Goal: Communication & Community: Answer question/provide support

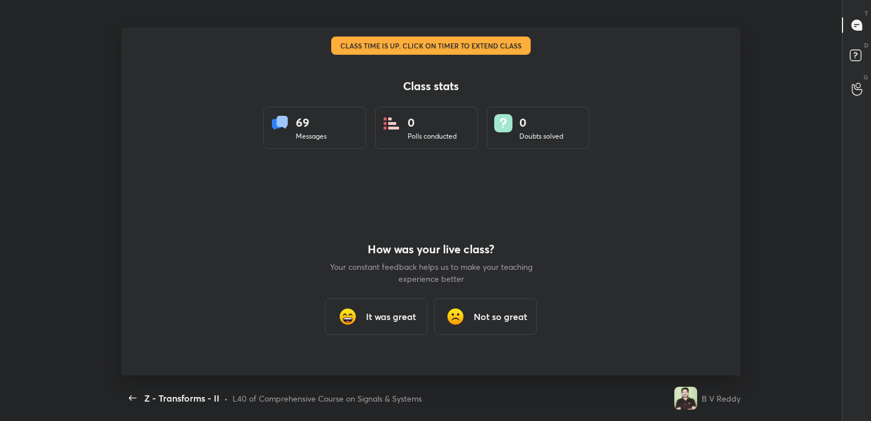
scroll to position [3, 0]
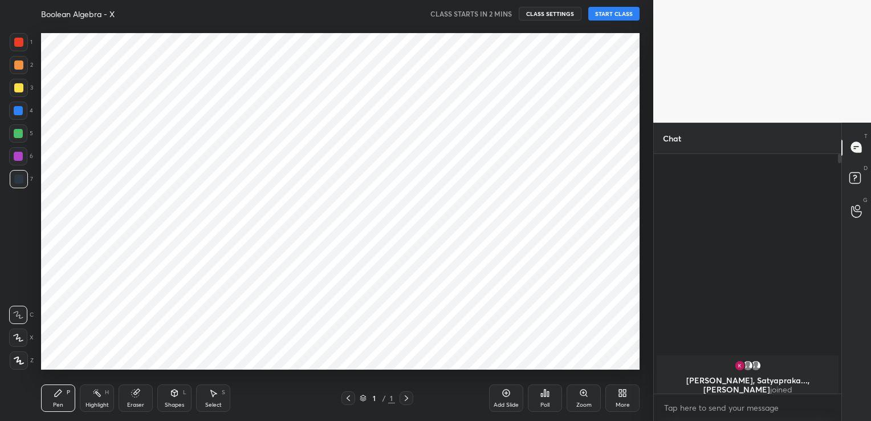
scroll to position [348, 607]
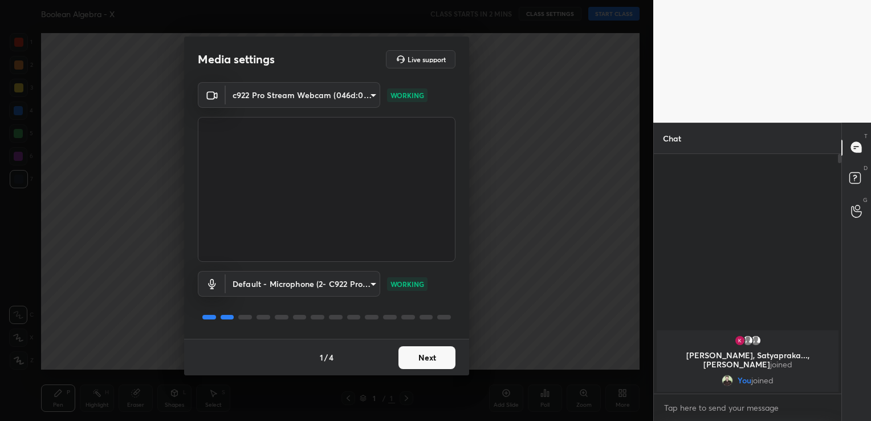
click at [429, 366] on button "Next" at bounding box center [426, 357] width 57 height 23
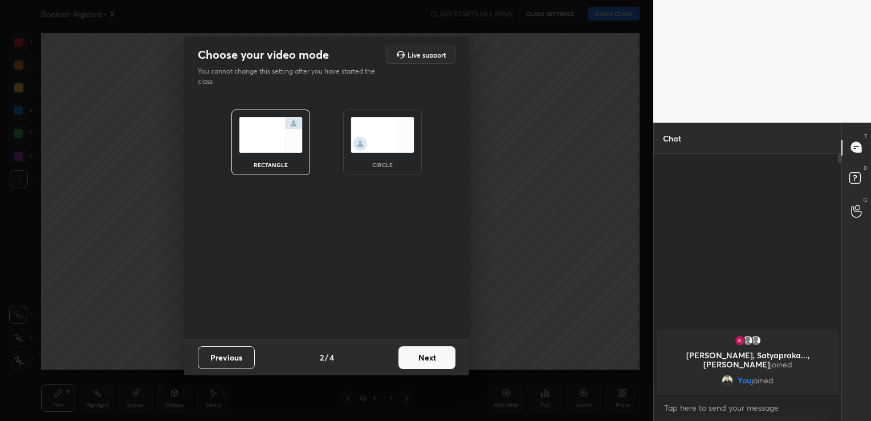
click at [429, 366] on button "Next" at bounding box center [426, 357] width 57 height 23
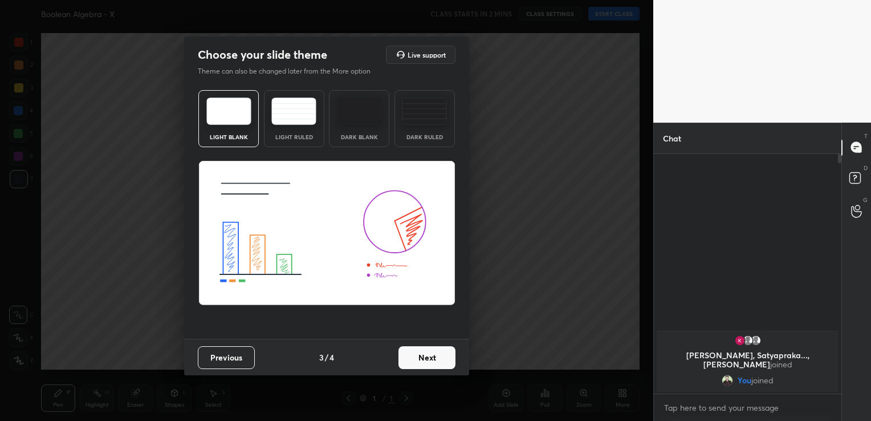
click at [431, 360] on button "Next" at bounding box center [426, 357] width 57 height 23
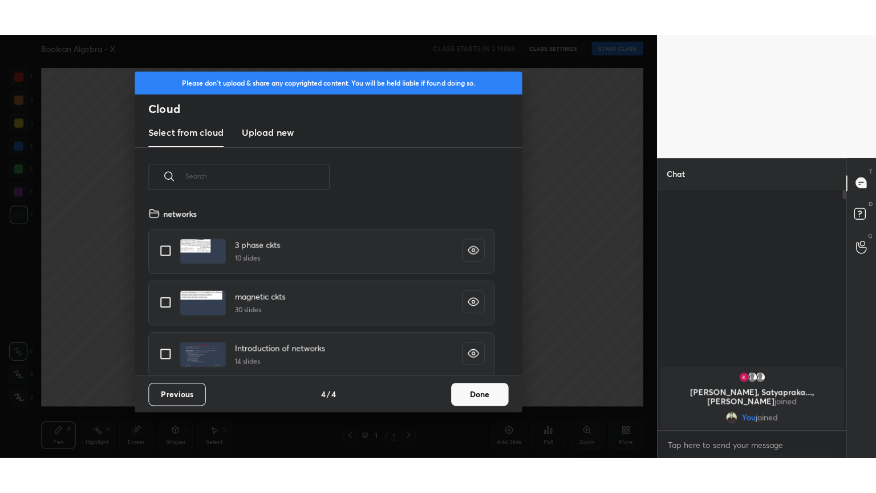
scroll to position [169, 366]
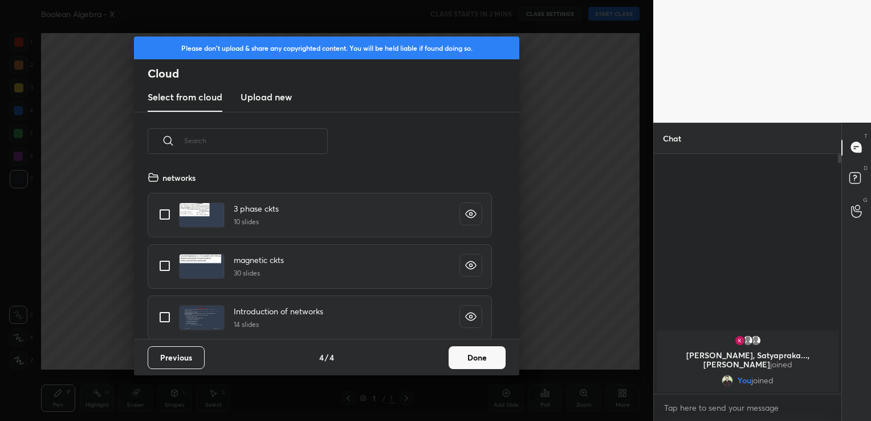
click at [263, 101] on h3 "Upload new" at bounding box center [266, 97] width 51 height 14
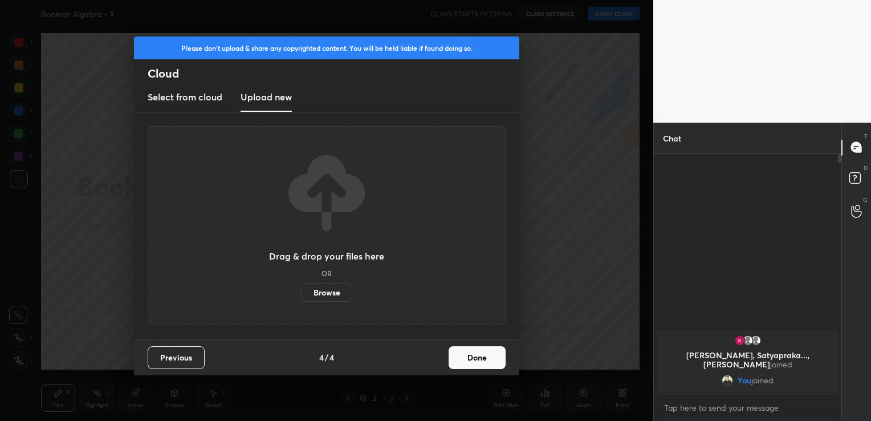
click at [328, 294] on label "Browse" at bounding box center [327, 292] width 51 height 18
click at [302, 294] on input "Browse" at bounding box center [302, 292] width 0 height 18
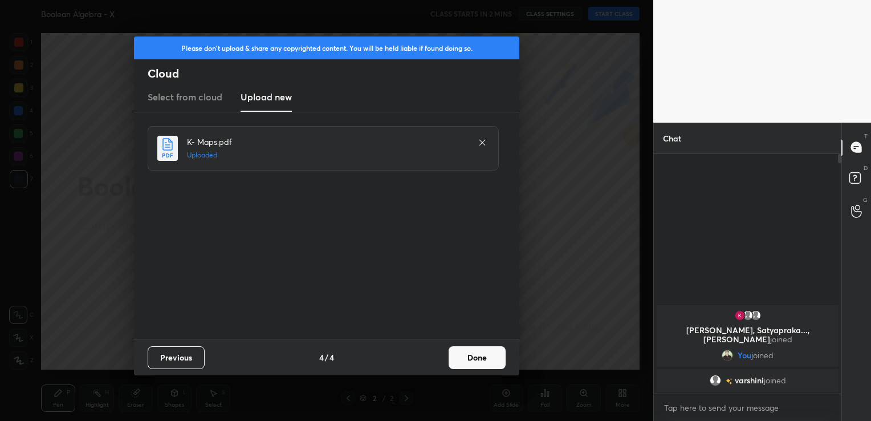
click at [477, 346] on button "Done" at bounding box center [477, 357] width 57 height 23
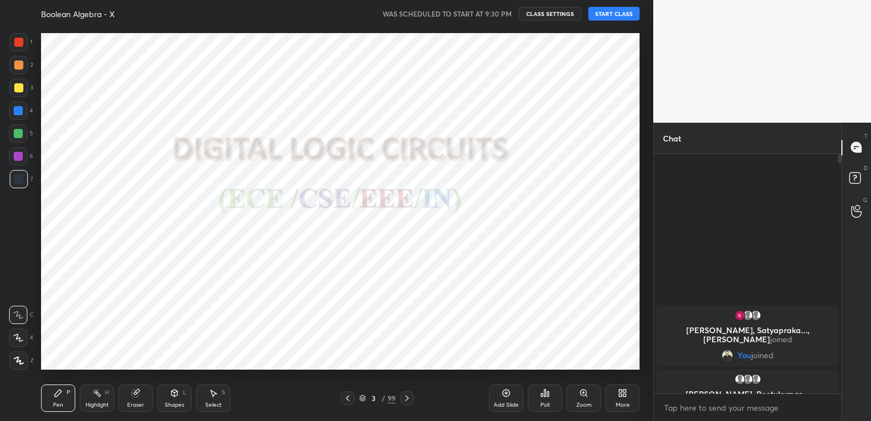
click at [617, 13] on button "START CLASS" at bounding box center [613, 14] width 51 height 14
click at [622, 398] on div "More" at bounding box center [622, 397] width 34 height 27
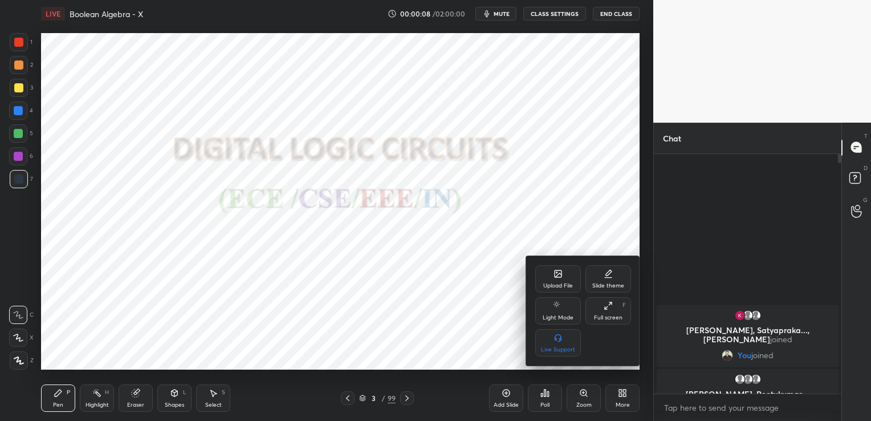
click at [617, 309] on div "Full screen F" at bounding box center [608, 310] width 46 height 27
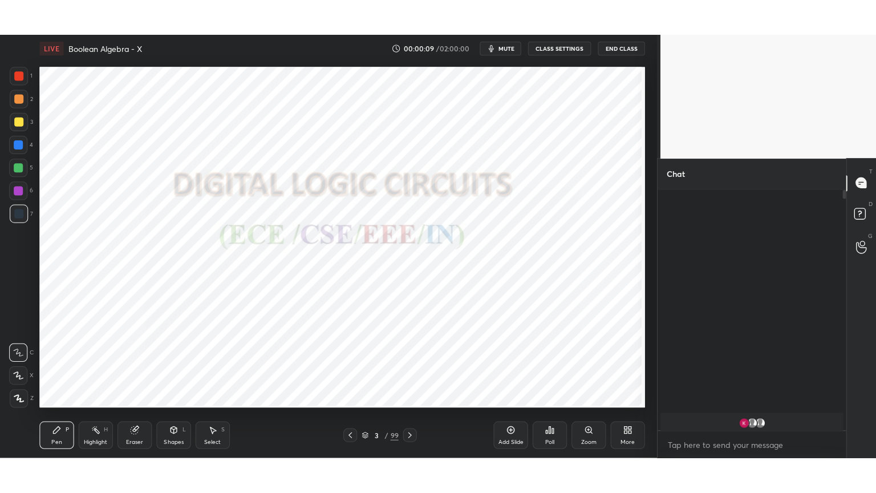
scroll to position [335, 185]
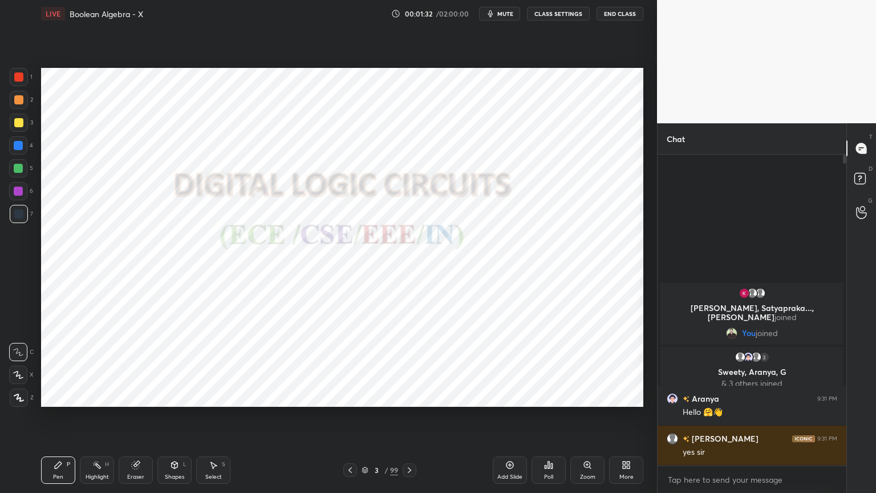
click at [368, 420] on icon at bounding box center [364, 469] width 7 height 7
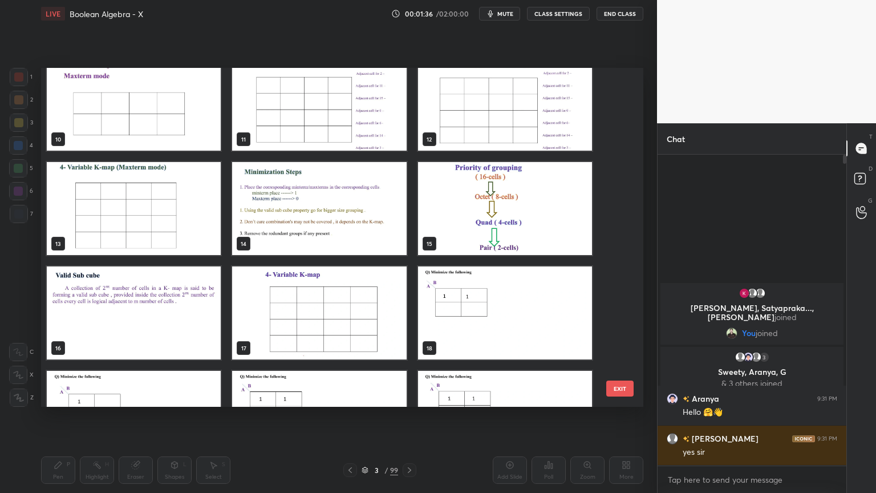
scroll to position [331, 0]
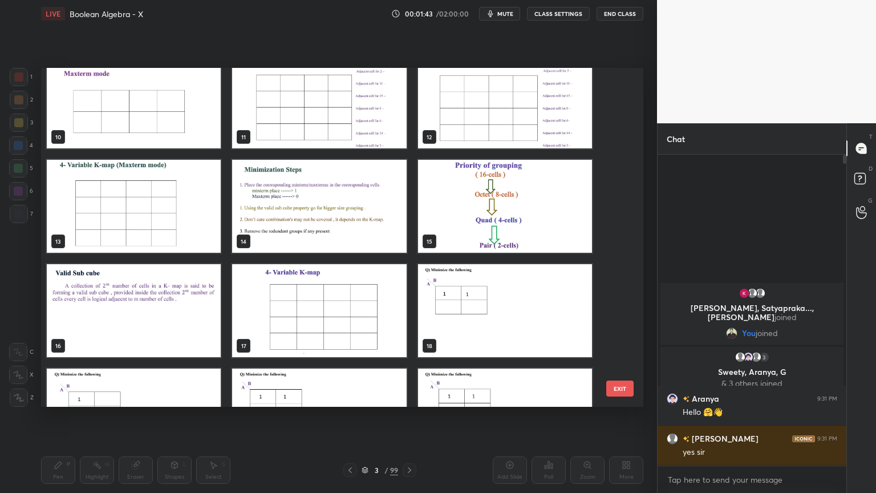
click at [353, 215] on img "grid" at bounding box center [319, 206] width 174 height 93
click at [354, 214] on img "grid" at bounding box center [319, 206] width 174 height 93
click at [356, 214] on img "grid" at bounding box center [319, 206] width 174 height 93
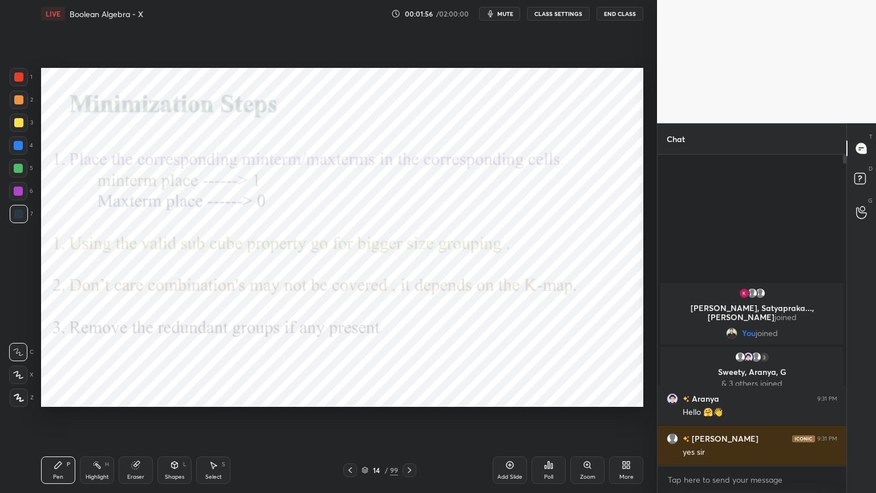
click at [19, 397] on icon at bounding box center [18, 397] width 9 height 7
click at [19, 195] on div at bounding box center [18, 190] width 9 height 9
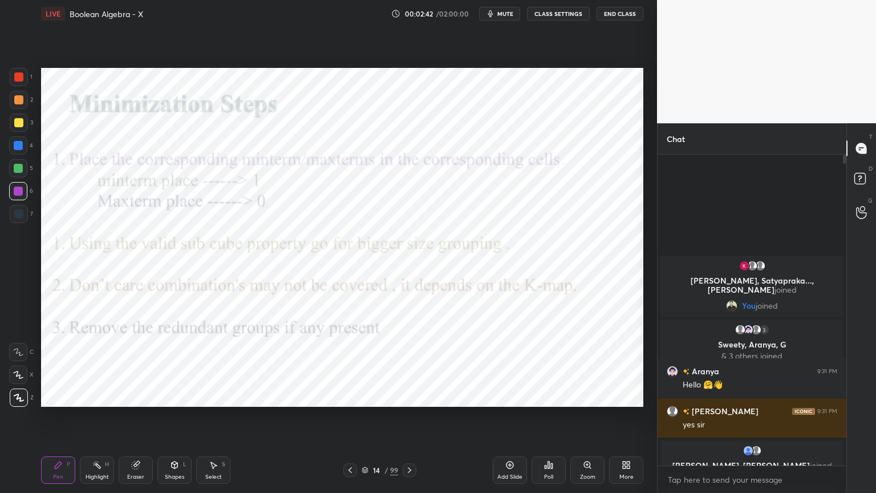
click at [174, 420] on div "Shapes" at bounding box center [174, 477] width 19 height 6
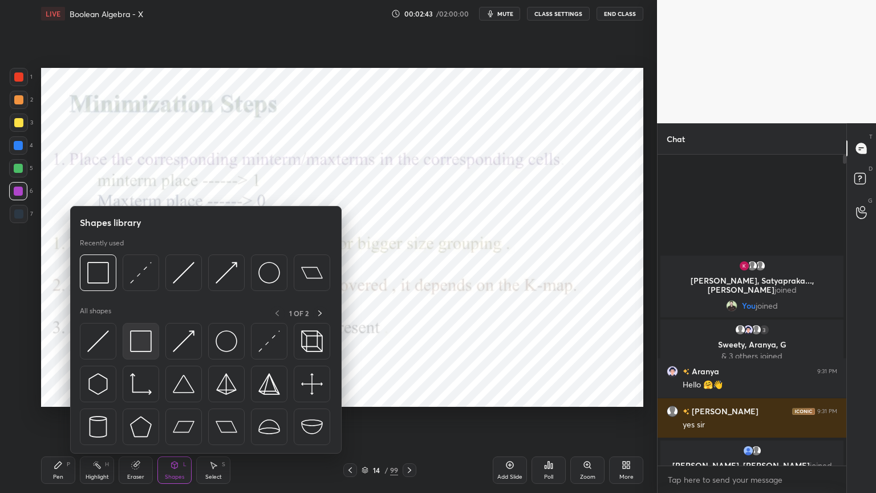
click at [144, 357] on div at bounding box center [141, 341] width 36 height 36
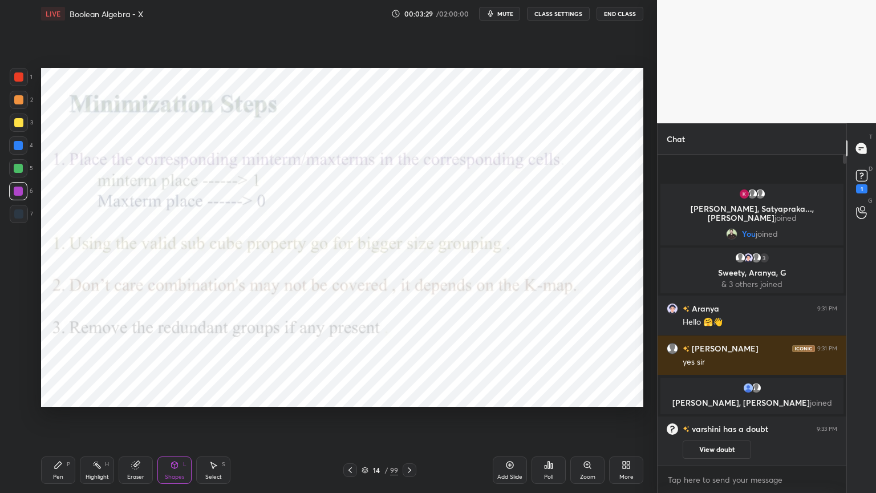
click at [721, 420] on button "View doubt" at bounding box center [716, 449] width 68 height 18
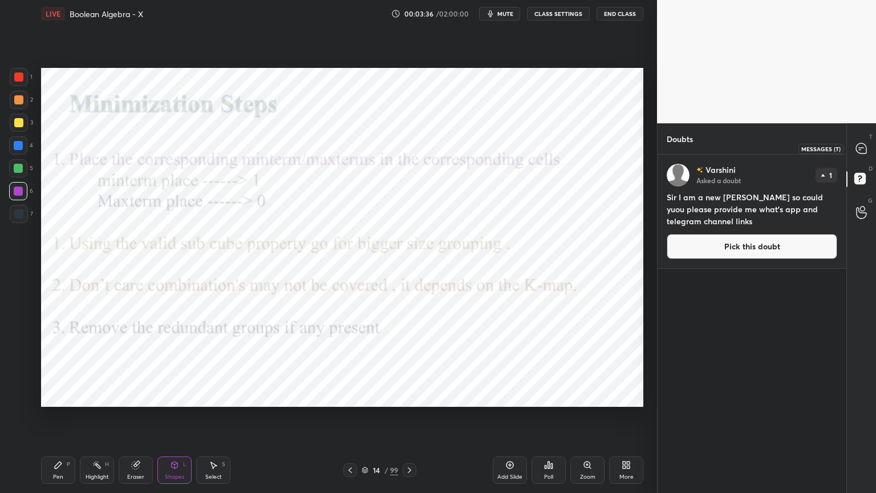
click at [856, 146] on icon at bounding box center [861, 148] width 10 height 10
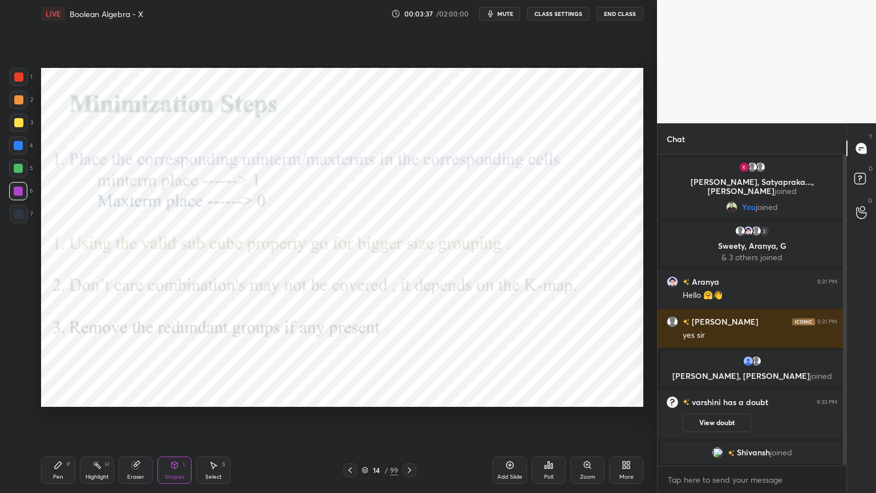
scroll to position [307, 185]
click at [752, 420] on div "JUMP TO LATEST" at bounding box center [751, 454] width 68 height 14
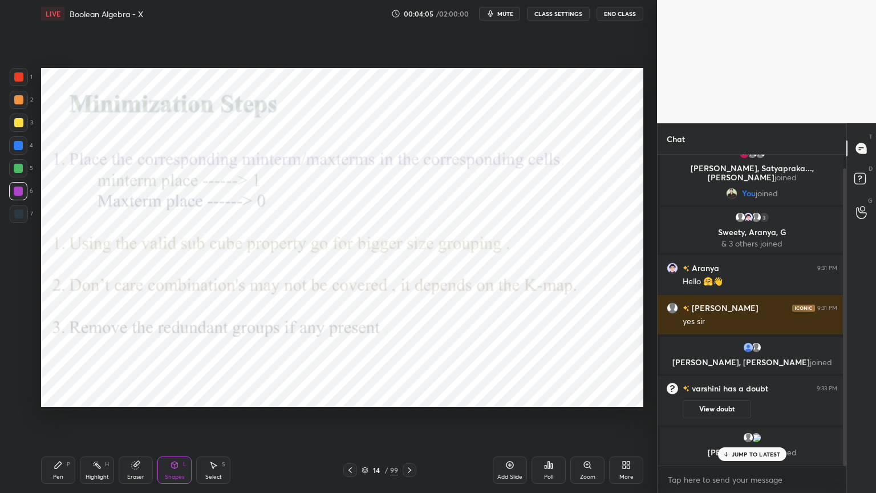
click at [776, 420] on p "JUMP TO LATEST" at bounding box center [755, 453] width 49 height 7
click at [56, 420] on div "Pen" at bounding box center [58, 477] width 10 height 6
click at [13, 192] on div at bounding box center [18, 191] width 18 height 18
click at [174, 420] on div "Shapes L" at bounding box center [174, 469] width 34 height 27
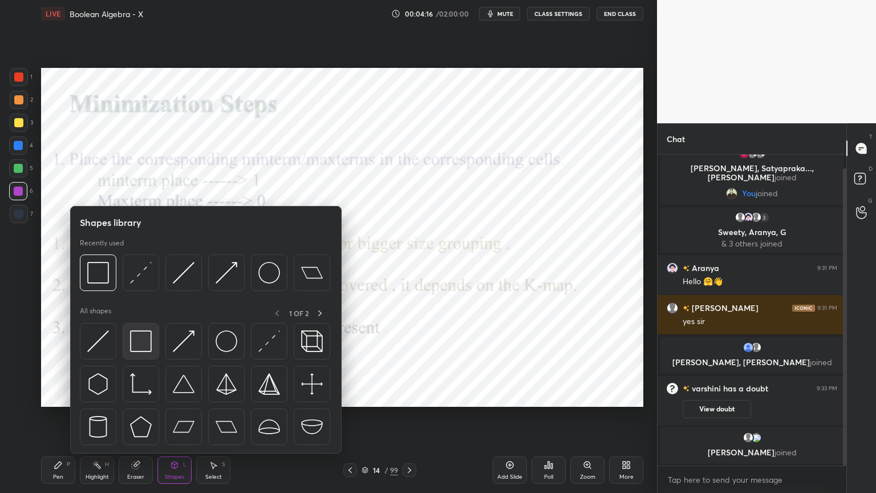
click at [145, 347] on img at bounding box center [141, 341] width 22 height 22
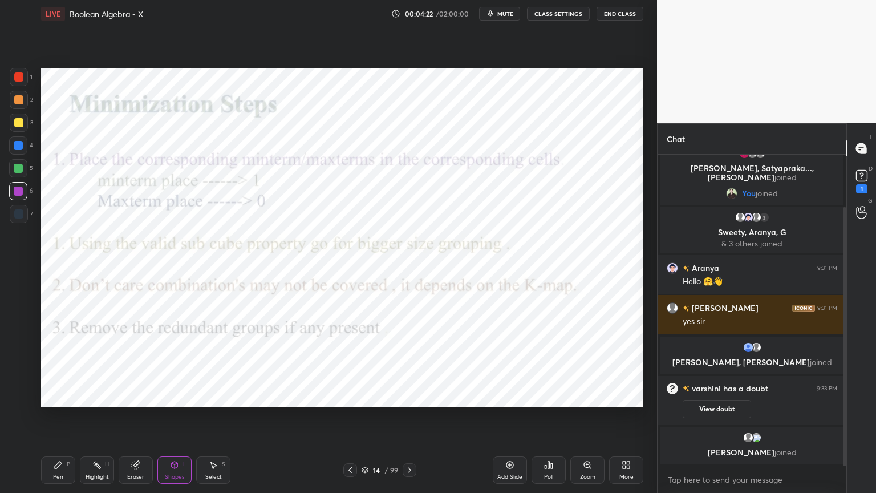
scroll to position [63, 0]
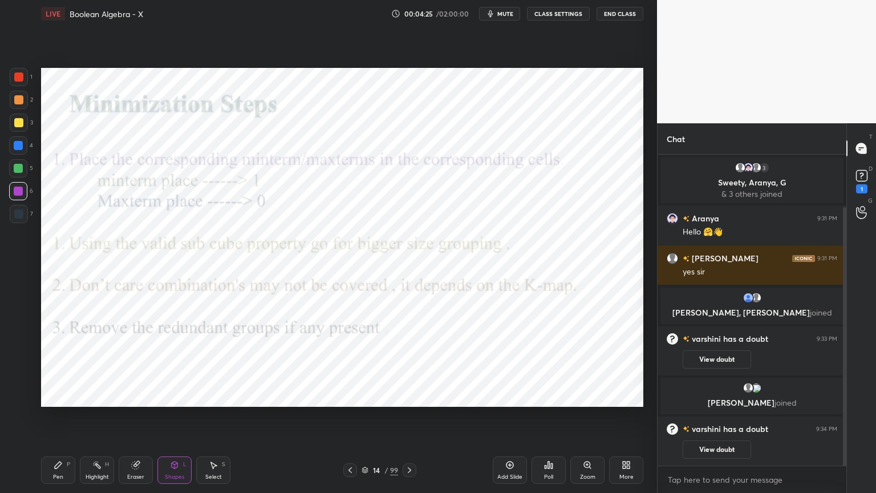
click at [726, 420] on button "View doubt" at bounding box center [716, 449] width 68 height 18
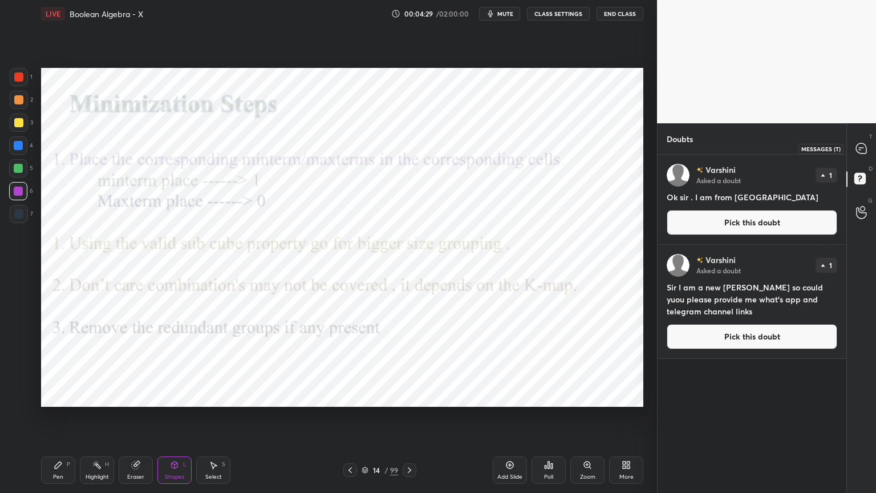
click at [861, 148] on icon at bounding box center [861, 148] width 10 height 10
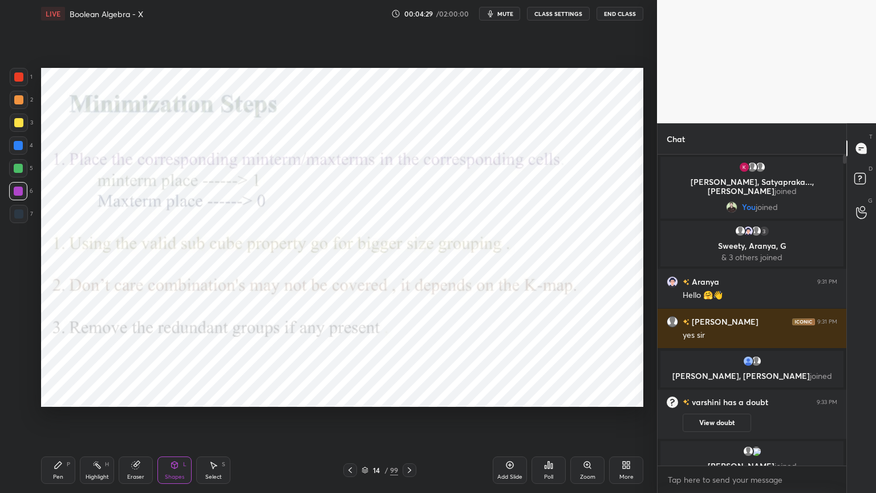
scroll to position [307, 185]
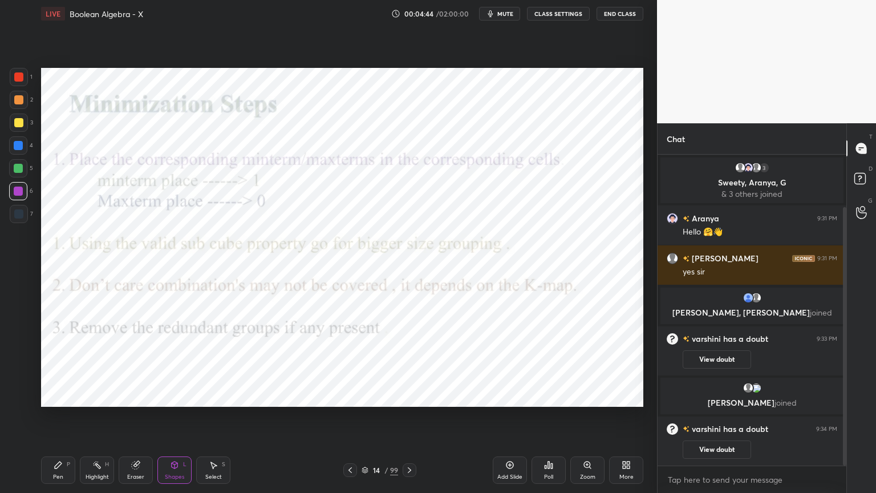
click at [21, 146] on div at bounding box center [18, 145] width 9 height 9
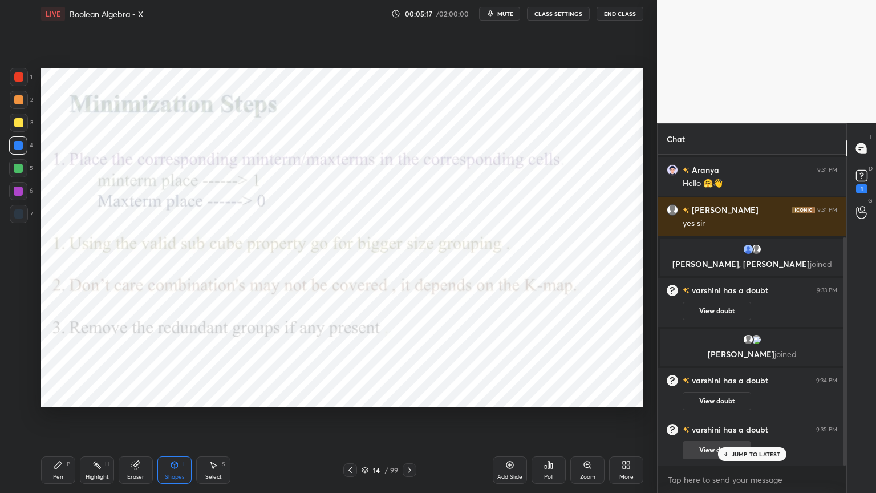
click at [709, 420] on button "View doubt" at bounding box center [716, 450] width 68 height 18
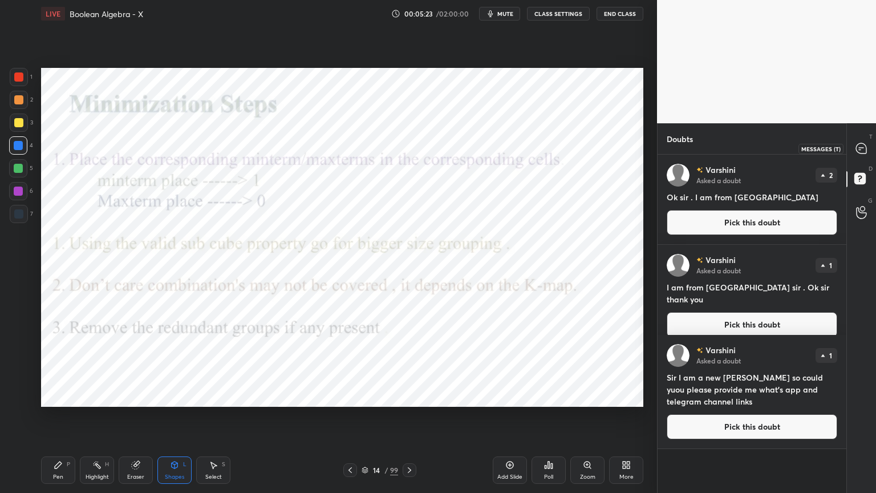
click at [864, 152] on icon at bounding box center [861, 148] width 10 height 10
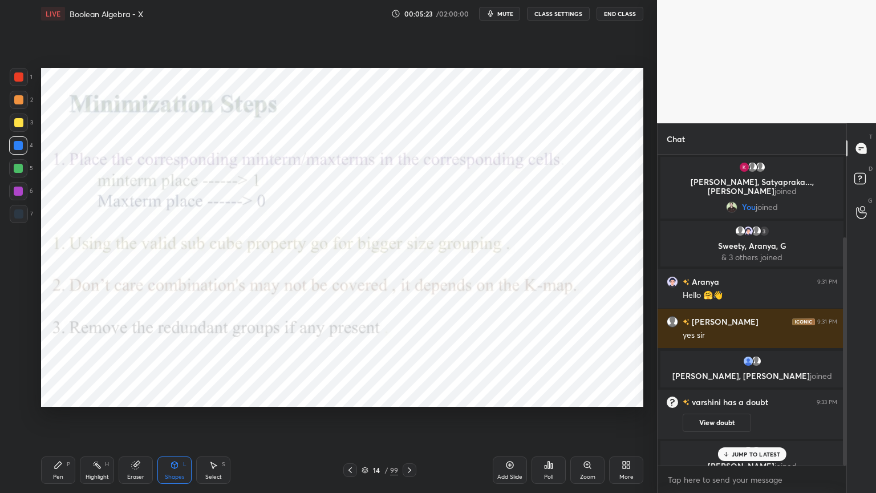
scroll to position [307, 185]
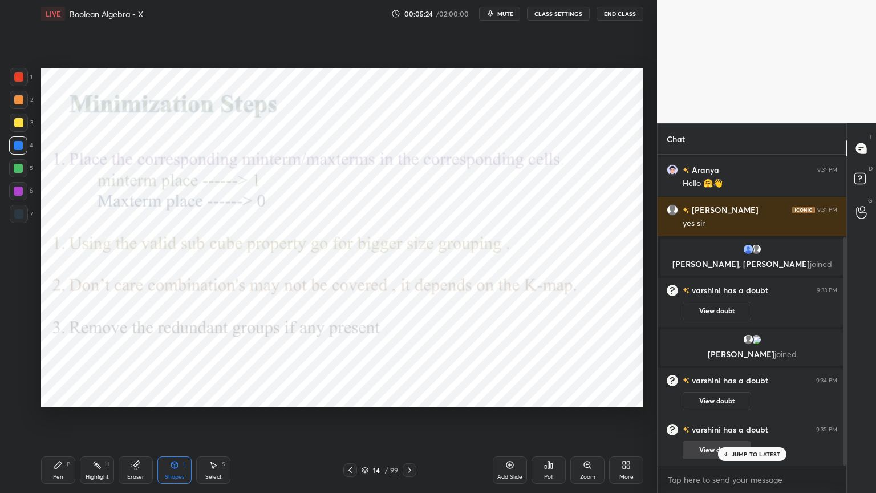
click at [742, 420] on div "JUMP TO LATEST" at bounding box center [751, 454] width 68 height 14
click at [15, 192] on div at bounding box center [18, 190] width 9 height 9
click at [60, 420] on div "Pen" at bounding box center [58, 477] width 10 height 6
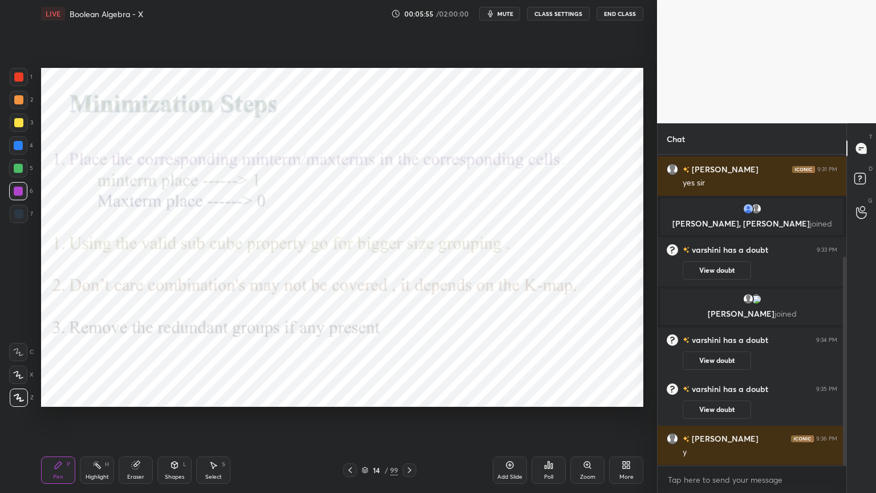
click at [410, 420] on icon at bounding box center [409, 469] width 9 height 9
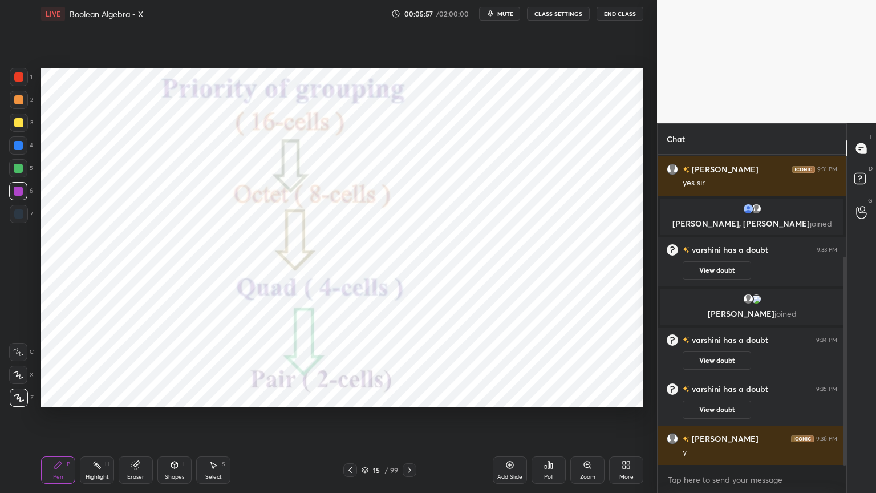
click at [17, 176] on div at bounding box center [18, 168] width 18 height 18
click at [105, 420] on div "Highlight H" at bounding box center [97, 469] width 34 height 27
click at [60, 420] on icon at bounding box center [58, 464] width 9 height 9
click at [365, 420] on icon at bounding box center [364, 469] width 7 height 7
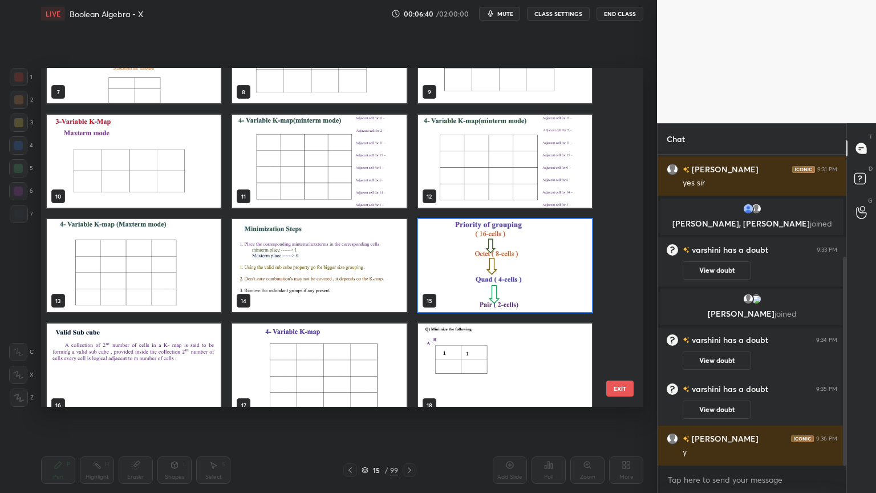
scroll to position [279, 0]
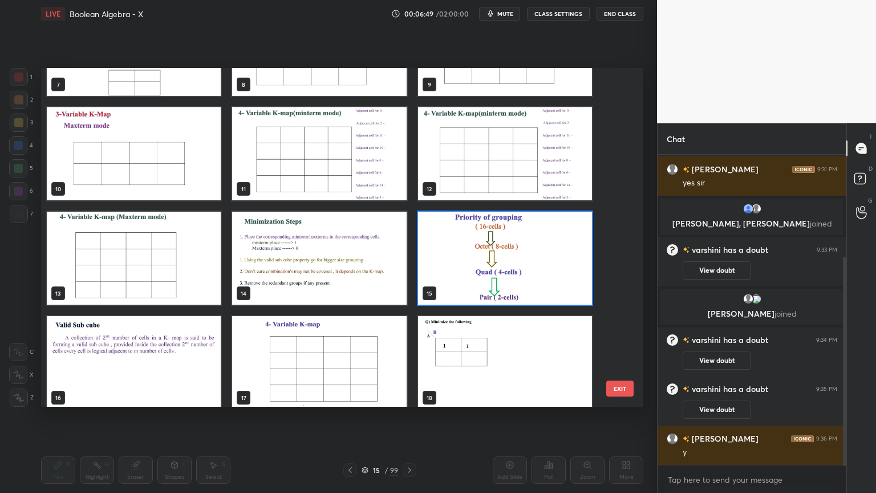
click at [113, 369] on img "grid" at bounding box center [134, 362] width 174 height 93
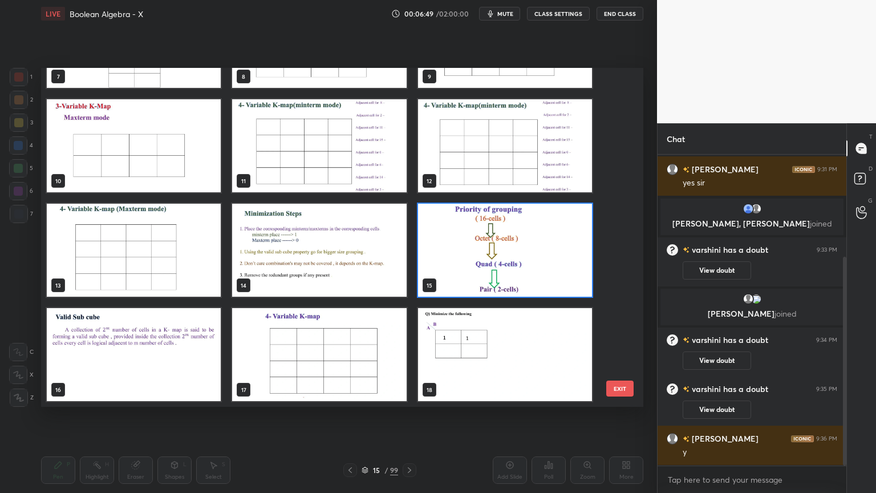
click at [116, 369] on img "grid" at bounding box center [134, 354] width 174 height 93
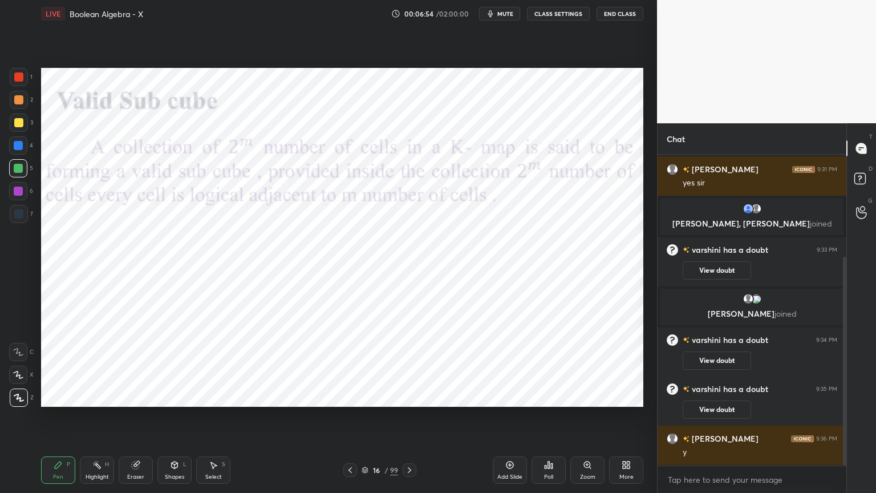
click at [18, 376] on icon at bounding box center [18, 375] width 10 height 8
click at [16, 400] on icon at bounding box center [19, 397] width 10 height 8
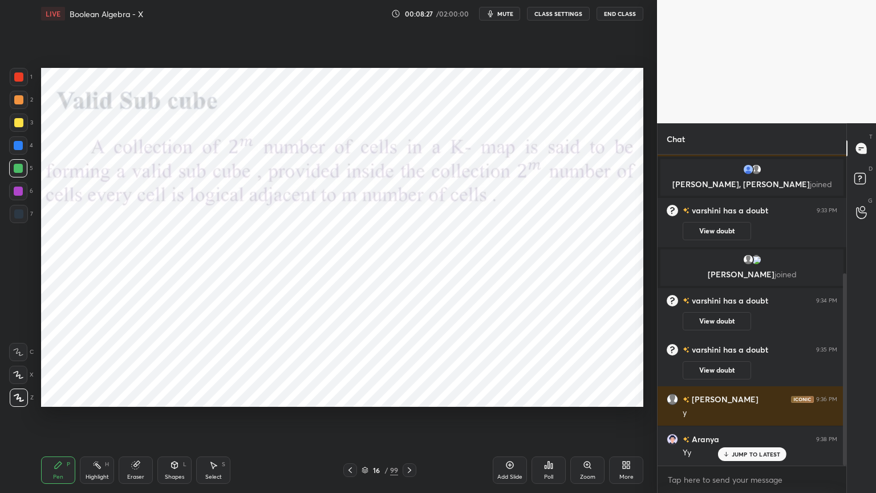
click at [18, 194] on div at bounding box center [18, 190] width 9 height 9
click at [410, 420] on icon at bounding box center [409, 469] width 9 height 9
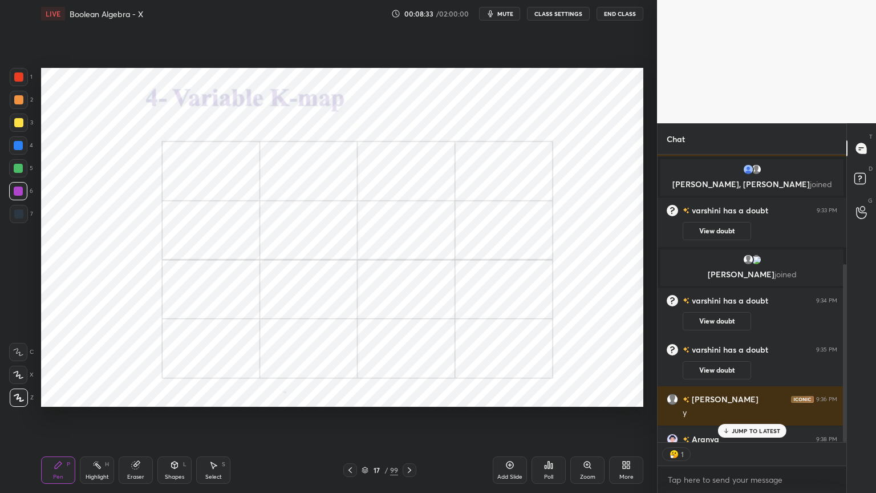
click at [17, 196] on div at bounding box center [18, 191] width 18 height 18
click at [19, 400] on icon at bounding box center [18, 397] width 9 height 7
click at [24, 146] on div at bounding box center [18, 145] width 18 height 18
click at [18, 193] on div at bounding box center [18, 190] width 9 height 9
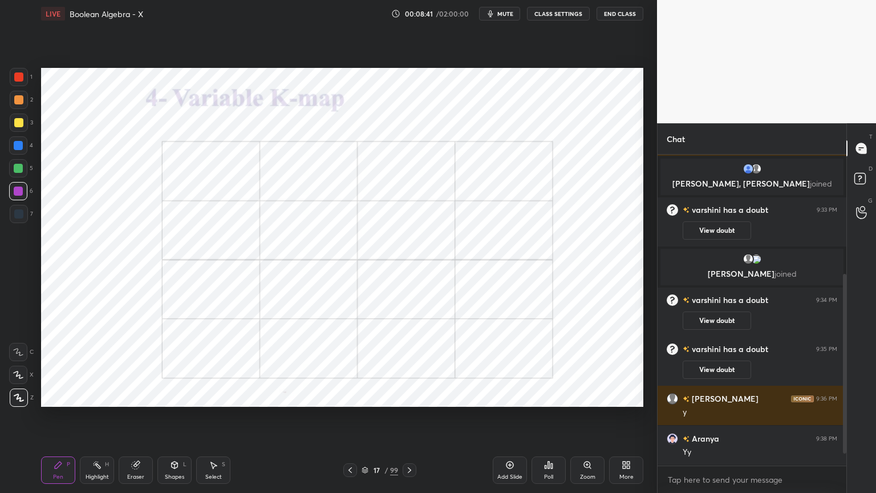
click at [25, 402] on div at bounding box center [19, 397] width 18 height 18
click at [167, 420] on div "Shapes" at bounding box center [174, 477] width 19 height 6
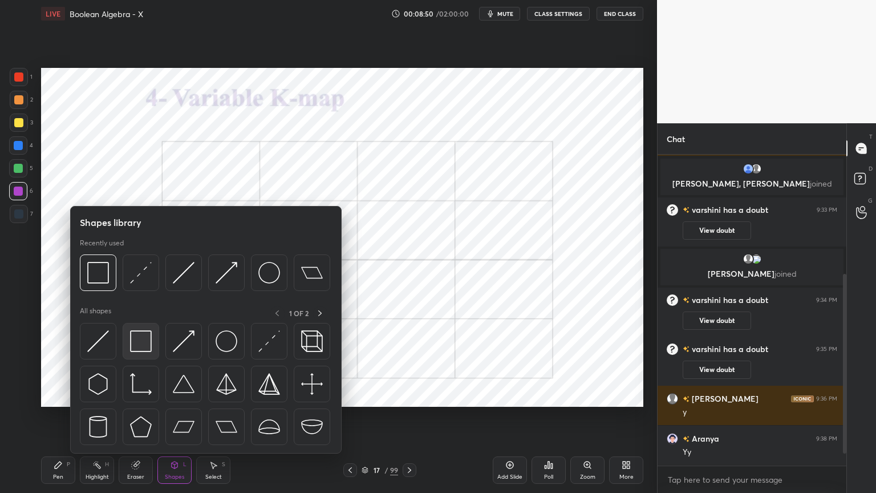
click at [141, 345] on img at bounding box center [141, 341] width 22 height 22
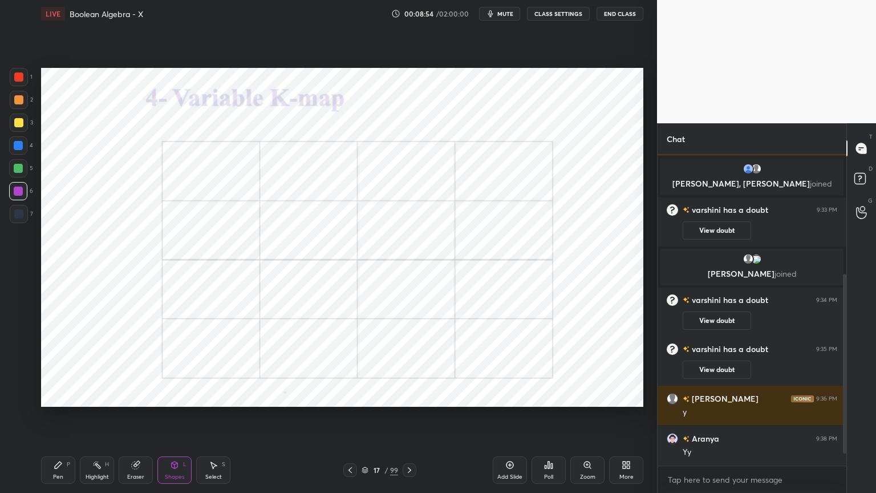
click at [62, 420] on div "Pen" at bounding box center [58, 477] width 10 height 6
click at [21, 187] on div at bounding box center [18, 190] width 9 height 9
click at [18, 224] on div "7" at bounding box center [21, 216] width 23 height 23
click at [19, 187] on div at bounding box center [18, 190] width 9 height 9
click at [21, 376] on icon at bounding box center [18, 375] width 10 height 8
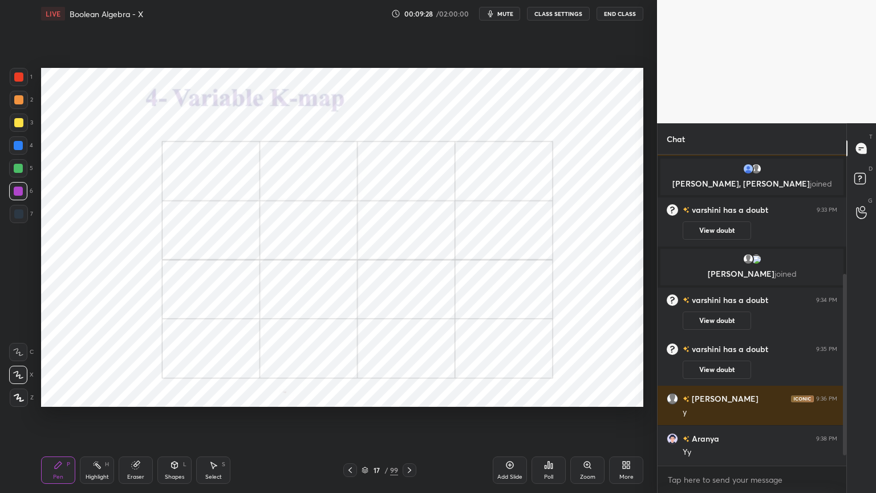
scroll to position [232, 0]
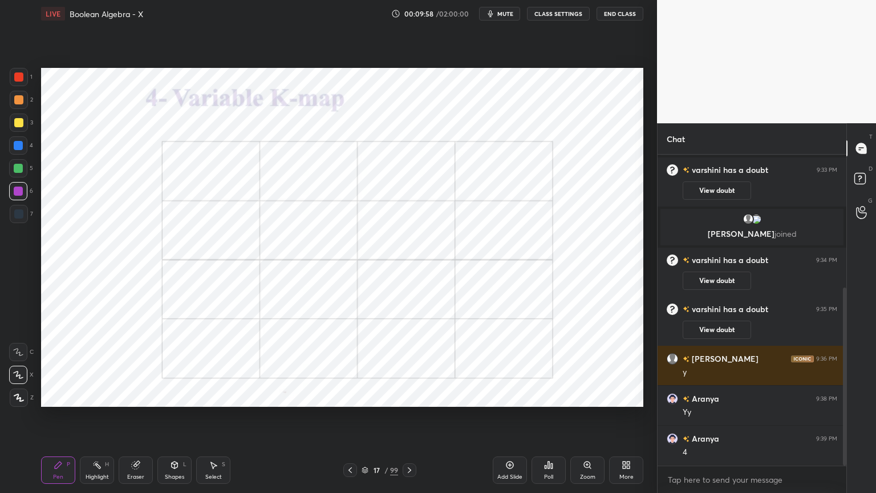
click at [18, 217] on div at bounding box center [18, 213] width 9 height 9
click at [101, 420] on div "Highlight" at bounding box center [97, 477] width 23 height 6
click at [59, 420] on div "Pen" at bounding box center [58, 477] width 10 height 6
click at [17, 165] on div at bounding box center [18, 168] width 9 height 9
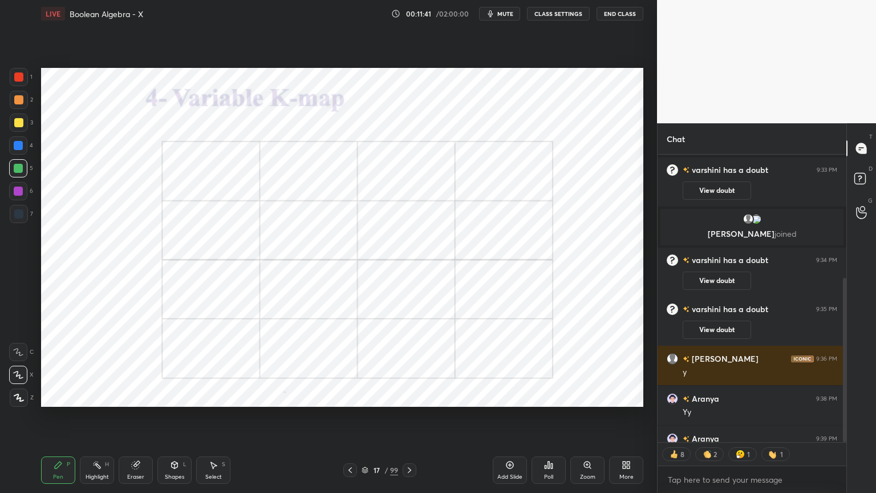
click at [25, 401] on div at bounding box center [19, 397] width 18 height 18
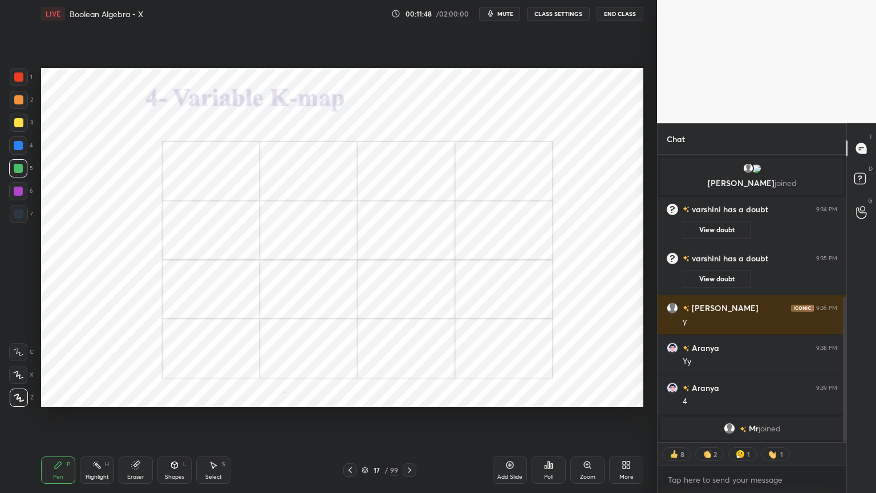
click at [20, 194] on div at bounding box center [18, 190] width 9 height 9
click at [99, 420] on div "Highlight" at bounding box center [97, 477] width 23 height 6
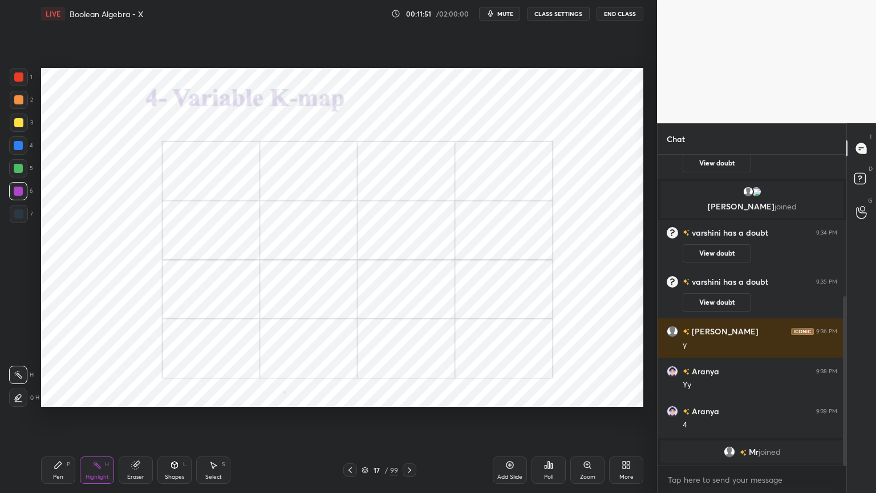
scroll to position [3, 3]
click at [21, 148] on div at bounding box center [18, 145] width 9 height 9
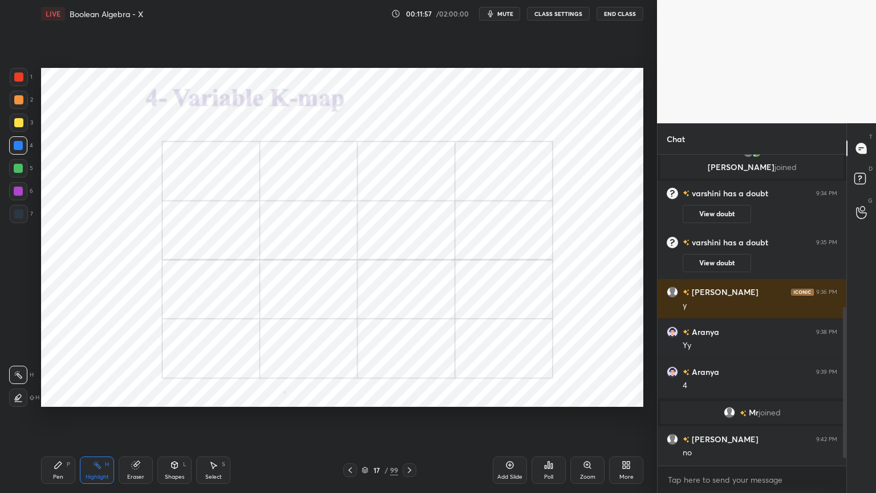
scroll to position [339, 0]
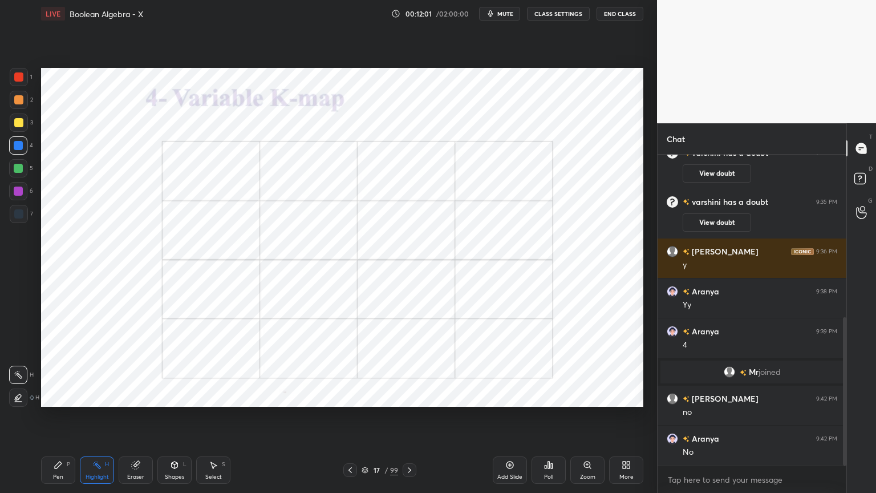
click at [18, 398] on icon at bounding box center [18, 398] width 2 height 2
click at [59, 420] on div "Pen P" at bounding box center [58, 469] width 34 height 27
click at [19, 193] on div at bounding box center [18, 190] width 9 height 9
click at [18, 152] on div at bounding box center [18, 145] width 18 height 18
click at [21, 406] on div at bounding box center [19, 397] width 18 height 18
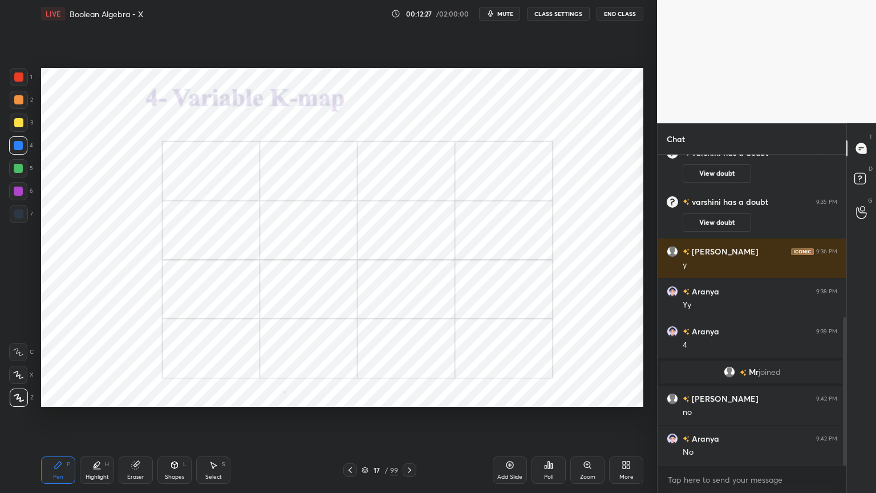
click at [27, 188] on div "6" at bounding box center [21, 191] width 24 height 18
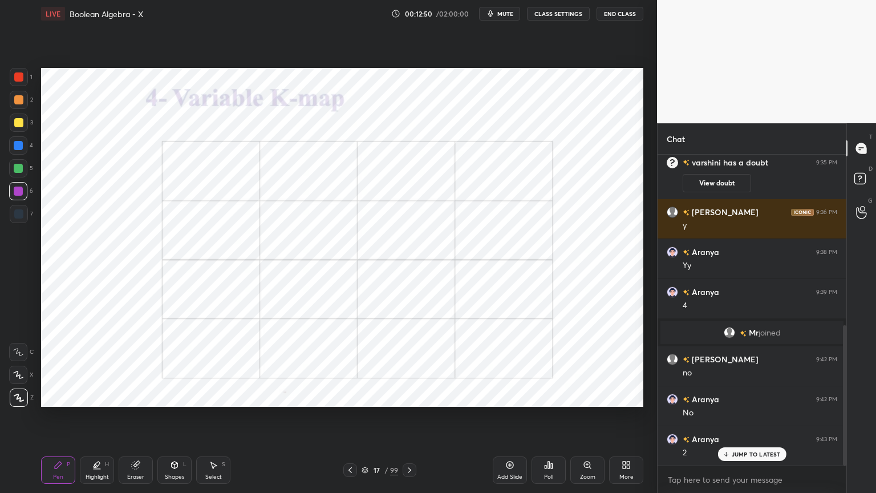
click at [38, 410] on div "Setting up your live class Poll for secs No correct answer Start poll" at bounding box center [341, 237] width 611 height 420
click at [98, 420] on div "Highlight" at bounding box center [97, 477] width 23 height 6
click at [18, 149] on div at bounding box center [18, 145] width 9 height 9
click at [99, 420] on div "Highlight H" at bounding box center [97, 469] width 34 height 27
click at [20, 377] on rect at bounding box center [20, 376] width 6 height 6
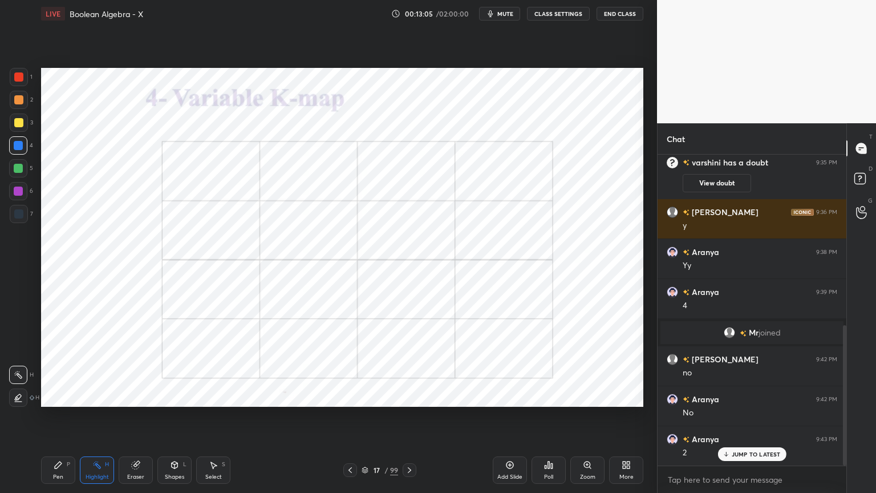
click at [19, 194] on div at bounding box center [18, 190] width 9 height 9
click at [63, 420] on div "Pen P" at bounding box center [58, 469] width 34 height 27
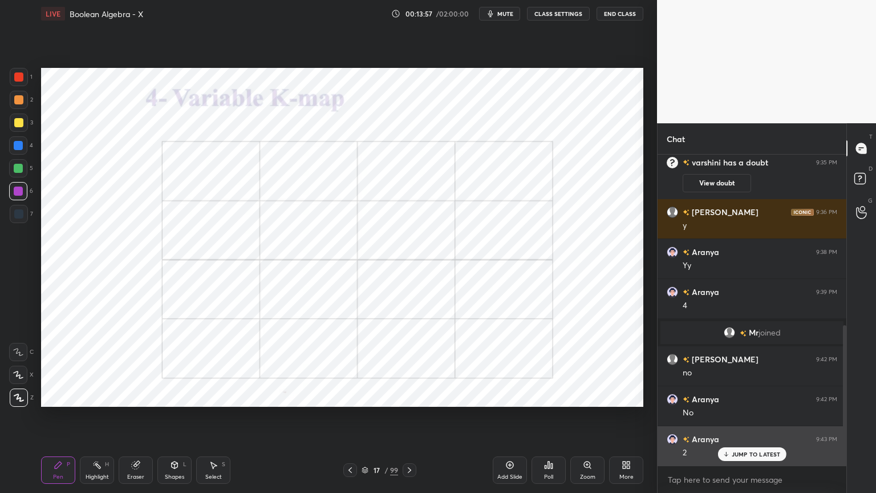
click at [750, 420] on p "JUMP TO LATEST" at bounding box center [755, 453] width 49 height 7
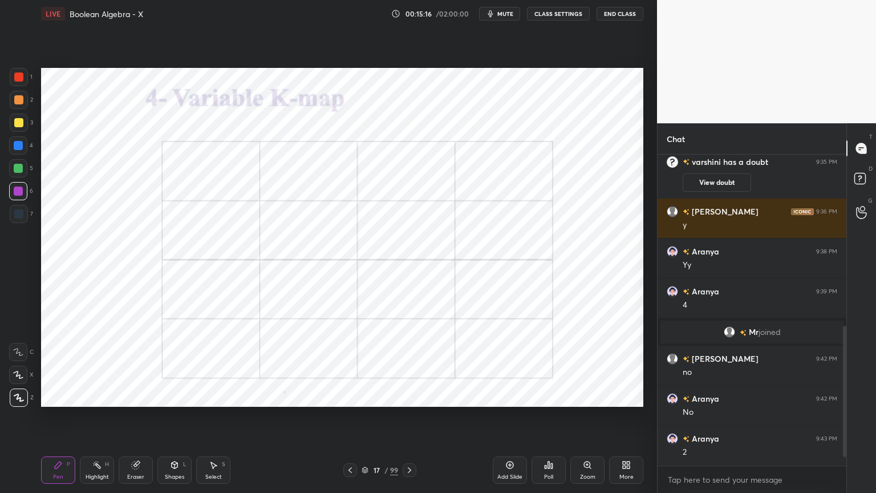
click at [21, 221] on div at bounding box center [19, 214] width 18 height 18
click at [17, 194] on div at bounding box center [18, 190] width 9 height 9
click at [365, 420] on icon at bounding box center [364, 469] width 7 height 7
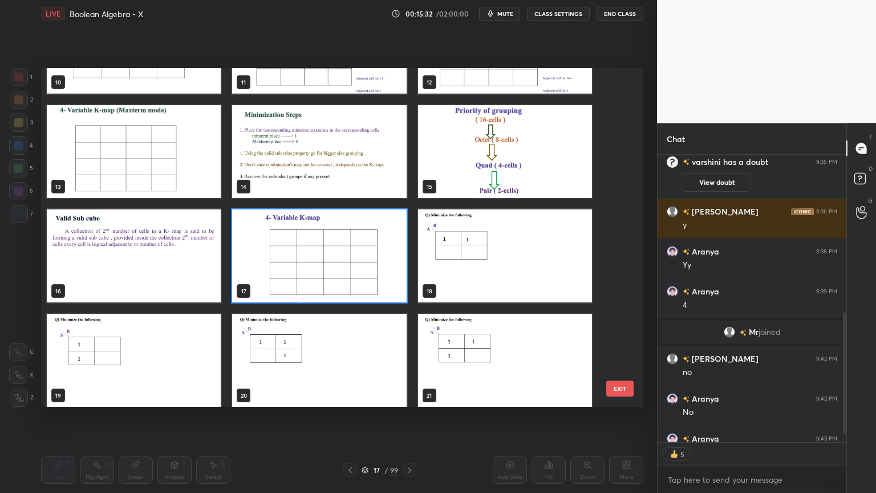
scroll to position [388, 0]
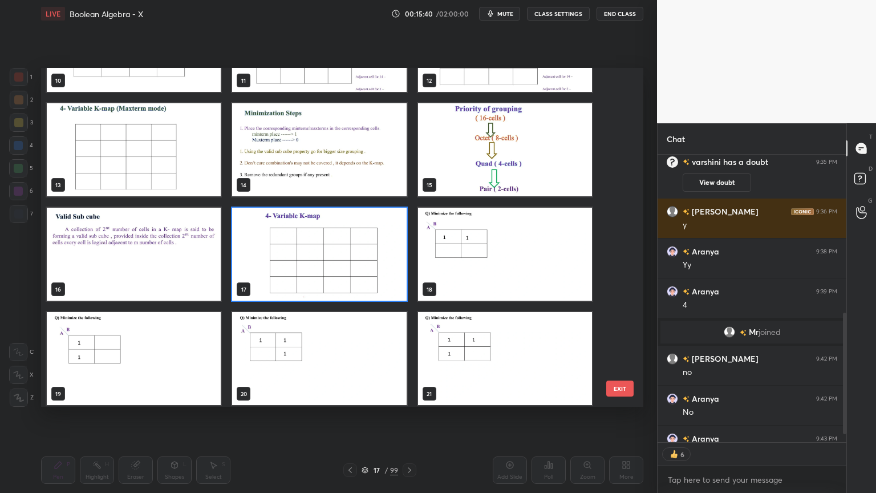
click at [491, 247] on img "grid" at bounding box center [505, 253] width 174 height 93
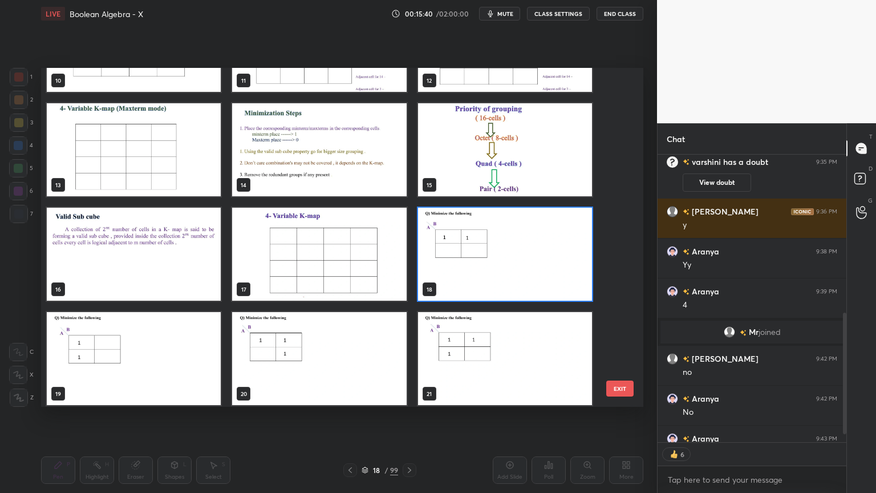
click at [492, 246] on img "grid" at bounding box center [505, 253] width 174 height 93
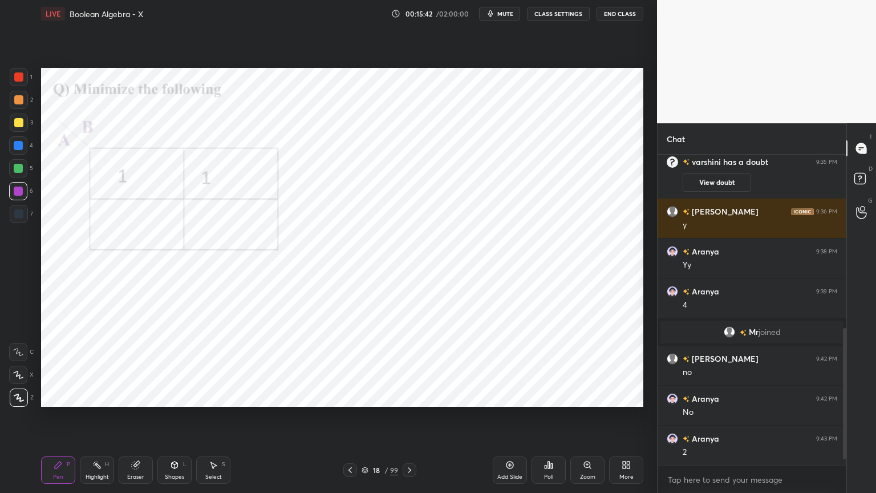
scroll to position [379, 0]
click at [22, 193] on div at bounding box center [18, 190] width 9 height 9
click at [18, 379] on div at bounding box center [18, 374] width 18 height 18
click at [15, 80] on div at bounding box center [18, 76] width 9 height 9
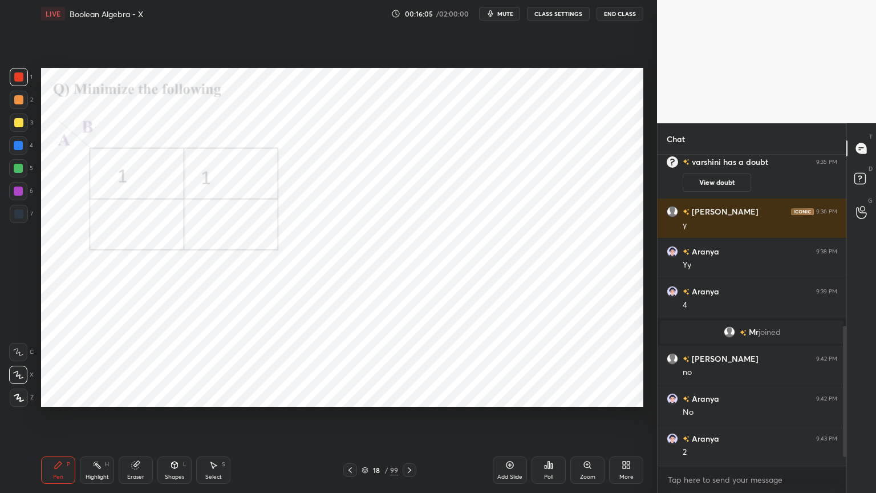
scroll to position [379, 0]
click at [18, 399] on icon at bounding box center [19, 397] width 10 height 8
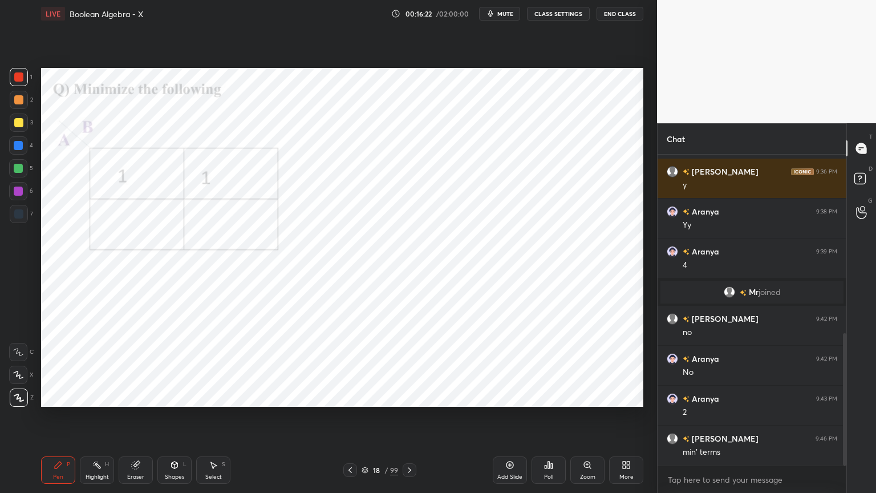
click at [17, 191] on div at bounding box center [18, 190] width 9 height 9
click at [177, 420] on div "Shapes L" at bounding box center [174, 469] width 34 height 27
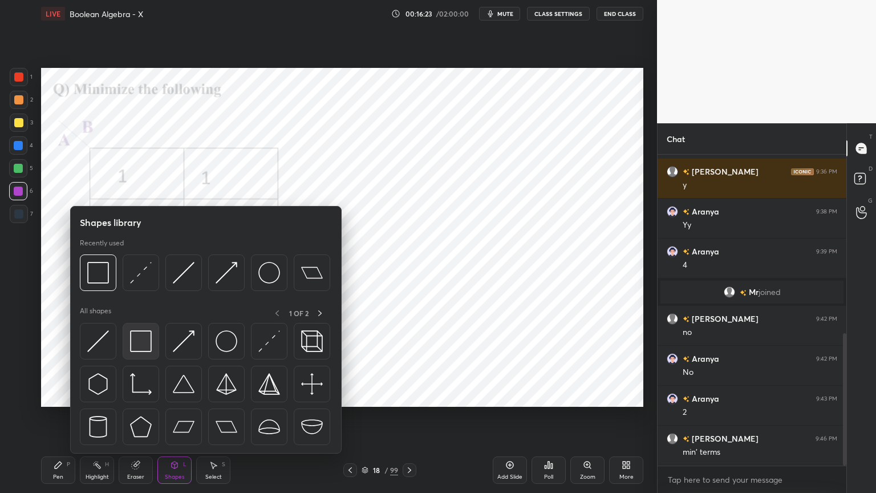
click at [139, 342] on img at bounding box center [141, 341] width 22 height 22
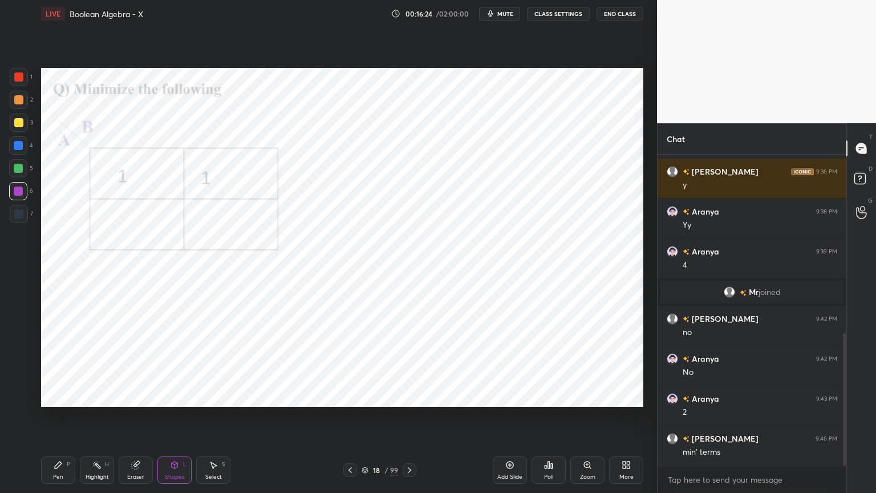
click at [17, 144] on div at bounding box center [18, 145] width 9 height 9
click at [59, 420] on div "Pen" at bounding box center [58, 477] width 10 height 6
click at [17, 192] on div at bounding box center [18, 190] width 9 height 9
click at [96, 420] on div "Highlight H" at bounding box center [97, 469] width 34 height 27
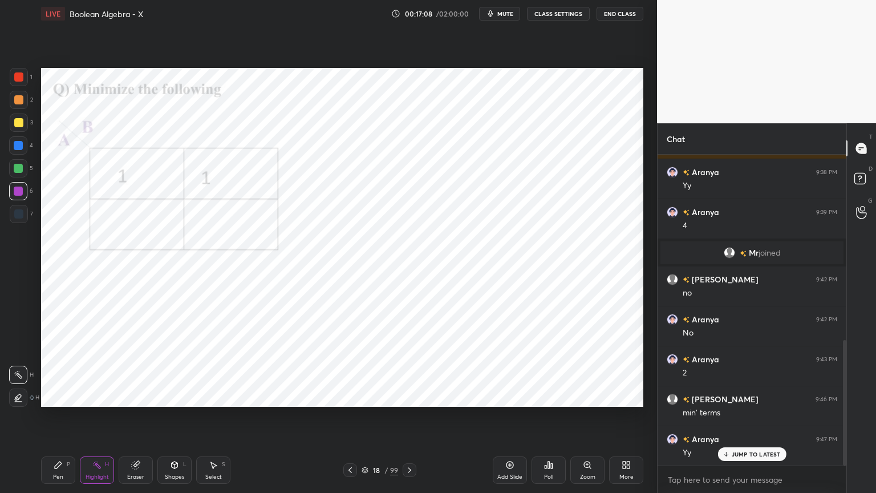
scroll to position [499, 0]
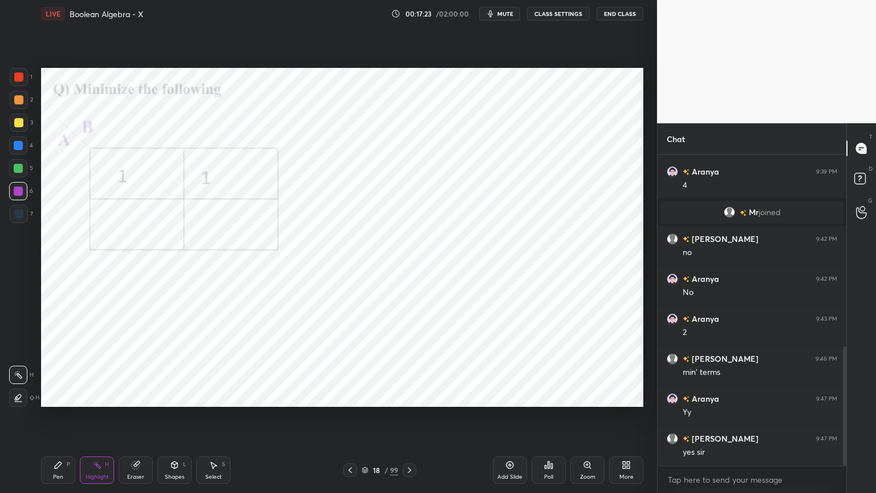
click at [59, 420] on div "Pen P" at bounding box center [58, 469] width 34 height 27
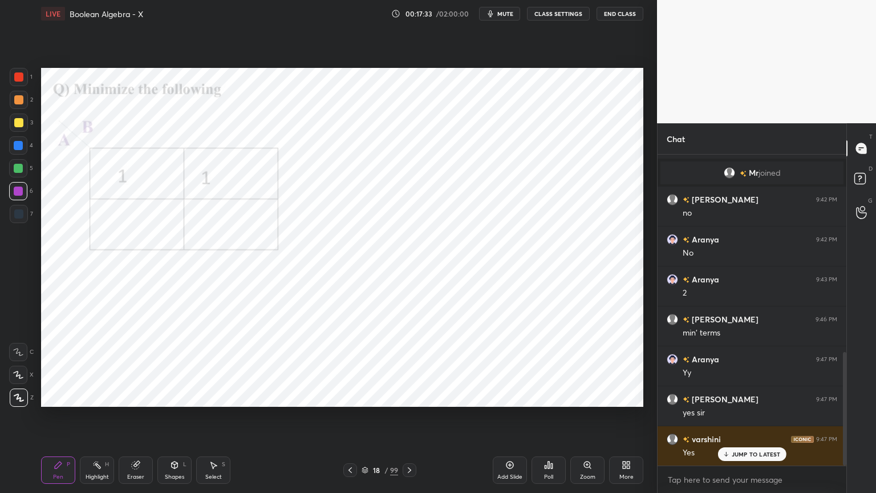
click at [15, 398] on icon at bounding box center [19, 397] width 10 height 8
click at [18, 140] on div at bounding box center [18, 145] width 18 height 18
click at [757, 420] on p "JUMP TO LATEST" at bounding box center [755, 453] width 49 height 7
click at [18, 194] on div at bounding box center [18, 190] width 9 height 9
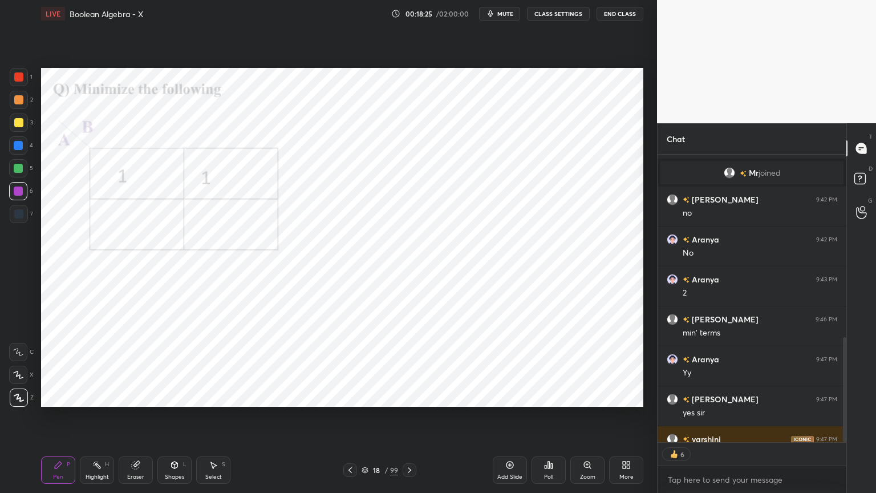
click at [16, 194] on div at bounding box center [18, 190] width 9 height 9
click at [410, 420] on icon at bounding box center [409, 469] width 9 height 9
click at [18, 82] on div at bounding box center [19, 77] width 18 height 18
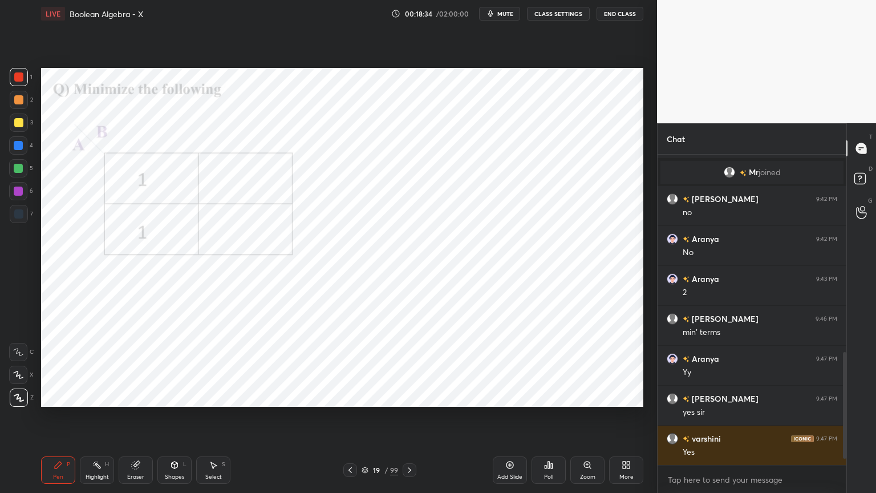
scroll to position [3, 3]
click at [11, 193] on div at bounding box center [18, 191] width 18 height 18
click at [176, 420] on div "Shapes" at bounding box center [174, 477] width 19 height 6
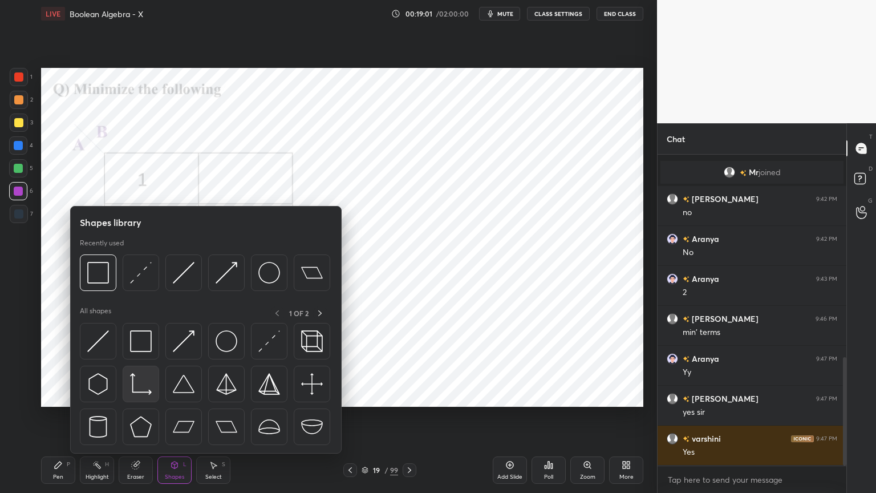
scroll to position [579, 0]
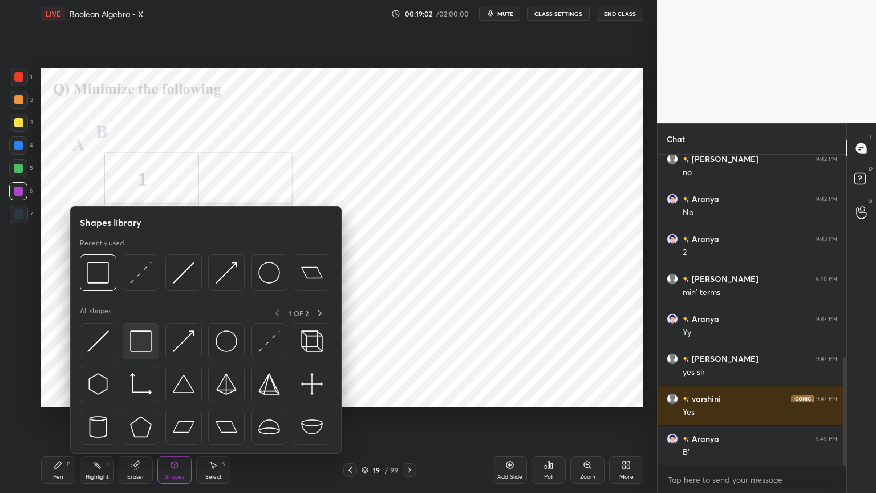
click at [143, 343] on img at bounding box center [141, 341] width 22 height 22
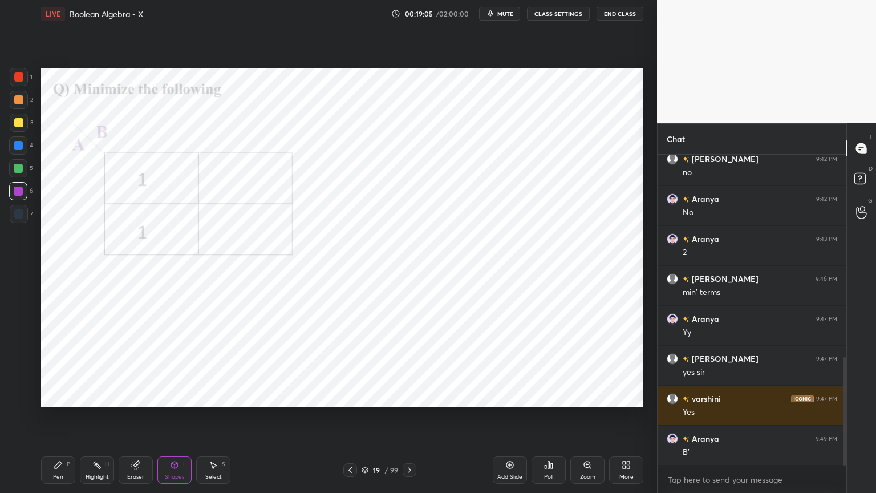
click at [66, 420] on div "Pen P" at bounding box center [58, 469] width 34 height 27
click at [101, 420] on div "Highlight H" at bounding box center [97, 469] width 34 height 27
click at [55, 420] on div "Pen P" at bounding box center [58, 469] width 34 height 27
click at [21, 152] on div at bounding box center [18, 145] width 18 height 18
click at [18, 194] on div at bounding box center [18, 190] width 9 height 9
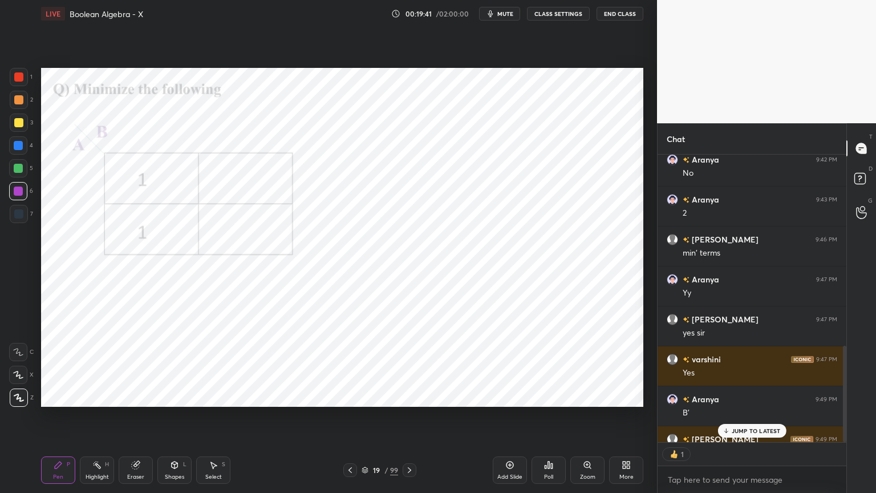
scroll to position [284, 185]
click at [410, 420] on icon at bounding box center [409, 469] width 9 height 9
click at [19, 148] on div at bounding box center [18, 145] width 9 height 9
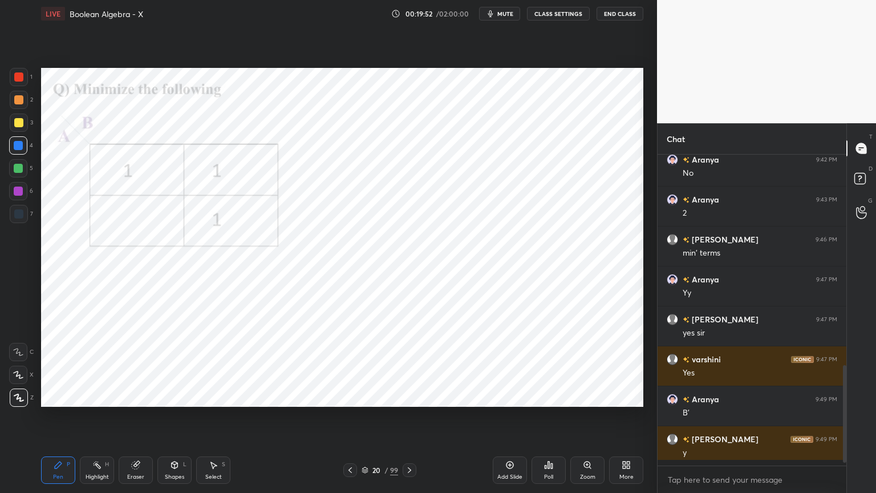
scroll to position [618, 0]
click at [19, 193] on div at bounding box center [18, 190] width 9 height 9
click at [21, 401] on icon at bounding box center [18, 397] width 9 height 7
click at [169, 420] on div "Shapes L" at bounding box center [174, 469] width 34 height 27
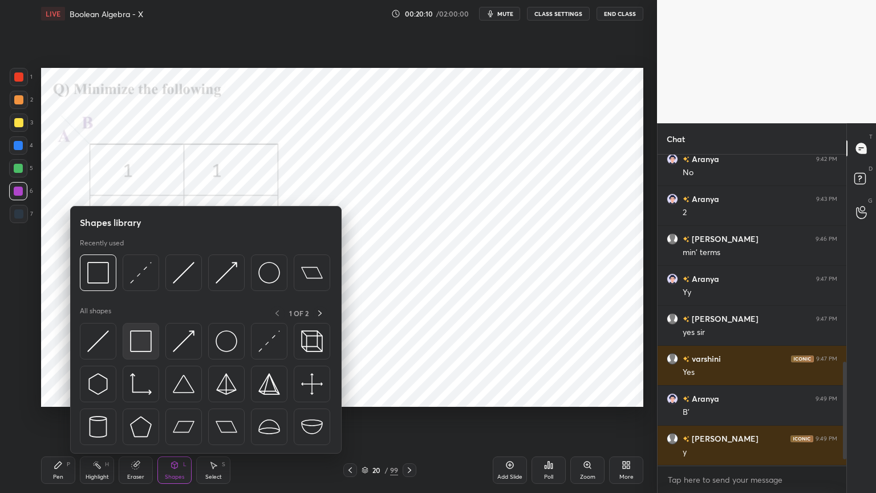
click at [143, 342] on img at bounding box center [141, 341] width 22 height 22
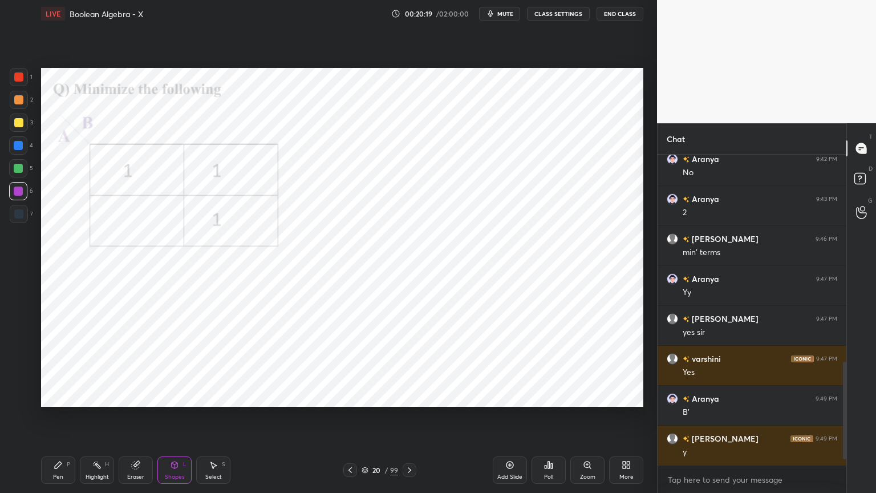
scroll to position [658, 0]
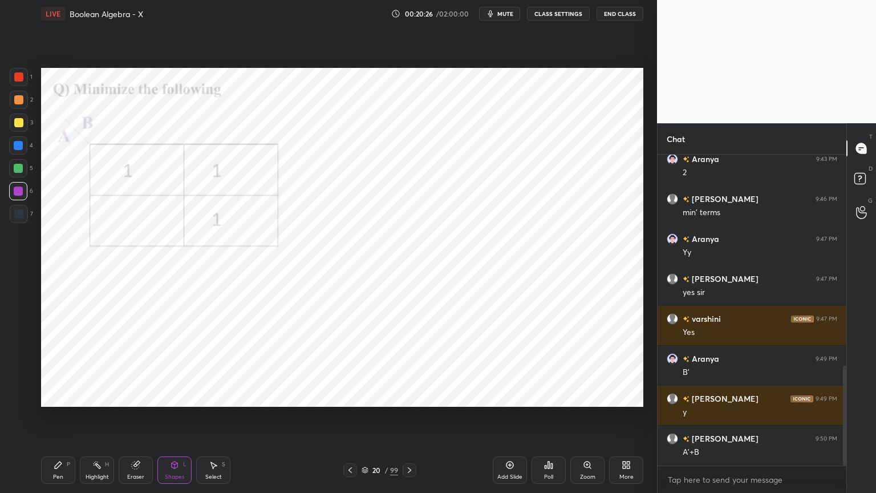
click at [55, 420] on div "Pen" at bounding box center [58, 477] width 10 height 6
click at [17, 196] on div at bounding box center [18, 191] width 18 height 18
click at [171, 420] on div "Shapes" at bounding box center [174, 477] width 19 height 6
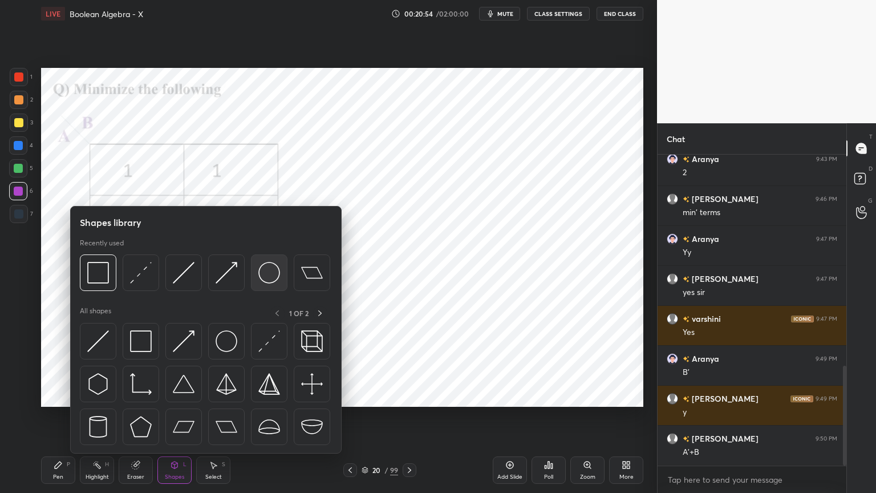
click at [267, 279] on img at bounding box center [269, 273] width 22 height 22
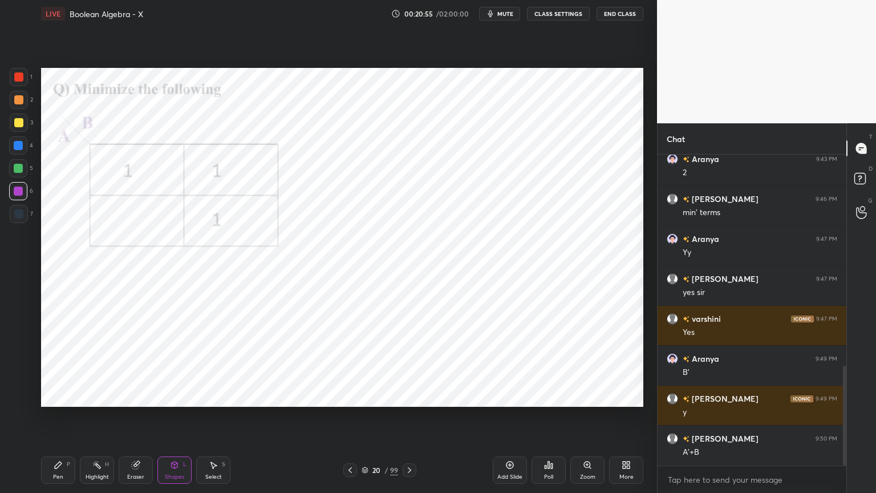
click at [176, 420] on div "Shapes" at bounding box center [174, 477] width 19 height 6
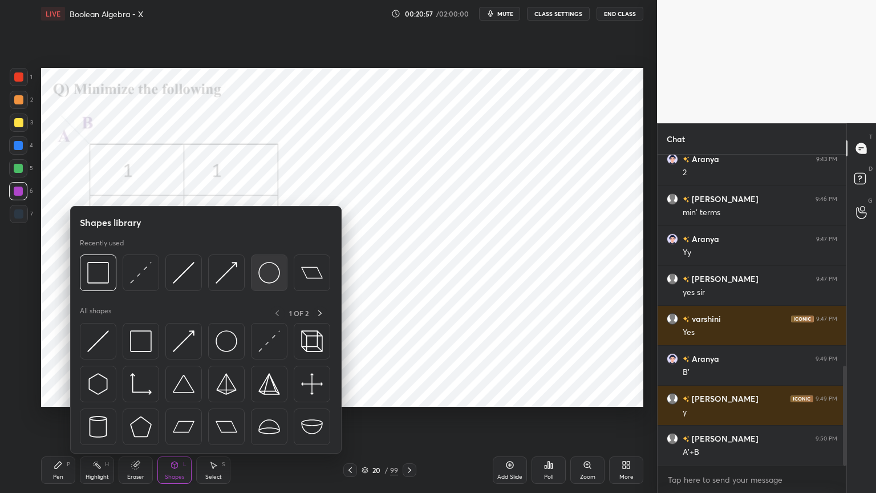
click at [267, 270] on img at bounding box center [269, 273] width 22 height 22
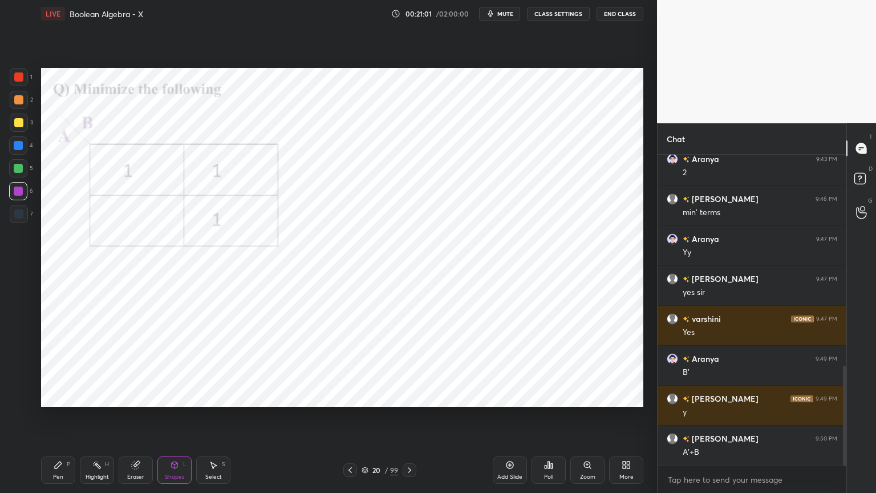
click at [18, 151] on div at bounding box center [18, 145] width 18 height 18
click at [63, 420] on div "Pen P" at bounding box center [58, 469] width 34 height 27
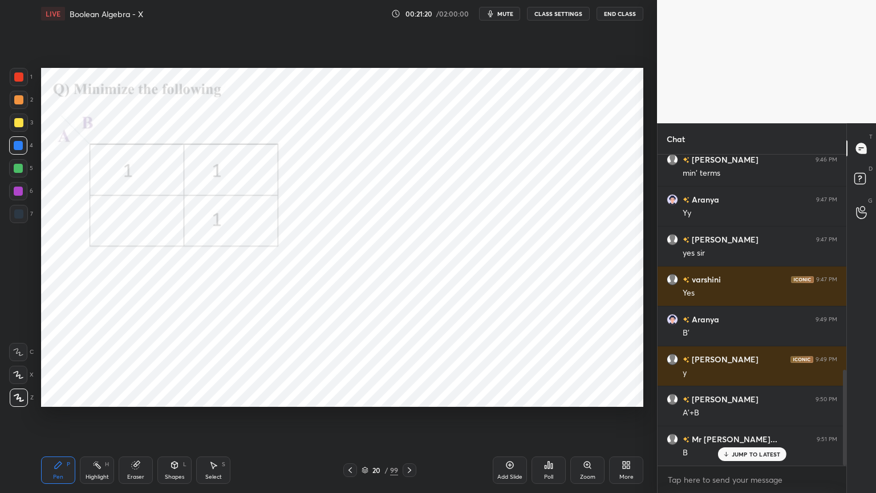
scroll to position [738, 0]
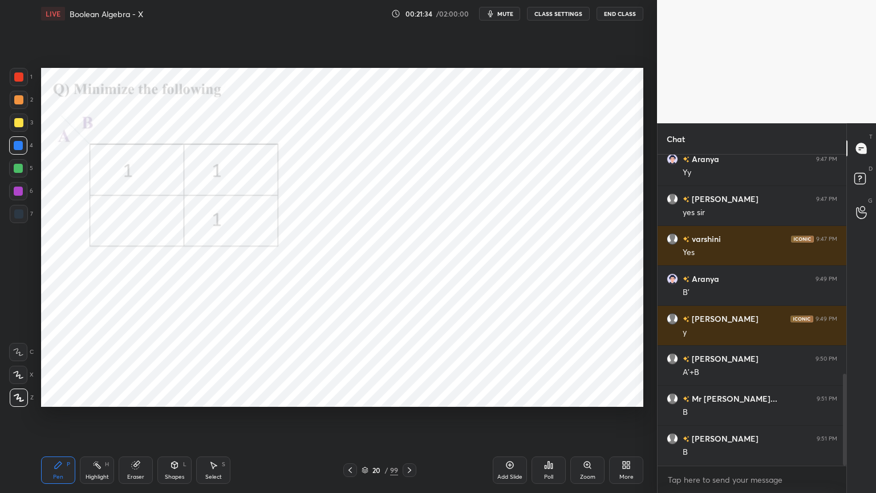
click at [18, 374] on icon at bounding box center [18, 375] width 10 height 8
click at [22, 400] on icon at bounding box center [18, 397] width 9 height 7
click at [103, 420] on div "Highlight H" at bounding box center [97, 469] width 34 height 27
click at [105, 420] on div "H" at bounding box center [107, 464] width 4 height 6
click at [55, 420] on icon at bounding box center [58, 464] width 9 height 9
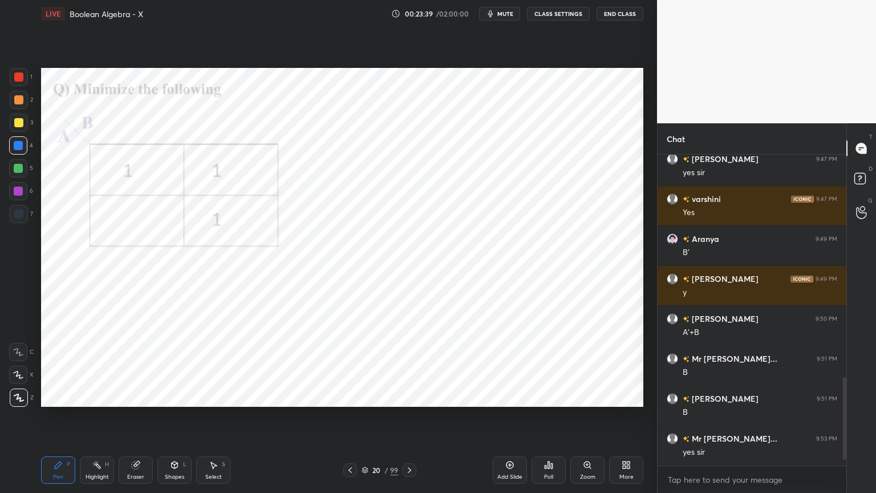
scroll to position [818, 0]
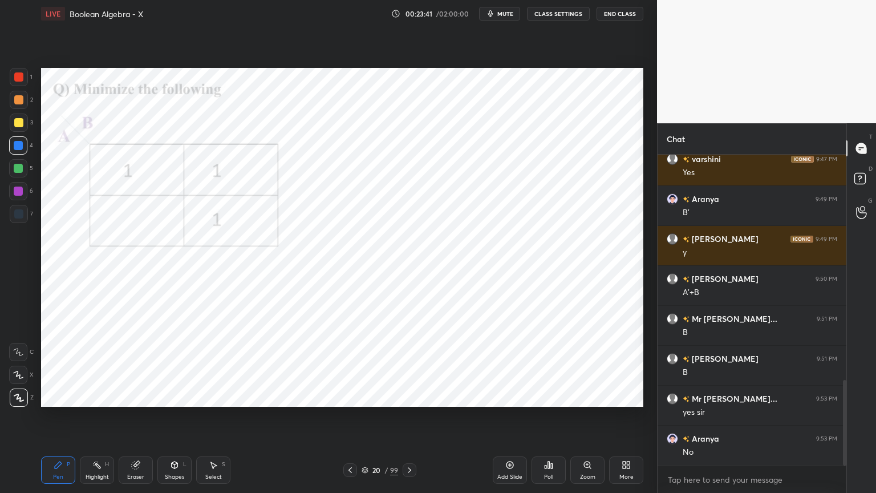
click at [410, 420] on icon at bounding box center [409, 470] width 3 height 6
click at [17, 398] on icon at bounding box center [18, 397] width 9 height 7
click at [13, 190] on div at bounding box center [18, 191] width 18 height 18
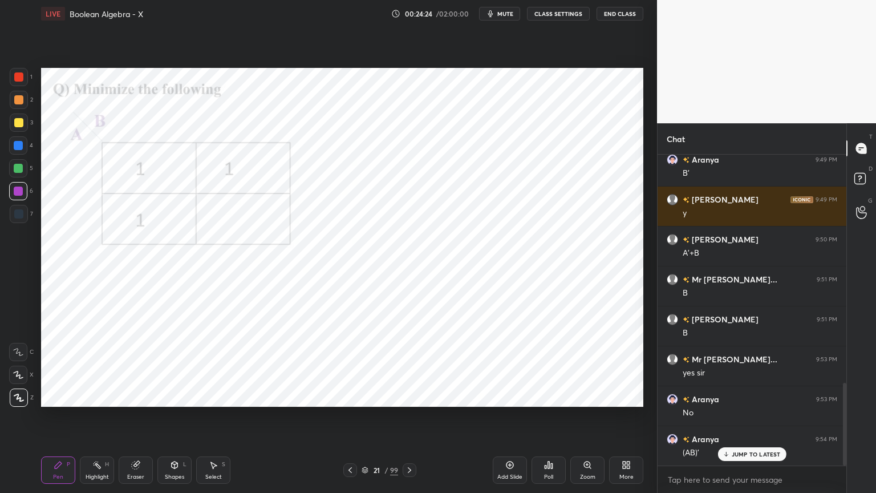
click at [22, 214] on div at bounding box center [18, 213] width 9 height 9
click at [134, 420] on div "Eraser" at bounding box center [136, 469] width 34 height 27
click at [19, 377] on icon at bounding box center [18, 375] width 9 height 10
click at [48, 420] on div "Pen P" at bounding box center [58, 469] width 34 height 27
click at [17, 191] on div at bounding box center [18, 190] width 9 height 9
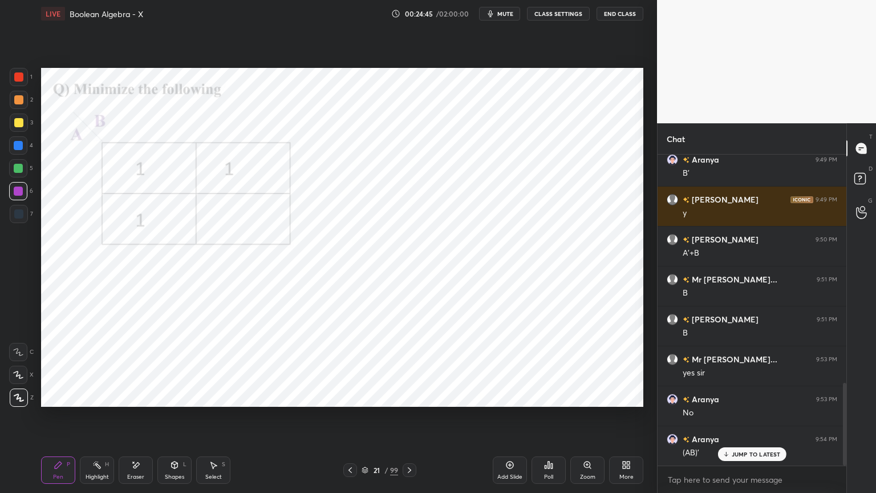
click at [170, 420] on div "Shapes" at bounding box center [174, 477] width 19 height 6
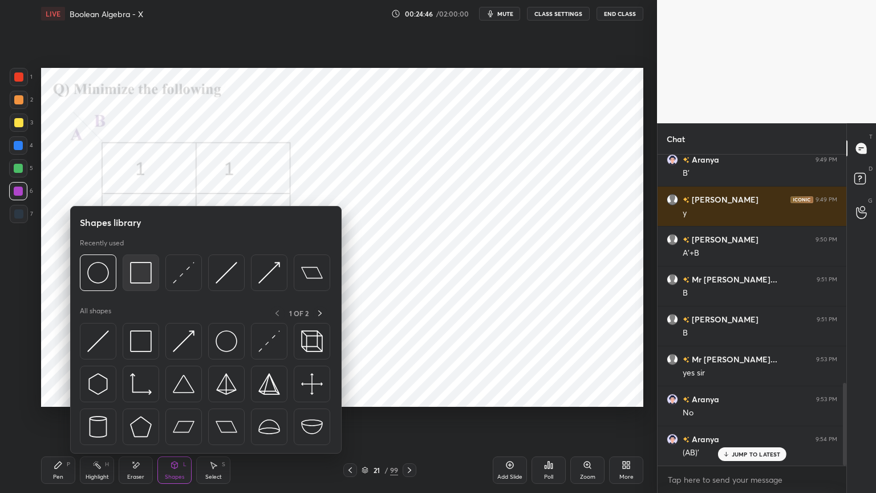
click at [143, 275] on img at bounding box center [141, 273] width 22 height 22
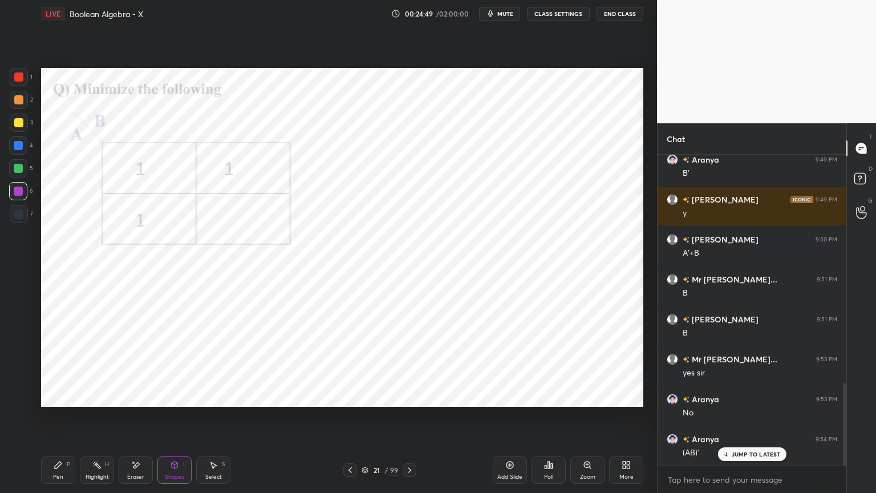
click at [63, 420] on div "Pen P" at bounding box center [58, 469] width 34 height 27
click at [19, 149] on div at bounding box center [18, 145] width 9 height 9
click at [172, 420] on div "Shapes L" at bounding box center [174, 469] width 34 height 27
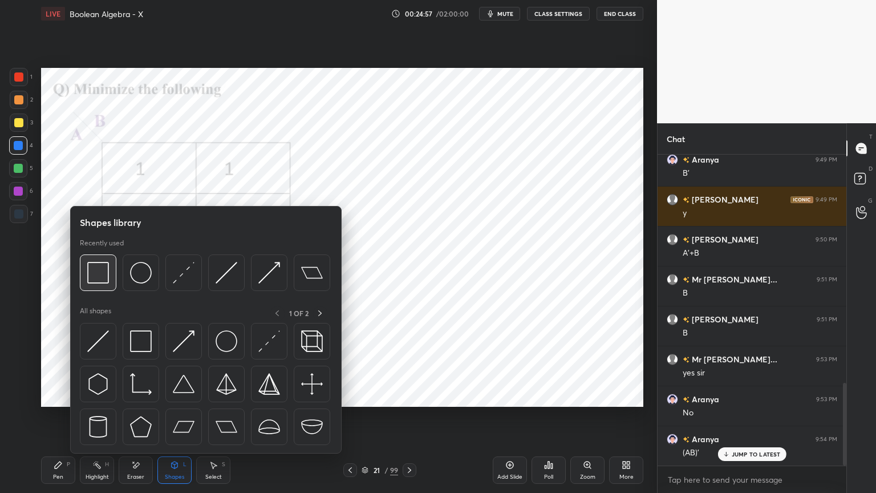
click at [101, 271] on img at bounding box center [98, 273] width 22 height 22
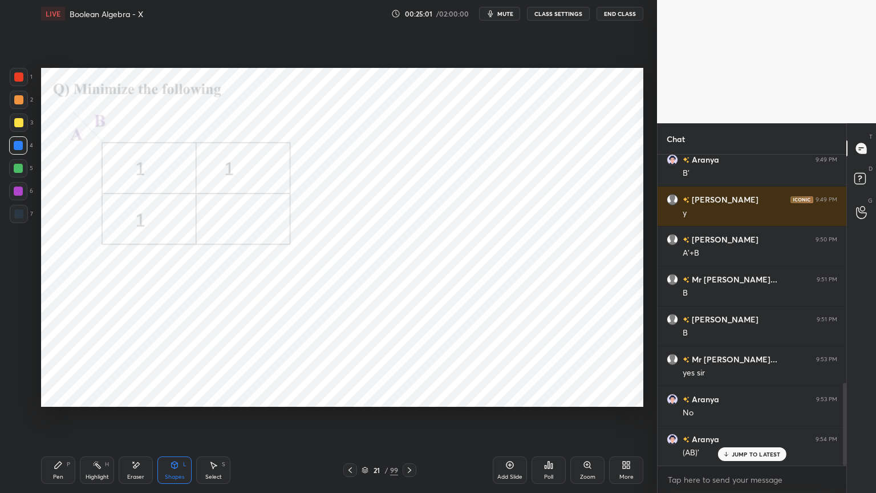
click at [55, 420] on div "Pen P" at bounding box center [58, 469] width 34 height 27
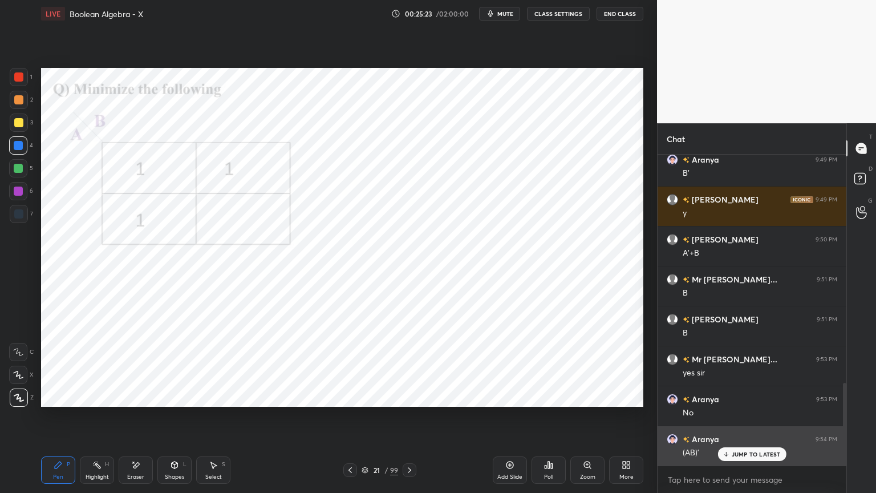
click at [744, 420] on p "JUMP TO LATEST" at bounding box center [755, 453] width 49 height 7
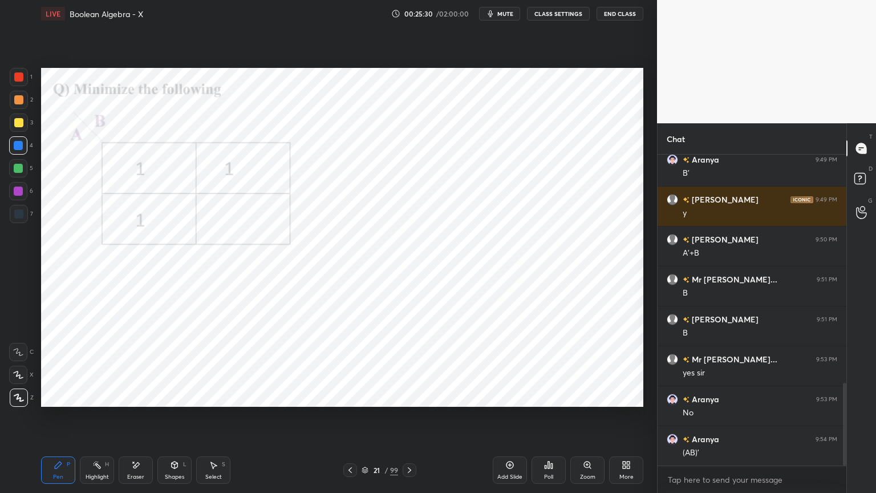
click at [19, 211] on div at bounding box center [18, 213] width 9 height 9
click at [413, 420] on icon at bounding box center [409, 469] width 9 height 9
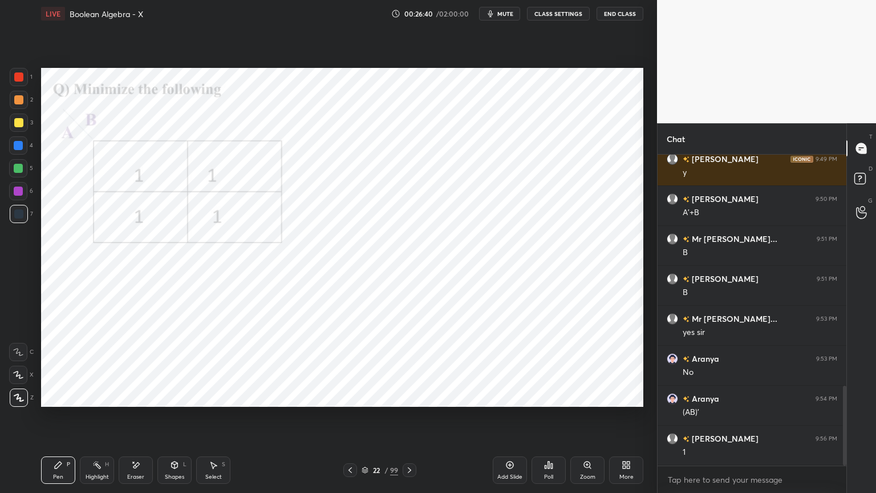
click at [167, 420] on div "Shapes L" at bounding box center [174, 469] width 34 height 27
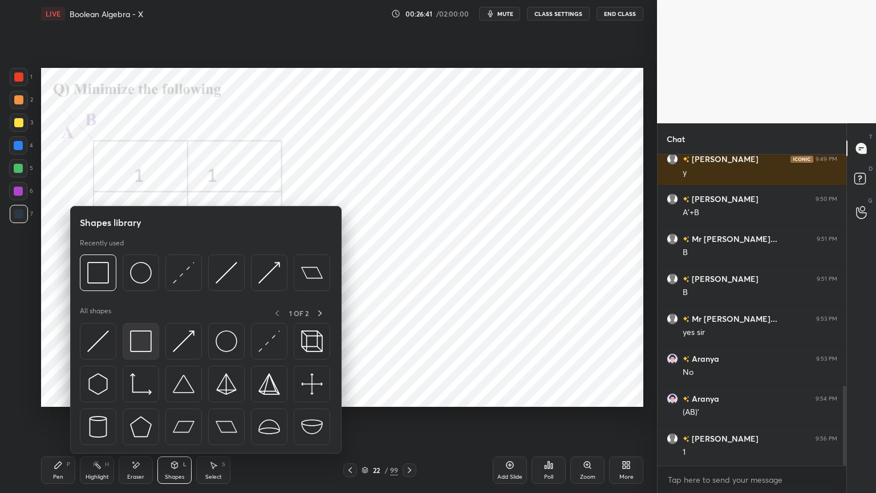
click at [140, 340] on img at bounding box center [141, 341] width 22 height 22
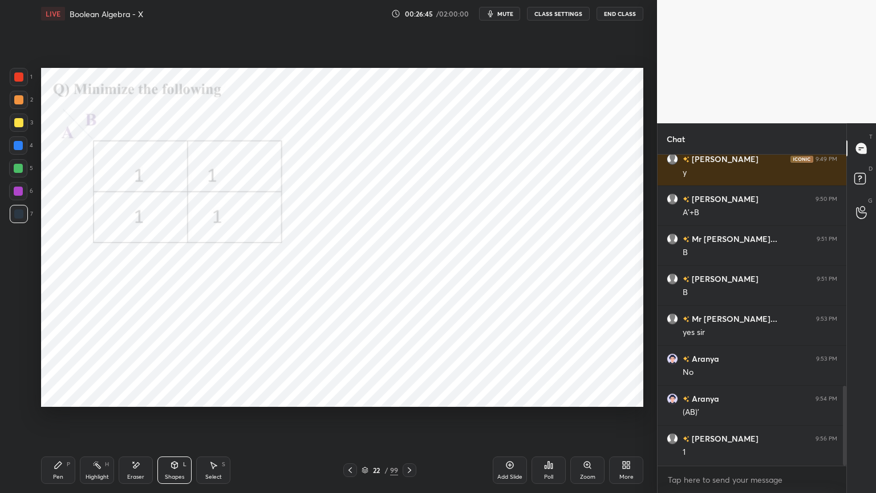
click at [12, 194] on div at bounding box center [18, 191] width 18 height 18
click at [61, 420] on icon at bounding box center [58, 464] width 9 height 9
click at [18, 193] on div at bounding box center [18, 190] width 9 height 9
click at [178, 420] on icon at bounding box center [174, 464] width 9 height 9
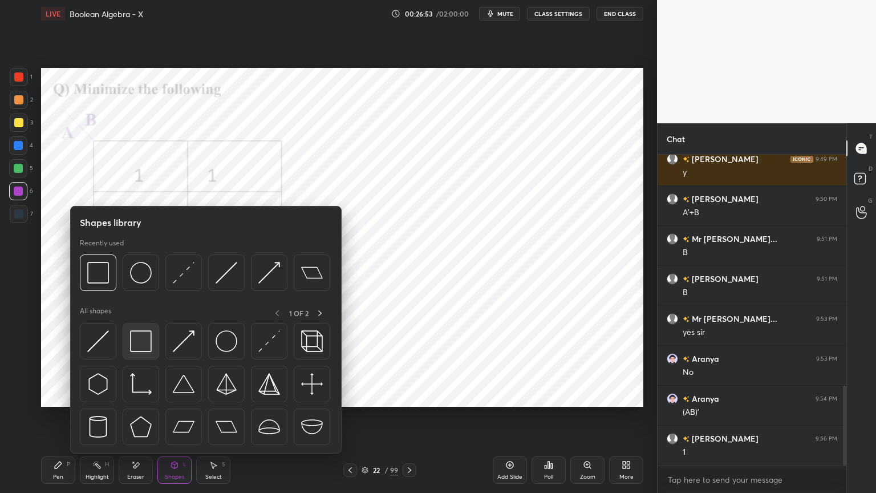
click at [148, 344] on img at bounding box center [141, 341] width 22 height 22
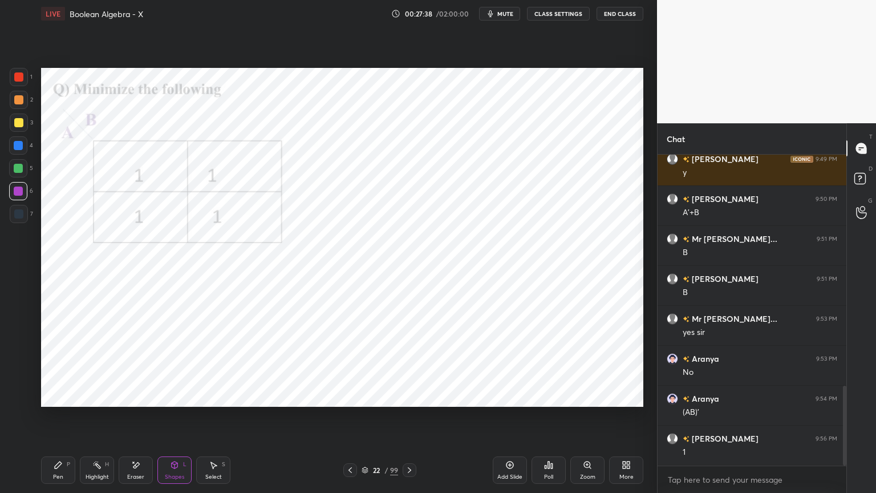
click at [105, 420] on div "Highlight" at bounding box center [97, 477] width 23 height 6
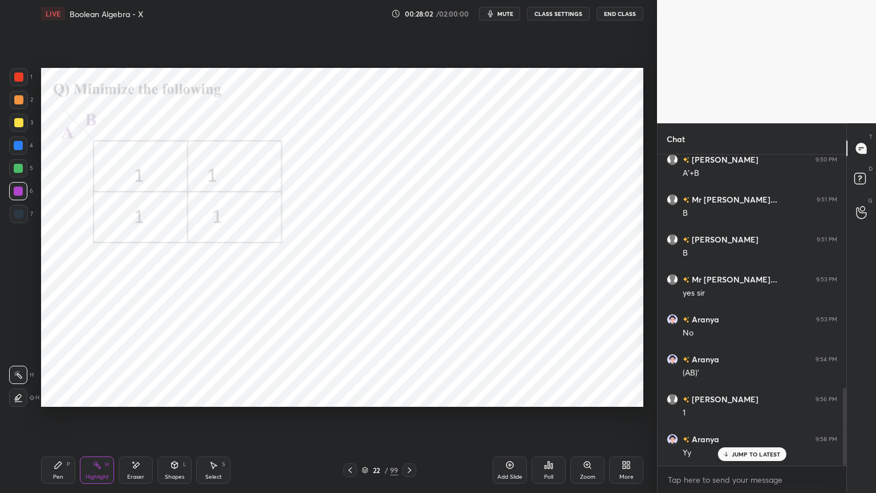
click at [409, 420] on icon at bounding box center [409, 469] width 9 height 9
click at [59, 420] on div "Pen" at bounding box center [58, 477] width 10 height 6
click at [17, 144] on div at bounding box center [18, 145] width 9 height 9
click at [16, 193] on div at bounding box center [18, 190] width 9 height 9
click at [16, 148] on div at bounding box center [18, 145] width 9 height 9
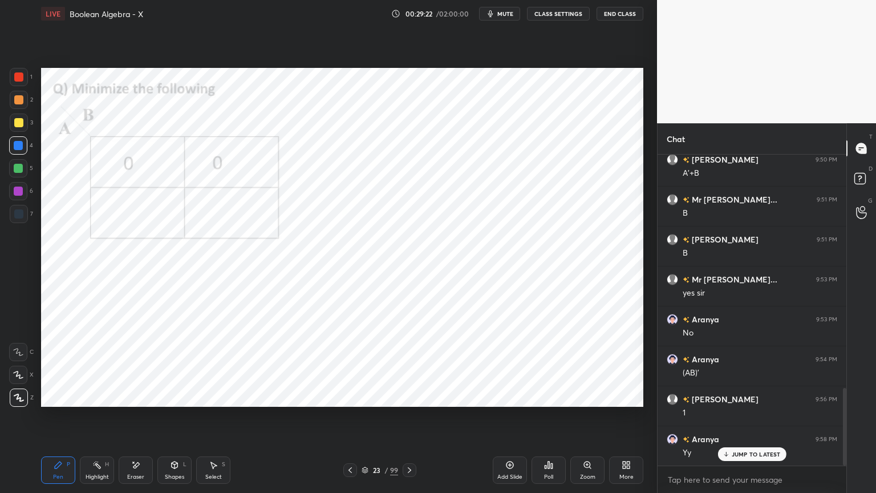
click at [177, 420] on div "Shapes L" at bounding box center [174, 469] width 34 height 27
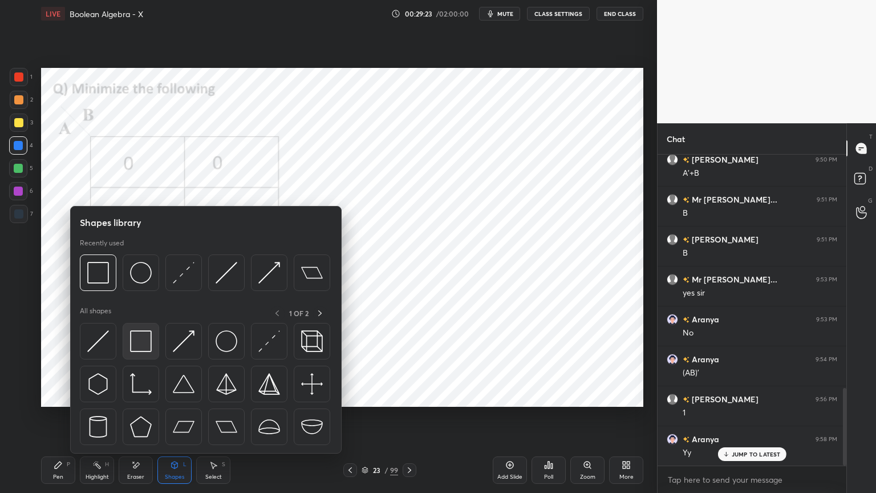
click at [139, 335] on img at bounding box center [141, 341] width 22 height 22
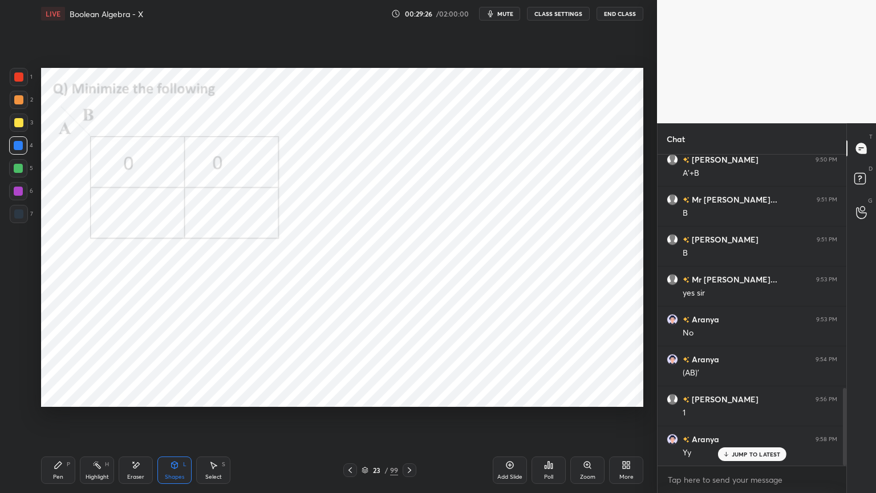
click at [59, 420] on div "Pen P" at bounding box center [58, 469] width 34 height 27
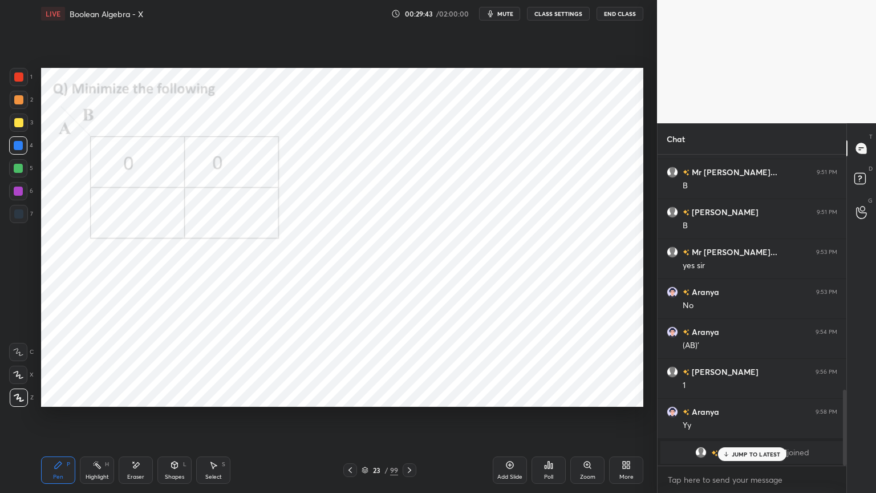
click at [739, 420] on p "JUMP TO LATEST" at bounding box center [755, 453] width 49 height 7
click at [14, 192] on div at bounding box center [18, 190] width 9 height 9
click at [174, 420] on div "Shapes L" at bounding box center [174, 469] width 34 height 27
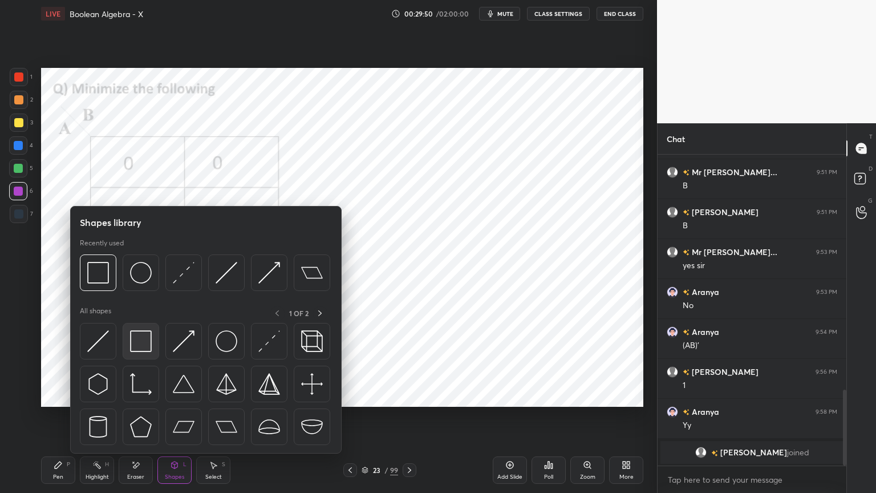
click at [141, 347] on img at bounding box center [141, 341] width 22 height 22
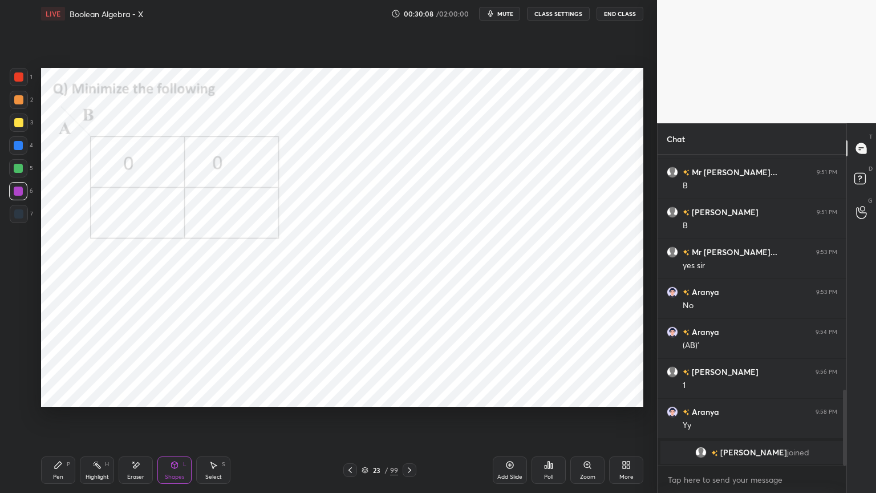
click at [21, 148] on div at bounding box center [18, 145] width 9 height 9
click at [16, 192] on div at bounding box center [18, 190] width 9 height 9
click at [168, 420] on div "Shapes" at bounding box center [174, 477] width 19 height 6
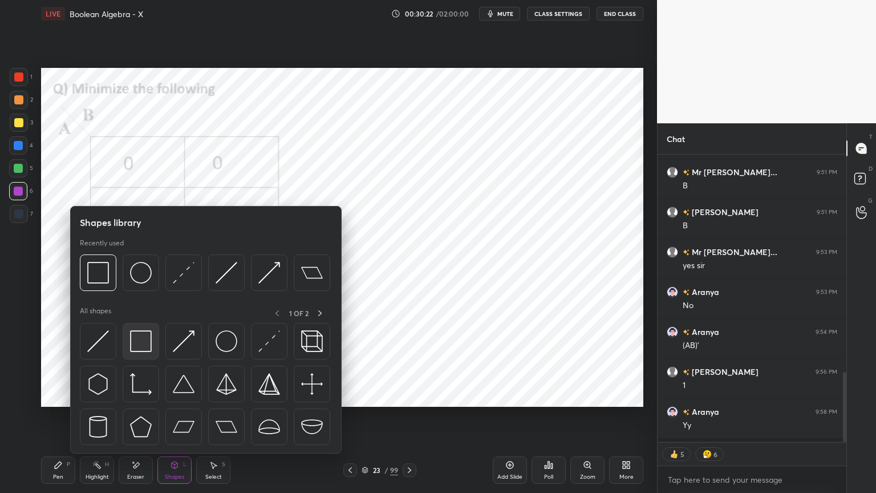
click at [140, 341] on img at bounding box center [141, 341] width 22 height 22
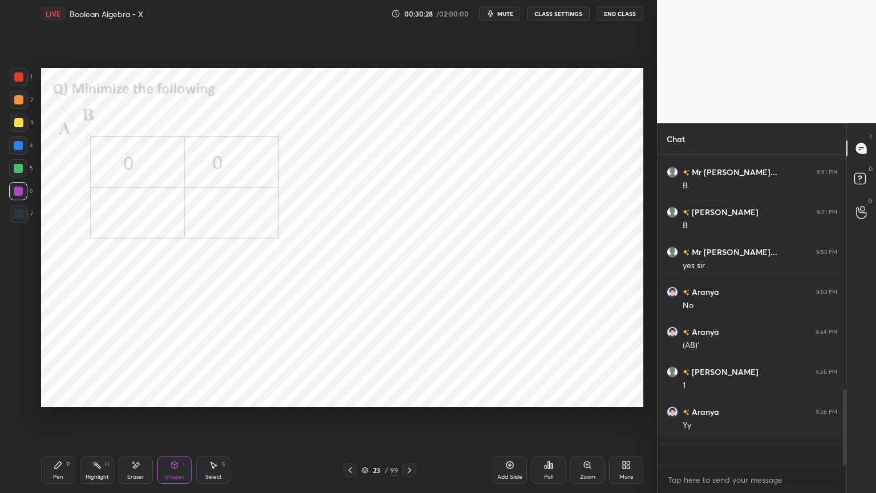
scroll to position [964, 0]
click at [57, 420] on div "Pen P" at bounding box center [58, 469] width 34 height 27
click at [739, 420] on p "JUMP TO LATEST" at bounding box center [755, 453] width 49 height 7
click at [17, 147] on div at bounding box center [18, 145] width 9 height 9
click at [91, 420] on div "Highlight H" at bounding box center [97, 469] width 34 height 27
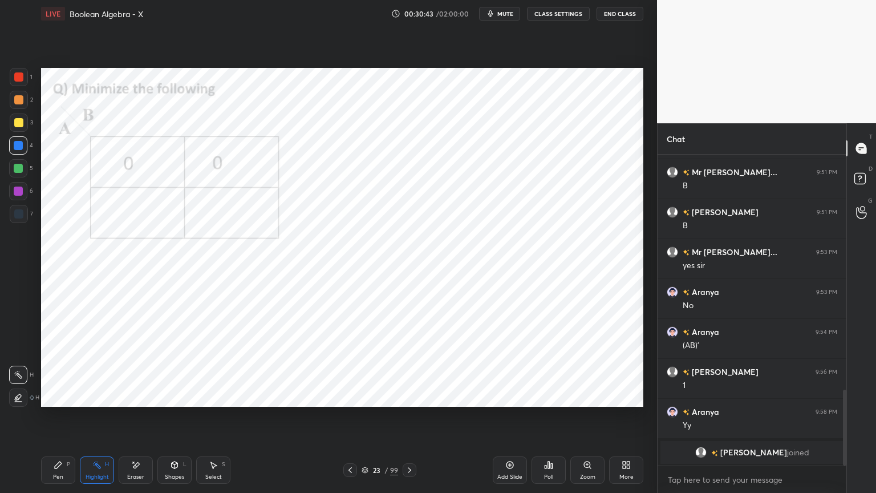
scroll to position [978, 0]
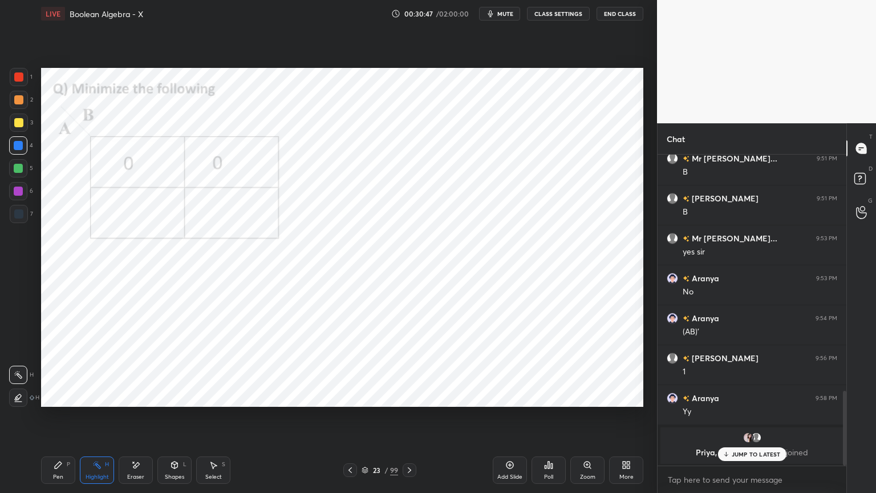
click at [748, 420] on p "JUMP TO LATEST" at bounding box center [755, 453] width 49 height 7
click at [50, 420] on div "Pen P" at bounding box center [58, 469] width 34 height 27
click at [16, 216] on div at bounding box center [18, 213] width 9 height 9
click at [16, 191] on div at bounding box center [18, 190] width 9 height 9
click at [173, 420] on div "Shapes" at bounding box center [174, 477] width 19 height 6
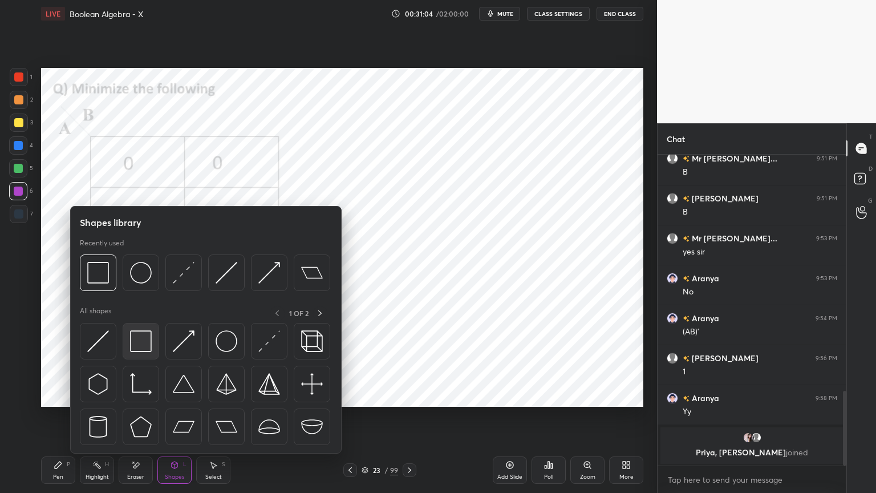
click at [145, 342] on img at bounding box center [141, 341] width 22 height 22
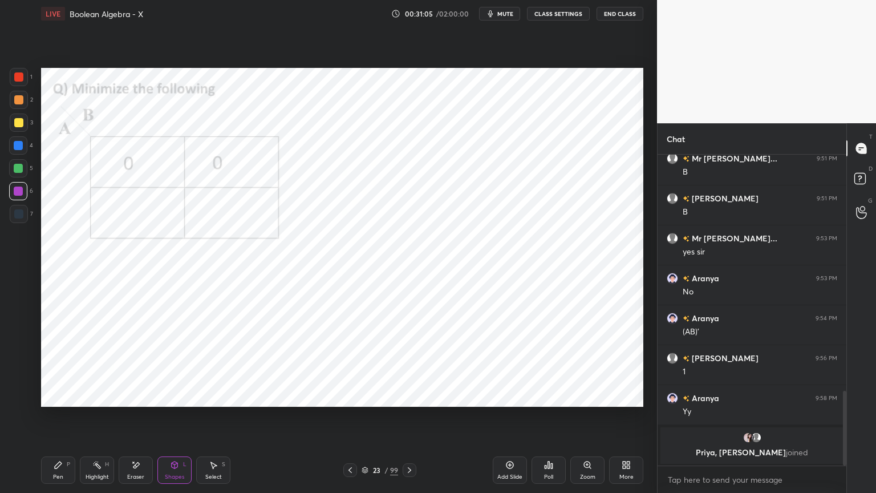
click at [20, 148] on div at bounding box center [18, 145] width 9 height 9
click at [52, 420] on div "Pen P" at bounding box center [58, 469] width 34 height 27
click at [14, 218] on div at bounding box center [19, 214] width 18 height 18
click at [22, 194] on div at bounding box center [18, 190] width 9 height 9
click at [367, 420] on icon at bounding box center [365, 471] width 6 height 2
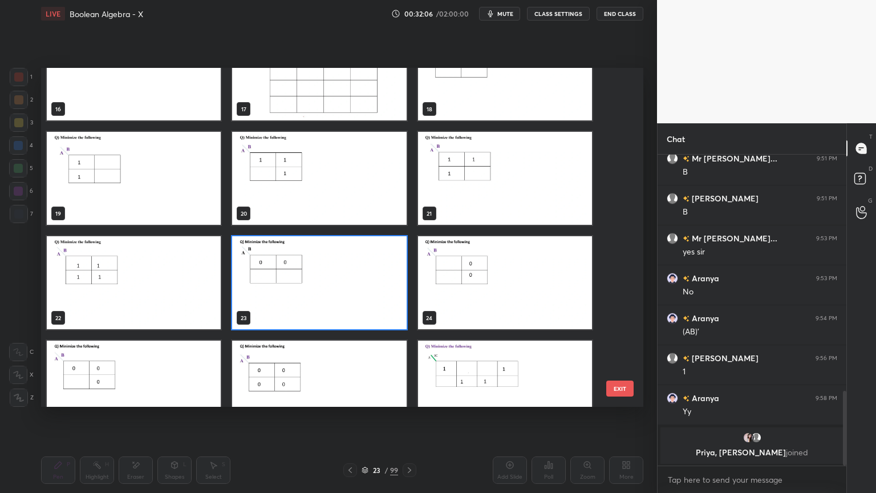
scroll to position [571, 0]
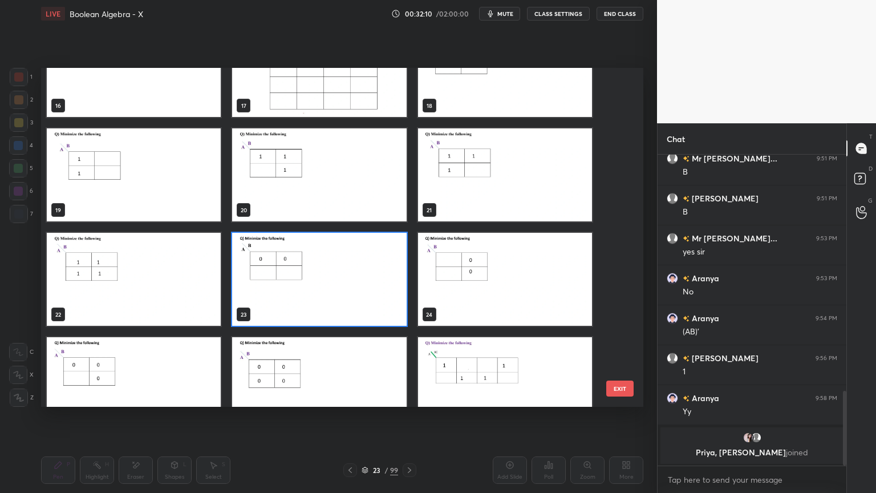
click at [504, 280] on img "grid" at bounding box center [505, 279] width 174 height 93
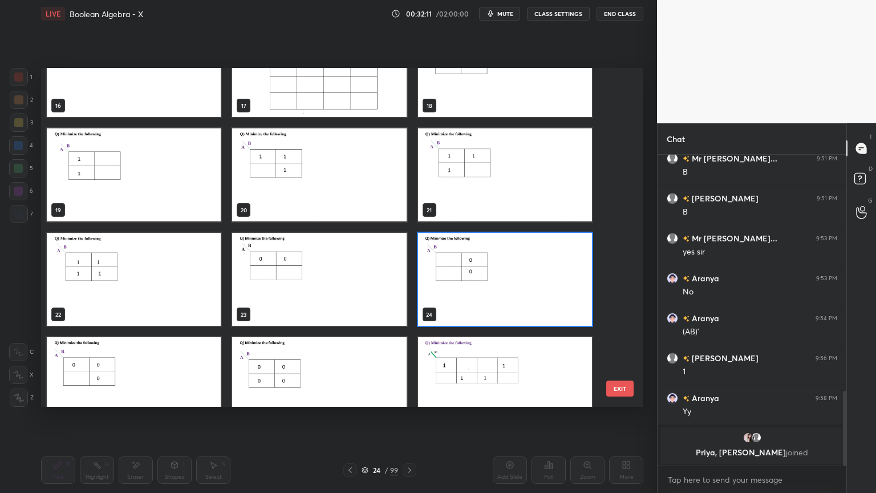
click at [504, 280] on img "grid" at bounding box center [505, 279] width 174 height 93
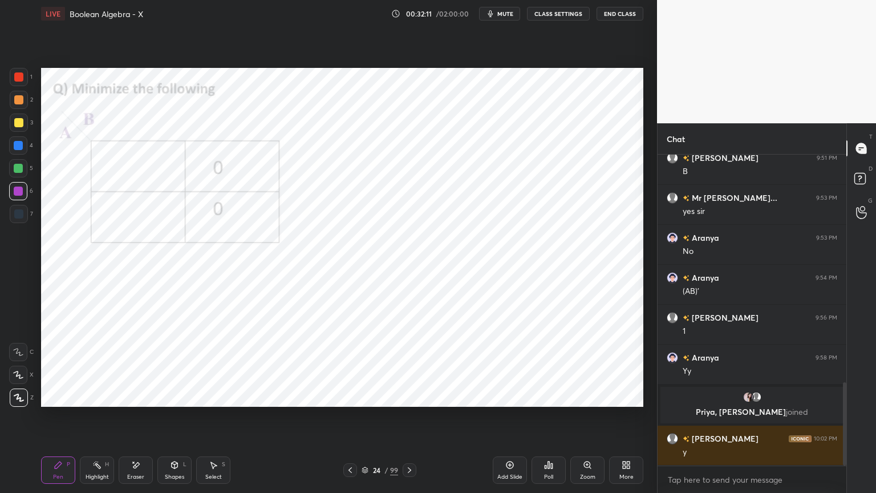
scroll to position [848, 0]
click at [19, 150] on div at bounding box center [18, 145] width 18 height 18
click at [18, 195] on div at bounding box center [18, 190] width 9 height 9
click at [17, 401] on div at bounding box center [19, 397] width 18 height 18
click at [17, 103] on div at bounding box center [18, 99] width 9 height 9
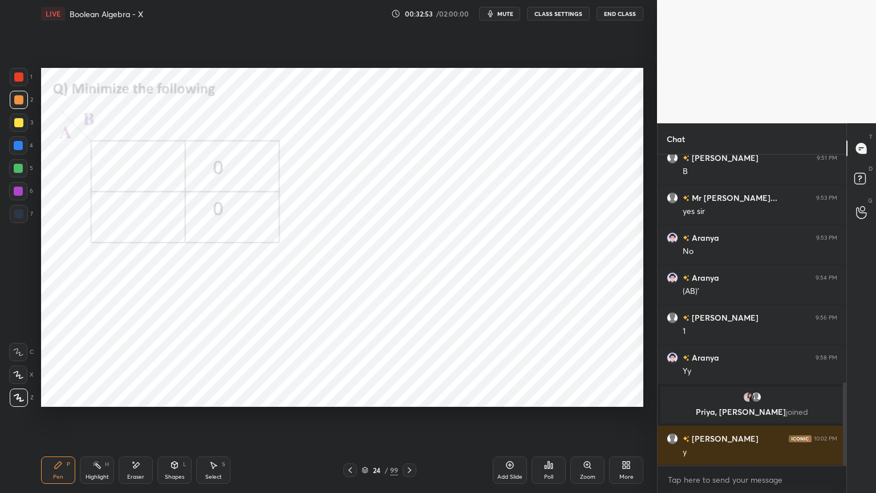
click at [175, 420] on icon at bounding box center [175, 464] width 6 height 7
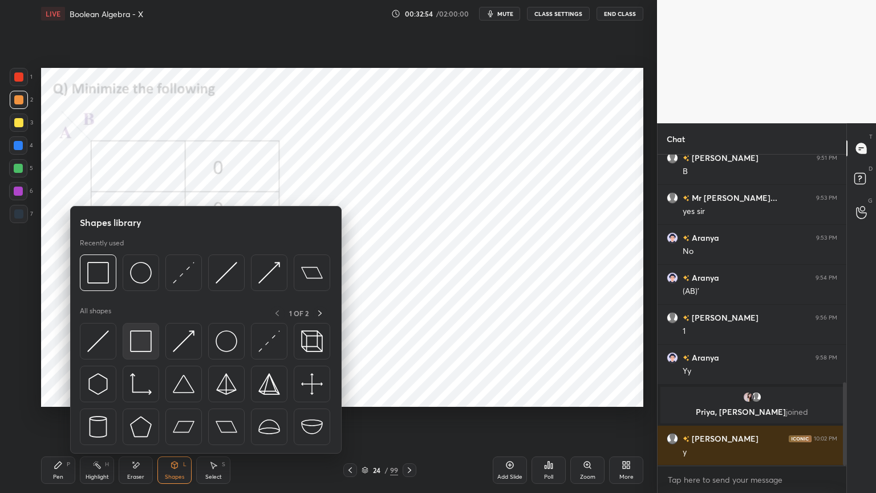
click at [139, 342] on img at bounding box center [141, 341] width 22 height 22
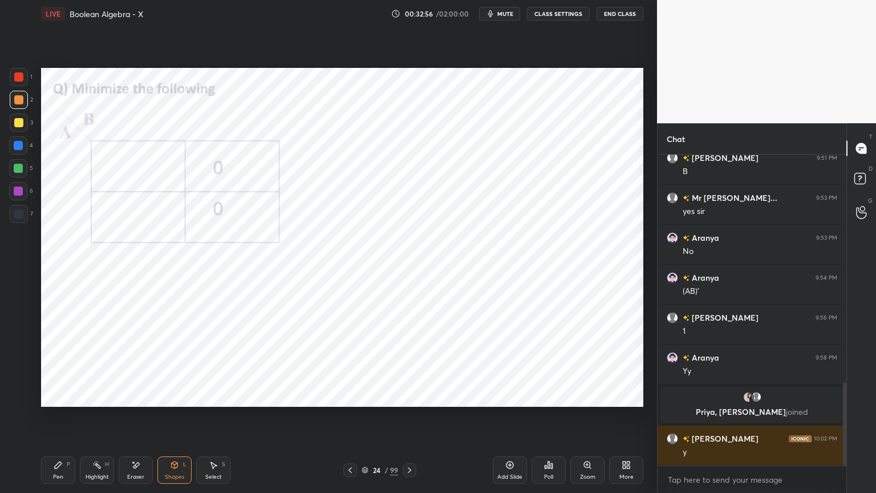
click at [59, 420] on div "Pen" at bounding box center [58, 477] width 10 height 6
click at [23, 192] on div at bounding box center [18, 191] width 18 height 18
click at [18, 221] on div at bounding box center [19, 214] width 18 height 18
click at [17, 214] on div at bounding box center [18, 213] width 9 height 9
click at [412, 420] on icon at bounding box center [409, 469] width 9 height 9
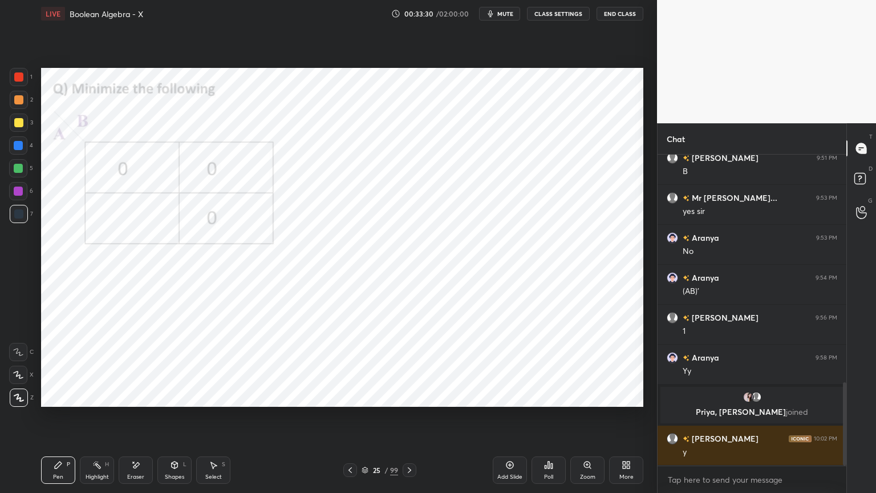
click at [21, 191] on div at bounding box center [18, 190] width 9 height 9
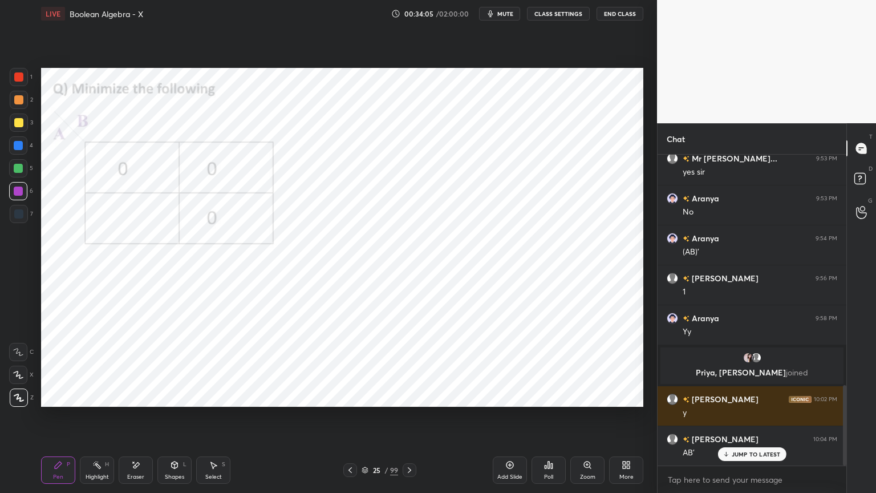
click at [21, 148] on div at bounding box center [18, 145] width 9 height 9
click at [21, 400] on icon at bounding box center [18, 397] width 9 height 7
click at [17, 375] on icon at bounding box center [18, 374] width 9 height 7
click at [14, 194] on div at bounding box center [18, 190] width 9 height 9
click at [18, 83] on div at bounding box center [19, 77] width 18 height 18
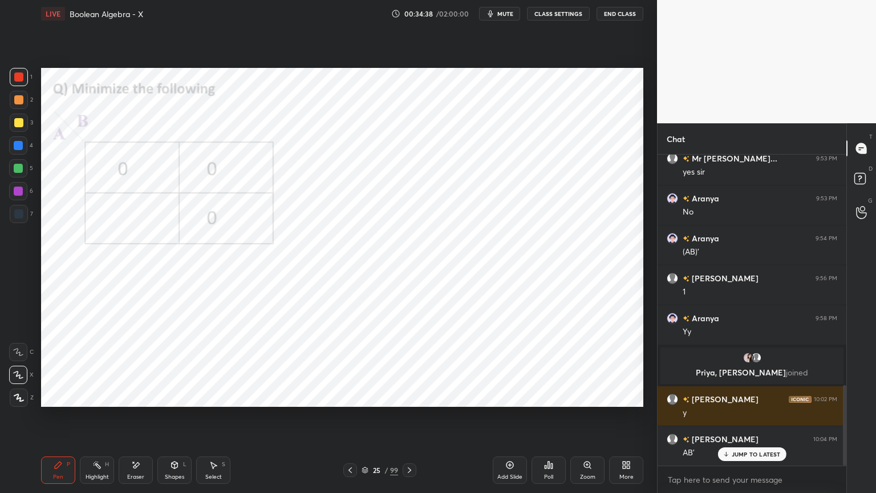
click at [172, 420] on div "Shapes" at bounding box center [174, 477] width 19 height 6
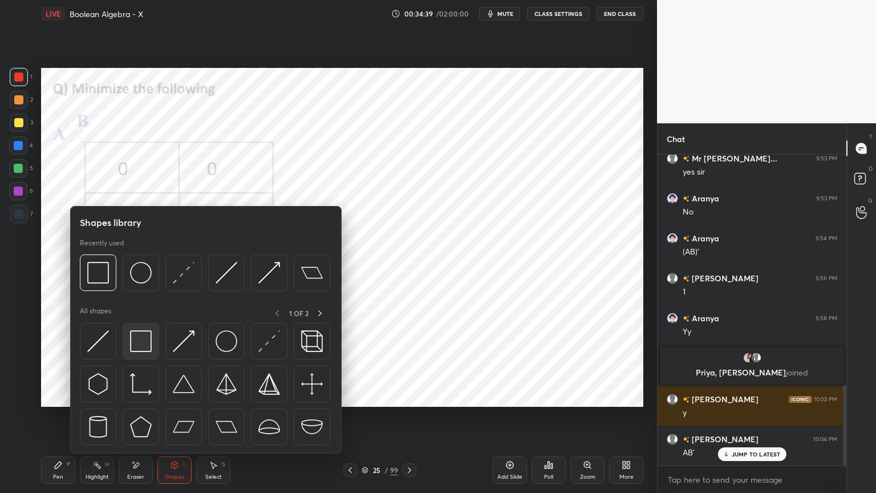
click at [143, 347] on img at bounding box center [141, 341] width 22 height 22
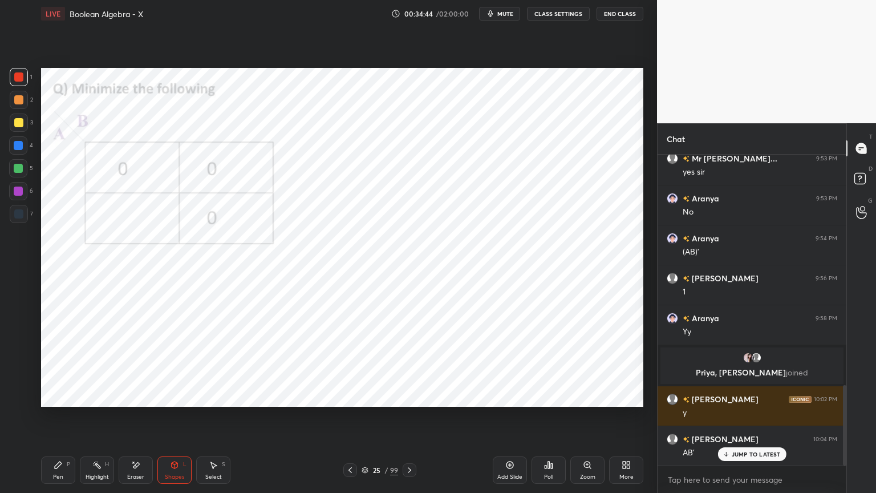
click at [54, 420] on div "Pen P" at bounding box center [58, 469] width 34 height 27
click at [21, 400] on icon at bounding box center [18, 397] width 9 height 7
click at [19, 148] on div at bounding box center [18, 145] width 9 height 9
click at [176, 420] on div "Shapes" at bounding box center [174, 477] width 19 height 6
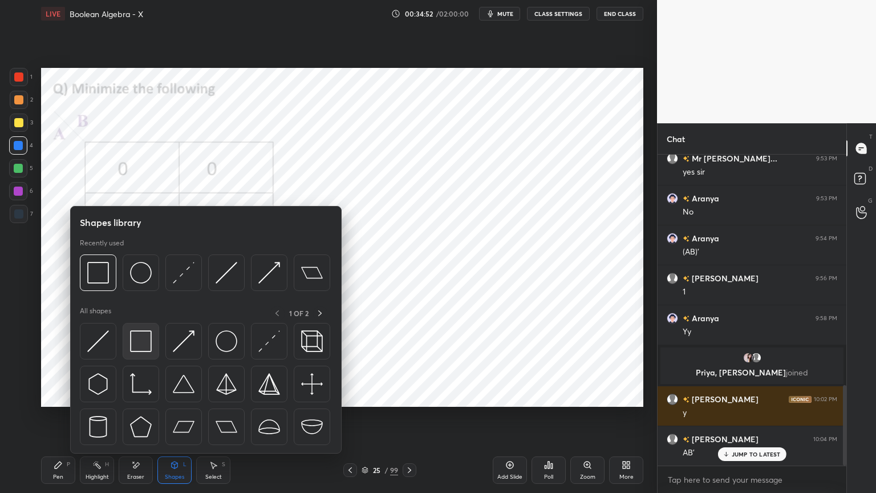
click at [137, 343] on img at bounding box center [141, 341] width 22 height 22
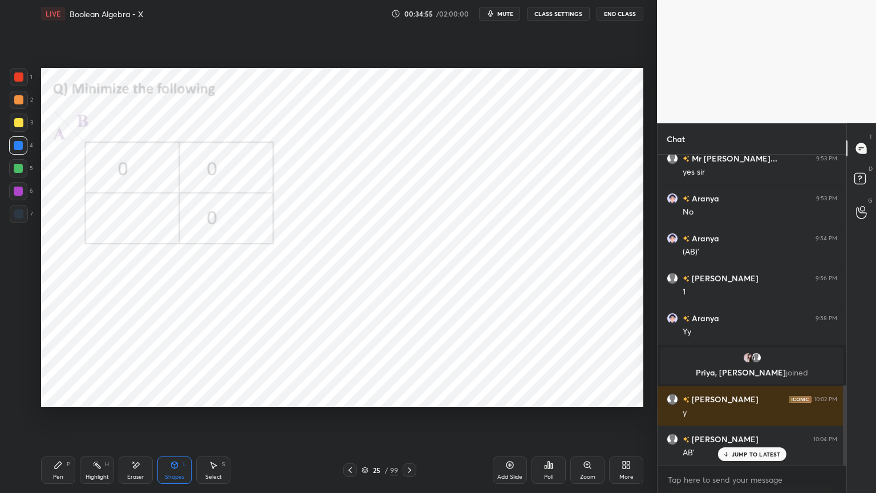
click at [51, 420] on div "Pen P" at bounding box center [58, 469] width 34 height 27
click at [16, 194] on div at bounding box center [18, 190] width 9 height 9
click at [93, 420] on div "Highlight H" at bounding box center [97, 469] width 34 height 27
click at [59, 420] on div "Pen P" at bounding box center [58, 469] width 34 height 27
click at [18, 195] on div at bounding box center [18, 190] width 9 height 9
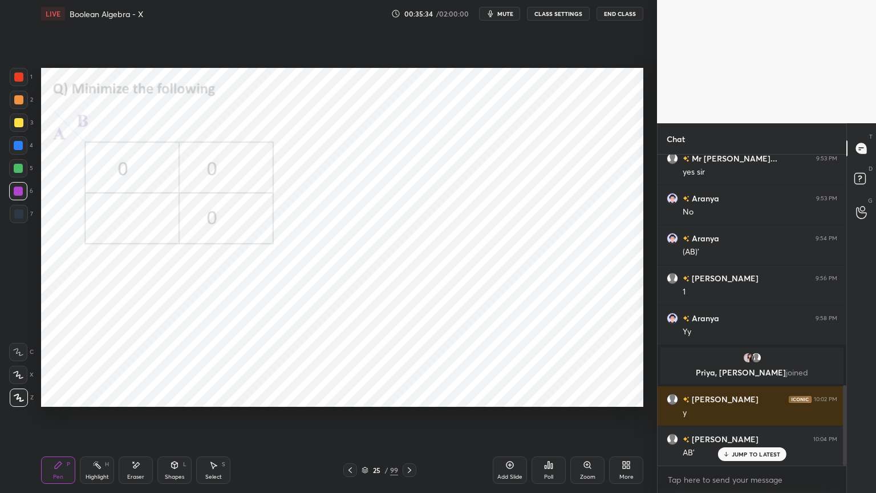
click at [131, 420] on div "Eraser" at bounding box center [136, 469] width 34 height 27
click at [64, 420] on div "Pen P" at bounding box center [58, 469] width 34 height 27
click at [17, 149] on div at bounding box center [18, 145] width 9 height 9
click at [173, 420] on div "Shapes" at bounding box center [174, 477] width 19 height 6
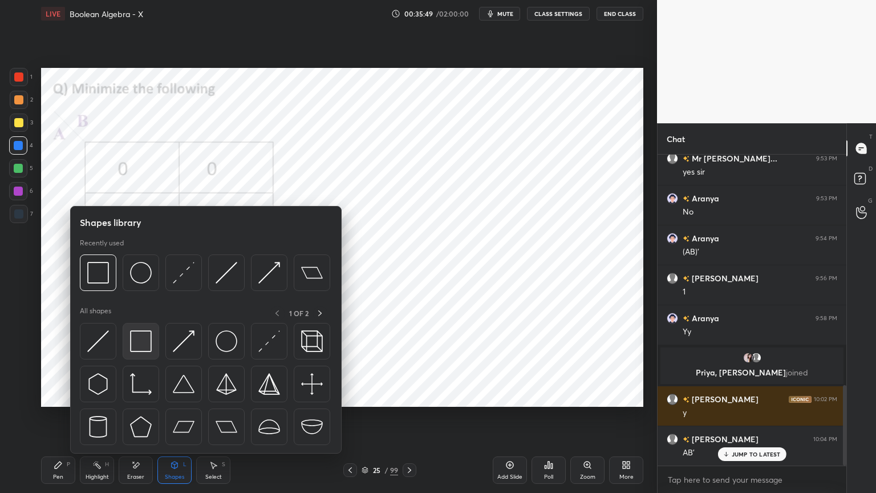
click at [146, 345] on img at bounding box center [141, 341] width 22 height 22
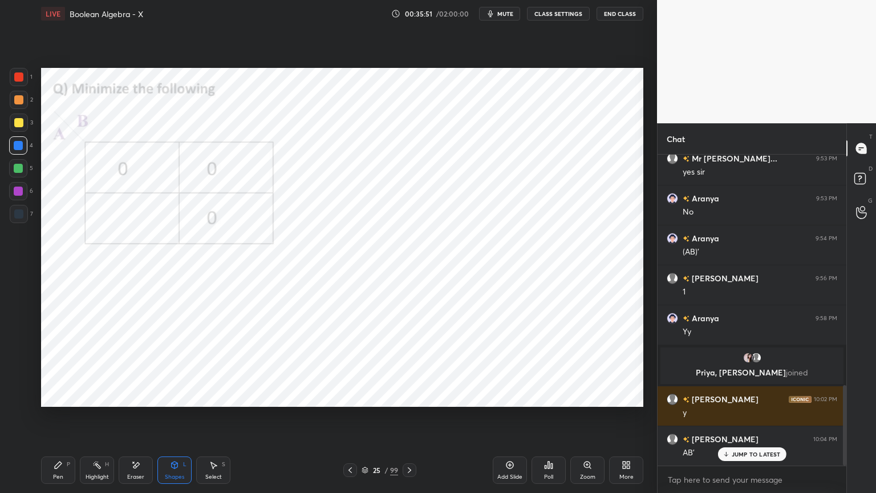
click at [19, 195] on div at bounding box center [18, 190] width 9 height 9
click at [46, 420] on div "Pen P" at bounding box center [58, 469] width 34 height 27
click at [11, 217] on div at bounding box center [19, 214] width 18 height 18
click at [97, 420] on icon at bounding box center [96, 464] width 9 height 9
click at [53, 420] on div "Pen P" at bounding box center [58, 469] width 34 height 27
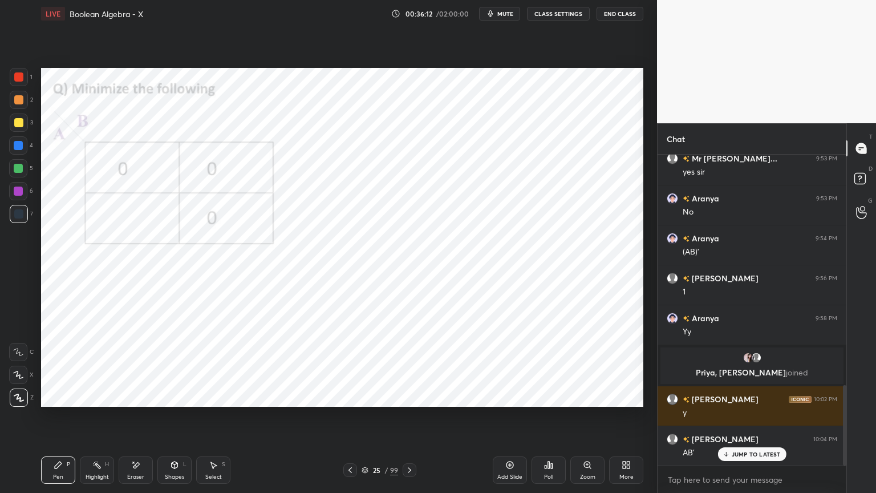
click at [18, 191] on div at bounding box center [18, 190] width 9 height 9
click at [17, 211] on div at bounding box center [18, 213] width 9 height 9
click at [170, 420] on div "Shapes" at bounding box center [174, 477] width 19 height 6
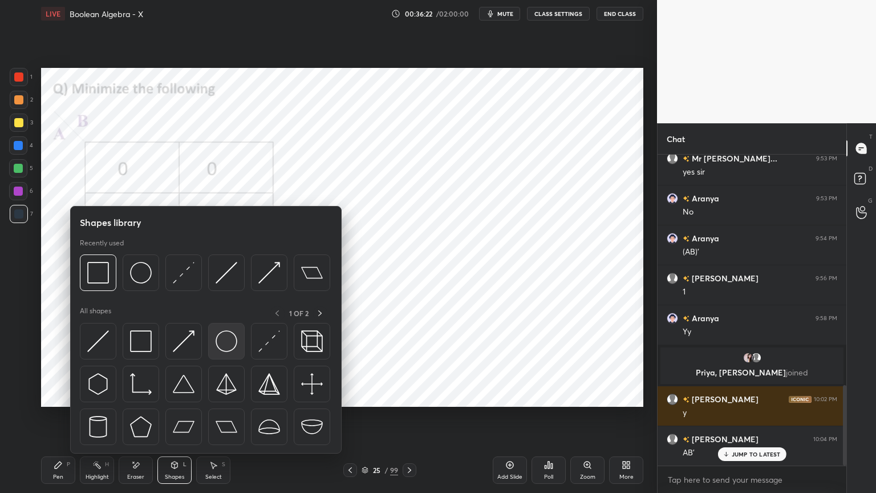
click at [210, 346] on div at bounding box center [226, 341] width 36 height 36
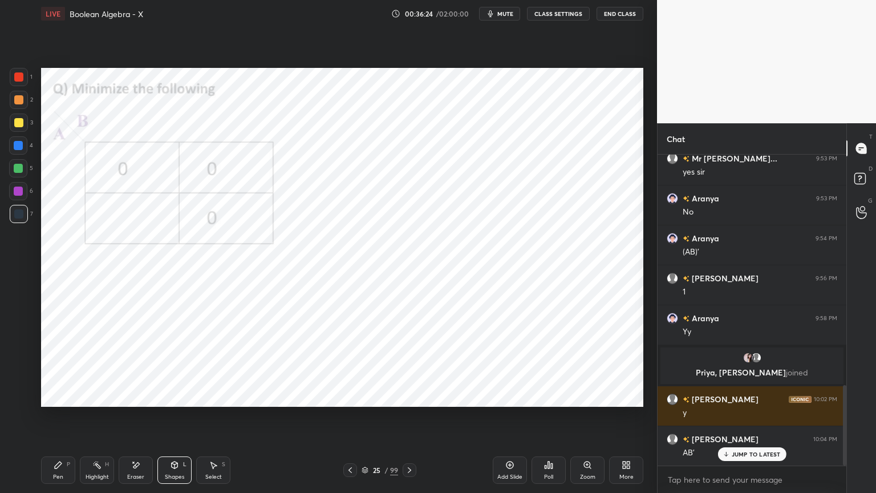
click at [55, 420] on div "Pen" at bounding box center [58, 477] width 10 height 6
click at [18, 212] on div at bounding box center [18, 213] width 9 height 9
click at [18, 192] on div at bounding box center [18, 190] width 9 height 9
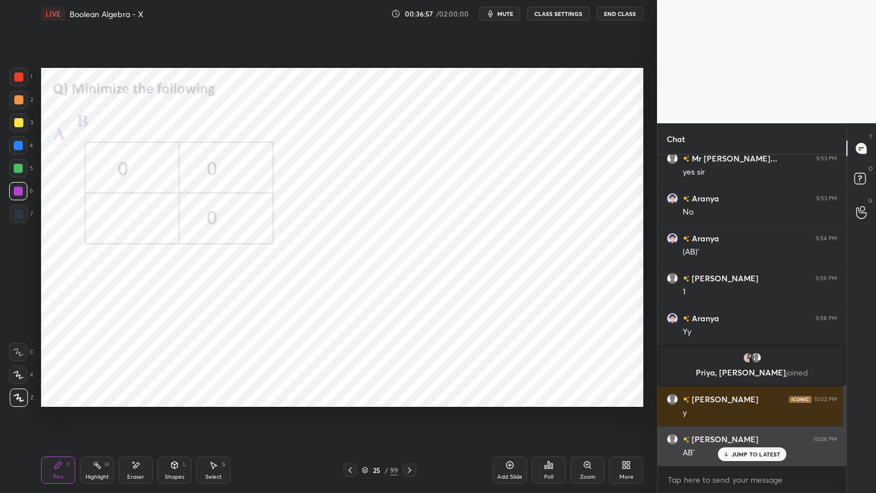
click at [756, 420] on p "JUMP TO LATEST" at bounding box center [755, 453] width 49 height 7
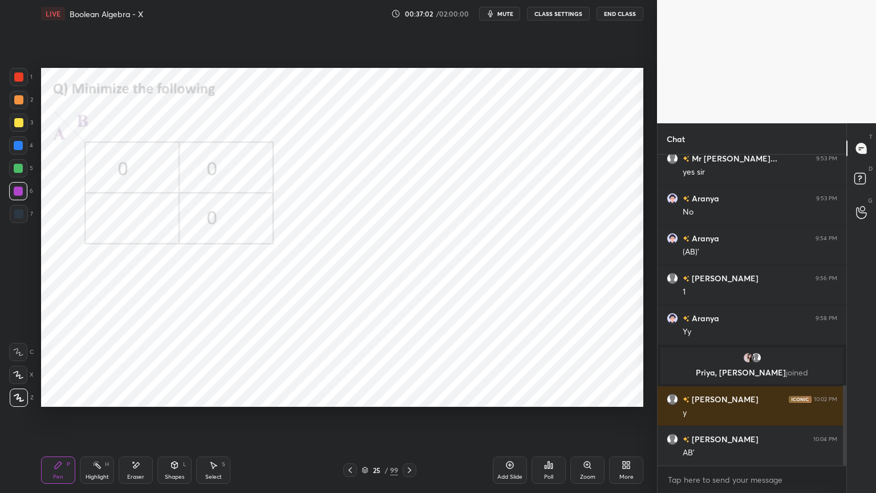
click at [19, 149] on div at bounding box center [18, 145] width 9 height 9
click at [408, 420] on icon at bounding box center [409, 469] width 9 height 9
click at [20, 196] on div at bounding box center [18, 191] width 18 height 18
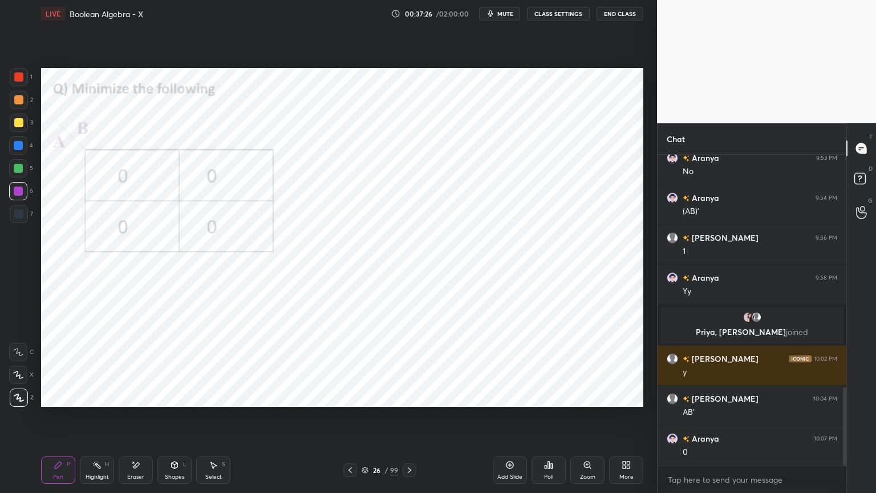
click at [16, 193] on div at bounding box center [18, 190] width 9 height 9
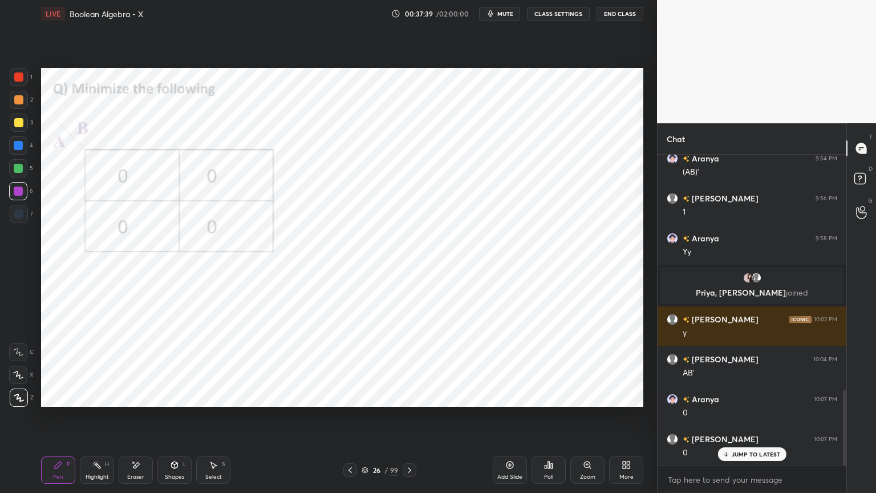
click at [169, 420] on div "Shapes" at bounding box center [174, 477] width 19 height 6
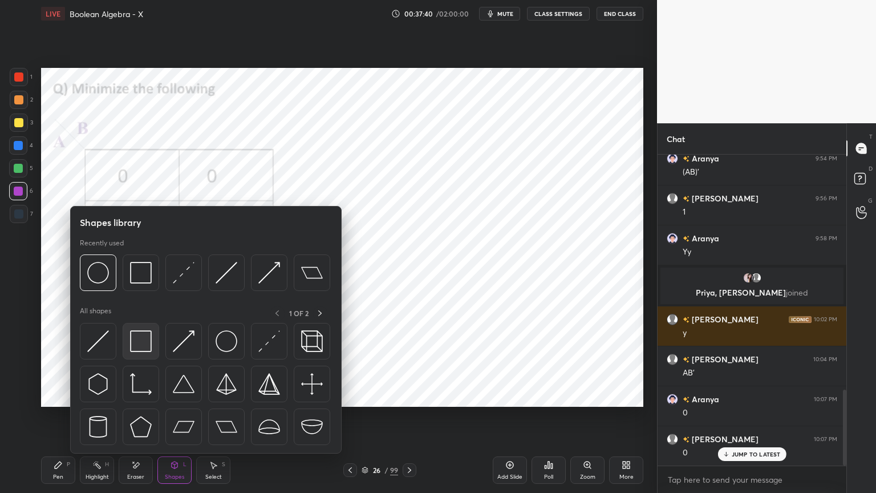
click at [141, 341] on img at bounding box center [141, 341] width 22 height 22
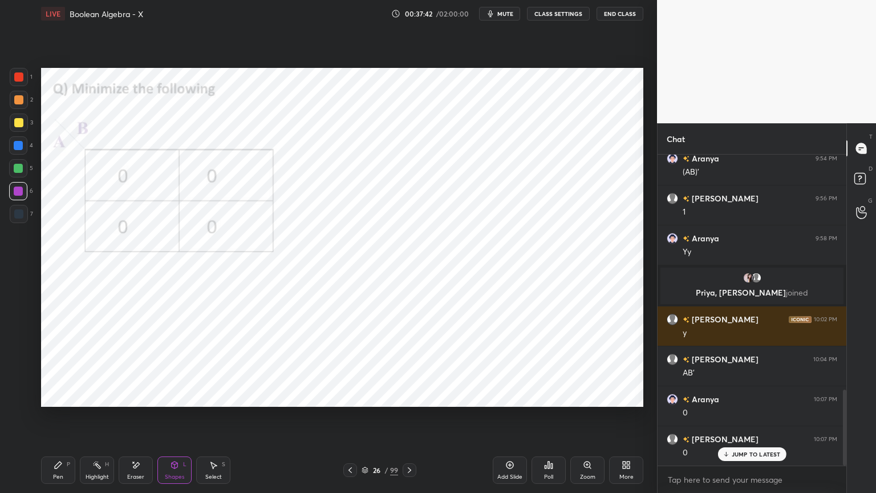
click at [54, 420] on div "Pen" at bounding box center [58, 477] width 10 height 6
click at [13, 213] on div at bounding box center [19, 214] width 18 height 18
click at [365, 420] on icon at bounding box center [364, 469] width 7 height 7
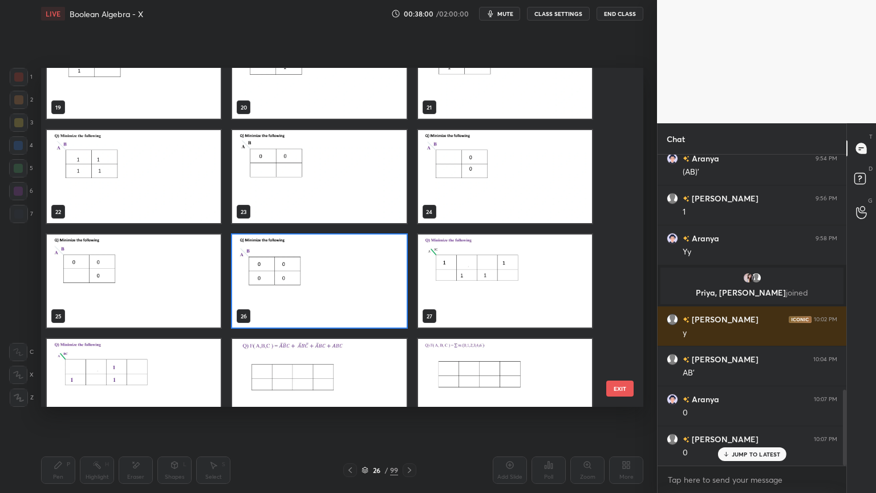
scroll to position [675, 0]
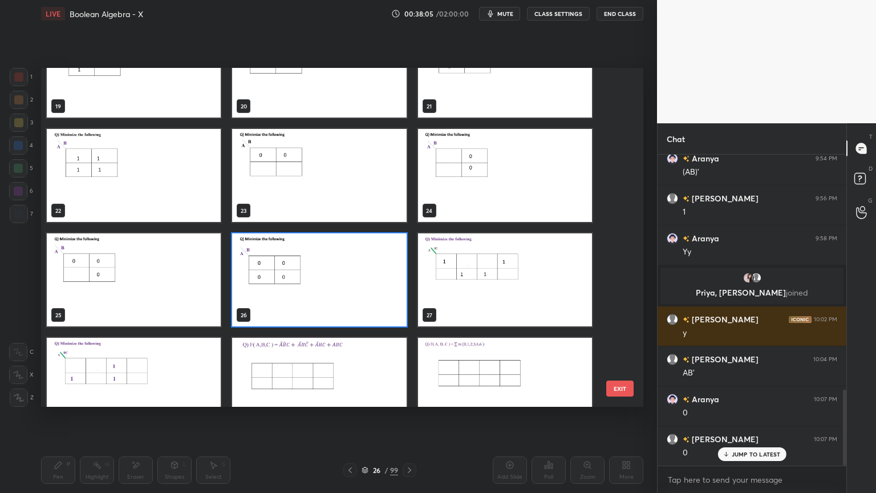
click at [520, 298] on img "grid" at bounding box center [505, 279] width 174 height 93
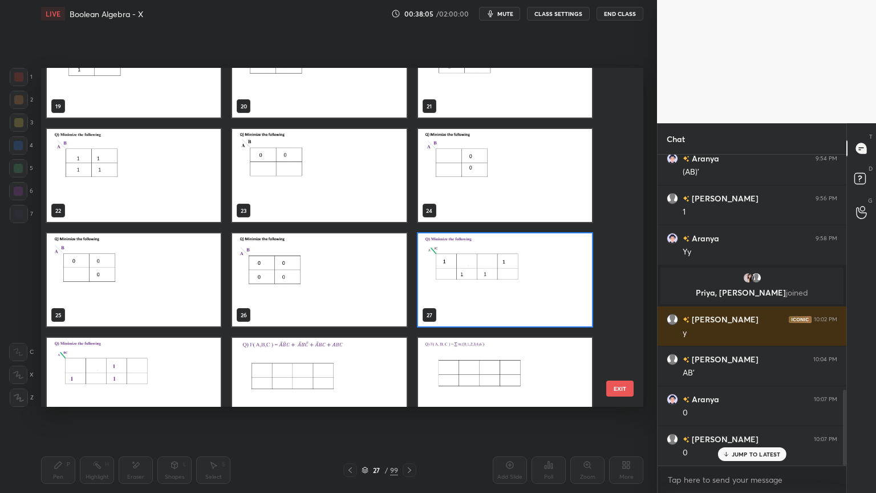
click at [520, 299] on img "grid" at bounding box center [505, 279] width 174 height 93
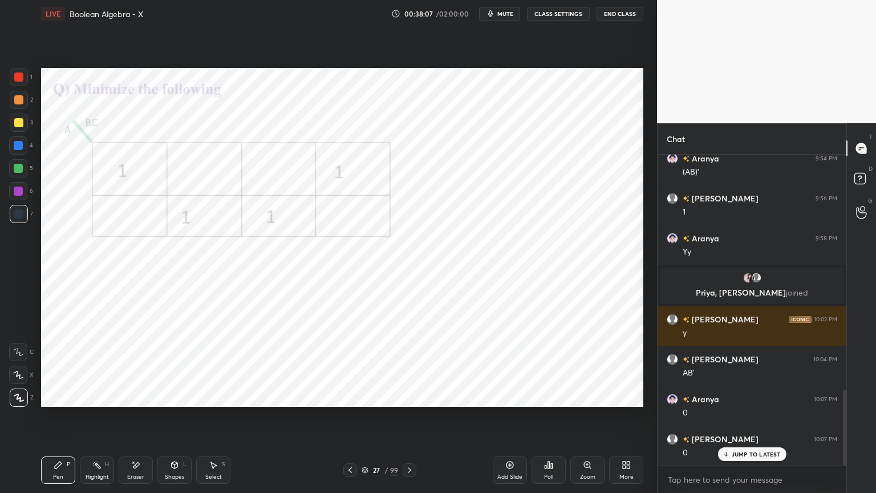
click at [17, 194] on div at bounding box center [18, 190] width 9 height 9
click at [365, 420] on icon at bounding box center [364, 469] width 7 height 7
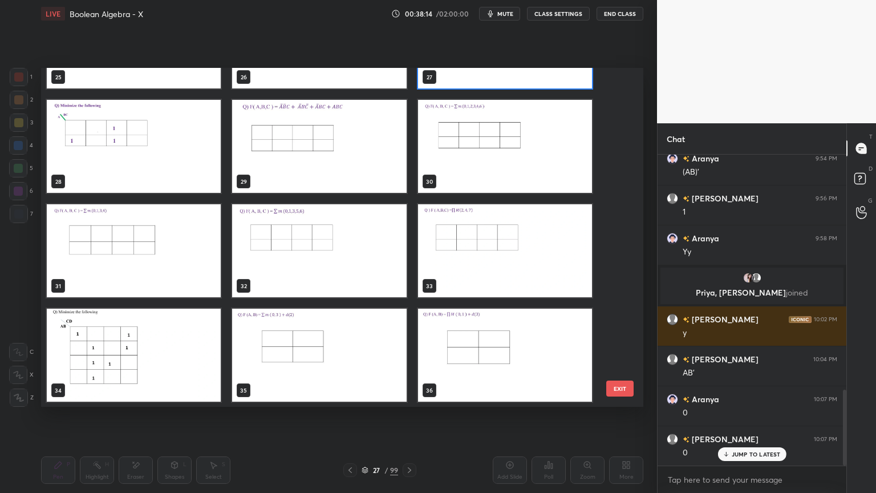
scroll to position [878, 0]
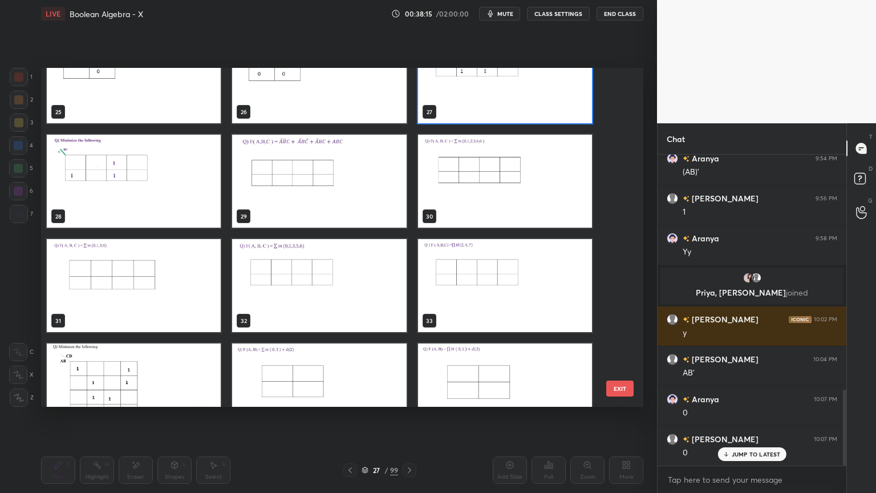
click at [625, 391] on button "EXIT" at bounding box center [619, 388] width 27 height 16
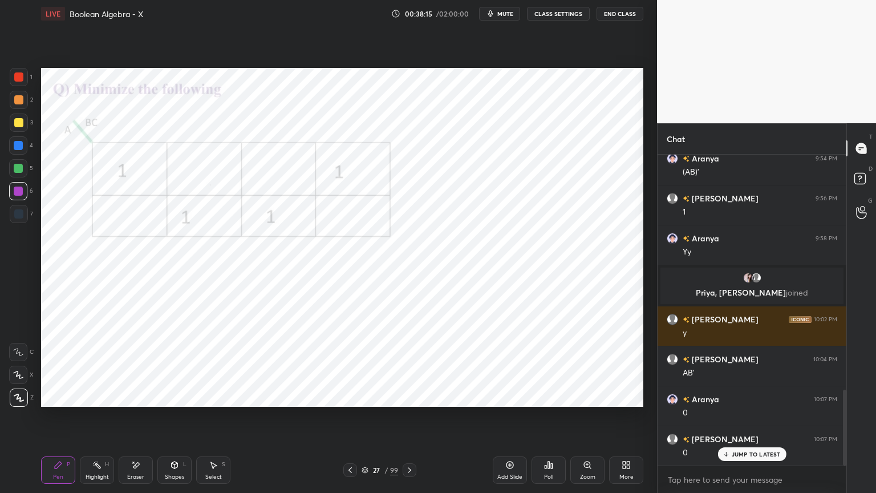
click at [743, 420] on p "JUMP TO LATEST" at bounding box center [755, 453] width 49 height 7
click at [18, 196] on div at bounding box center [18, 191] width 18 height 18
click at [21, 147] on div at bounding box center [18, 145] width 9 height 9
click at [21, 190] on div at bounding box center [18, 190] width 9 height 9
click at [18, 401] on icon at bounding box center [19, 397] width 10 height 8
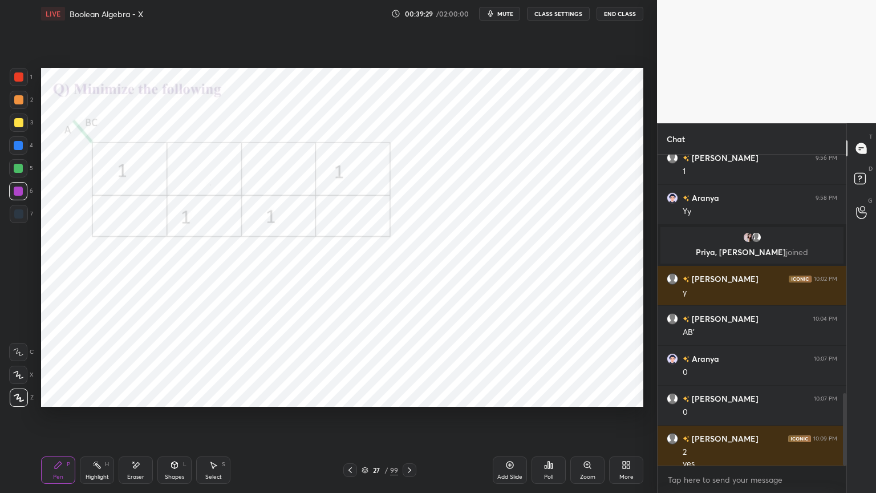
scroll to position [1019, 0]
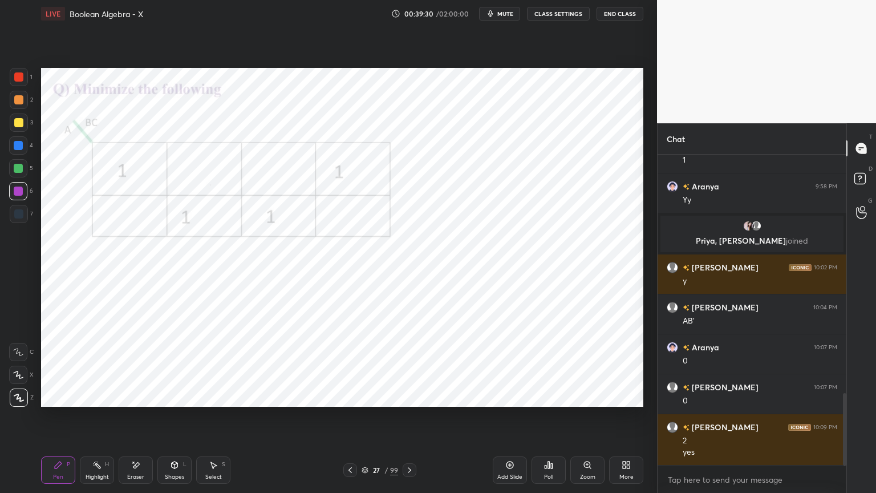
click at [177, 420] on div "Shapes L" at bounding box center [174, 469] width 34 height 27
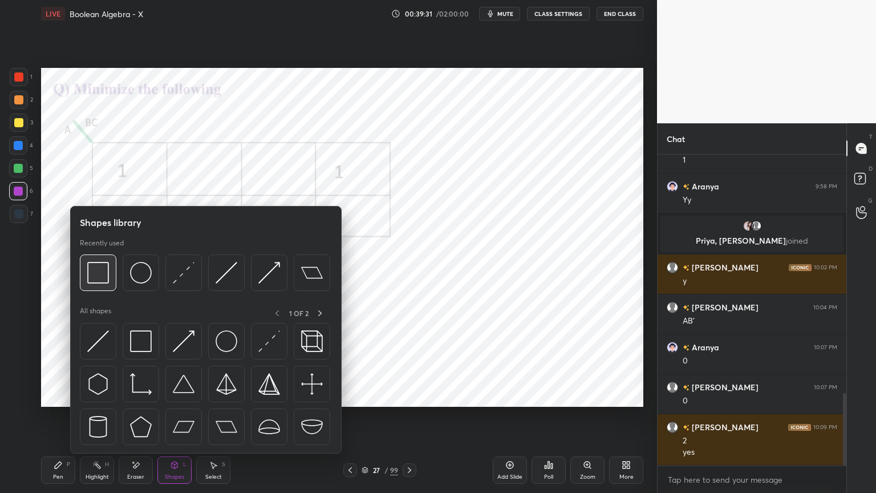
click at [96, 280] on img at bounding box center [98, 273] width 22 height 22
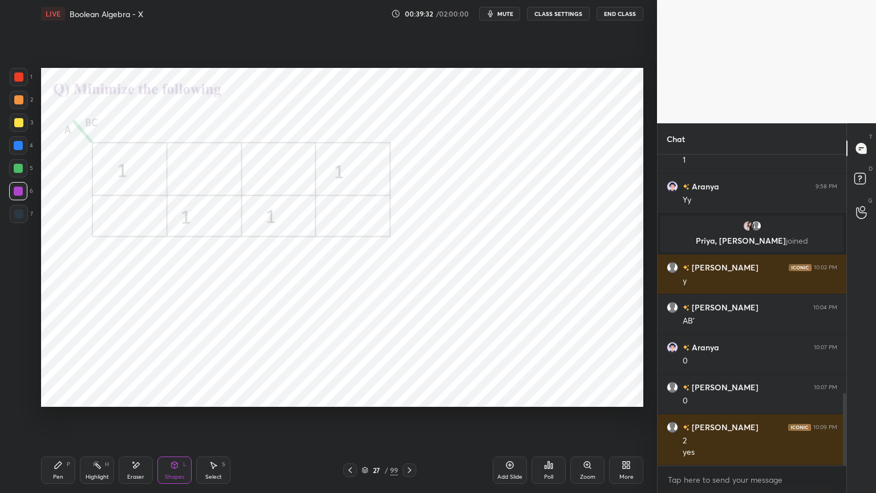
scroll to position [1058, 0]
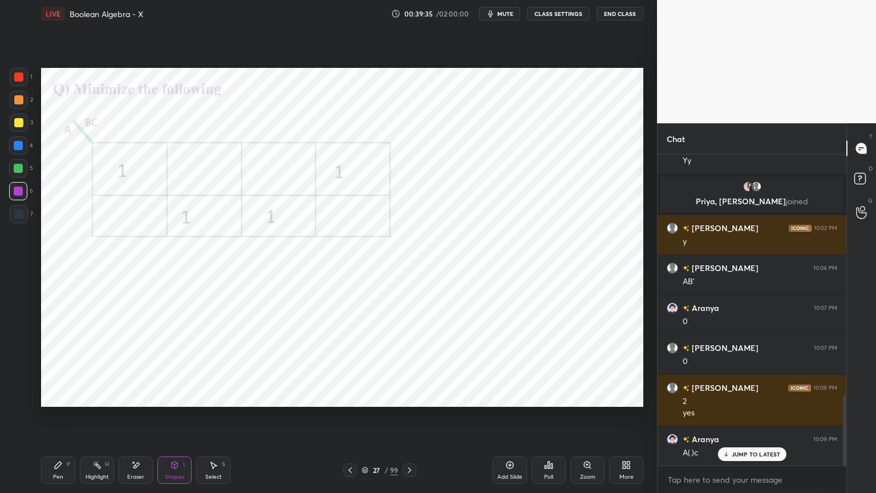
click at [63, 420] on div "Pen" at bounding box center [58, 477] width 10 height 6
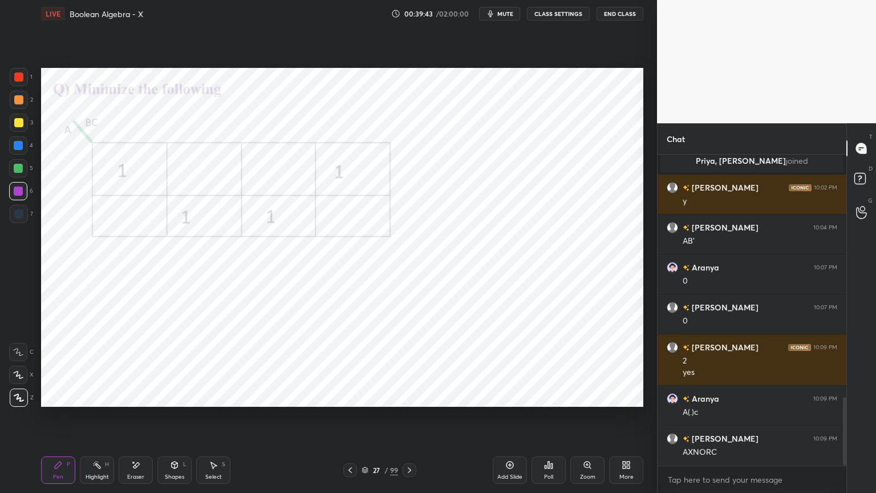
click at [96, 420] on div "Highlight H" at bounding box center [97, 469] width 34 height 27
click at [59, 420] on div "Pen P" at bounding box center [58, 469] width 34 height 27
click at [17, 148] on div at bounding box center [18, 145] width 9 height 9
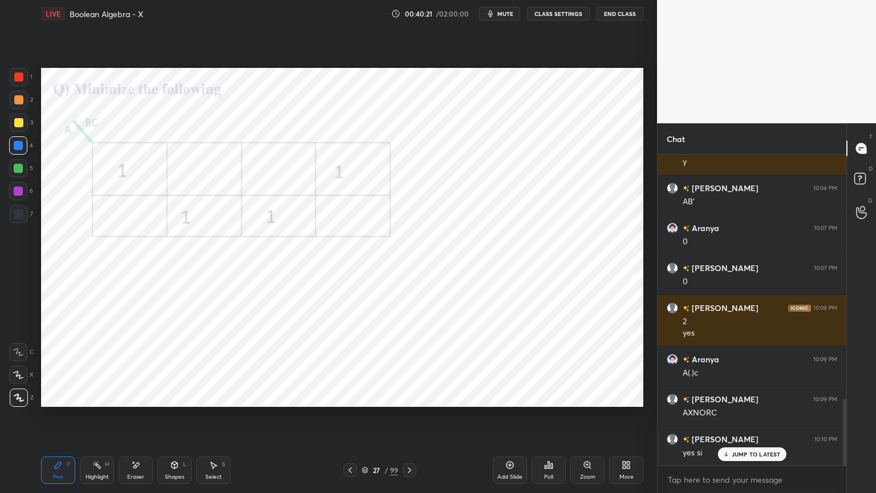
click at [11, 83] on div at bounding box center [19, 77] width 18 height 18
click at [177, 420] on div "Shapes L" at bounding box center [174, 469] width 34 height 27
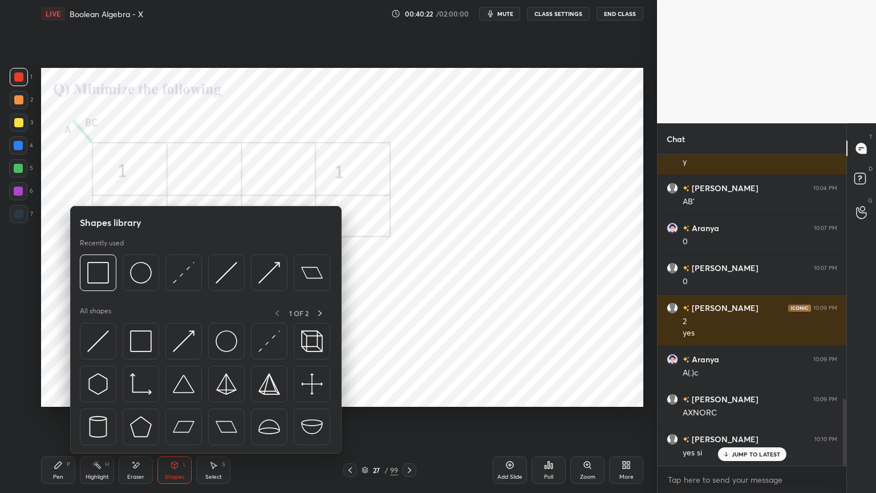
click at [64, 420] on div "Pen P" at bounding box center [58, 469] width 34 height 27
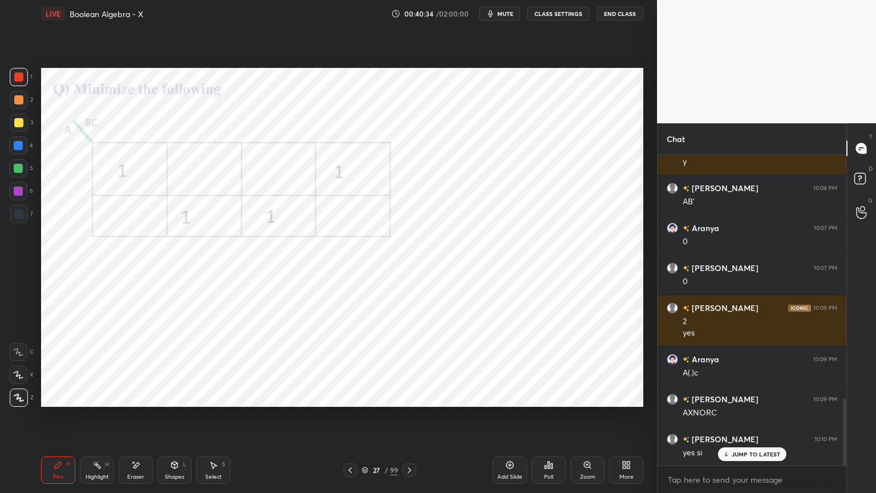
click at [104, 420] on div "Highlight" at bounding box center [97, 477] width 23 height 6
click at [45, 420] on div "Pen P" at bounding box center [58, 469] width 34 height 27
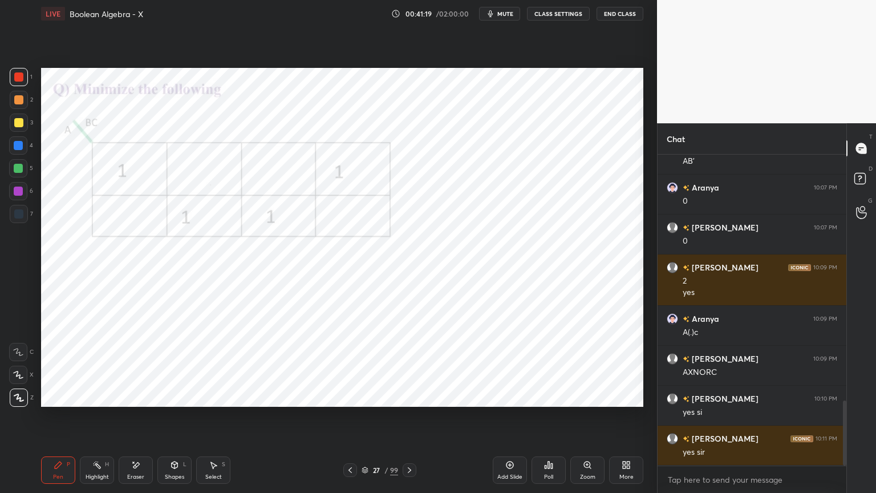
click at [16, 197] on div at bounding box center [18, 191] width 18 height 18
click at [20, 150] on div at bounding box center [18, 145] width 18 height 18
click at [411, 420] on icon at bounding box center [409, 469] width 9 height 9
click at [20, 194] on div at bounding box center [18, 190] width 9 height 9
click at [17, 220] on div at bounding box center [19, 214] width 18 height 18
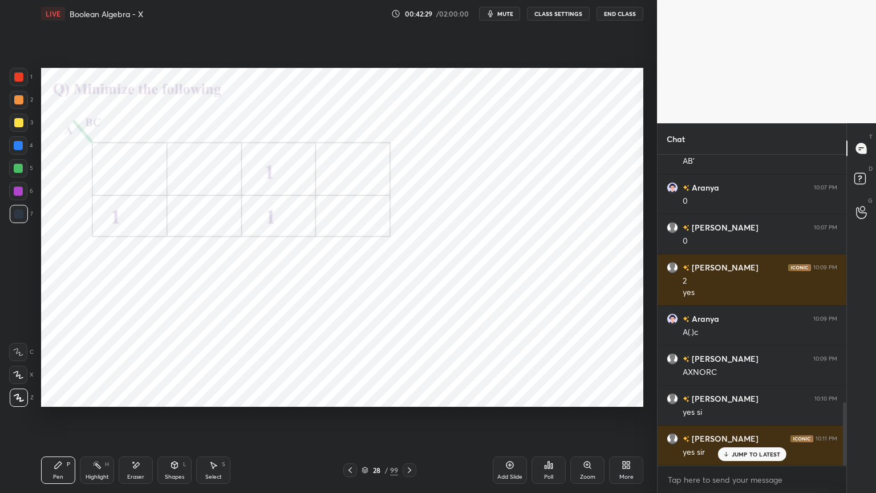
scroll to position [1218, 0]
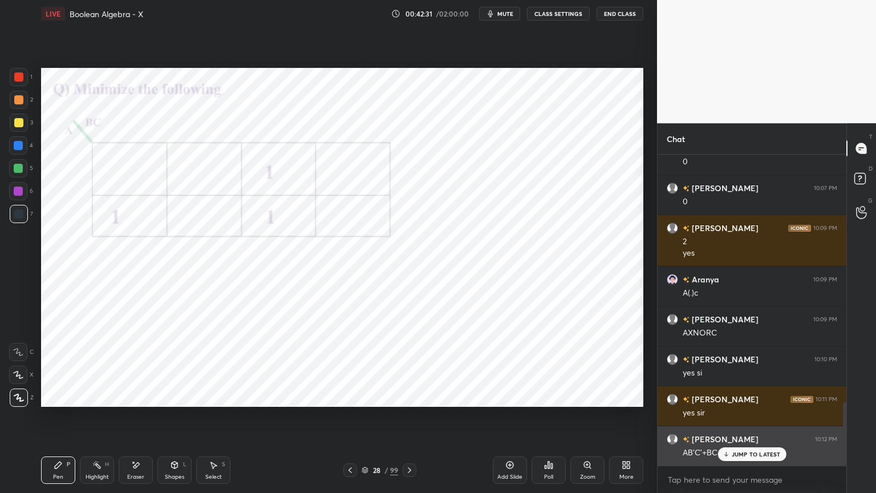
click at [740, 420] on p "JUMP TO LATEST" at bounding box center [755, 453] width 49 height 7
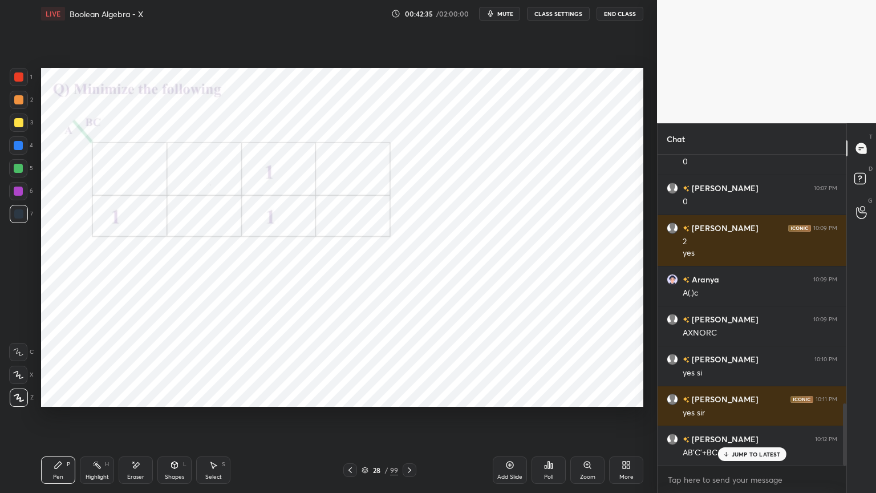
scroll to position [1245, 0]
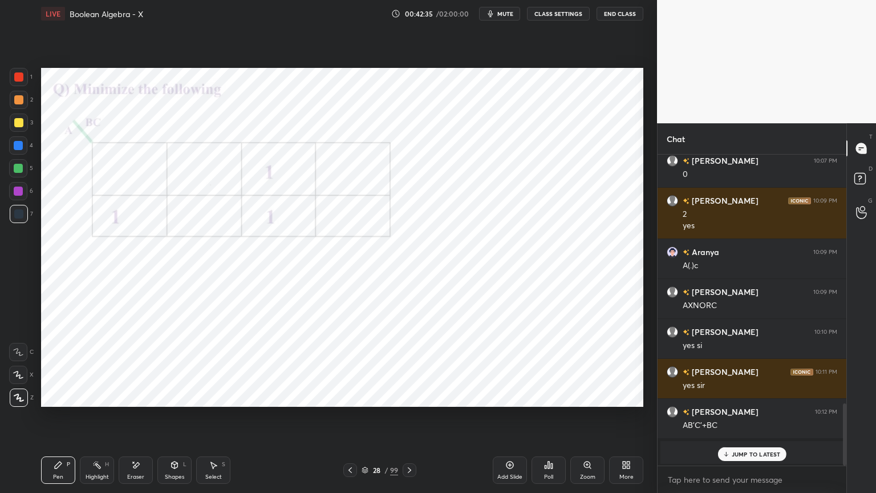
click at [14, 193] on div at bounding box center [18, 190] width 9 height 9
click at [743, 420] on p "JUMP TO LATEST" at bounding box center [755, 453] width 49 height 7
click at [19, 149] on div at bounding box center [18, 145] width 9 height 9
click at [172, 420] on div "Shapes" at bounding box center [174, 477] width 19 height 6
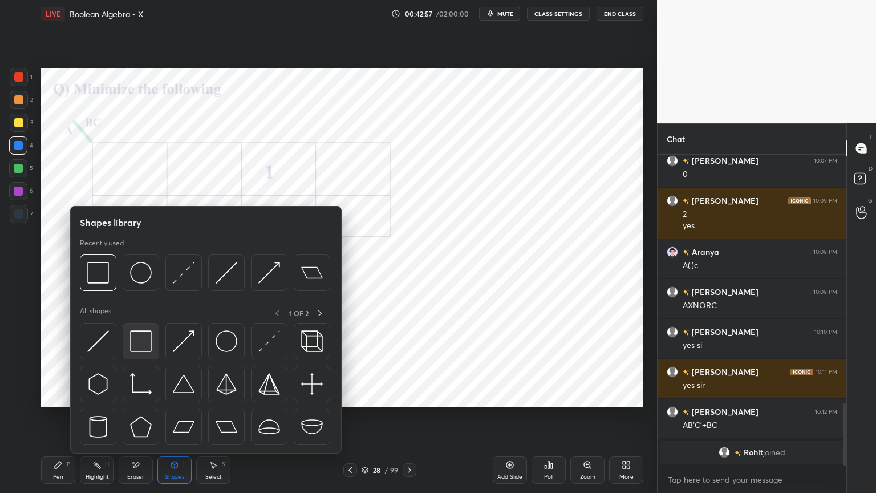
click at [140, 344] on img at bounding box center [141, 341] width 22 height 22
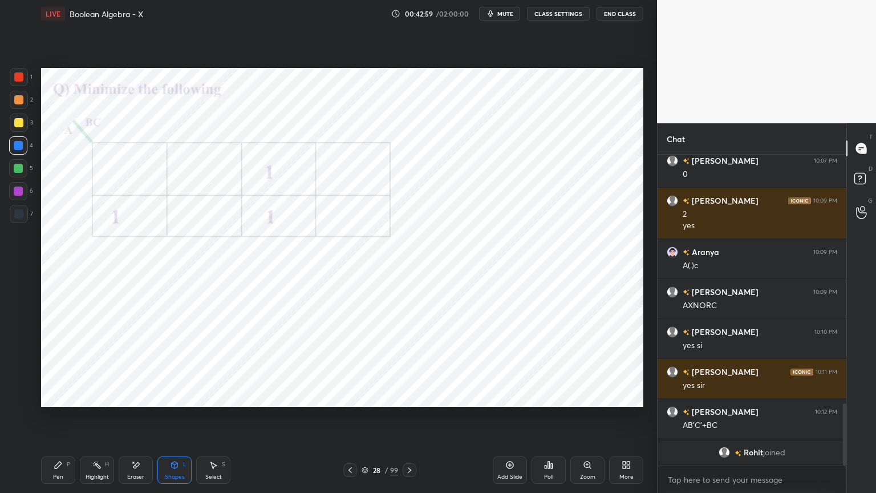
click at [60, 420] on div "Pen" at bounding box center [58, 477] width 10 height 6
click at [174, 420] on div "Shapes L" at bounding box center [174, 469] width 34 height 27
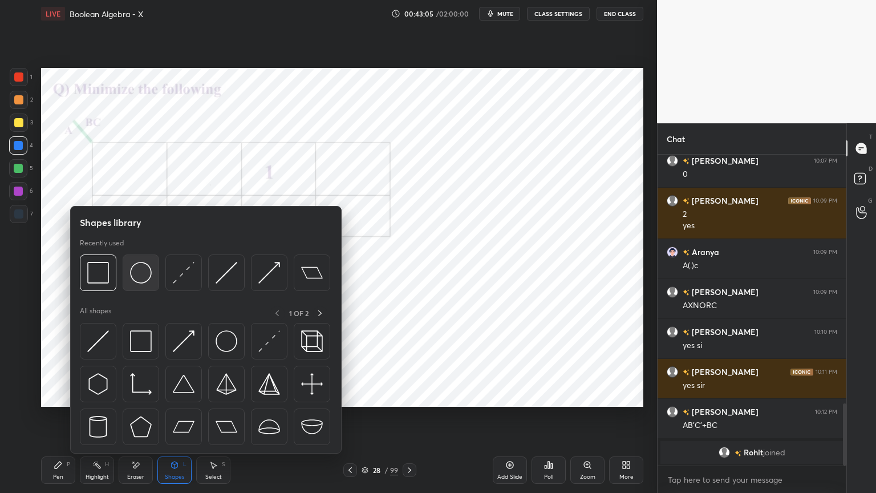
click at [142, 275] on img at bounding box center [141, 273] width 22 height 22
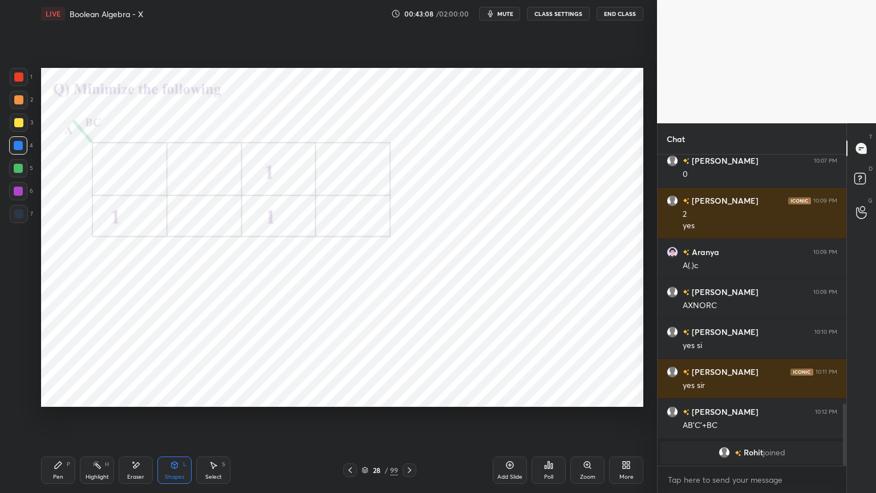
click at [60, 420] on div "Pen" at bounding box center [58, 477] width 10 height 6
click at [22, 217] on div at bounding box center [18, 213] width 9 height 9
click at [103, 420] on div "Highlight H" at bounding box center [97, 469] width 34 height 27
click at [66, 420] on div "Pen P" at bounding box center [58, 469] width 34 height 27
click at [17, 188] on div at bounding box center [18, 190] width 9 height 9
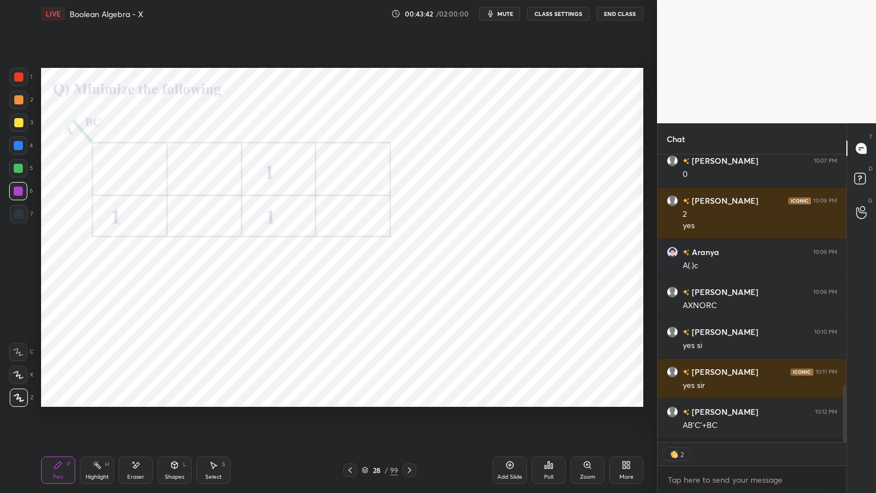
scroll to position [3, 3]
click at [20, 152] on div at bounding box center [18, 145] width 18 height 18
click at [413, 420] on icon at bounding box center [409, 469] width 9 height 9
click at [22, 171] on div at bounding box center [18, 168] width 9 height 9
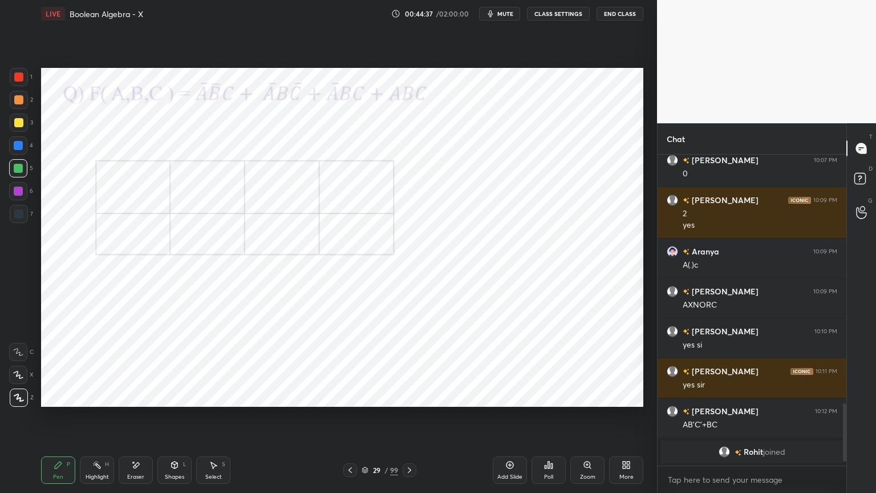
click at [21, 379] on div at bounding box center [18, 374] width 18 height 18
click at [16, 375] on icon at bounding box center [18, 374] width 9 height 7
click at [21, 146] on div at bounding box center [18, 145] width 9 height 9
click at [20, 397] on icon at bounding box center [18, 397] width 9 height 7
click at [17, 98] on div at bounding box center [18, 99] width 9 height 9
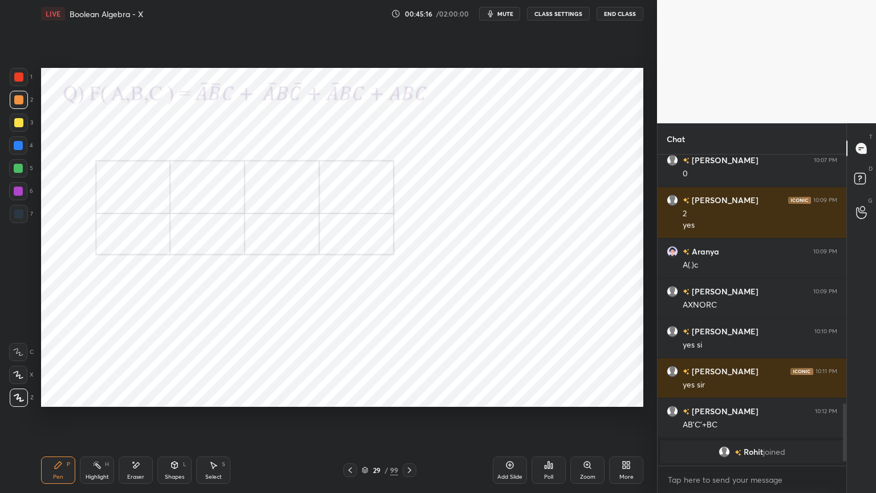
click at [20, 377] on icon at bounding box center [18, 374] width 9 height 7
click at [22, 146] on div at bounding box center [18, 145] width 9 height 9
click at [18, 399] on icon at bounding box center [19, 397] width 10 height 8
click at [174, 420] on icon at bounding box center [174, 466] width 0 height 4
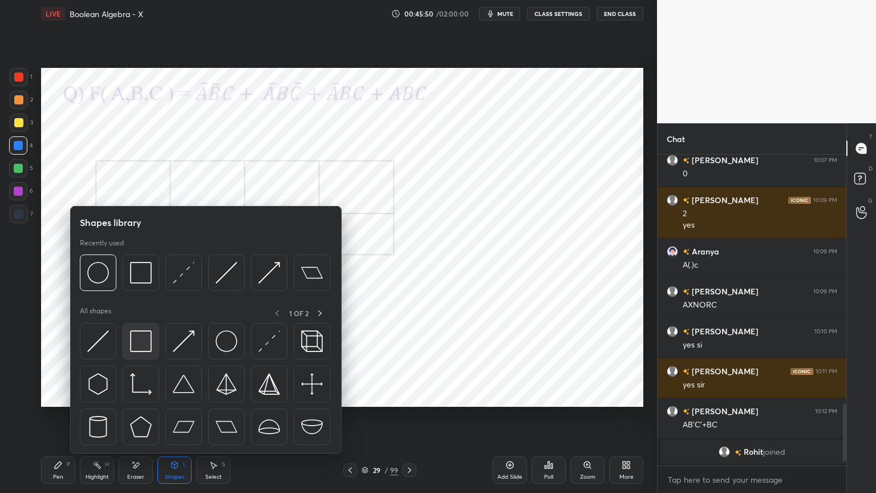
click at [140, 345] on img at bounding box center [141, 341] width 22 height 22
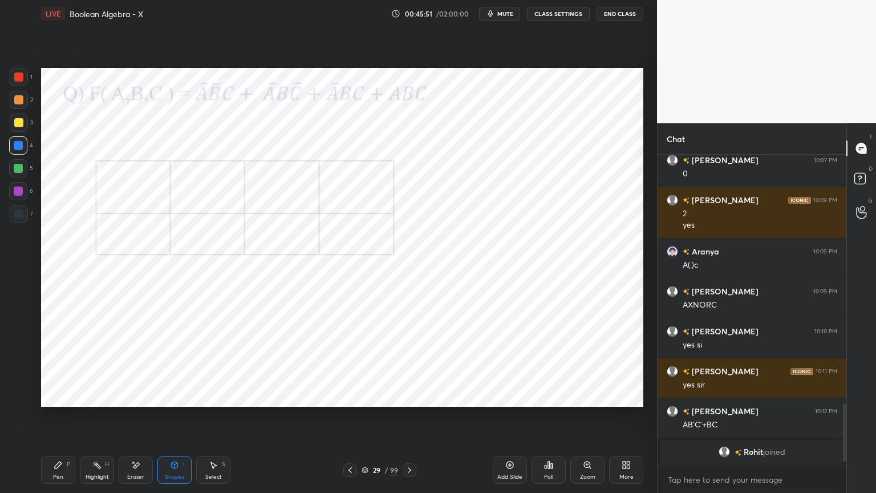
click at [14, 80] on div at bounding box center [18, 76] width 9 height 9
click at [166, 420] on div "Shapes" at bounding box center [174, 477] width 19 height 6
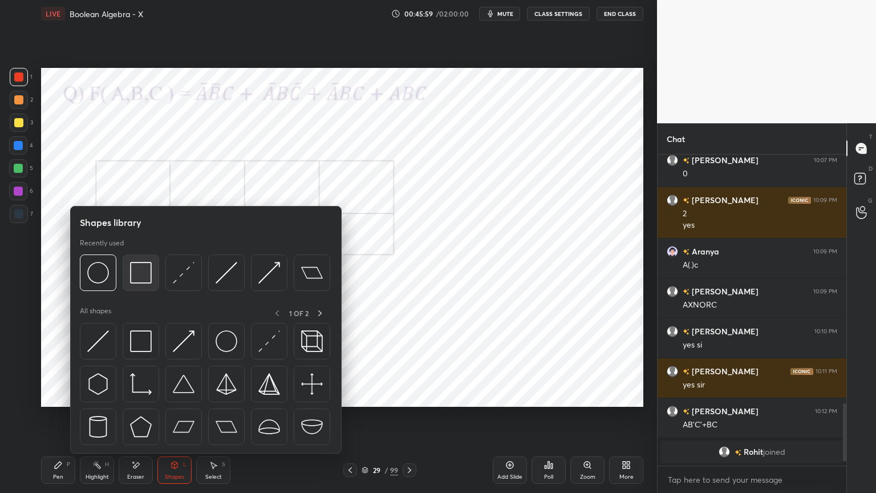
click at [144, 275] on img at bounding box center [141, 273] width 22 height 22
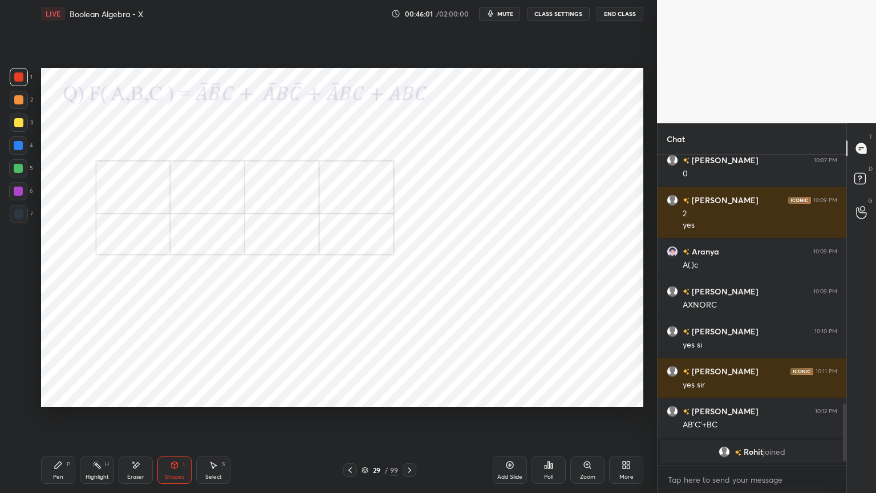
click at [23, 166] on div at bounding box center [18, 168] width 9 height 9
click at [57, 420] on div "Pen" at bounding box center [58, 477] width 10 height 6
click at [173, 420] on icon at bounding box center [175, 464] width 6 height 7
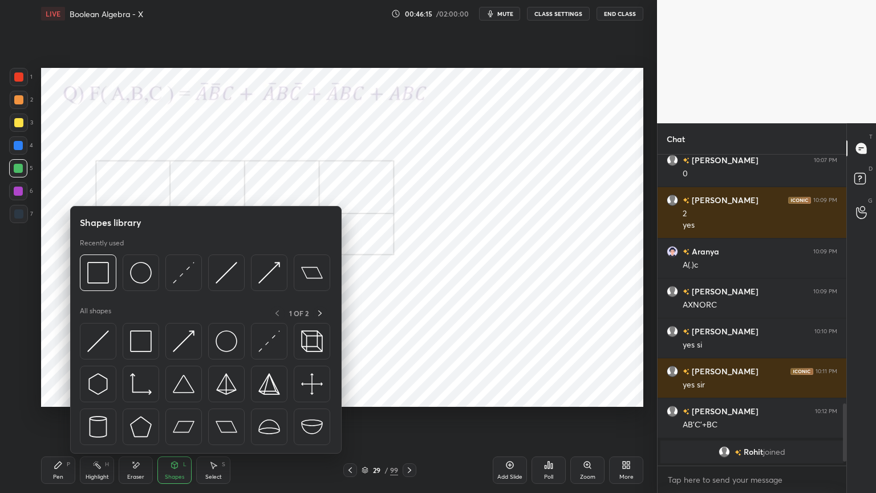
click at [17, 143] on div at bounding box center [18, 145] width 9 height 9
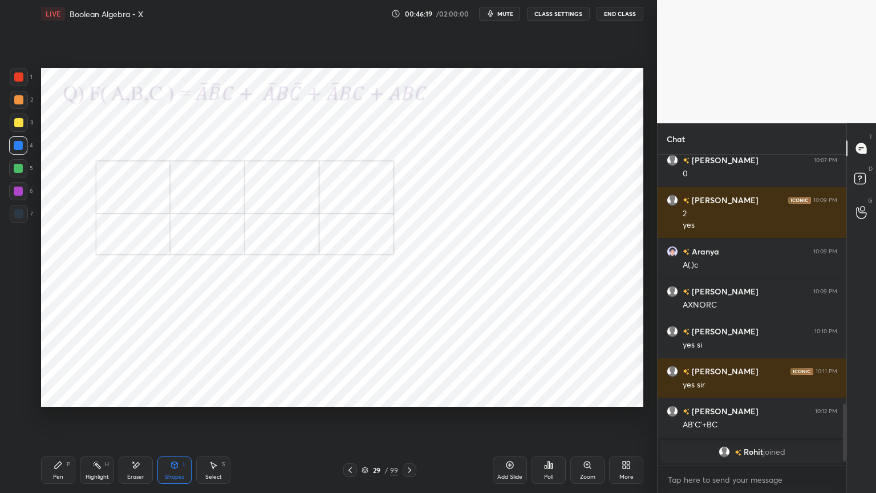
click at [47, 420] on div "Pen P" at bounding box center [58, 469] width 34 height 27
click at [21, 76] on div at bounding box center [18, 76] width 9 height 9
click at [177, 420] on icon at bounding box center [174, 464] width 9 height 9
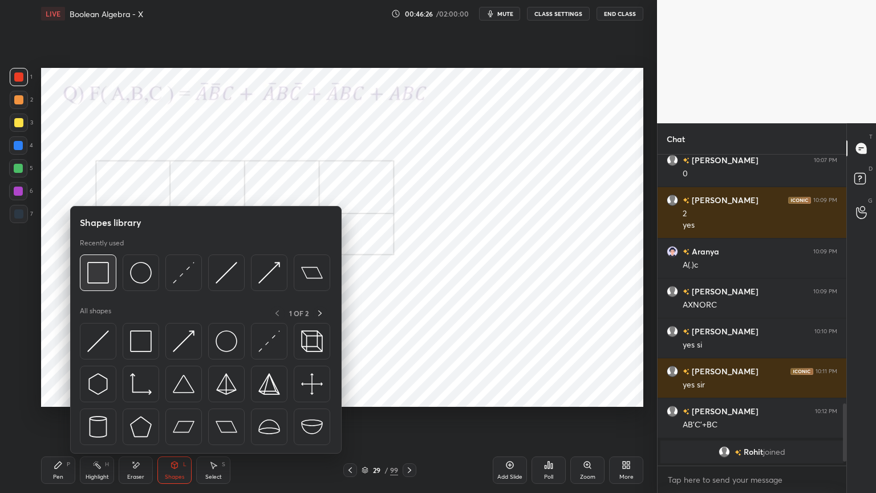
click at [105, 279] on img at bounding box center [98, 273] width 22 height 22
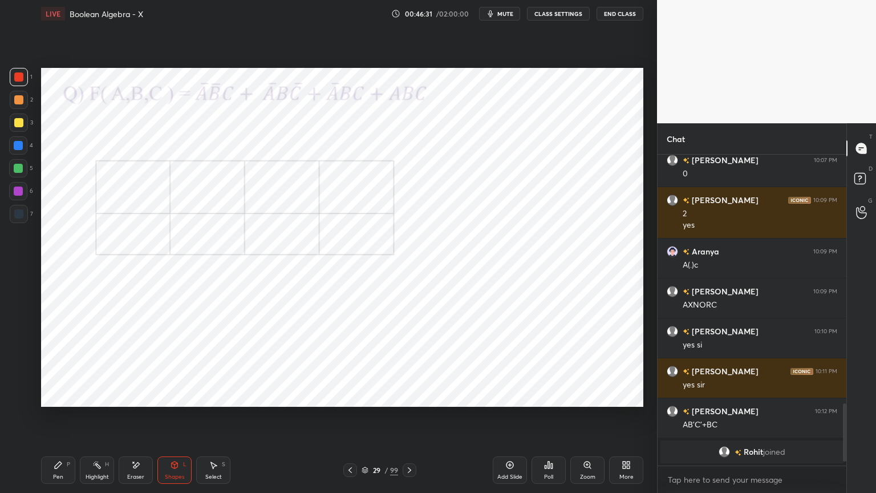
click at [68, 420] on div "Pen P" at bounding box center [58, 469] width 34 height 27
click at [18, 146] on div at bounding box center [18, 145] width 9 height 9
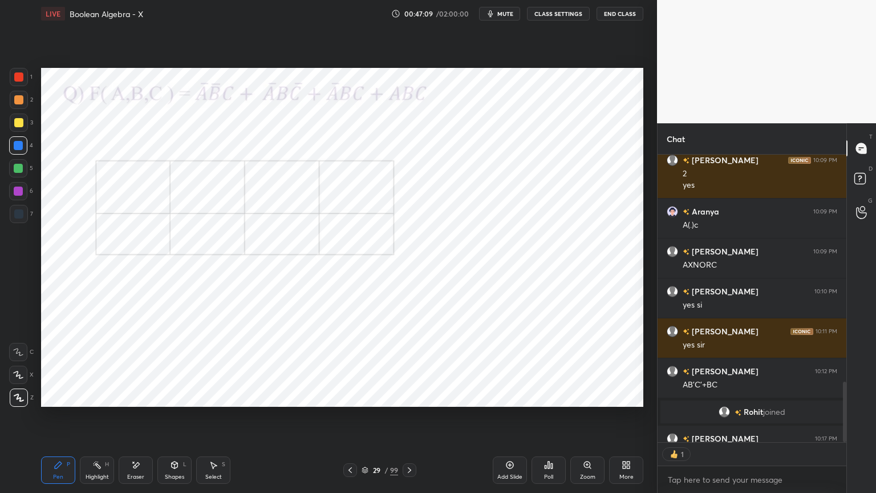
scroll to position [284, 185]
click at [16, 99] on div at bounding box center [18, 99] width 9 height 9
click at [367, 420] on icon at bounding box center [364, 469] width 7 height 7
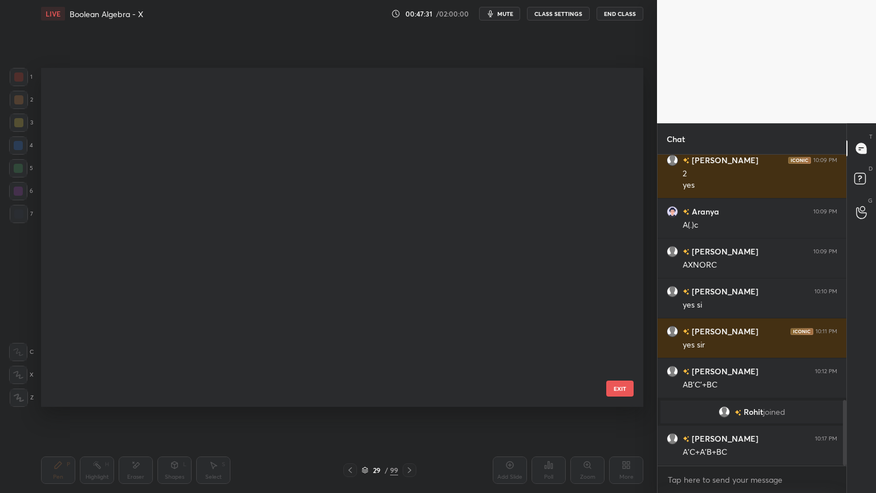
scroll to position [335, 596]
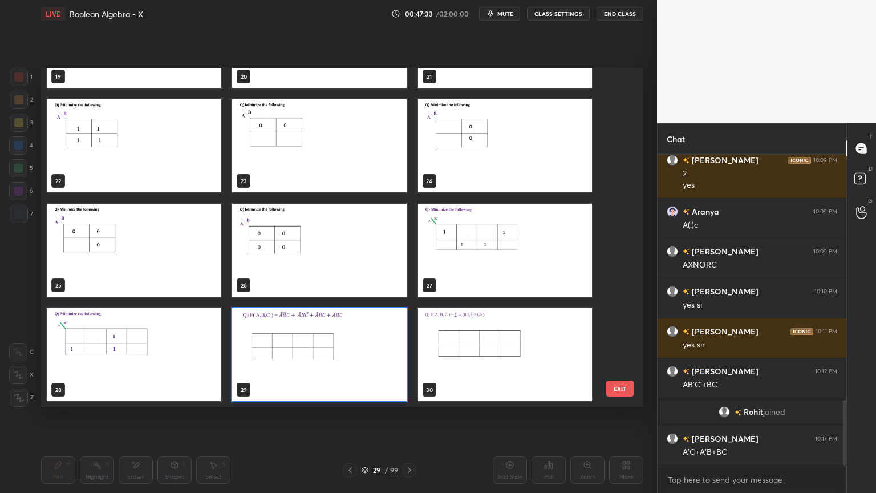
click at [616, 386] on button "EXIT" at bounding box center [619, 388] width 27 height 16
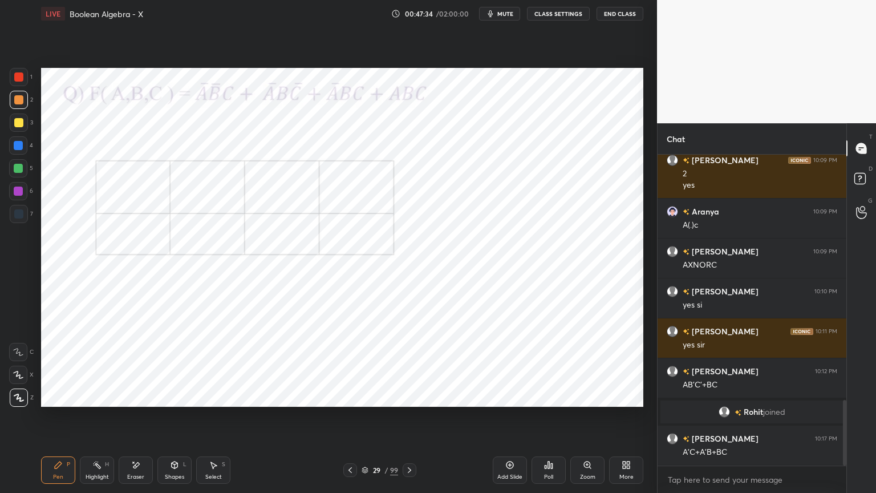
click at [410, 420] on icon at bounding box center [409, 470] width 3 height 6
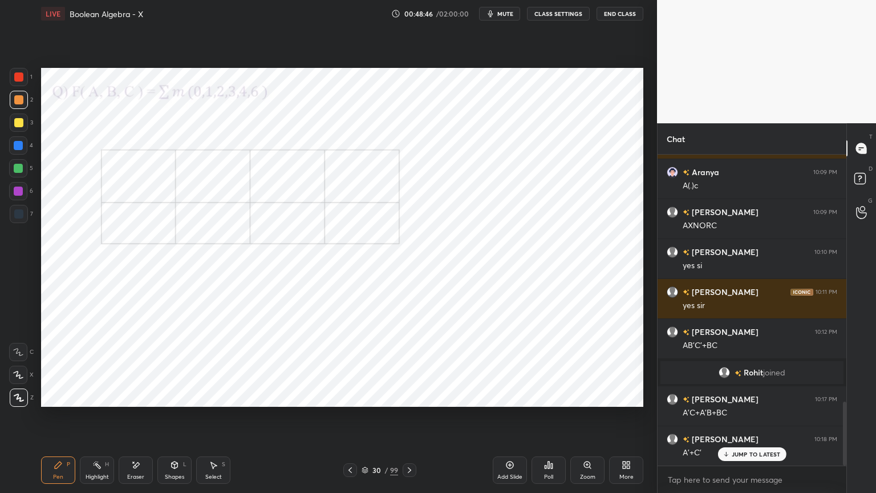
click at [21, 191] on div at bounding box center [18, 190] width 9 height 9
click at [18, 101] on div at bounding box center [18, 99] width 9 height 9
click at [21, 378] on div at bounding box center [18, 374] width 18 height 18
click at [21, 403] on div at bounding box center [19, 397] width 18 height 18
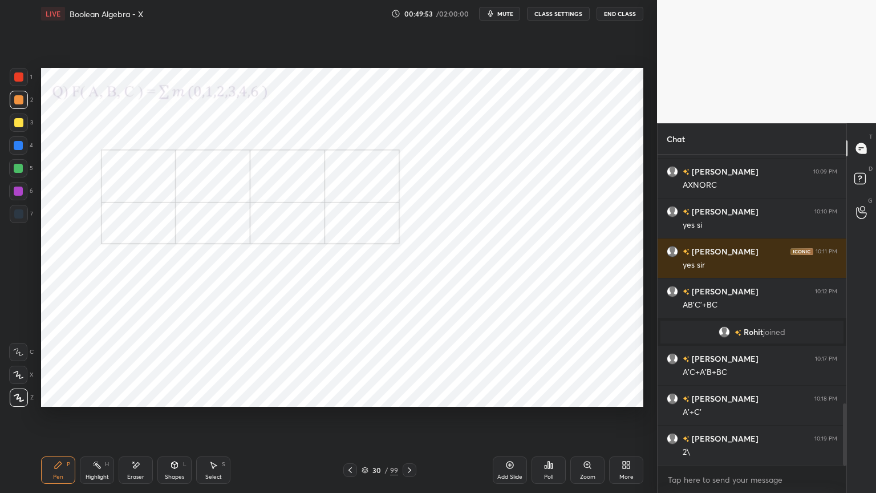
click at [176, 420] on div "Shapes" at bounding box center [174, 477] width 19 height 6
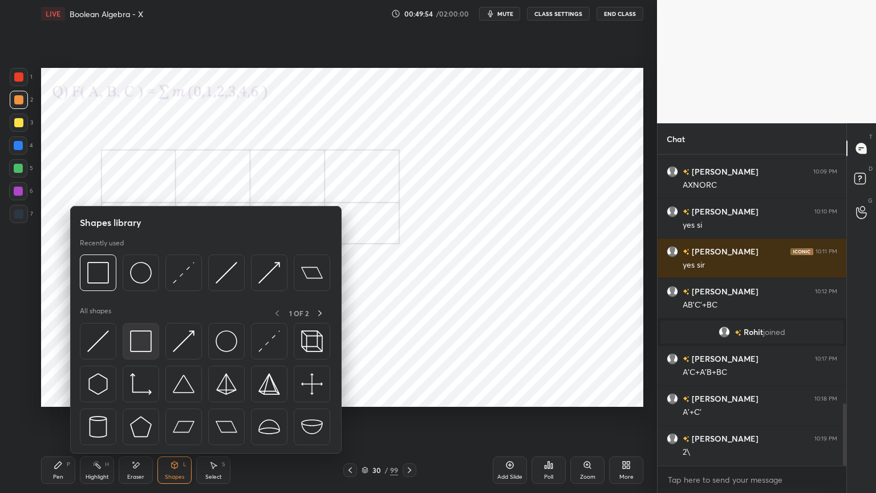
click at [146, 345] on img at bounding box center [141, 341] width 22 height 22
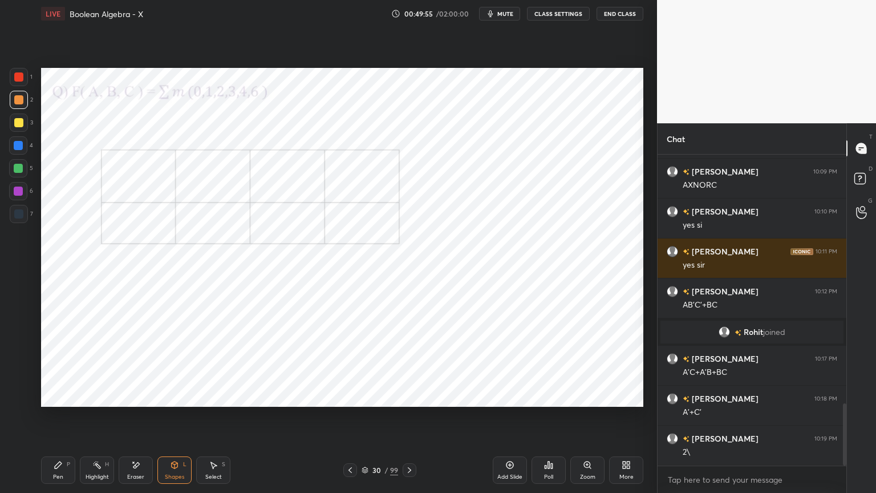
click at [18, 150] on div at bounding box center [18, 145] width 18 height 18
click at [56, 420] on div "Pen" at bounding box center [58, 477] width 10 height 6
click at [18, 78] on div at bounding box center [18, 76] width 9 height 9
click at [97, 420] on icon at bounding box center [96, 464] width 9 height 9
click at [62, 420] on div "Pen" at bounding box center [58, 477] width 10 height 6
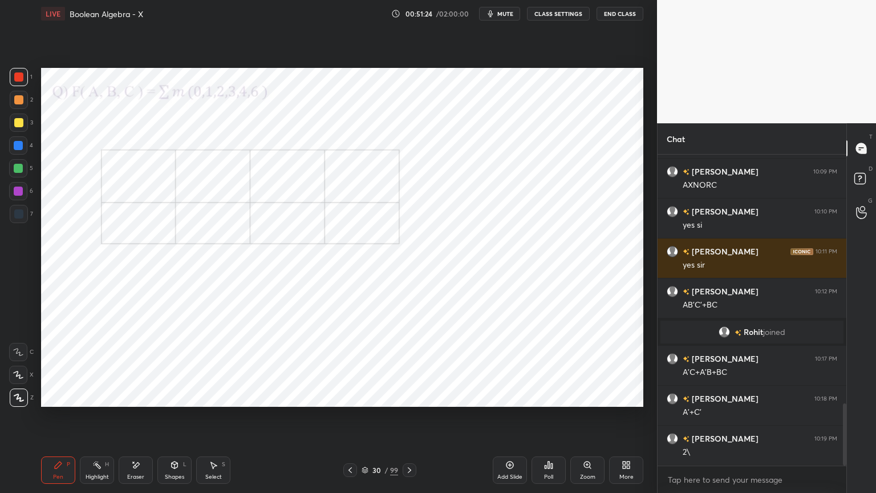
click at [13, 194] on div at bounding box center [18, 191] width 18 height 18
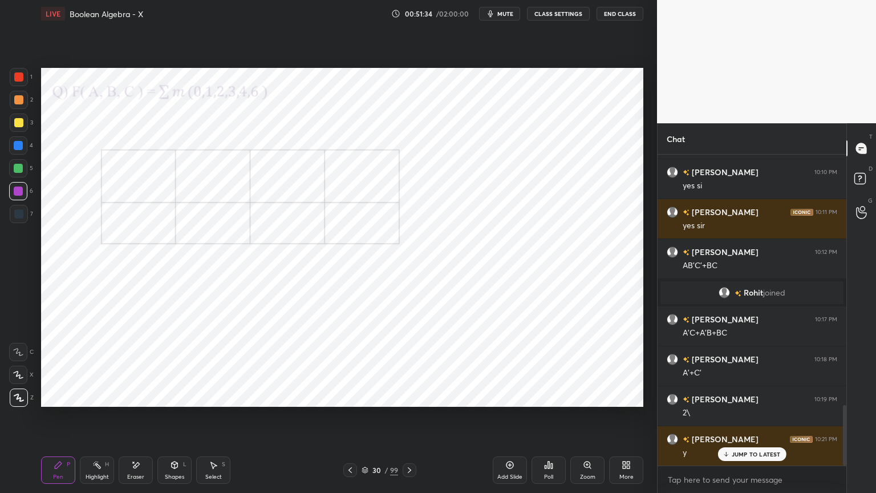
click at [17, 146] on div at bounding box center [18, 145] width 9 height 9
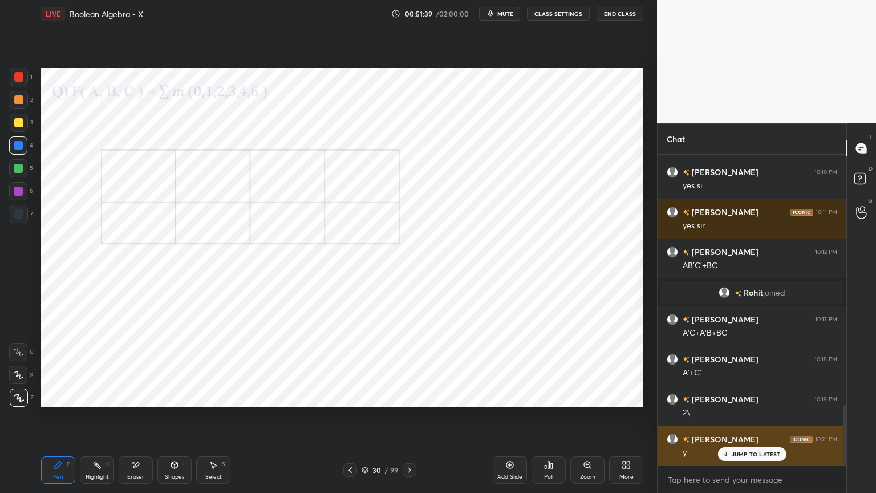
click at [752, 420] on p "JUMP TO LATEST" at bounding box center [755, 453] width 49 height 7
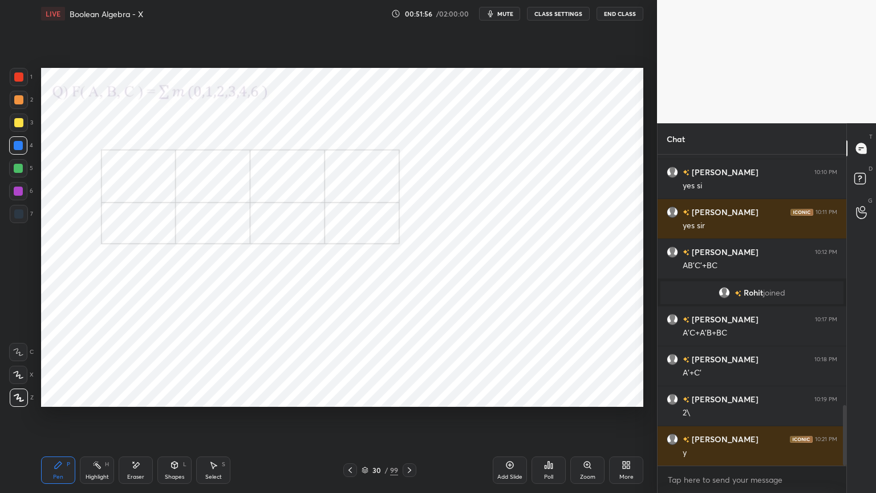
click at [19, 192] on div at bounding box center [18, 190] width 9 height 9
click at [412, 420] on icon at bounding box center [409, 469] width 9 height 9
click at [19, 144] on div at bounding box center [18, 145] width 9 height 9
click at [17, 398] on icon at bounding box center [18, 397] width 9 height 7
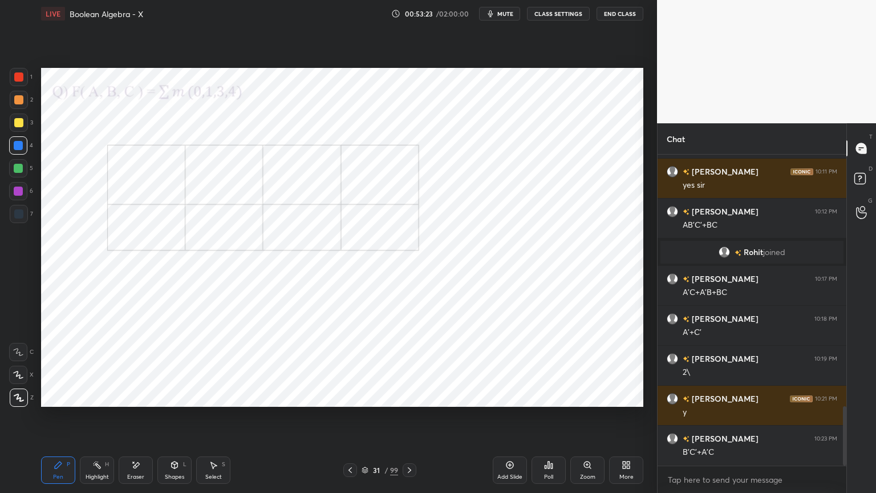
click at [13, 187] on div at bounding box center [18, 191] width 18 height 18
click at [18, 150] on div at bounding box center [18, 145] width 18 height 18
click at [19, 374] on icon at bounding box center [18, 375] width 10 height 8
click at [25, 189] on div at bounding box center [18, 191] width 18 height 18
click at [18, 399] on icon at bounding box center [19, 397] width 10 height 8
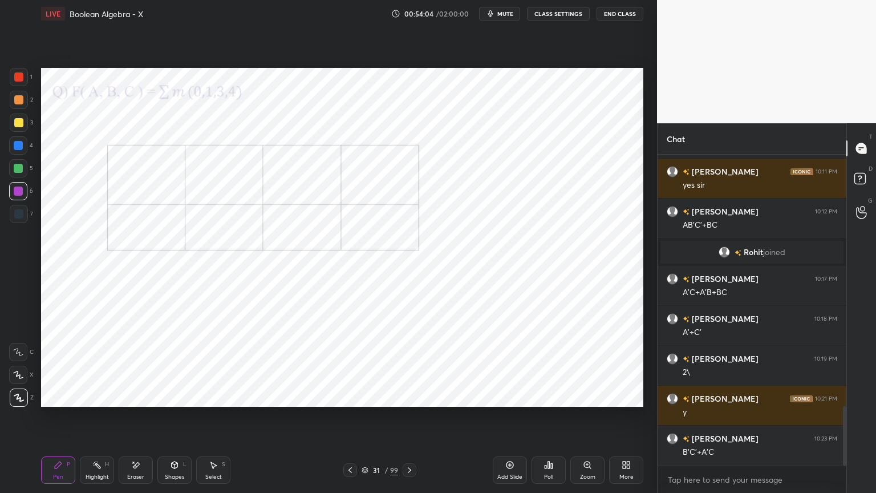
click at [176, 420] on icon at bounding box center [174, 464] width 9 height 9
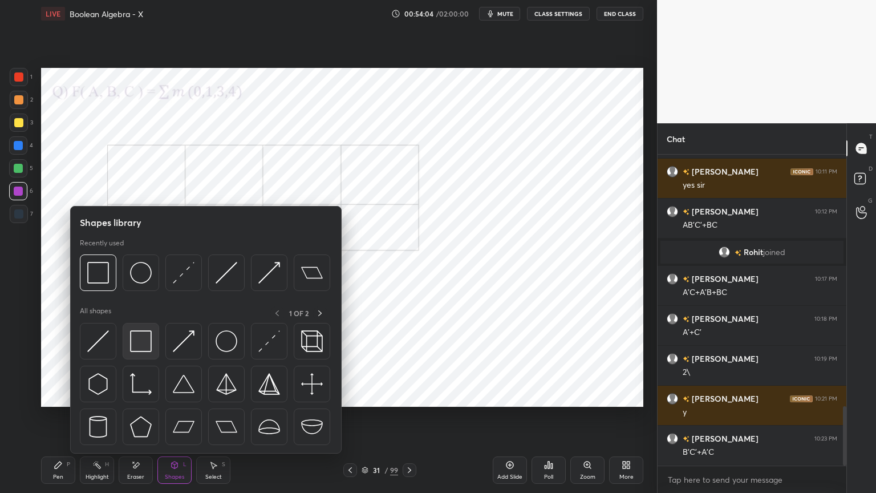
click at [141, 342] on img at bounding box center [141, 341] width 22 height 22
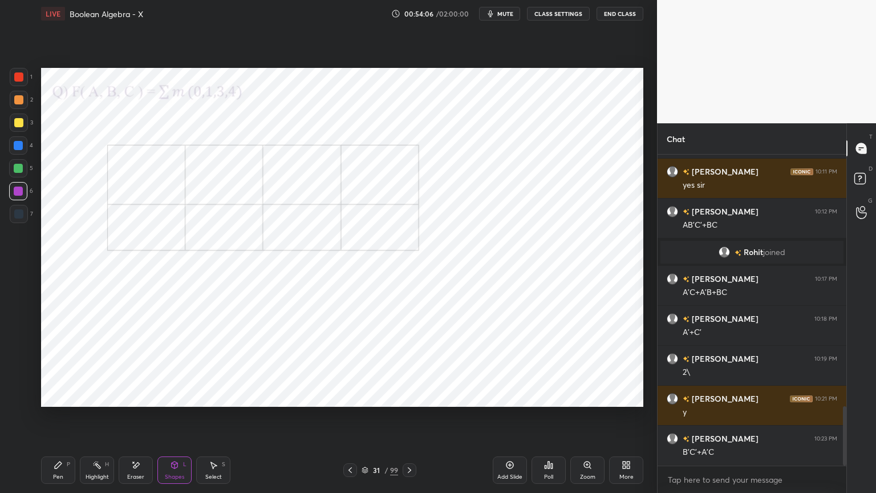
click at [18, 148] on div at bounding box center [18, 145] width 9 height 9
click at [180, 420] on div "Shapes L" at bounding box center [174, 469] width 34 height 27
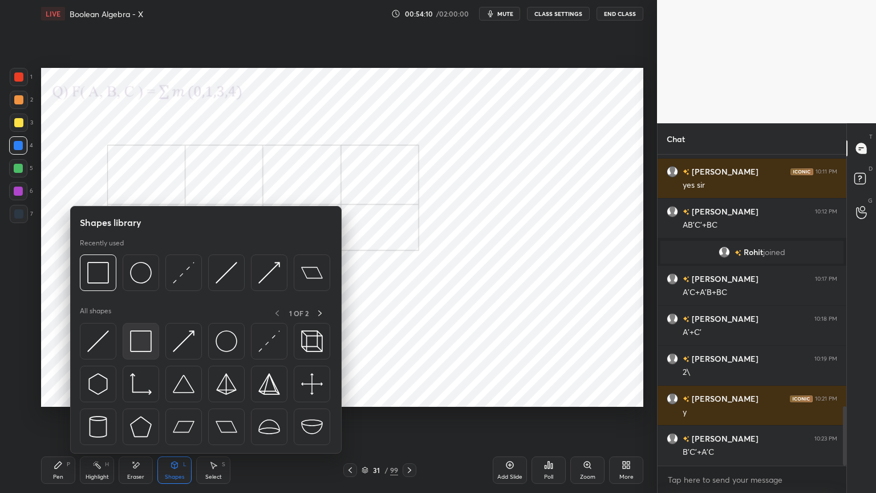
click at [140, 346] on img at bounding box center [141, 341] width 22 height 22
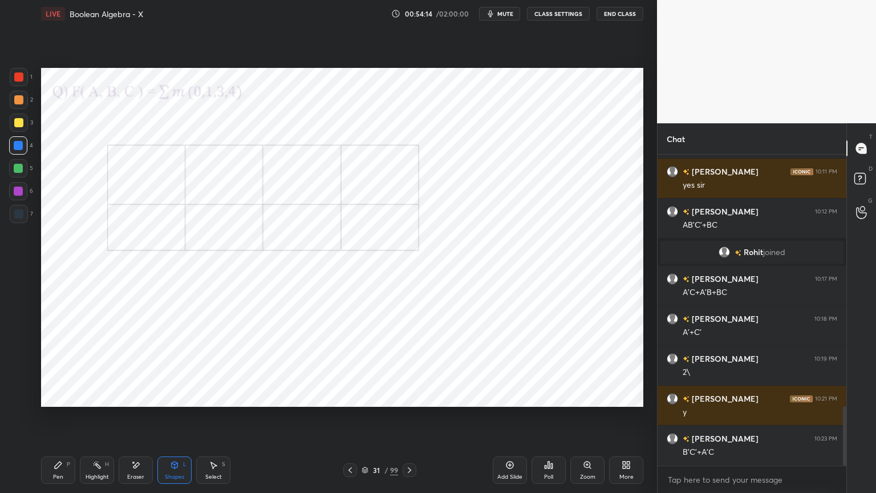
click at [60, 420] on icon at bounding box center [58, 464] width 9 height 9
click at [21, 215] on div at bounding box center [18, 213] width 9 height 9
click at [178, 420] on div "Shapes" at bounding box center [174, 477] width 19 height 6
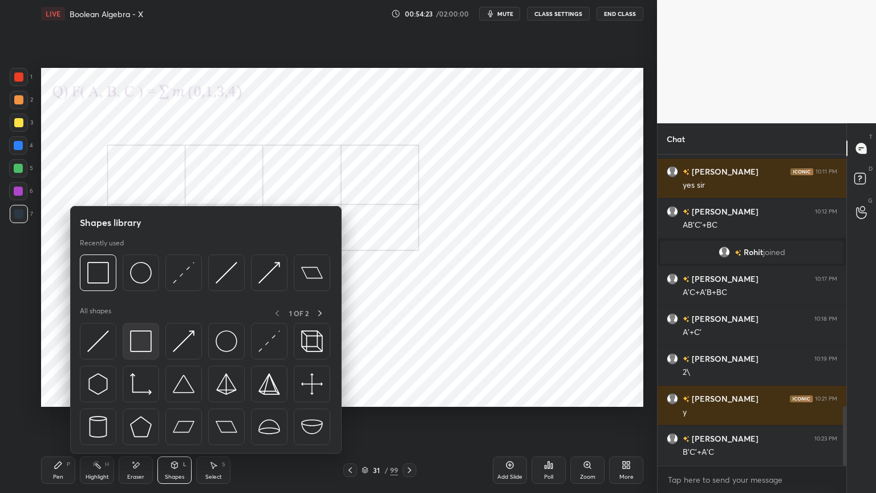
click at [141, 347] on img at bounding box center [141, 341] width 22 height 22
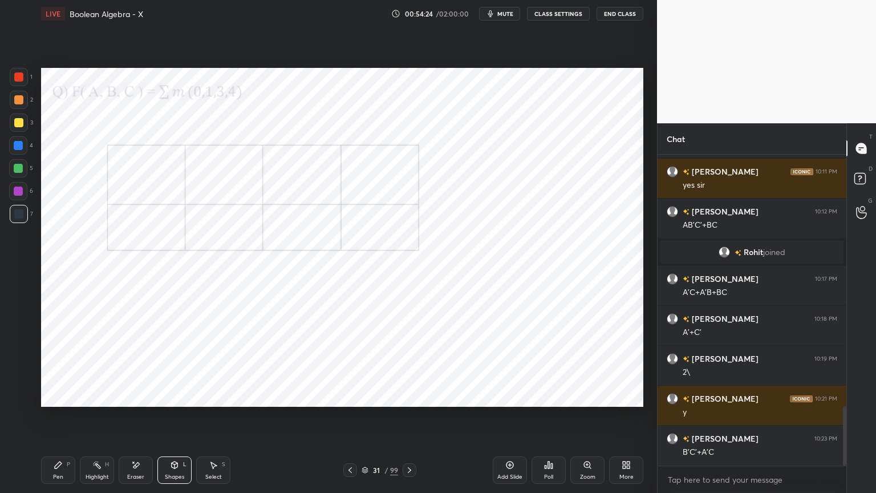
click at [18, 191] on div at bounding box center [18, 190] width 9 height 9
click at [14, 173] on div at bounding box center [18, 168] width 18 height 18
click at [64, 420] on div "Pen P" at bounding box center [58, 469] width 34 height 27
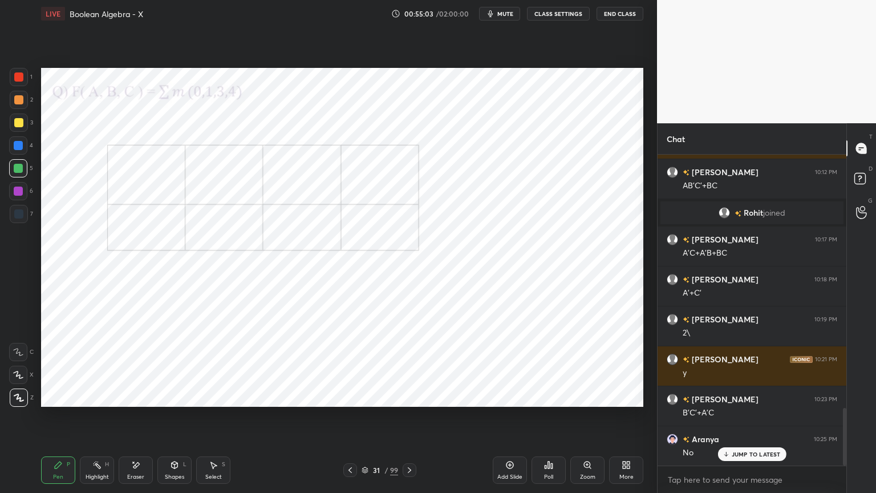
click at [102, 420] on div "Highlight" at bounding box center [97, 477] width 23 height 6
click at [21, 78] on div at bounding box center [18, 76] width 9 height 9
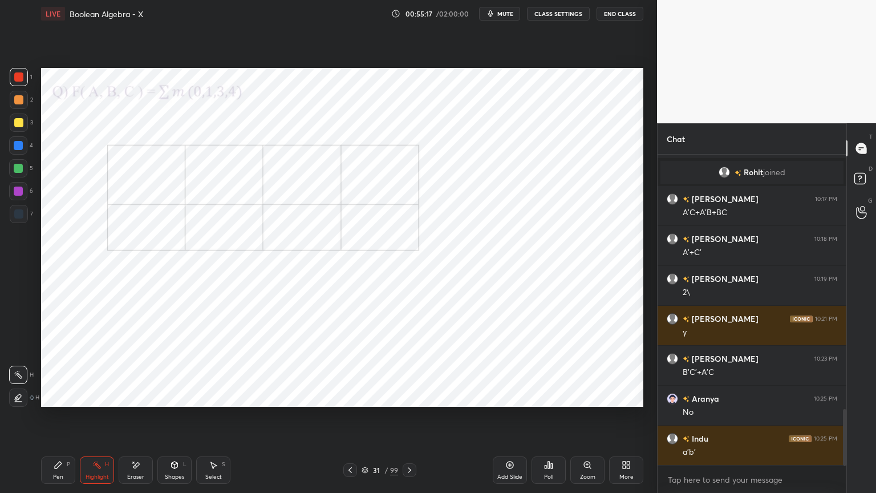
click at [106, 420] on div "Highlight H" at bounding box center [97, 469] width 34 height 27
click at [48, 420] on div "Pen P" at bounding box center [58, 469] width 34 height 27
click at [178, 420] on div "Shapes L" at bounding box center [174, 469] width 34 height 27
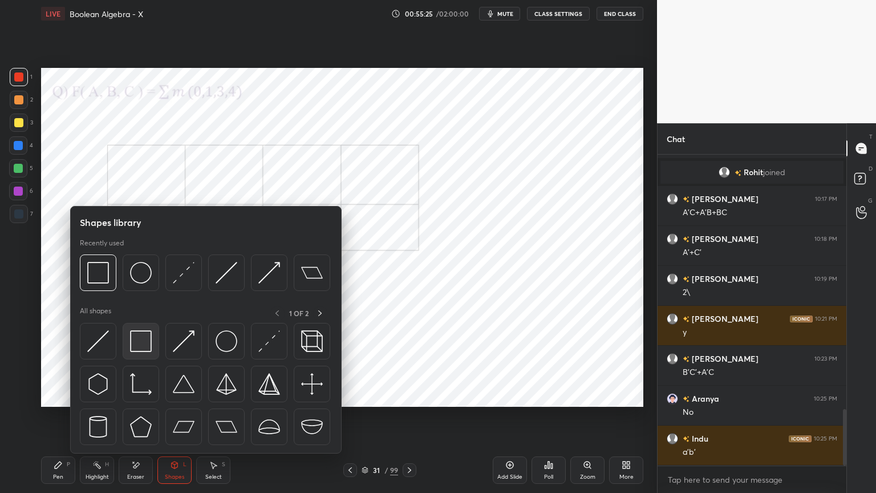
click at [145, 340] on img at bounding box center [141, 341] width 22 height 22
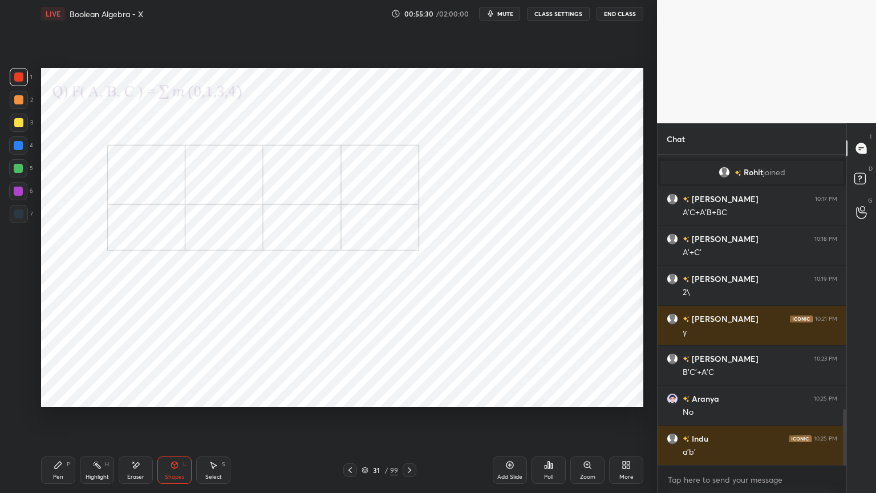
click at [63, 420] on div "Pen P" at bounding box center [58, 469] width 34 height 27
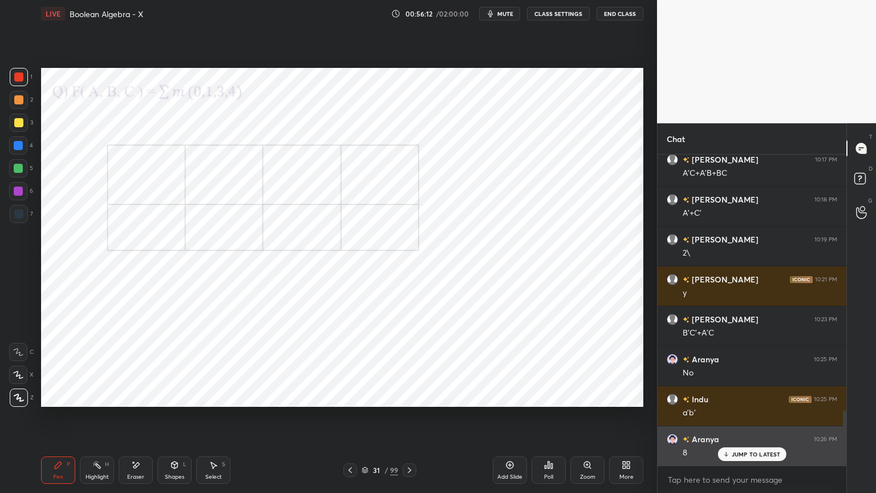
click at [748, 420] on div "JUMP TO LATEST" at bounding box center [751, 454] width 68 height 14
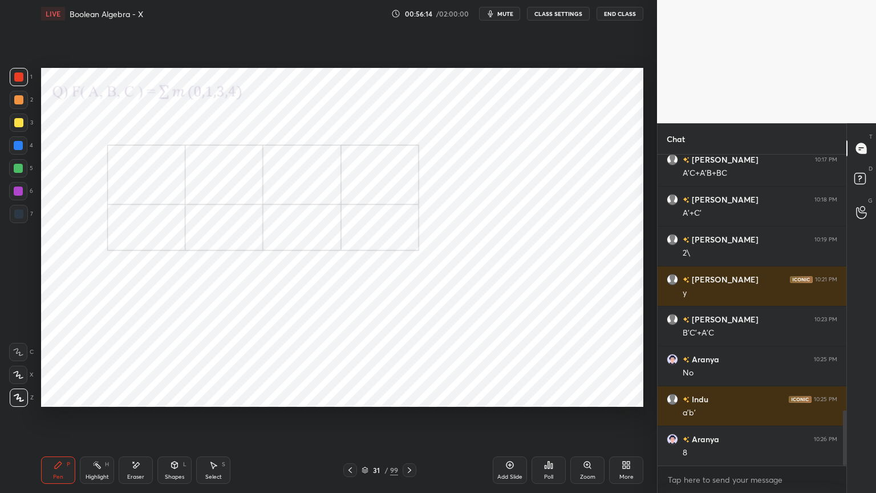
click at [104, 420] on div "Highlight H" at bounding box center [97, 469] width 34 height 27
click at [140, 420] on div "Eraser" at bounding box center [136, 469] width 34 height 27
click at [98, 420] on div "Highlight H" at bounding box center [97, 469] width 34 height 27
click at [18, 148] on div at bounding box center [18, 145] width 9 height 9
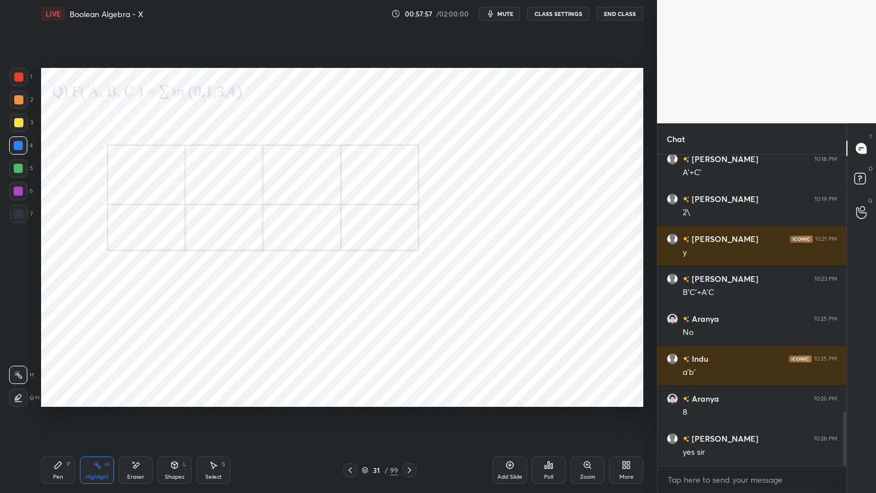
click at [57, 420] on icon at bounding box center [58, 464] width 7 height 7
click at [16, 91] on div at bounding box center [19, 100] width 18 height 18
click at [22, 76] on div at bounding box center [18, 76] width 9 height 9
click at [19, 196] on div at bounding box center [18, 191] width 18 height 18
click at [15, 162] on div at bounding box center [18, 168] width 18 height 18
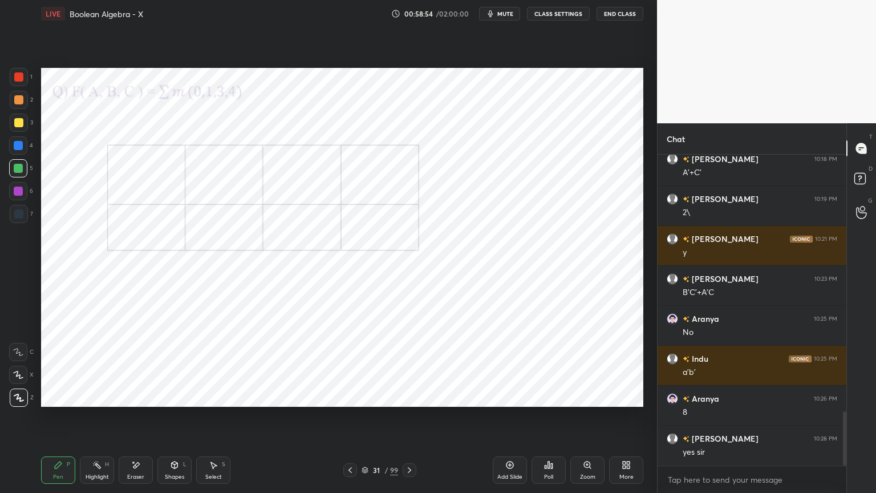
click at [19, 189] on div at bounding box center [18, 190] width 9 height 9
click at [16, 78] on div at bounding box center [18, 76] width 9 height 9
click at [17, 189] on div at bounding box center [18, 190] width 9 height 9
click at [16, 196] on div at bounding box center [18, 191] width 18 height 18
click at [413, 420] on icon at bounding box center [409, 469] width 9 height 9
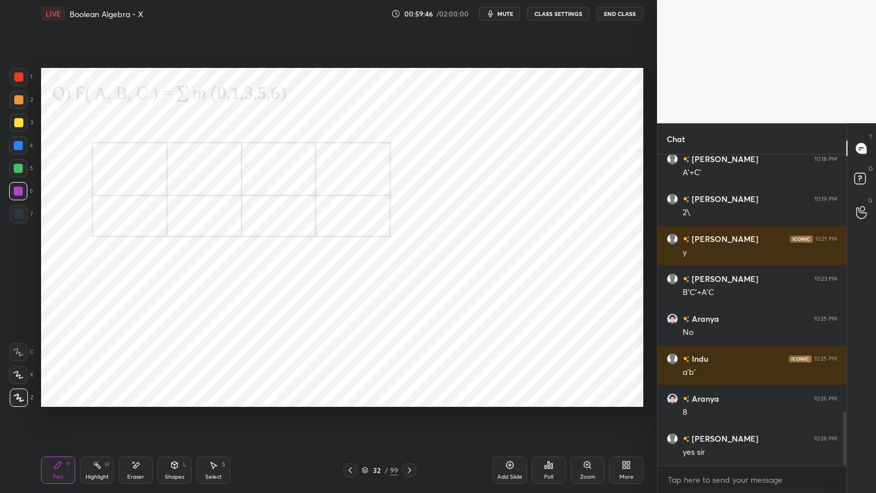
click at [22, 190] on div at bounding box center [18, 190] width 9 height 9
click at [18, 147] on div at bounding box center [18, 145] width 9 height 9
click at [170, 420] on div "Shapes" at bounding box center [174, 477] width 19 height 6
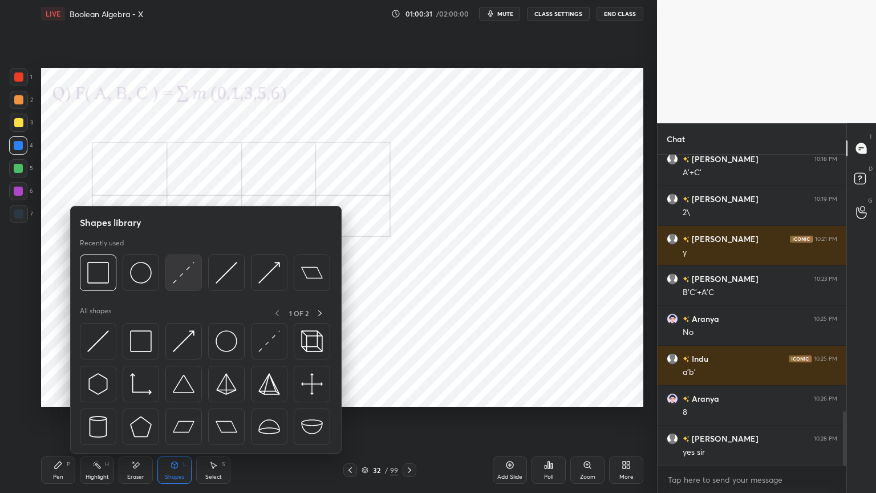
click at [182, 272] on img at bounding box center [184, 273] width 22 height 22
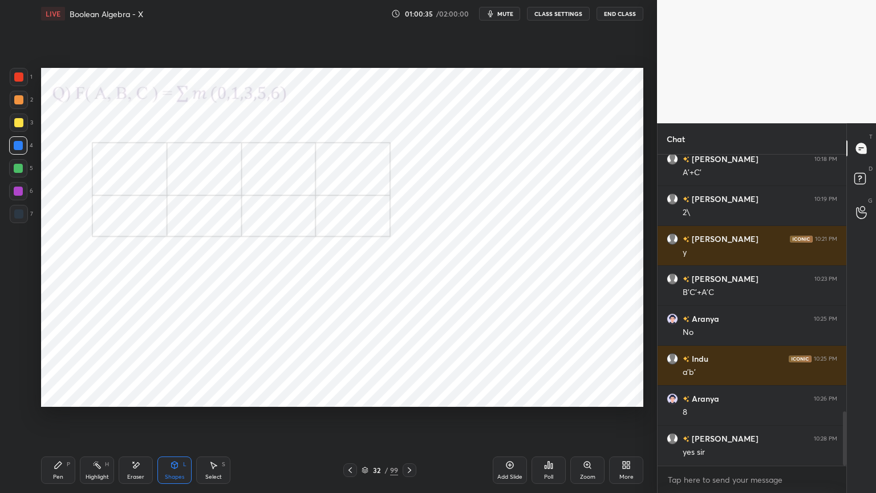
click at [57, 420] on div "Pen P" at bounding box center [58, 469] width 34 height 27
click at [19, 191] on div at bounding box center [18, 190] width 9 height 9
click at [19, 144] on div at bounding box center [18, 145] width 9 height 9
click at [23, 377] on icon at bounding box center [18, 375] width 10 height 8
click at [17, 195] on div at bounding box center [18, 190] width 9 height 9
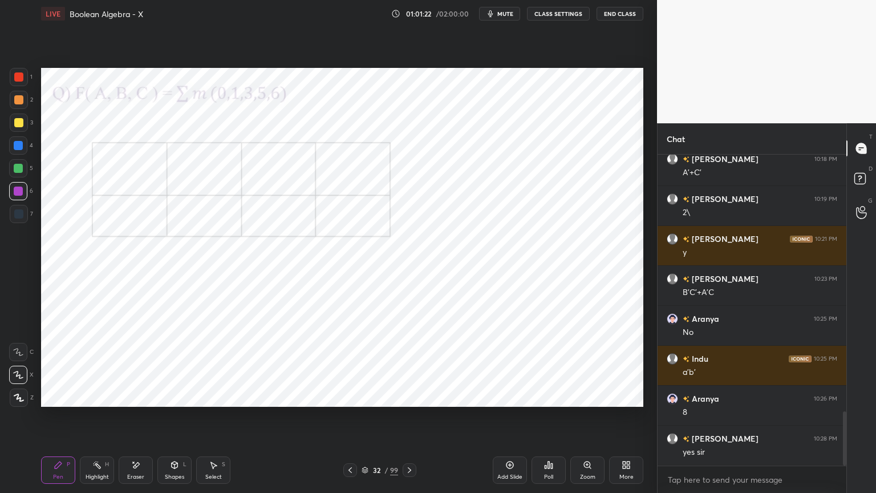
click at [18, 398] on icon at bounding box center [18, 397] width 9 height 7
click at [15, 144] on div at bounding box center [18, 145] width 9 height 9
click at [14, 172] on div at bounding box center [18, 168] width 9 height 9
click at [171, 420] on div "Shapes L" at bounding box center [174, 469] width 34 height 27
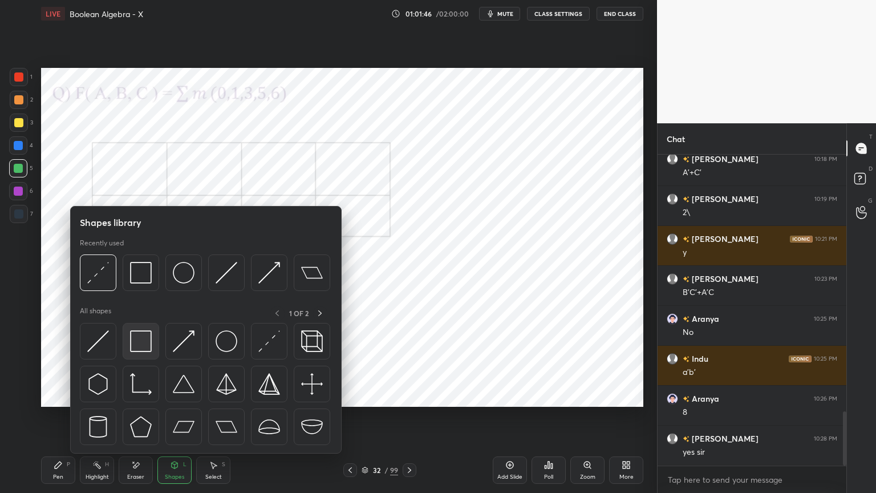
click at [148, 351] on img at bounding box center [141, 341] width 22 height 22
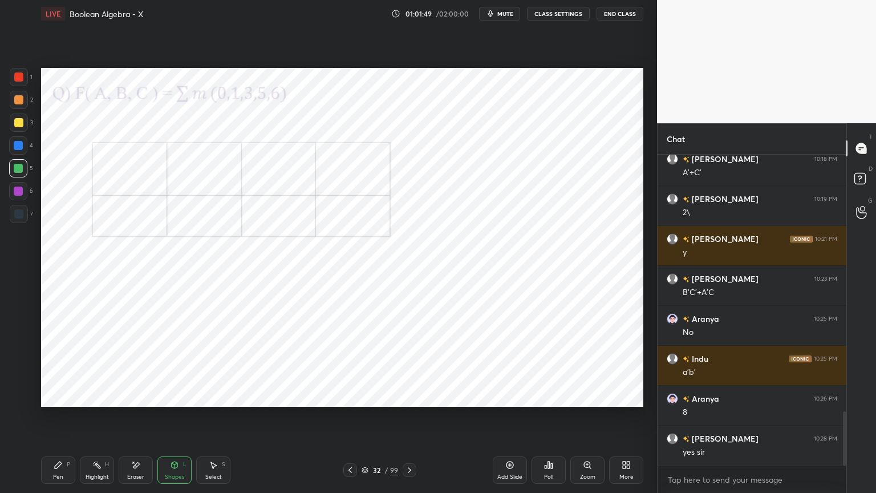
click at [60, 420] on div "Pen P" at bounding box center [58, 469] width 34 height 27
click at [172, 420] on icon at bounding box center [174, 464] width 9 height 9
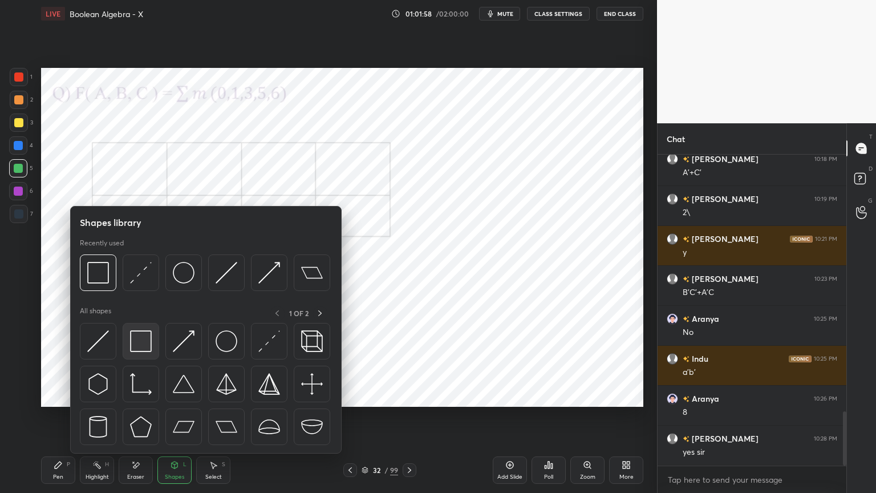
click at [144, 343] on img at bounding box center [141, 341] width 22 height 22
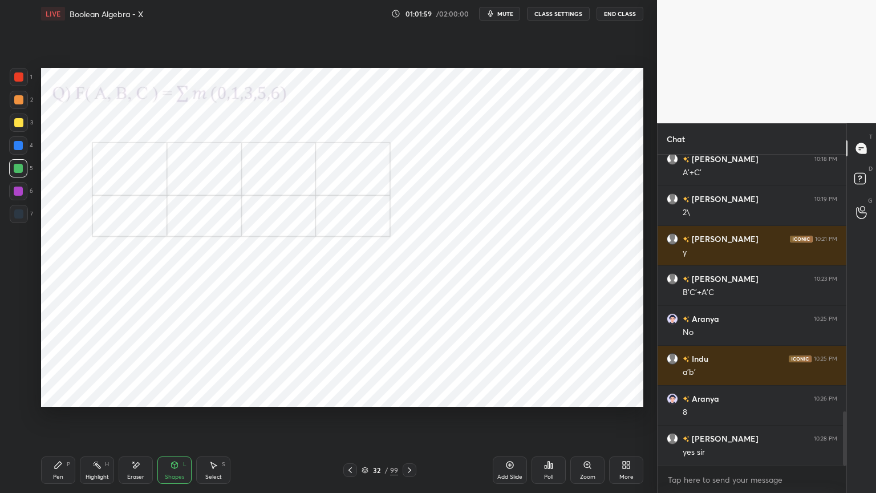
click at [13, 189] on div at bounding box center [18, 191] width 18 height 18
click at [16, 152] on div at bounding box center [18, 145] width 18 height 18
click at [59, 420] on div "Pen" at bounding box center [58, 477] width 10 height 6
click at [104, 420] on div "Highlight" at bounding box center [97, 477] width 23 height 6
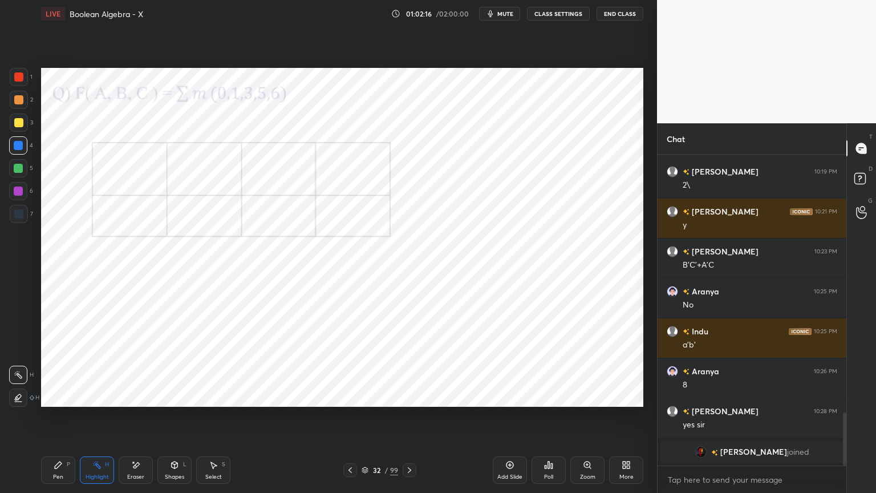
click at [102, 420] on div "Highlight H" at bounding box center [97, 469] width 34 height 27
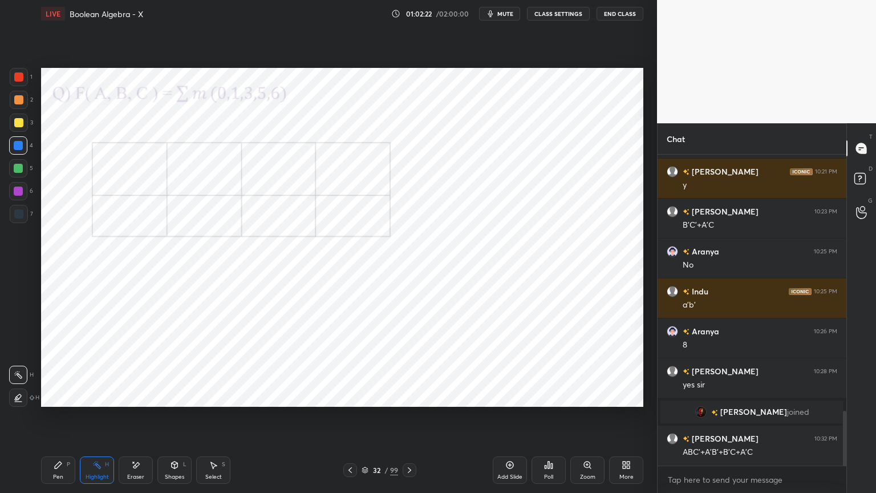
scroll to position [1493, 0]
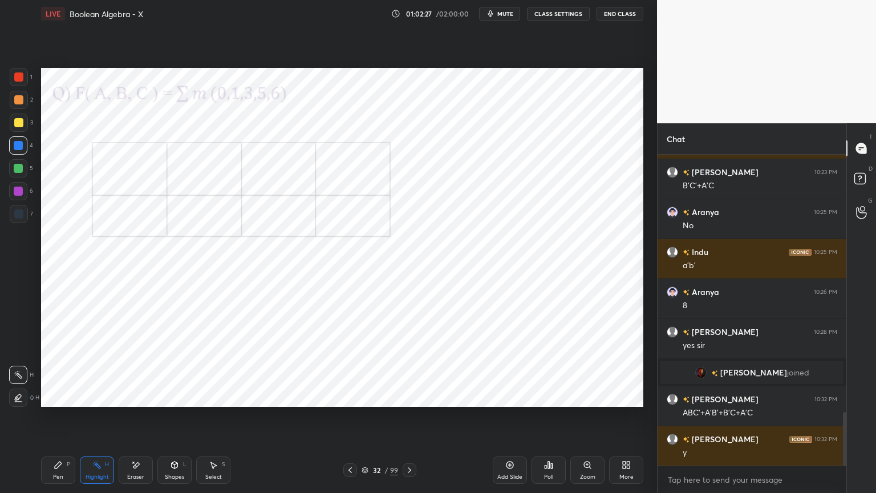
click at [176, 420] on div "Shapes L" at bounding box center [174, 469] width 34 height 27
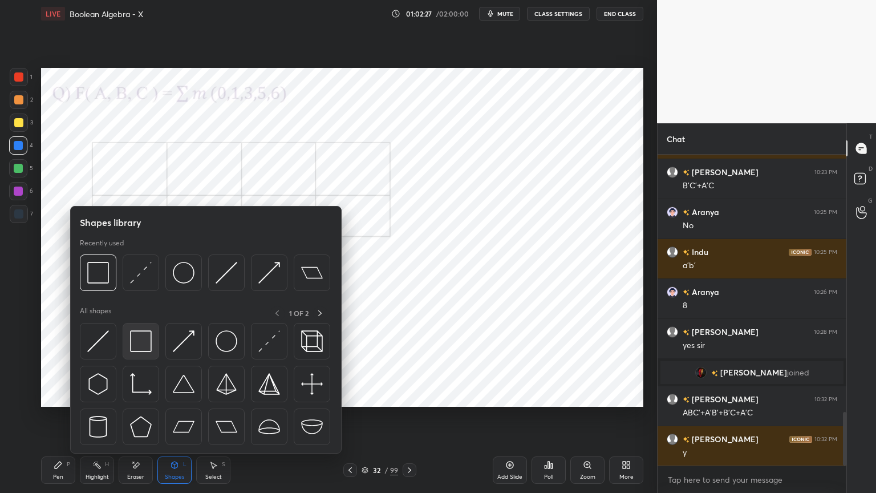
click at [140, 337] on img at bounding box center [141, 341] width 22 height 22
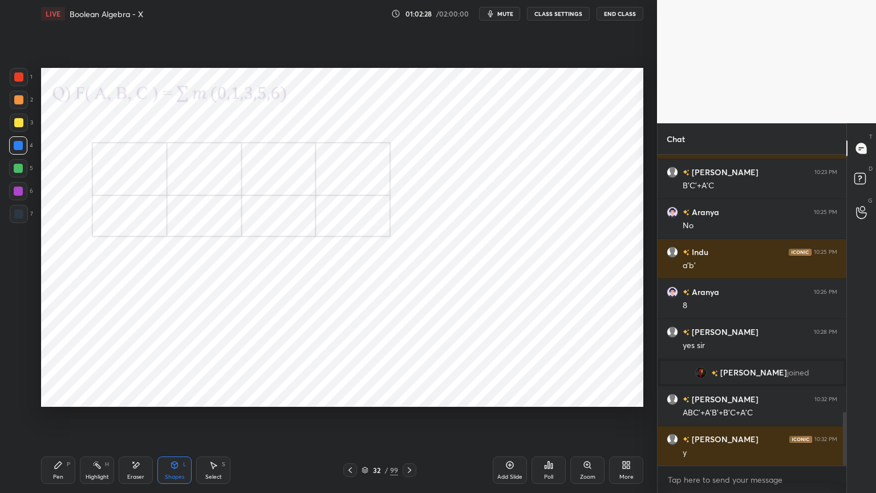
click at [25, 75] on div at bounding box center [19, 77] width 18 height 18
click at [18, 173] on div at bounding box center [18, 168] width 18 height 18
click at [18, 216] on div at bounding box center [18, 213] width 9 height 9
click at [68, 420] on div "Pen P" at bounding box center [58, 469] width 34 height 27
click at [18, 174] on div at bounding box center [18, 168] width 18 height 18
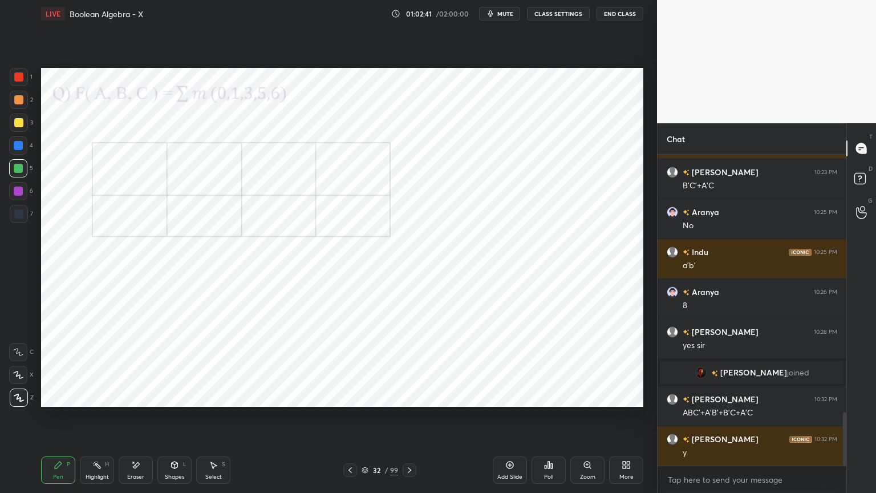
click at [18, 82] on div at bounding box center [19, 77] width 18 height 18
click at [179, 420] on div "Shapes L" at bounding box center [174, 469] width 34 height 27
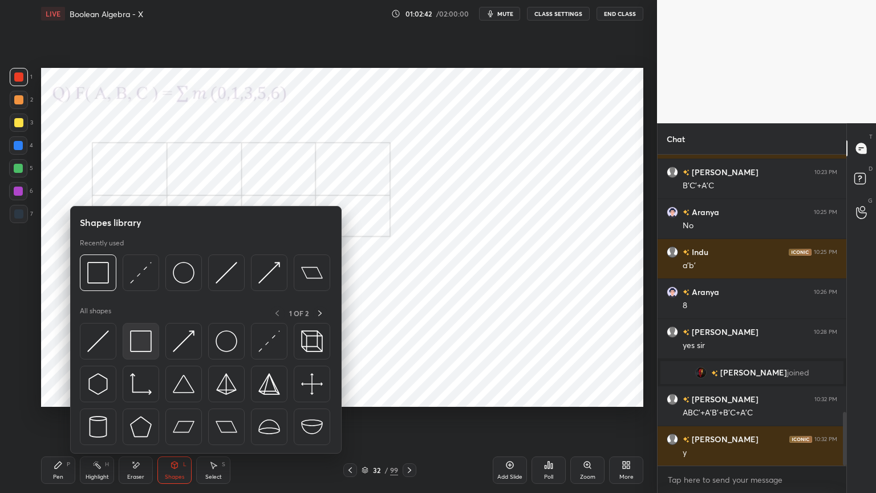
click at [144, 344] on img at bounding box center [141, 341] width 22 height 22
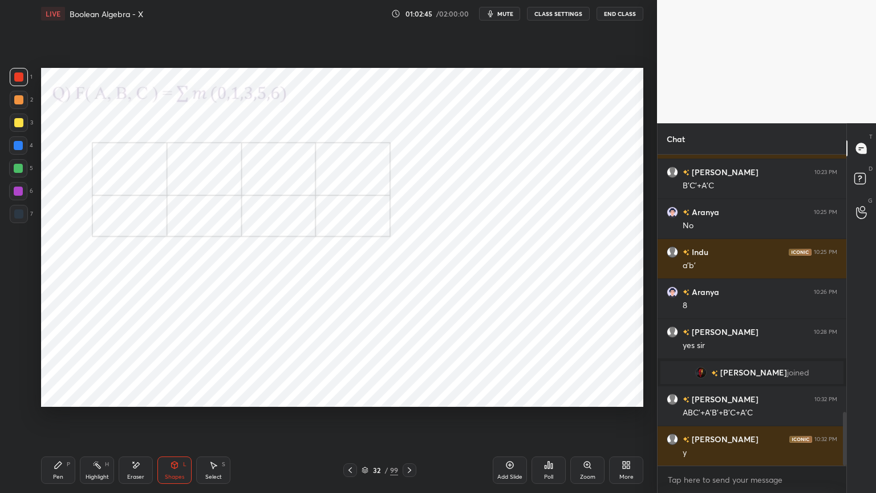
click at [63, 420] on div "Pen P" at bounding box center [58, 469] width 34 height 27
click at [14, 171] on div at bounding box center [18, 168] width 9 height 9
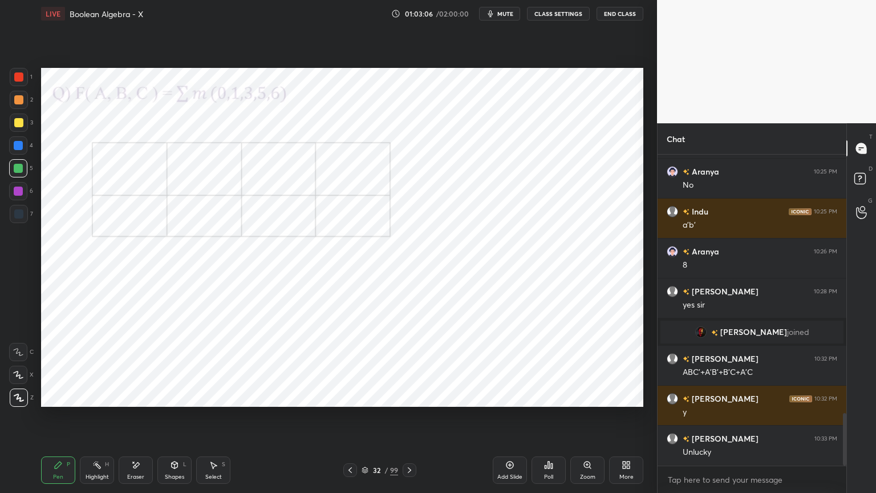
click at [13, 403] on div at bounding box center [19, 397] width 18 height 18
click at [24, 194] on div at bounding box center [18, 191] width 18 height 18
click at [16, 145] on div at bounding box center [18, 145] width 9 height 9
click at [20, 101] on div at bounding box center [18, 99] width 9 height 9
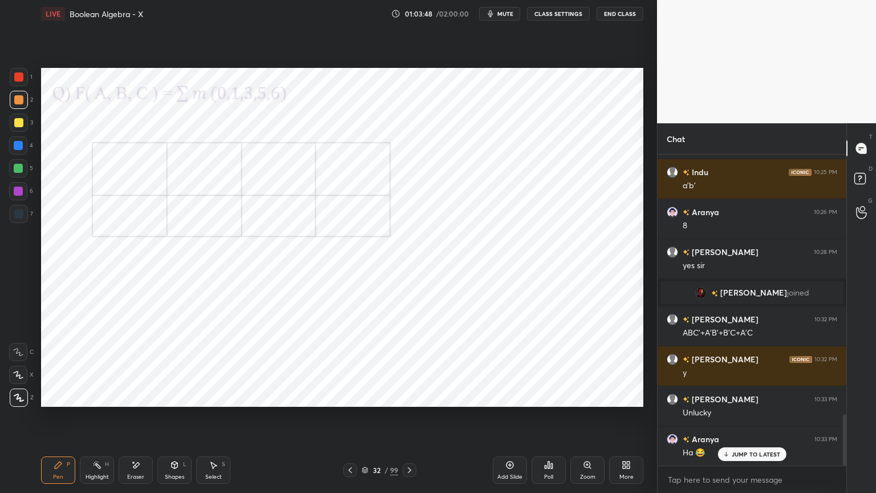
click at [19, 399] on icon at bounding box center [18, 397] width 9 height 7
click at [26, 189] on div at bounding box center [18, 191] width 18 height 18
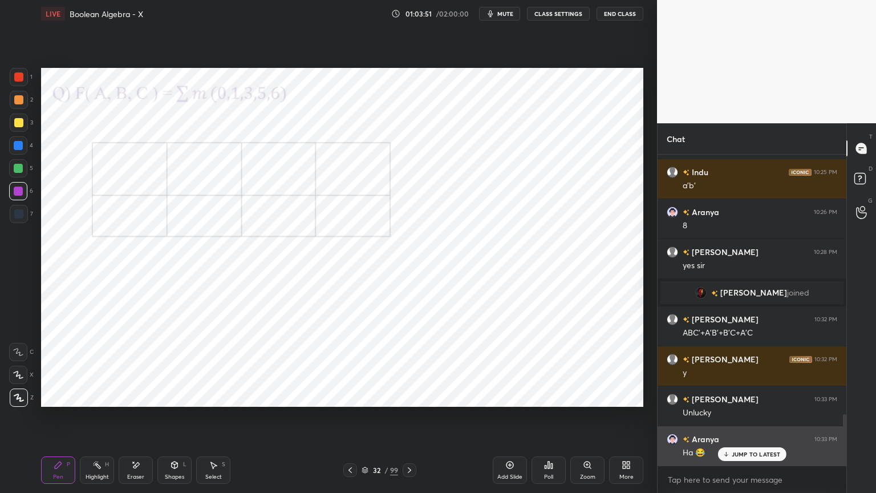
click at [764, 420] on p "JUMP TO LATEST" at bounding box center [755, 453] width 49 height 7
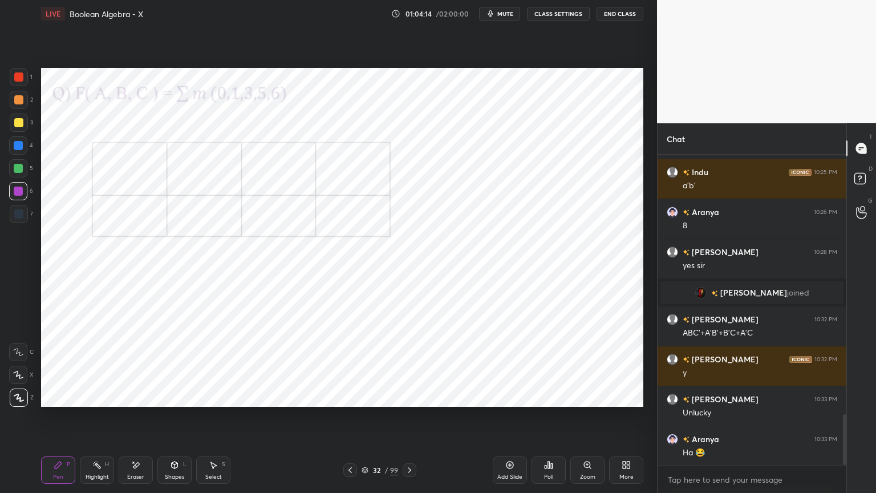
scroll to position [1614, 0]
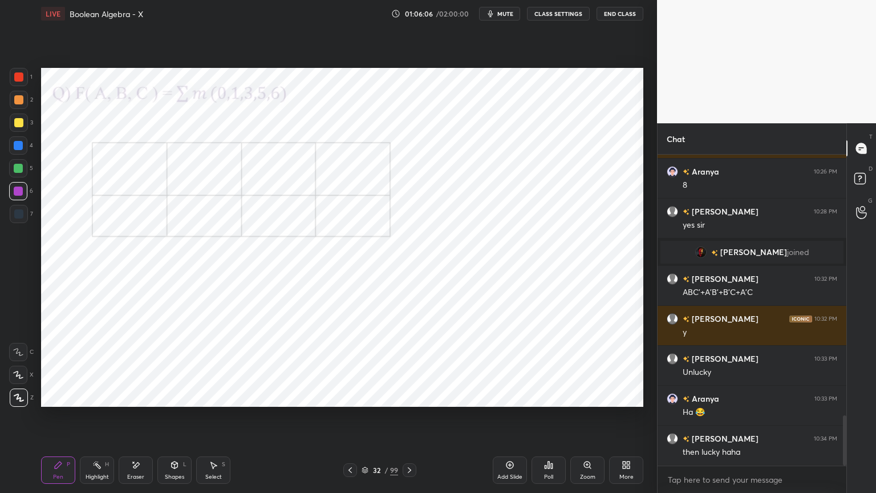
click at [16, 152] on div at bounding box center [18, 145] width 18 height 18
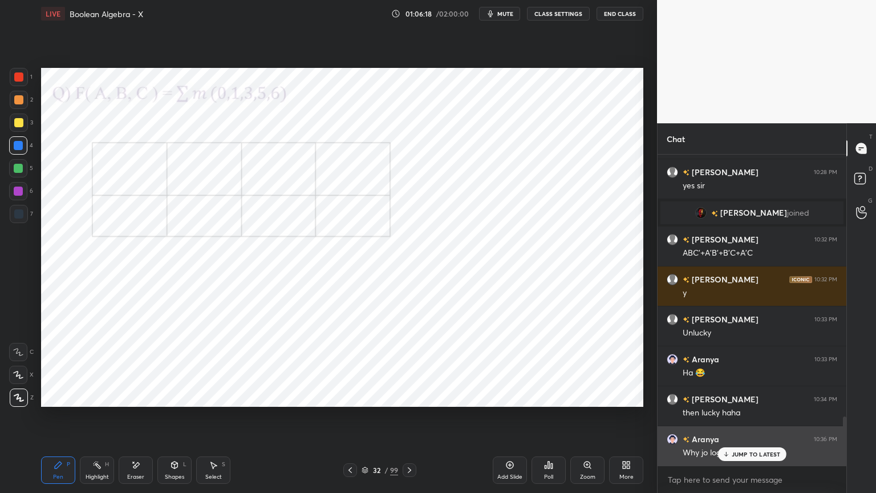
click at [752, 420] on p "JUMP TO LATEST" at bounding box center [755, 453] width 49 height 7
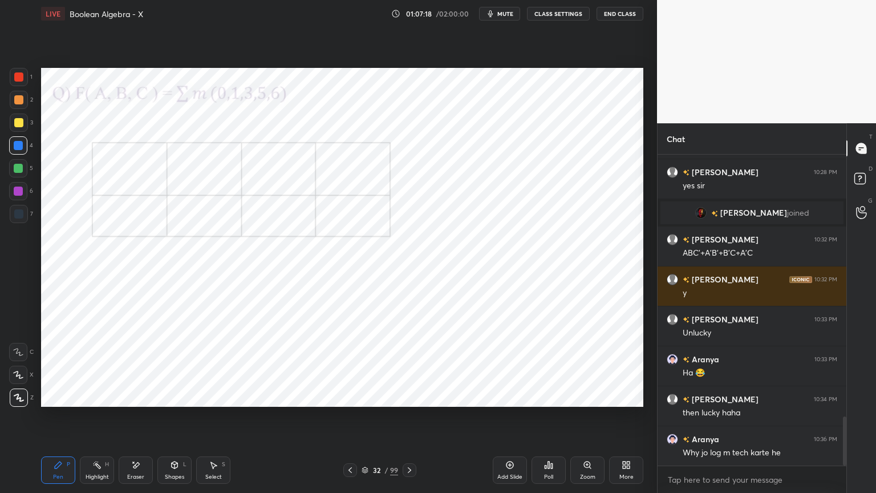
click at [19, 194] on div at bounding box center [18, 190] width 9 height 9
click at [20, 196] on div at bounding box center [18, 191] width 18 height 18
click at [368, 420] on div "32 / 99" at bounding box center [379, 470] width 36 height 10
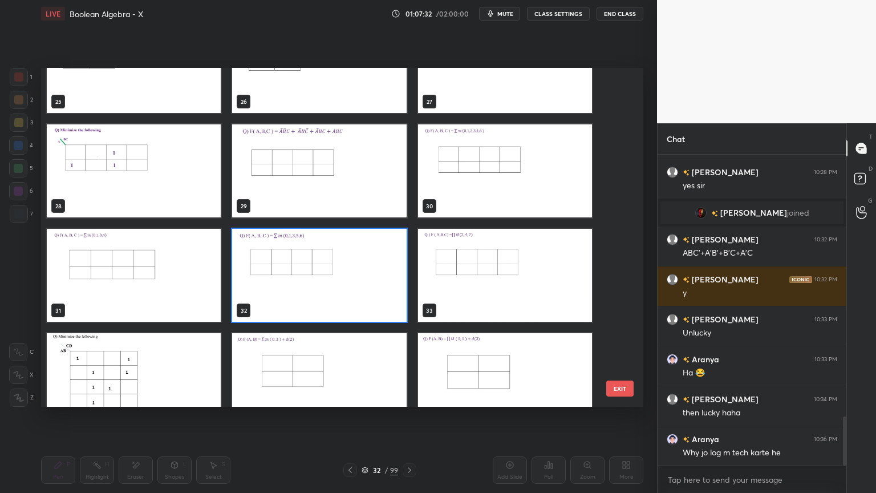
scroll to position [896, 0]
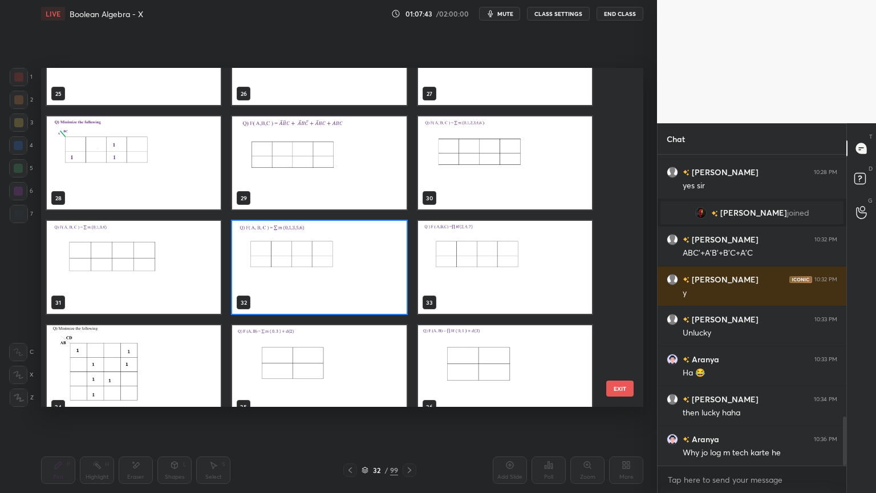
click at [534, 278] on img "grid" at bounding box center [505, 267] width 174 height 93
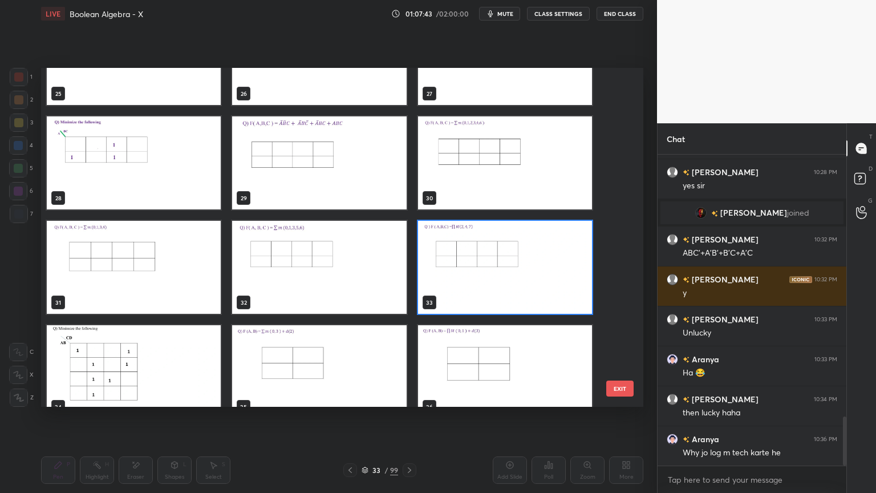
click at [535, 276] on img "grid" at bounding box center [505, 267] width 174 height 93
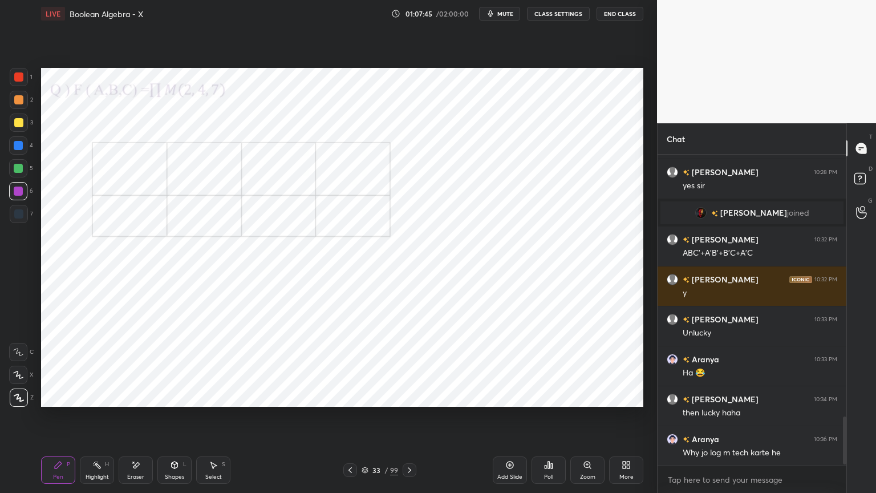
scroll to position [1694, 0]
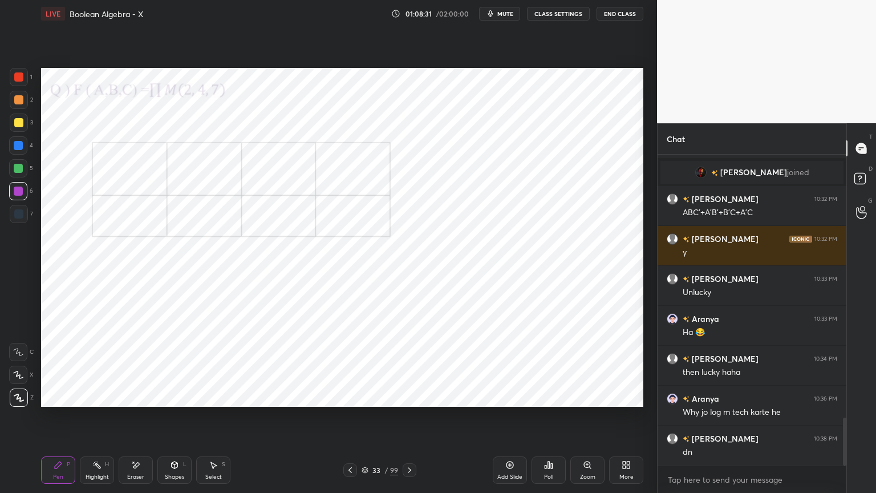
click at [23, 149] on div at bounding box center [18, 145] width 18 height 18
click at [132, 420] on icon at bounding box center [135, 465] width 9 height 10
click at [59, 420] on icon at bounding box center [58, 464] width 9 height 9
click at [21, 190] on div at bounding box center [18, 190] width 9 height 9
click at [16, 376] on icon at bounding box center [18, 375] width 10 height 8
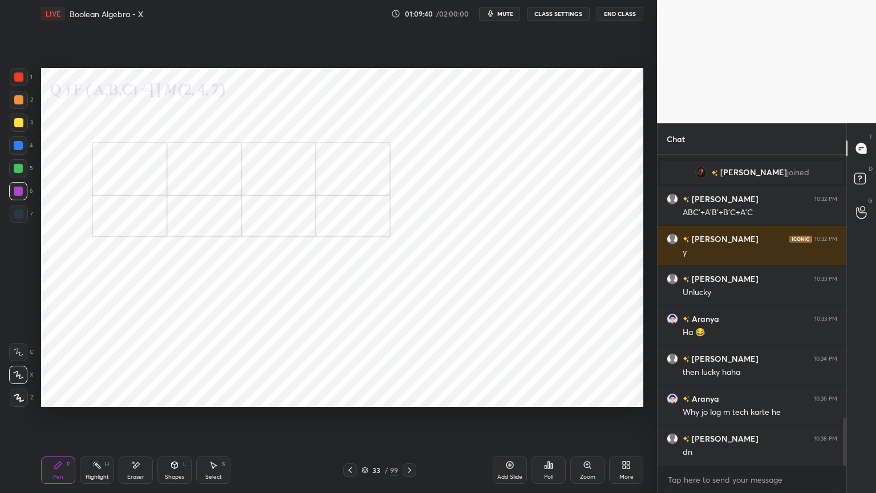
click at [25, 146] on div at bounding box center [18, 145] width 18 height 18
click at [21, 398] on icon at bounding box center [18, 397] width 9 height 7
click at [23, 190] on div at bounding box center [18, 191] width 18 height 18
click at [17, 84] on div at bounding box center [19, 77] width 18 height 18
click at [173, 420] on div "Shapes" at bounding box center [174, 477] width 19 height 6
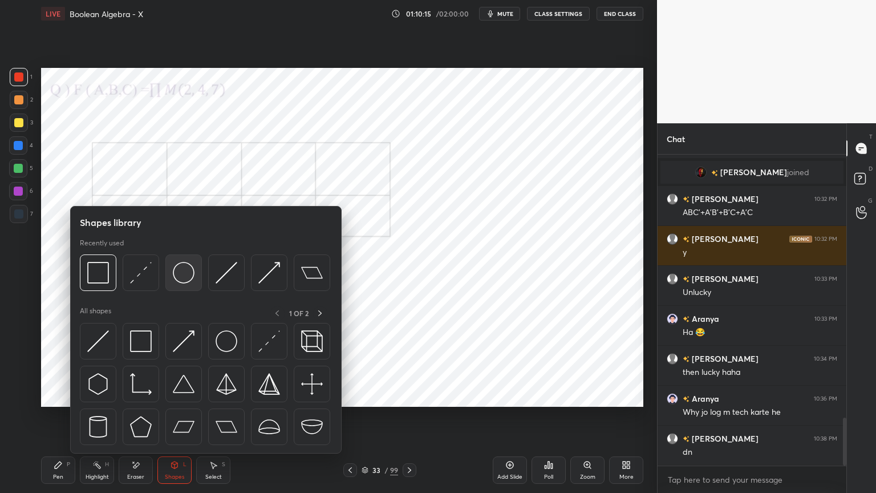
click at [185, 271] on img at bounding box center [184, 273] width 22 height 22
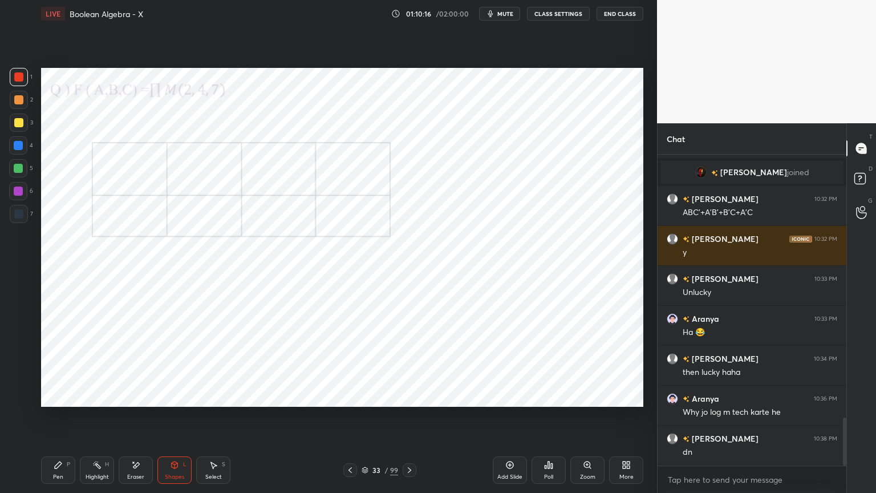
click at [171, 420] on icon at bounding box center [174, 464] width 9 height 9
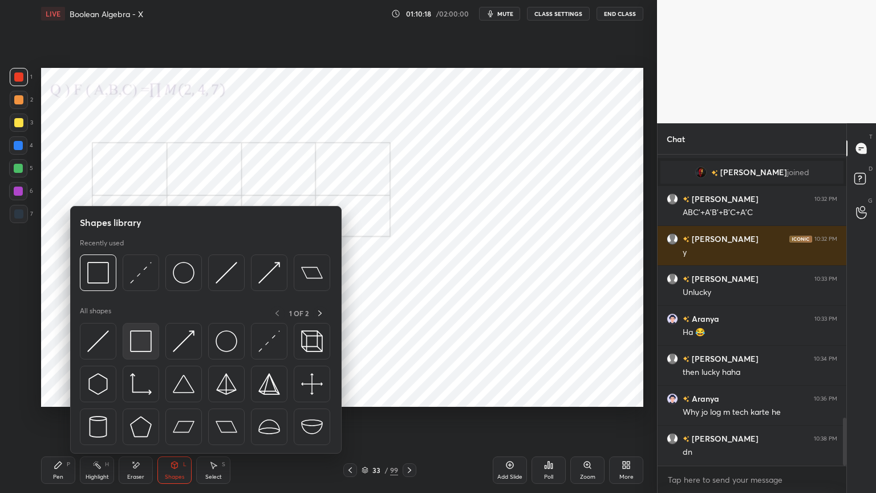
click at [144, 350] on img at bounding box center [141, 341] width 22 height 22
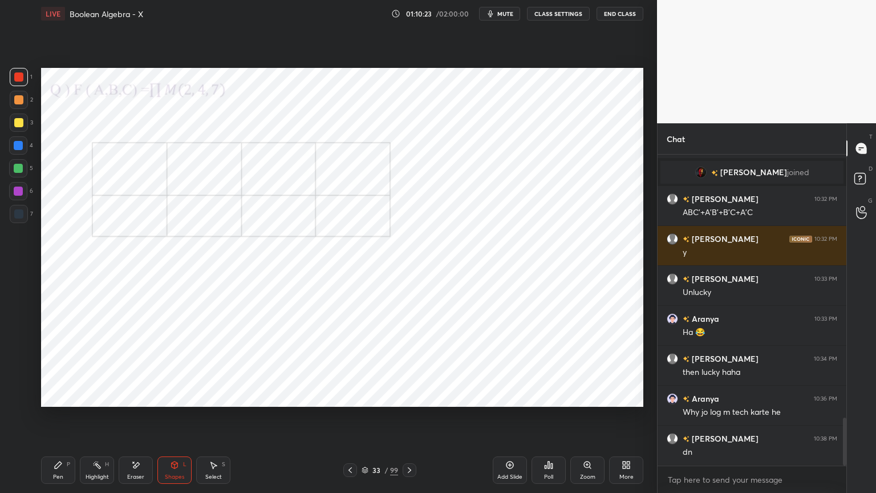
click at [51, 420] on div "Pen P" at bounding box center [58, 469] width 34 height 27
click at [19, 150] on div at bounding box center [18, 145] width 18 height 18
click at [16, 394] on icon at bounding box center [18, 397] width 9 height 7
click at [17, 192] on div at bounding box center [18, 190] width 9 height 9
click at [22, 152] on div at bounding box center [18, 145] width 18 height 18
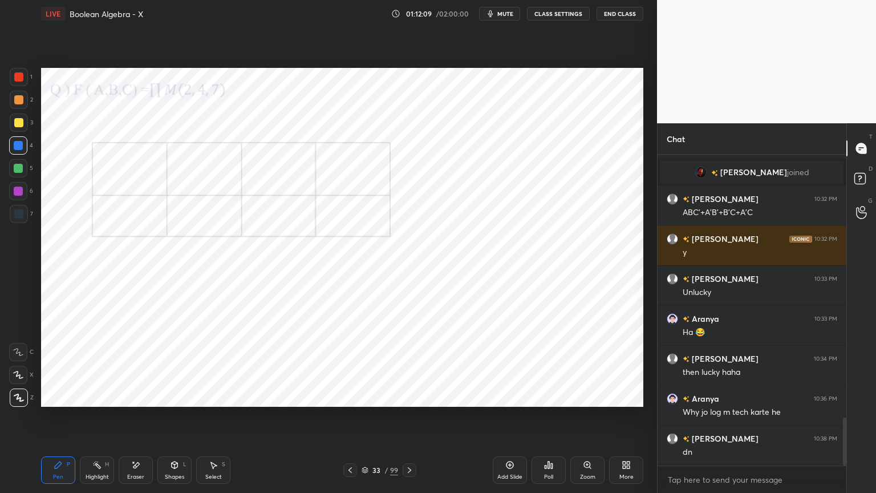
click at [17, 198] on div at bounding box center [18, 191] width 18 height 18
click at [105, 420] on div "Highlight" at bounding box center [97, 477] width 23 height 6
click at [410, 420] on icon at bounding box center [409, 469] width 9 height 9
click at [17, 144] on div at bounding box center [18, 145] width 9 height 9
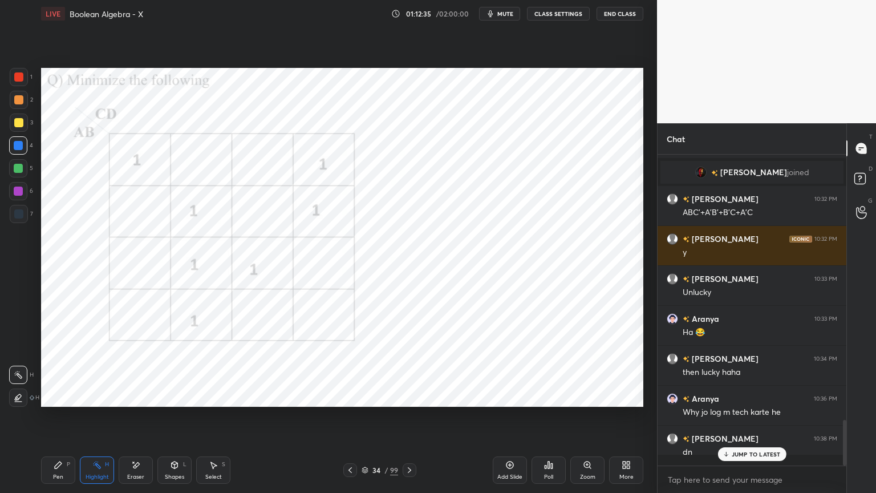
scroll to position [1694, 0]
click at [57, 420] on div "Pen" at bounding box center [58, 477] width 10 height 6
click at [21, 191] on div at bounding box center [18, 190] width 9 height 9
click at [18, 380] on div at bounding box center [18, 374] width 18 height 18
click at [129, 420] on div "Eraser" at bounding box center [136, 469] width 34 height 27
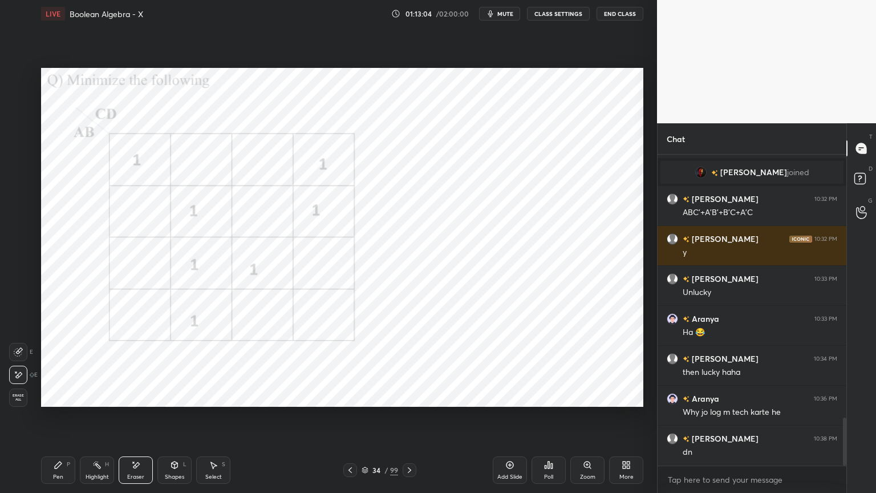
click at [58, 420] on div "Pen P" at bounding box center [58, 469] width 34 height 27
click at [19, 153] on div at bounding box center [18, 145] width 18 height 18
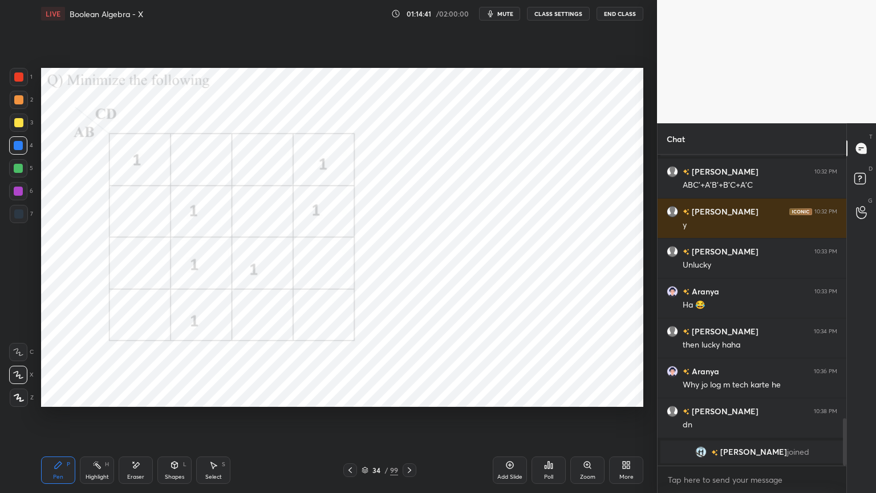
click at [173, 420] on div "Shapes" at bounding box center [174, 477] width 19 height 6
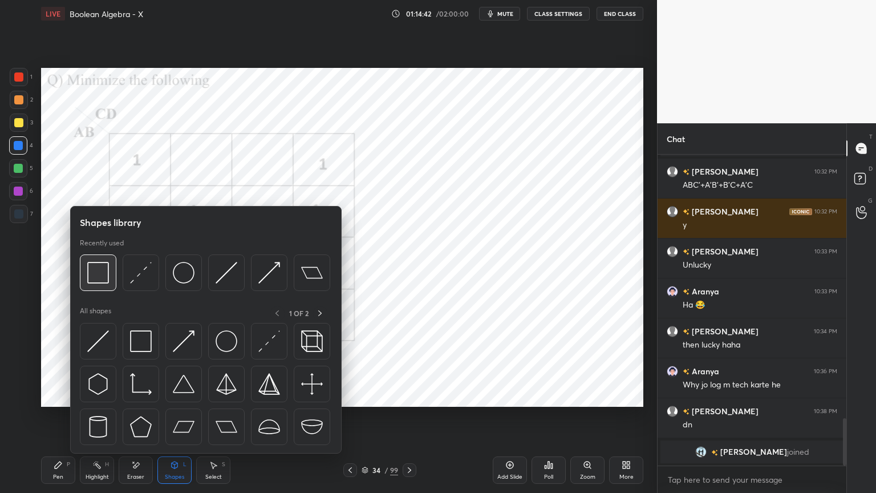
click at [109, 284] on div at bounding box center [98, 272] width 36 height 36
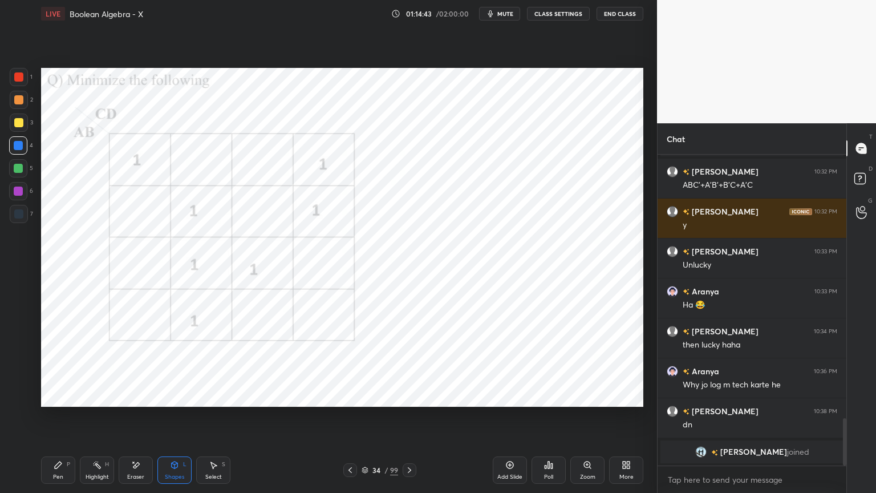
click at [20, 166] on div at bounding box center [18, 168] width 9 height 9
click at [59, 420] on icon at bounding box center [58, 464] width 9 height 9
click at [23, 398] on icon at bounding box center [19, 397] width 10 height 8
click at [175, 420] on div "Shapes L" at bounding box center [174, 469] width 34 height 27
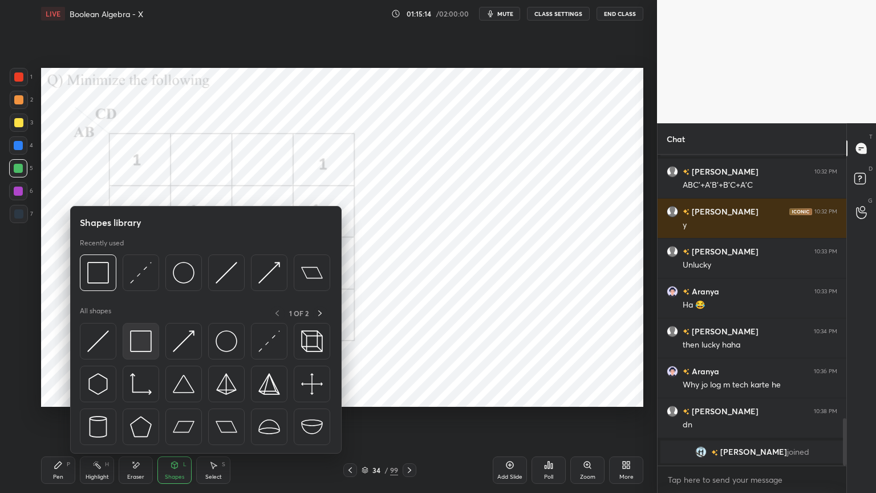
click at [143, 347] on img at bounding box center [141, 341] width 22 height 22
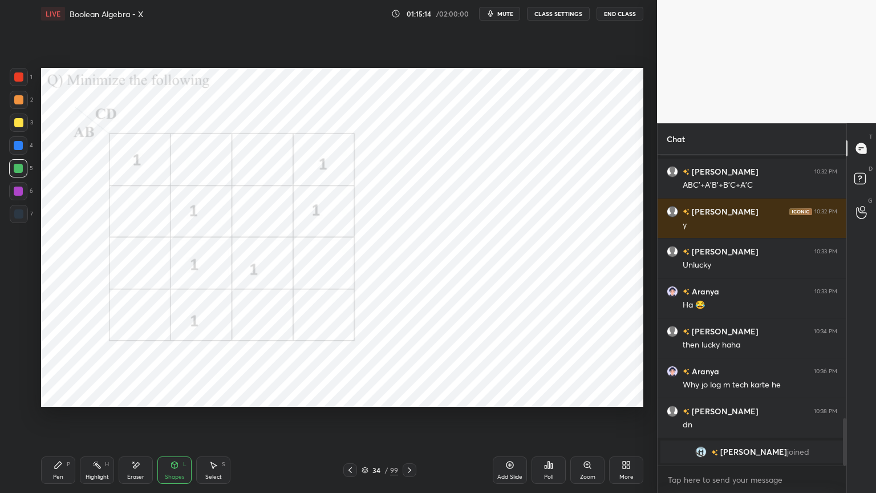
click at [17, 194] on div at bounding box center [18, 190] width 9 height 9
click at [57, 420] on div "Pen P" at bounding box center [58, 469] width 34 height 27
click at [180, 420] on div "Shapes L" at bounding box center [174, 469] width 34 height 27
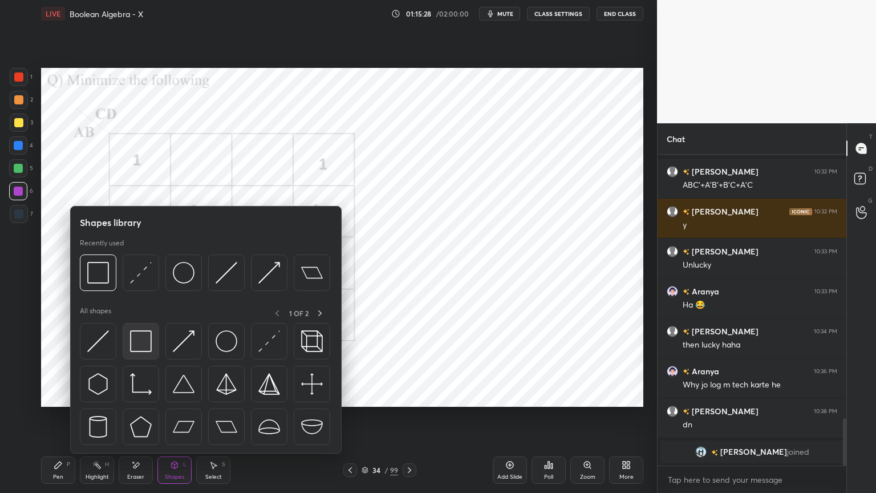
click at [141, 343] on img at bounding box center [141, 341] width 22 height 22
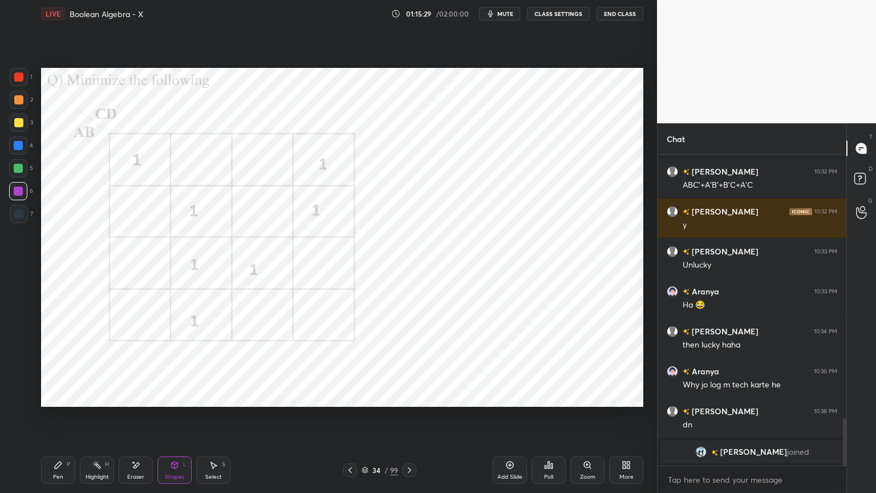
click at [17, 146] on div at bounding box center [18, 145] width 9 height 9
click at [70, 420] on div "Pen P" at bounding box center [58, 469] width 34 height 27
click at [178, 420] on div "Shapes L" at bounding box center [174, 469] width 34 height 27
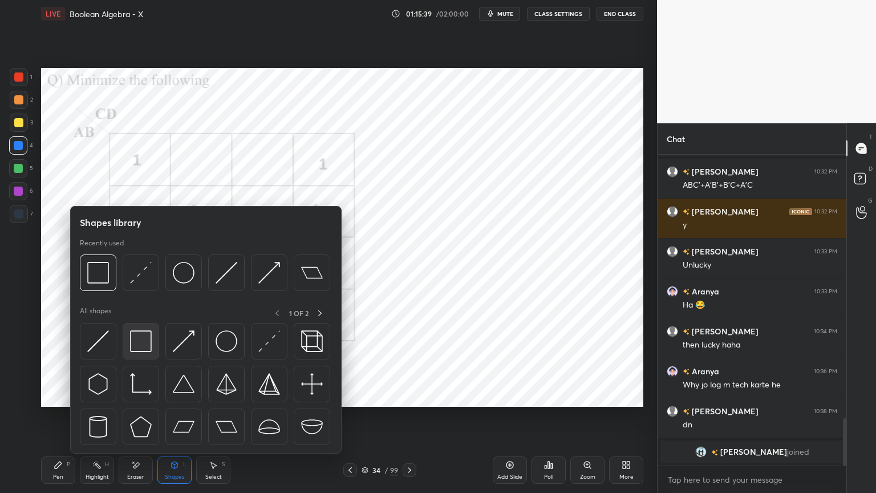
click at [139, 344] on img at bounding box center [141, 341] width 22 height 22
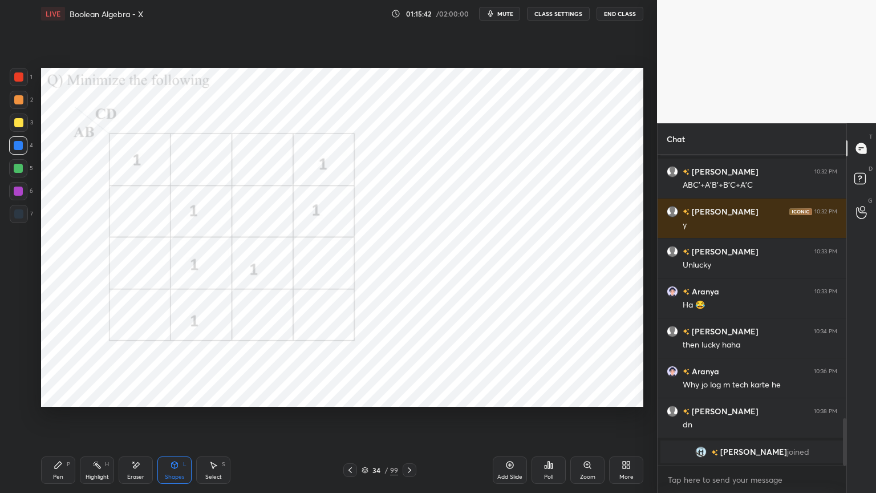
click at [61, 420] on div "Pen P" at bounding box center [58, 469] width 34 height 27
click at [21, 195] on div at bounding box center [18, 190] width 9 height 9
click at [16, 77] on div at bounding box center [18, 76] width 9 height 9
click at [176, 420] on div "Shapes L" at bounding box center [174, 469] width 34 height 27
click at [59, 420] on div "Pen" at bounding box center [58, 477] width 10 height 6
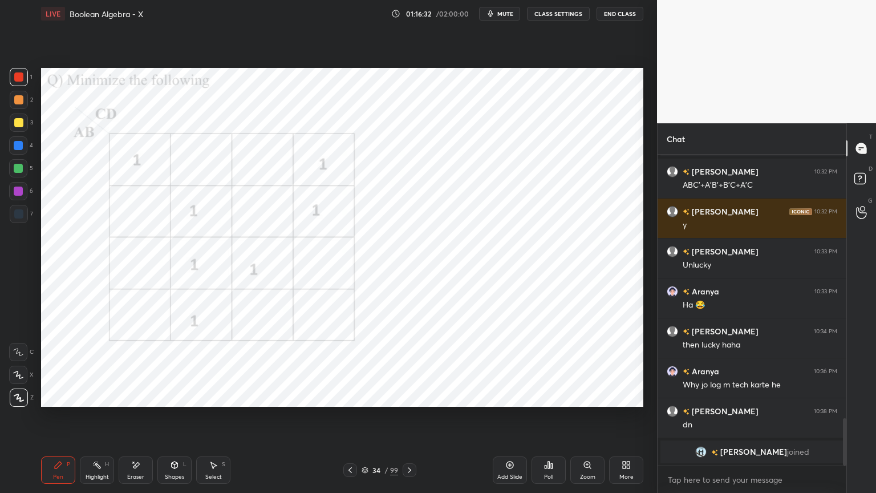
click at [21, 201] on div "6" at bounding box center [21, 193] width 24 height 23
click at [15, 148] on div at bounding box center [18, 145] width 9 height 9
click at [18, 401] on div at bounding box center [19, 397] width 18 height 18
click at [13, 194] on div at bounding box center [18, 191] width 18 height 18
click at [17, 399] on icon at bounding box center [18, 397] width 9 height 7
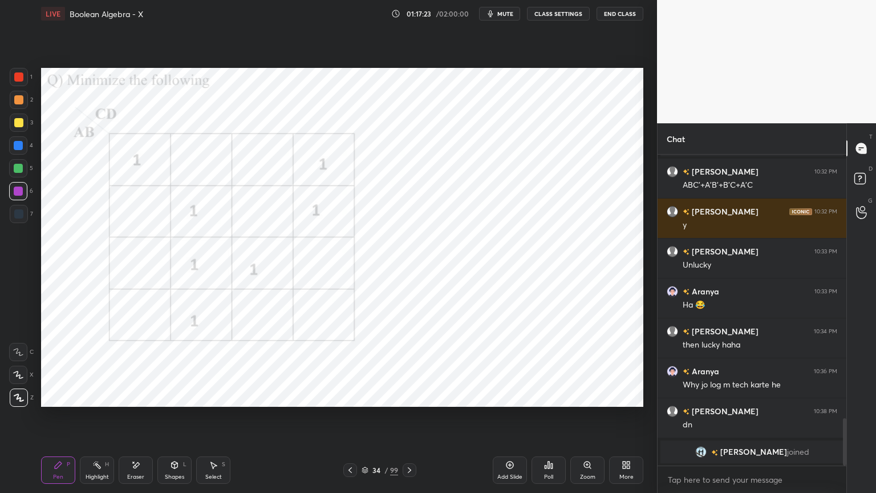
click at [9, 145] on div "1 2 3 4 5 6 7 C X Z E E Erase all H H" at bounding box center [18, 237] width 36 height 339
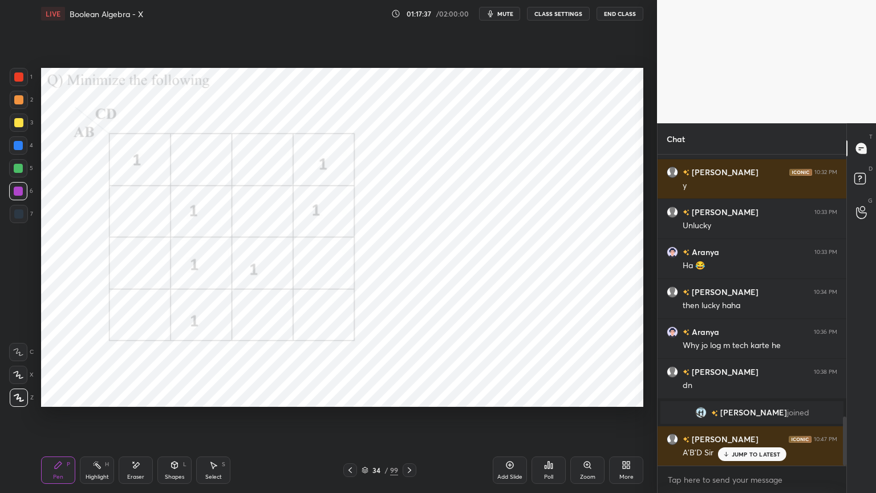
click at [732, 420] on p "JUMP TO LATEST" at bounding box center [755, 453] width 49 height 7
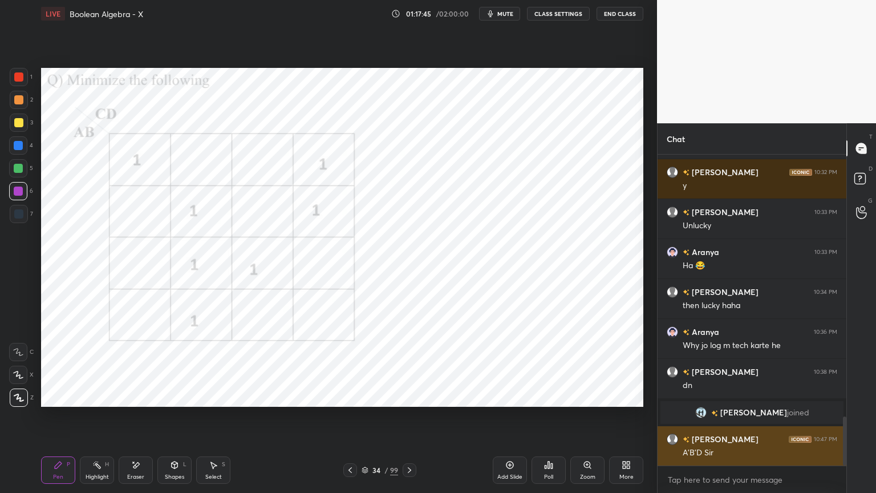
scroll to position [1698, 0]
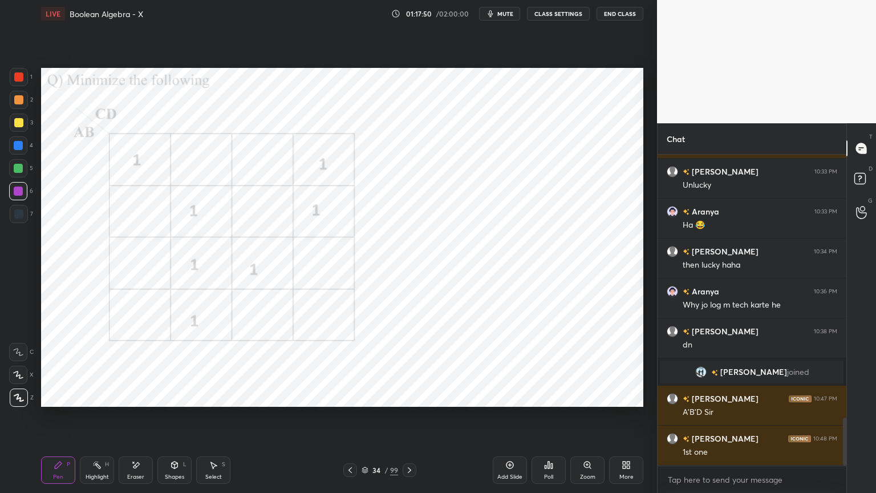
click at [103, 420] on div "Highlight" at bounding box center [97, 477] width 23 height 6
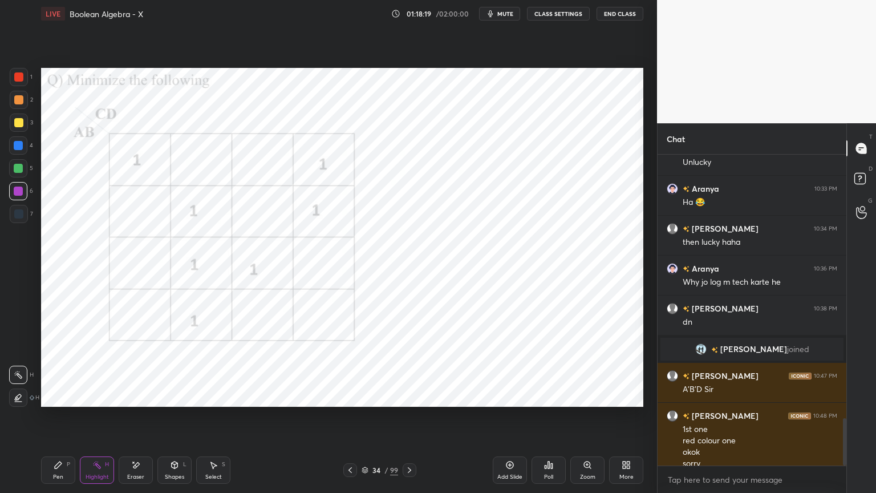
scroll to position [1732, 0]
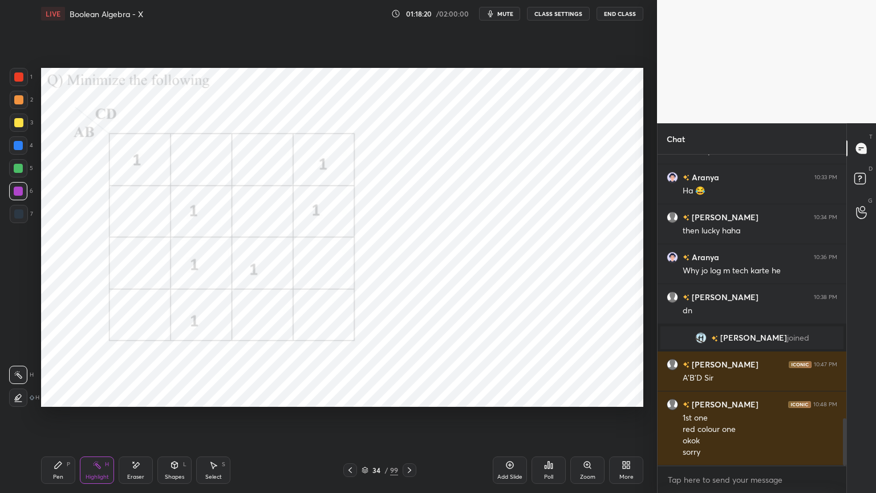
click at [61, 420] on icon at bounding box center [58, 464] width 9 height 9
click at [367, 420] on icon at bounding box center [364, 469] width 7 height 7
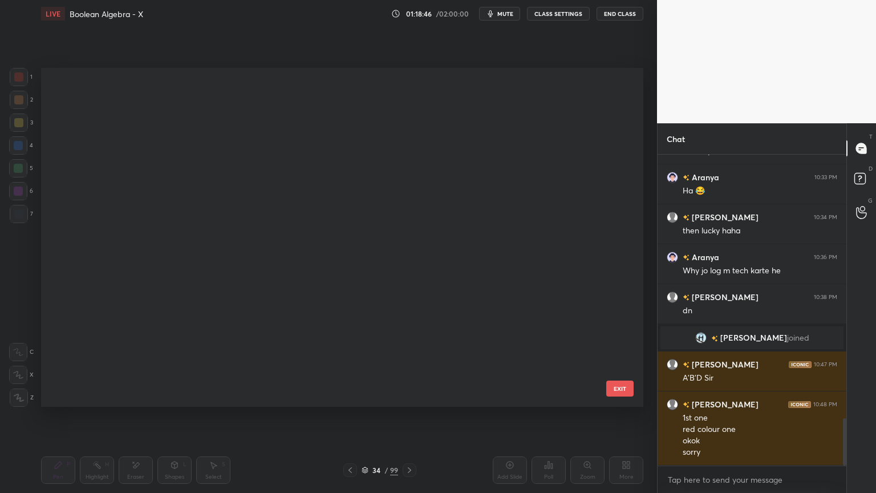
scroll to position [335, 596]
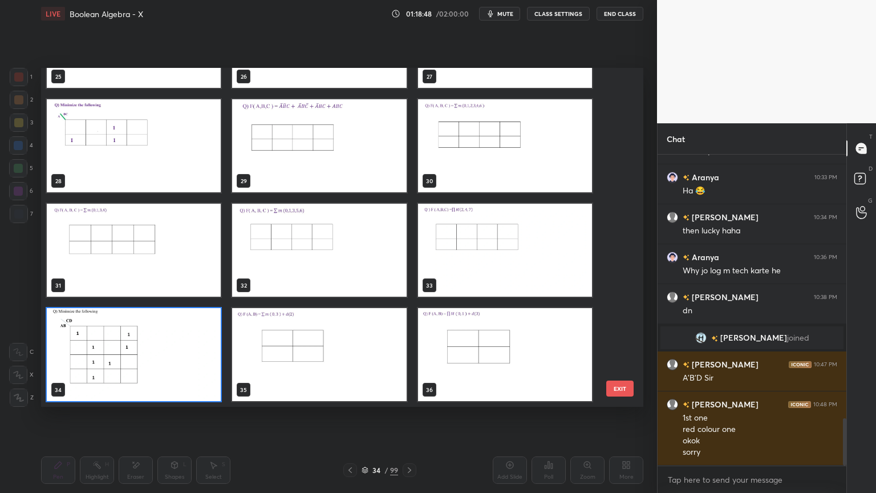
click at [614, 391] on button "EXIT" at bounding box center [619, 388] width 27 height 16
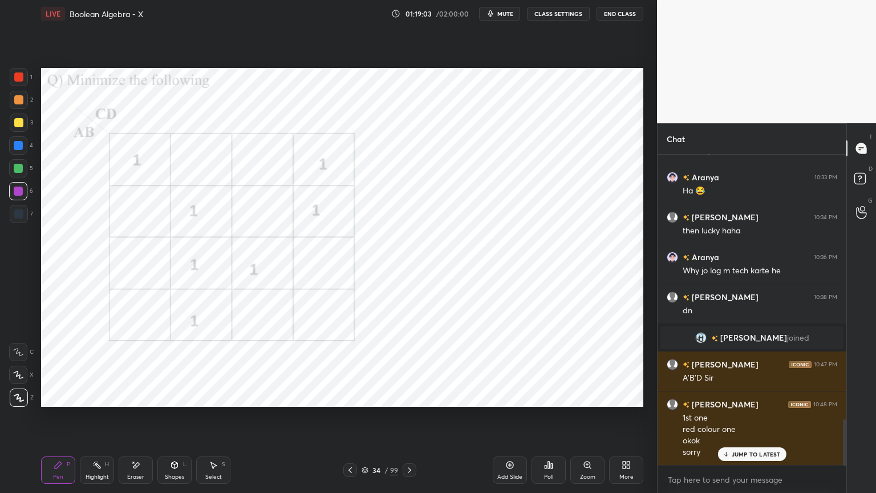
scroll to position [1772, 0]
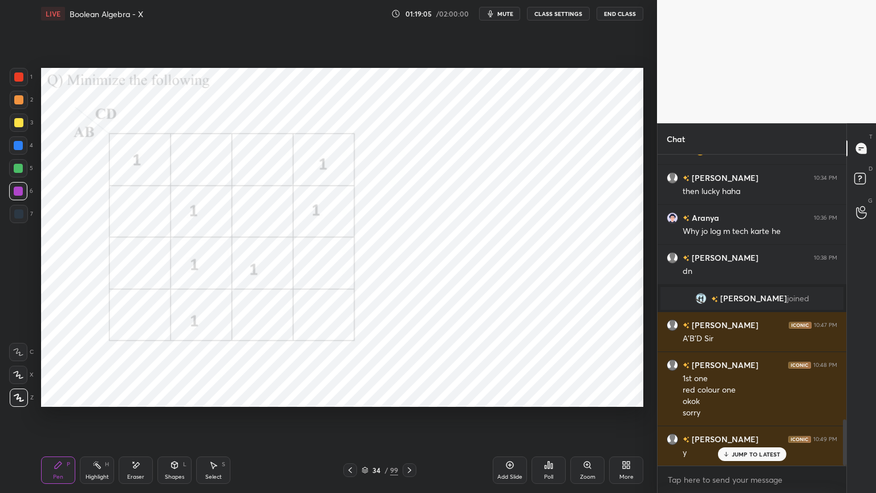
click at [755, 420] on p "JUMP TO LATEST" at bounding box center [755, 453] width 49 height 7
click at [410, 420] on icon at bounding box center [409, 469] width 9 height 9
click at [12, 372] on div at bounding box center [18, 374] width 18 height 18
click at [25, 144] on div at bounding box center [18, 145] width 18 height 18
click at [12, 398] on div at bounding box center [19, 397] width 18 height 18
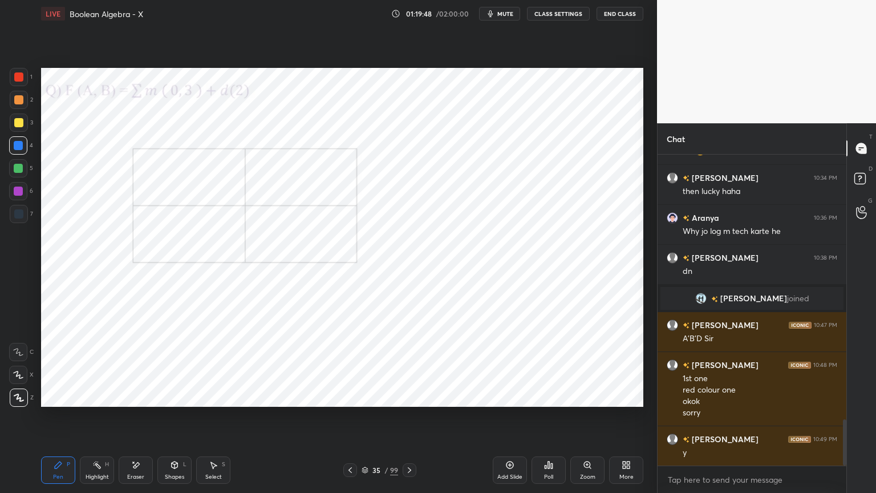
click at [11, 193] on div at bounding box center [18, 191] width 18 height 18
click at [19, 100] on div at bounding box center [18, 99] width 9 height 9
click at [19, 196] on div at bounding box center [18, 191] width 18 height 18
click at [14, 381] on div at bounding box center [18, 374] width 18 height 18
click at [21, 149] on div at bounding box center [18, 145] width 9 height 9
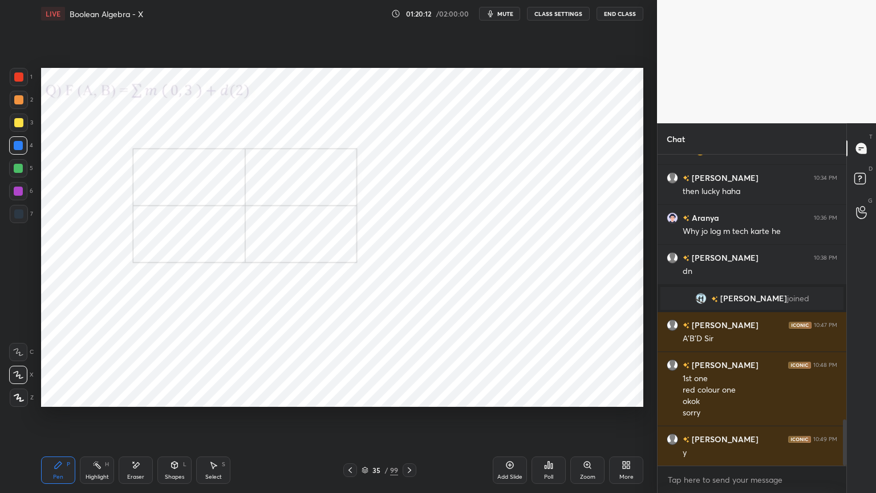
click at [18, 194] on div at bounding box center [18, 190] width 9 height 9
click at [20, 381] on div at bounding box center [18, 374] width 18 height 18
click at [18, 148] on div at bounding box center [18, 145] width 9 height 9
click at [10, 194] on div at bounding box center [18, 191] width 18 height 18
click at [19, 399] on icon at bounding box center [18, 397] width 9 height 7
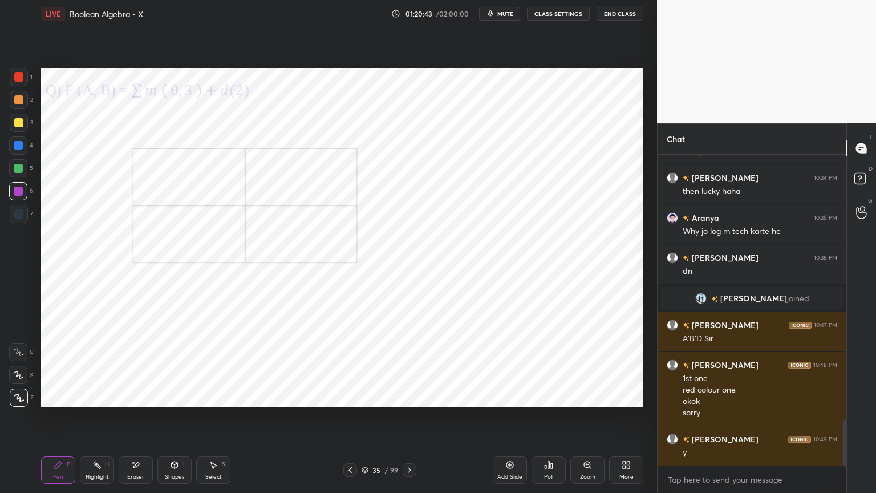
click at [138, 420] on div "Eraser" at bounding box center [136, 469] width 34 height 27
click at [63, 420] on div "Pen P" at bounding box center [58, 469] width 34 height 27
click at [109, 420] on div "Highlight H" at bounding box center [97, 469] width 34 height 27
click at [21, 148] on div at bounding box center [18, 145] width 9 height 9
click at [46, 420] on div "Pen P" at bounding box center [58, 469] width 34 height 27
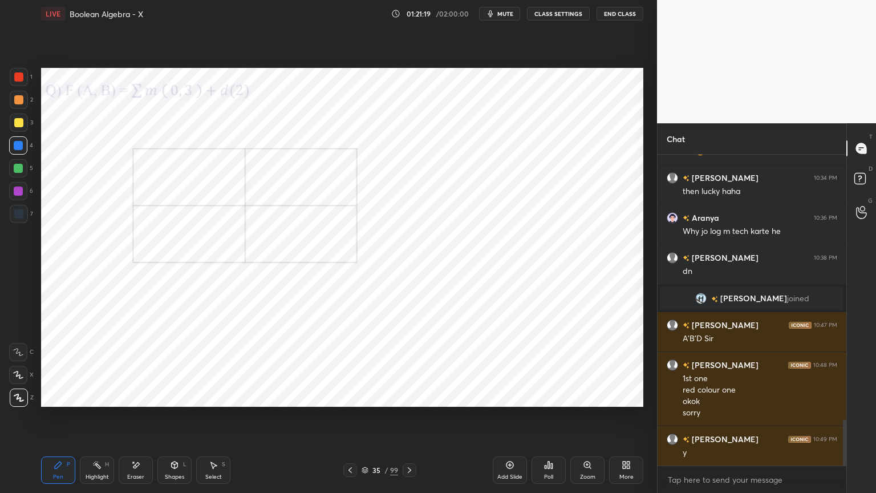
click at [18, 187] on div at bounding box center [18, 190] width 9 height 9
click at [135, 420] on div "Eraser" at bounding box center [135, 477] width 17 height 6
click at [64, 420] on div "Pen P" at bounding box center [58, 469] width 34 height 27
click at [23, 215] on div at bounding box center [18, 213] width 9 height 9
click at [174, 420] on div "Shapes" at bounding box center [174, 477] width 19 height 6
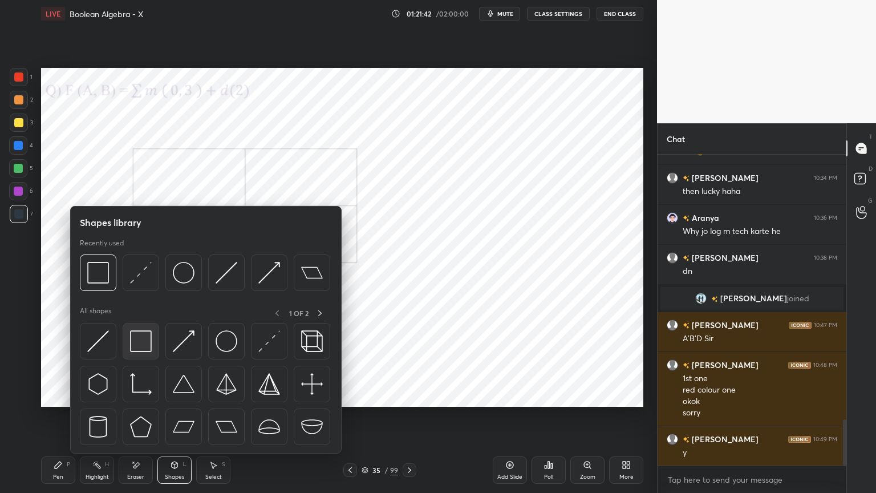
click at [143, 344] on img at bounding box center [141, 341] width 22 height 22
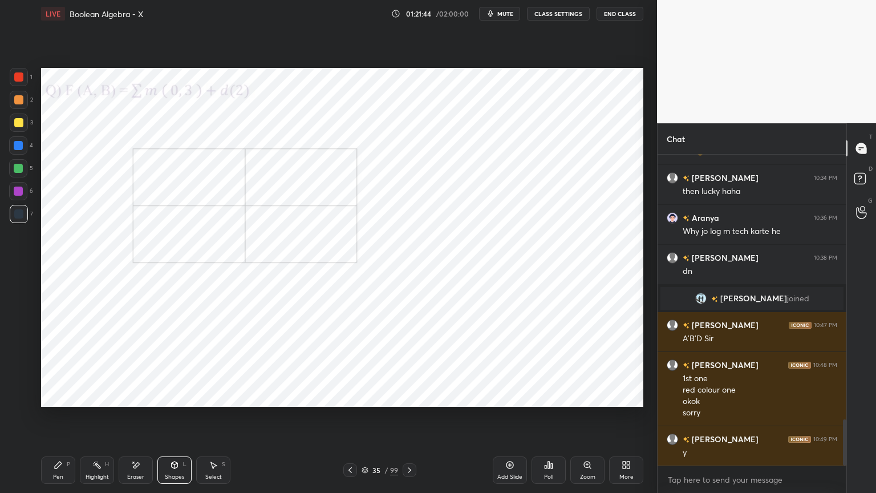
click at [64, 420] on div "Pen P" at bounding box center [58, 469] width 34 height 27
click at [18, 194] on div at bounding box center [18, 190] width 9 height 9
click at [173, 420] on div "Shapes" at bounding box center [174, 477] width 19 height 6
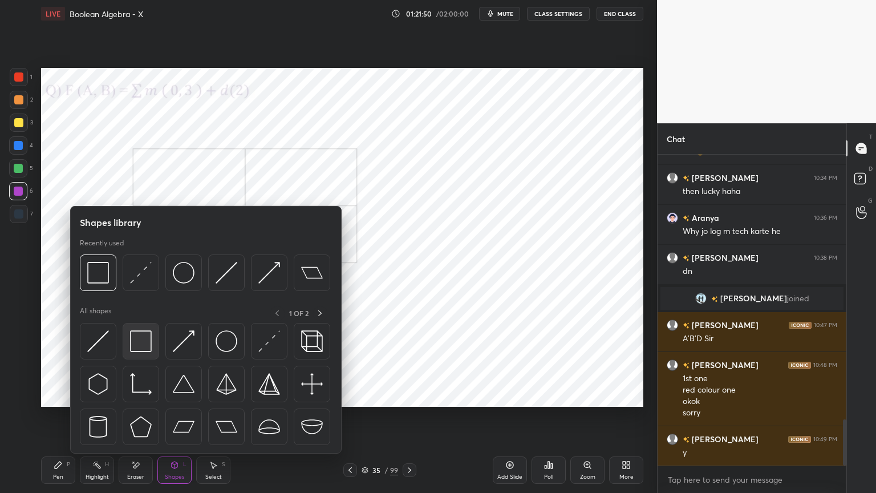
click at [142, 340] on img at bounding box center [141, 341] width 22 height 22
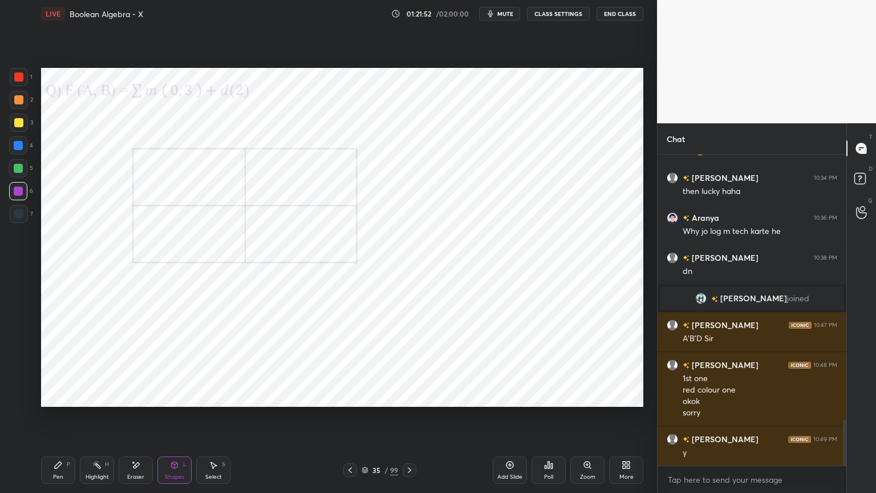
click at [59, 420] on div "Pen" at bounding box center [58, 477] width 10 height 6
click at [21, 82] on div at bounding box center [19, 77] width 18 height 18
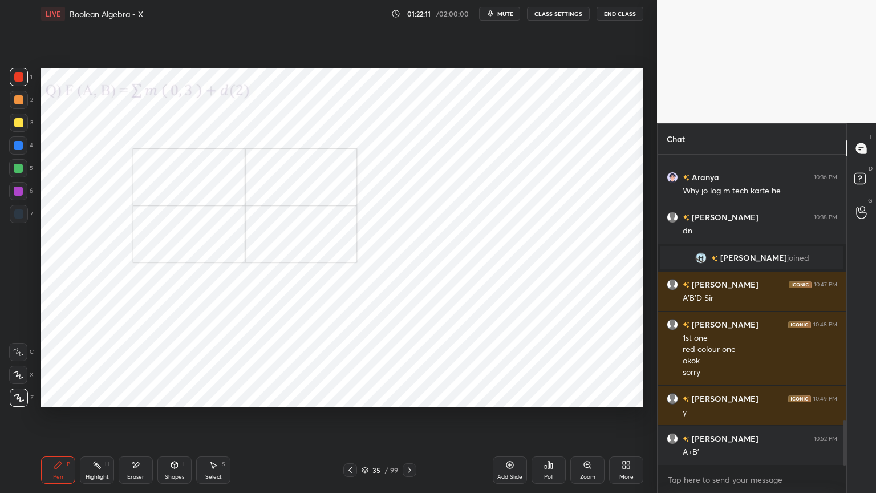
click at [101, 420] on div "Highlight" at bounding box center [97, 477] width 23 height 6
click at [58, 420] on div "Pen" at bounding box center [58, 477] width 10 height 6
click at [413, 420] on icon at bounding box center [409, 469] width 9 height 9
click at [23, 138] on div at bounding box center [18, 145] width 18 height 18
click at [21, 146] on div at bounding box center [18, 145] width 9 height 9
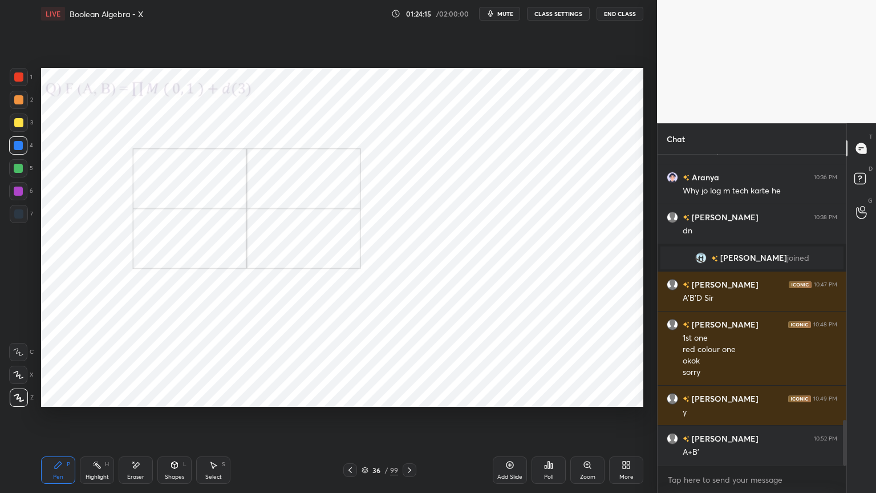
click at [21, 395] on icon at bounding box center [19, 397] width 10 height 8
click at [17, 192] on div at bounding box center [18, 190] width 9 height 9
click at [23, 146] on div at bounding box center [18, 145] width 18 height 18
click at [137, 420] on icon at bounding box center [135, 465] width 9 height 10
click at [64, 420] on div "Pen P" at bounding box center [58, 469] width 34 height 27
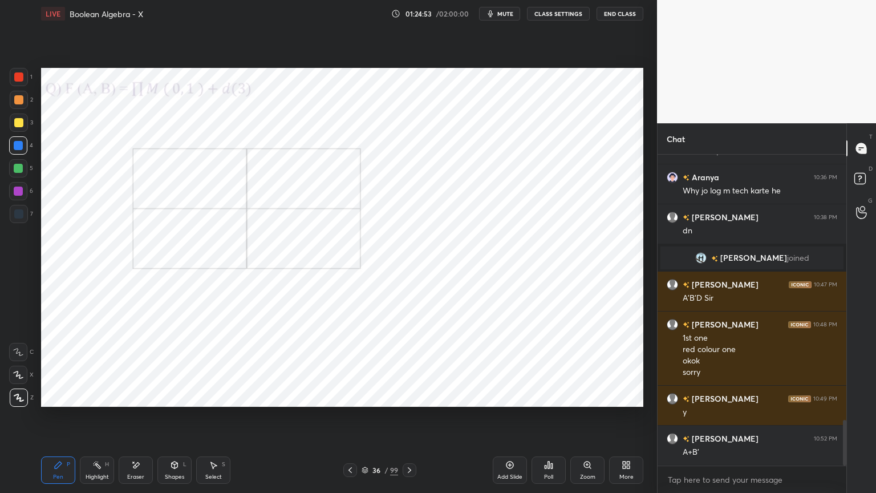
click at [17, 192] on div at bounding box center [18, 190] width 9 height 9
click at [176, 420] on div "Shapes L" at bounding box center [174, 469] width 34 height 27
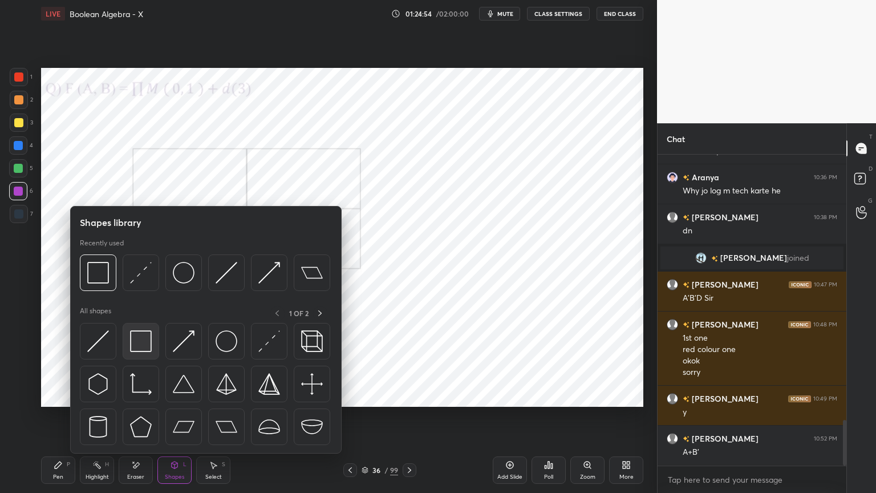
click at [141, 343] on img at bounding box center [141, 341] width 22 height 22
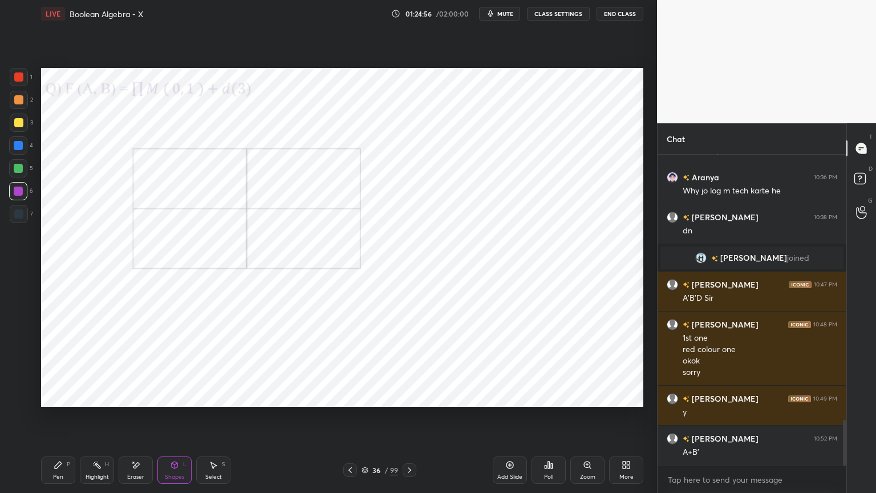
click at [17, 81] on div at bounding box center [18, 76] width 9 height 9
click at [23, 193] on div at bounding box center [18, 191] width 18 height 18
click at [21, 148] on div at bounding box center [18, 145] width 9 height 9
click at [17, 227] on div "1 2 3 4 5 6 7 C X Z E E Erase all H H" at bounding box center [18, 237] width 36 height 339
click at [55, 420] on div "Pen" at bounding box center [58, 477] width 10 height 6
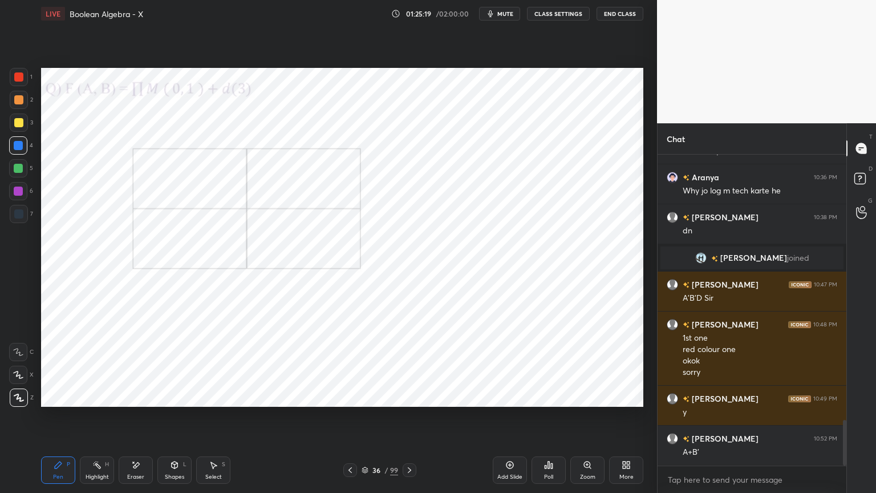
click at [25, 189] on div at bounding box center [18, 191] width 18 height 18
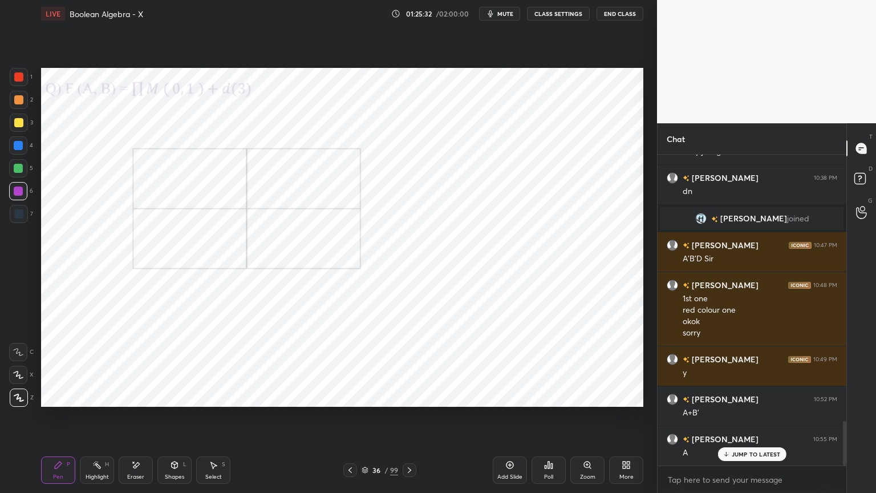
click at [131, 420] on icon at bounding box center [135, 465] width 9 height 10
click at [59, 420] on div "Pen" at bounding box center [58, 477] width 10 height 6
click at [169, 420] on div "Shapes" at bounding box center [174, 477] width 19 height 6
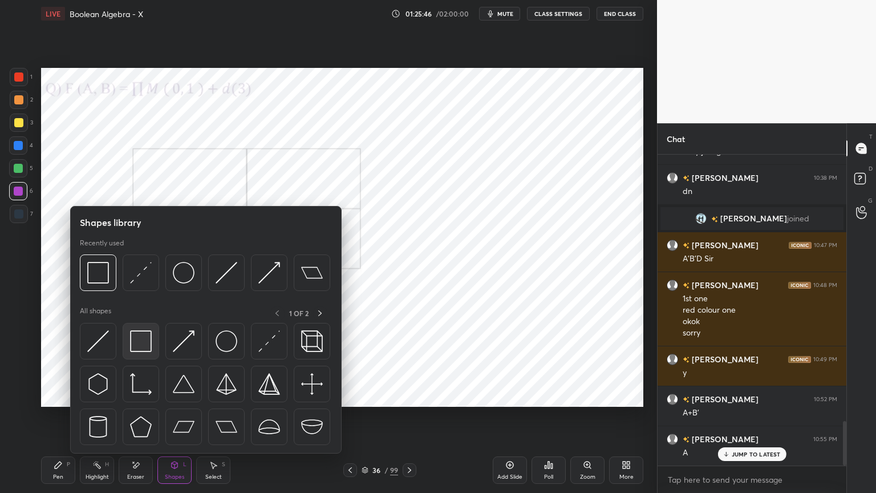
click at [148, 340] on img at bounding box center [141, 341] width 22 height 22
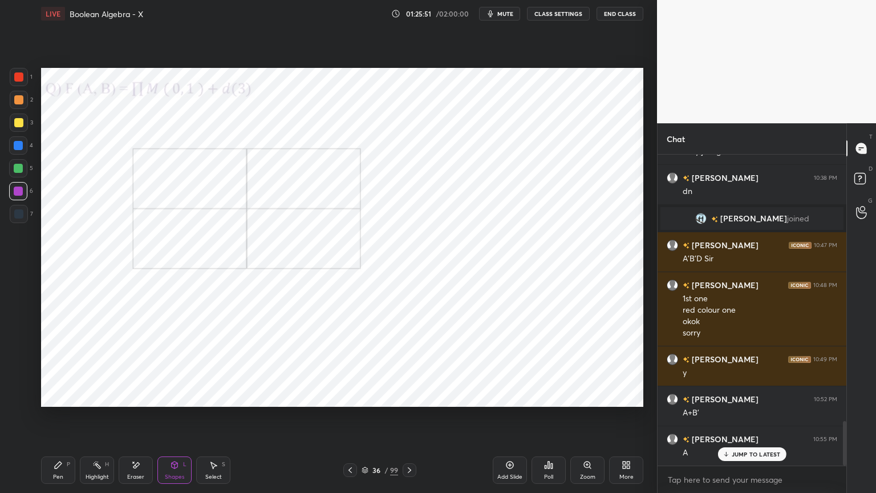
click at [55, 420] on div "Pen P" at bounding box center [58, 469] width 34 height 27
click at [25, 153] on div at bounding box center [18, 145] width 18 height 18
click at [103, 420] on div "Highlight" at bounding box center [97, 477] width 23 height 6
click at [66, 420] on div "Pen P" at bounding box center [58, 469] width 34 height 27
click at [21, 80] on div at bounding box center [18, 76] width 9 height 9
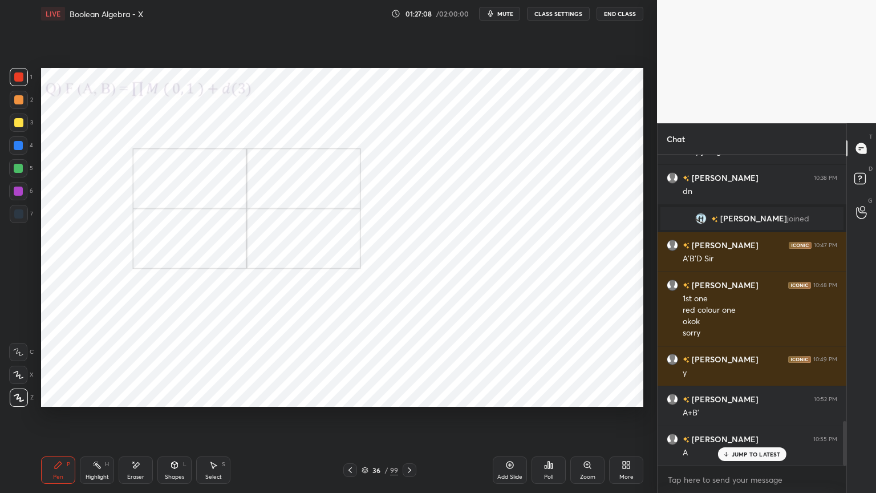
click at [409, 420] on icon at bounding box center [409, 470] width 3 height 6
click at [17, 399] on icon at bounding box center [19, 397] width 10 height 8
click at [20, 198] on div at bounding box center [18, 191] width 18 height 18
click at [177, 420] on div "Shapes L" at bounding box center [174, 469] width 34 height 27
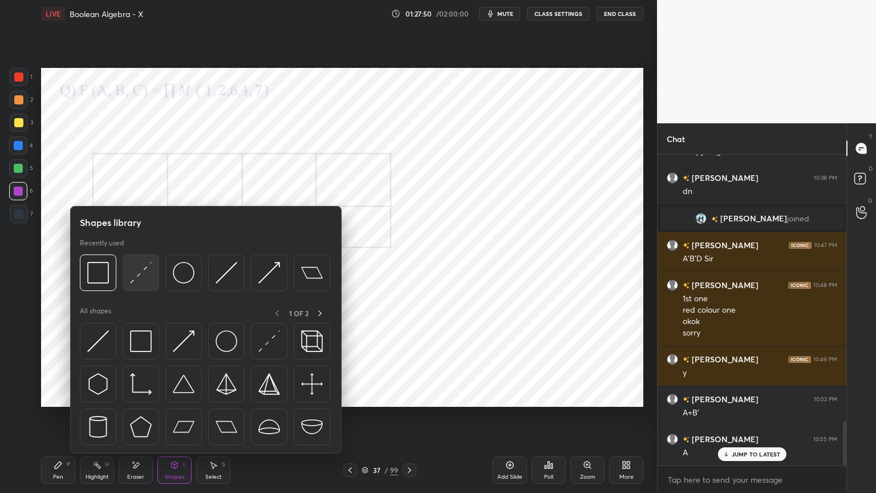
click at [140, 282] on img at bounding box center [141, 273] width 22 height 22
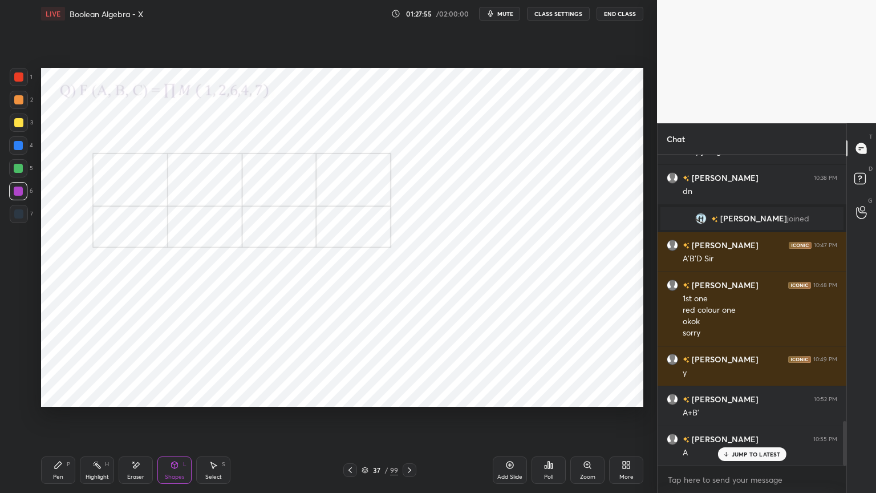
click at [66, 420] on div "Pen P" at bounding box center [58, 469] width 34 height 27
click at [18, 153] on div at bounding box center [18, 145] width 18 height 18
click at [23, 192] on div at bounding box center [18, 191] width 18 height 18
click at [19, 378] on div at bounding box center [18, 374] width 18 height 18
click at [18, 401] on div at bounding box center [19, 397] width 18 height 18
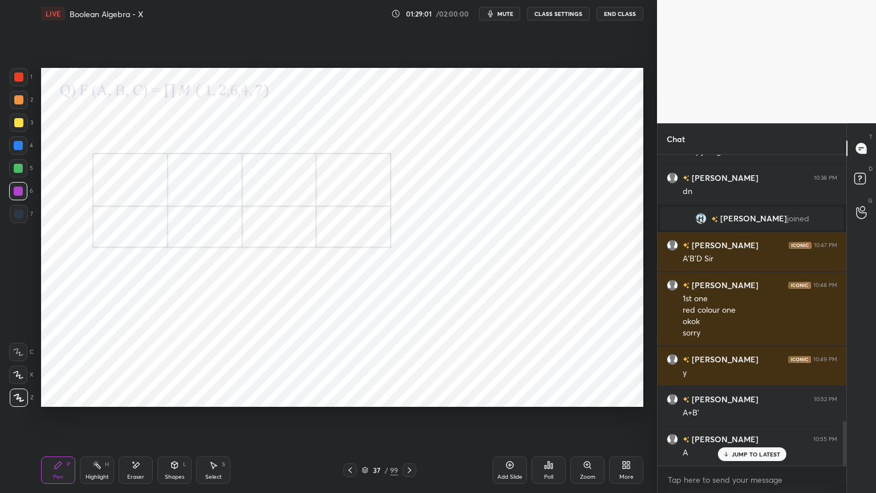
click at [173, 420] on div "Shapes L" at bounding box center [174, 469] width 34 height 27
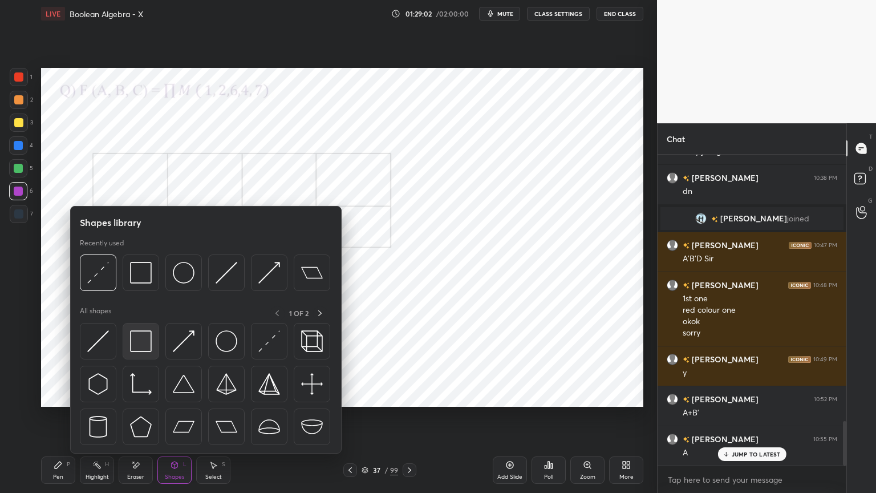
click at [146, 343] on img at bounding box center [141, 341] width 22 height 22
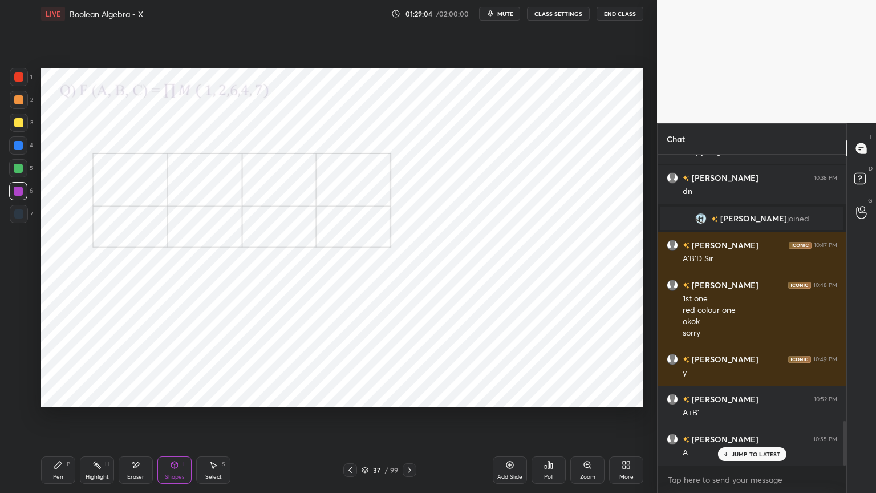
click at [21, 171] on div at bounding box center [18, 168] width 9 height 9
click at [60, 420] on icon at bounding box center [58, 464] width 9 height 9
click at [25, 218] on div at bounding box center [19, 214] width 18 height 18
click at [166, 420] on div "Shapes" at bounding box center [174, 477] width 19 height 6
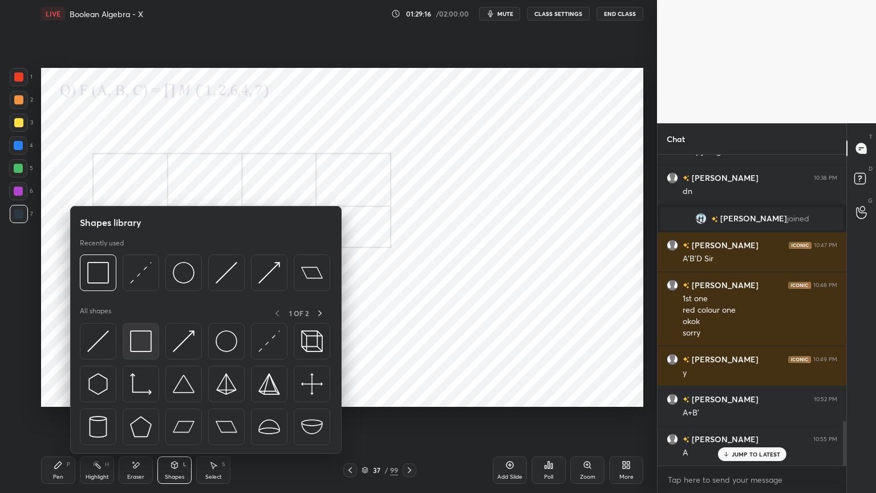
click at [141, 336] on img at bounding box center [141, 341] width 22 height 22
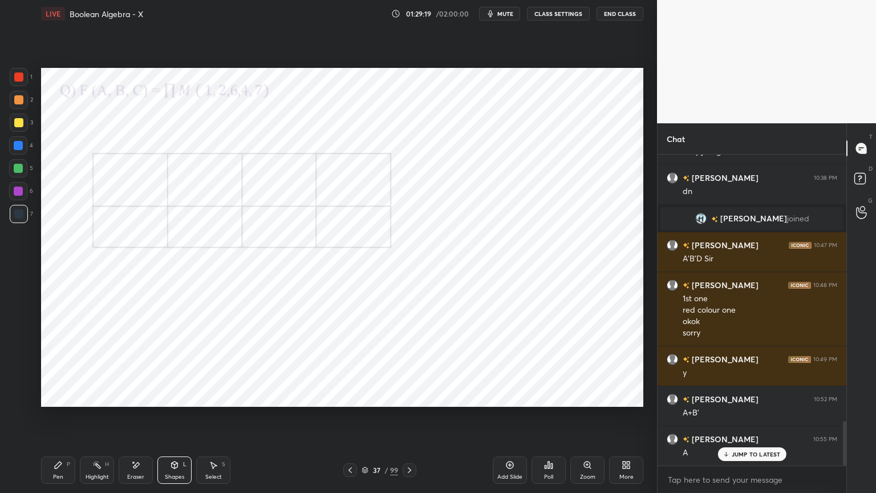
click at [64, 420] on div "Pen P" at bounding box center [58, 469] width 34 height 27
click at [18, 167] on div at bounding box center [18, 168] width 9 height 9
click at [17, 146] on div at bounding box center [18, 145] width 9 height 9
click at [175, 420] on div "Shapes L" at bounding box center [174, 469] width 34 height 27
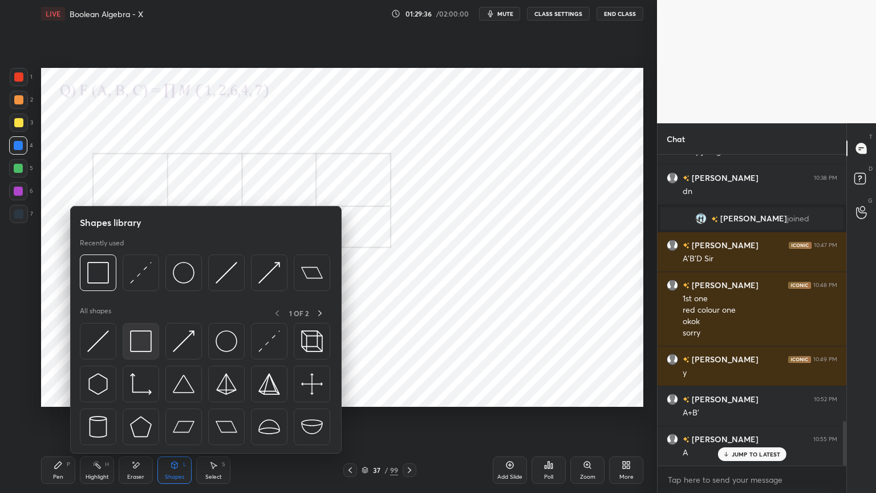
click at [144, 346] on img at bounding box center [141, 341] width 22 height 22
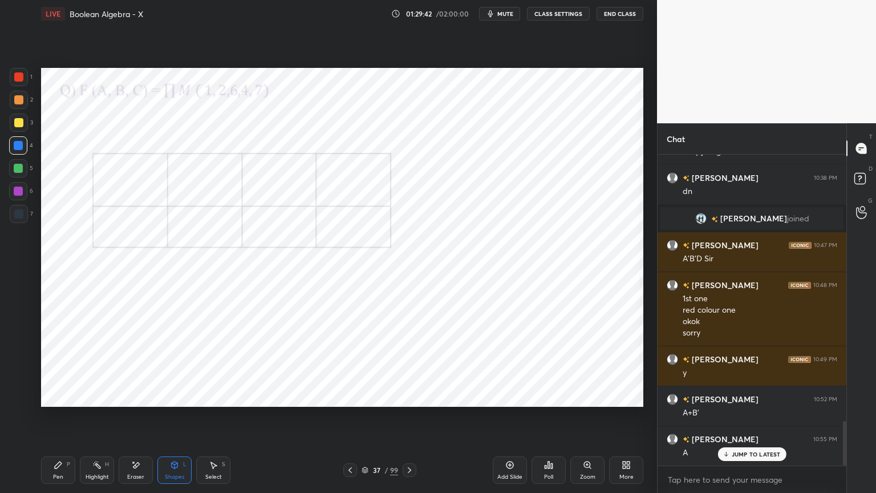
click at [64, 420] on div "Pen P" at bounding box center [58, 469] width 34 height 27
click at [17, 82] on div at bounding box center [19, 77] width 18 height 18
click at [96, 420] on div "Highlight H" at bounding box center [97, 469] width 34 height 27
click at [54, 420] on div "Pen" at bounding box center [58, 477] width 10 height 6
click at [178, 420] on icon at bounding box center [174, 464] width 9 height 9
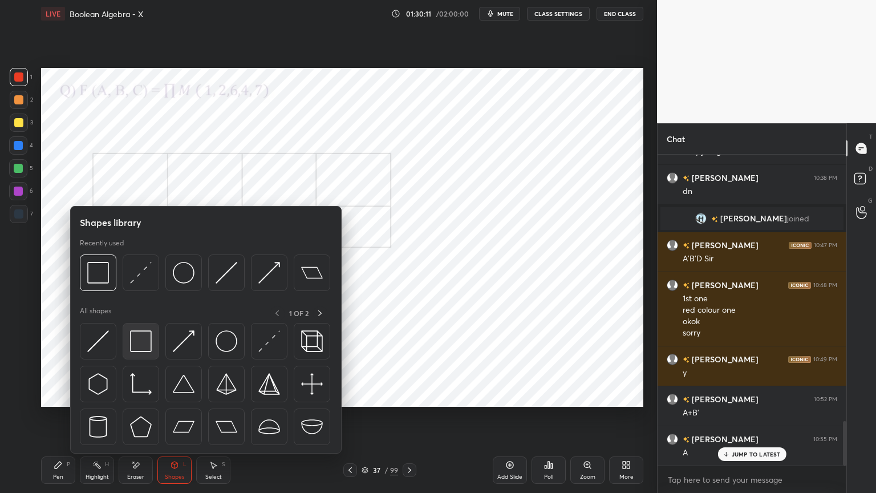
click at [141, 340] on img at bounding box center [141, 341] width 22 height 22
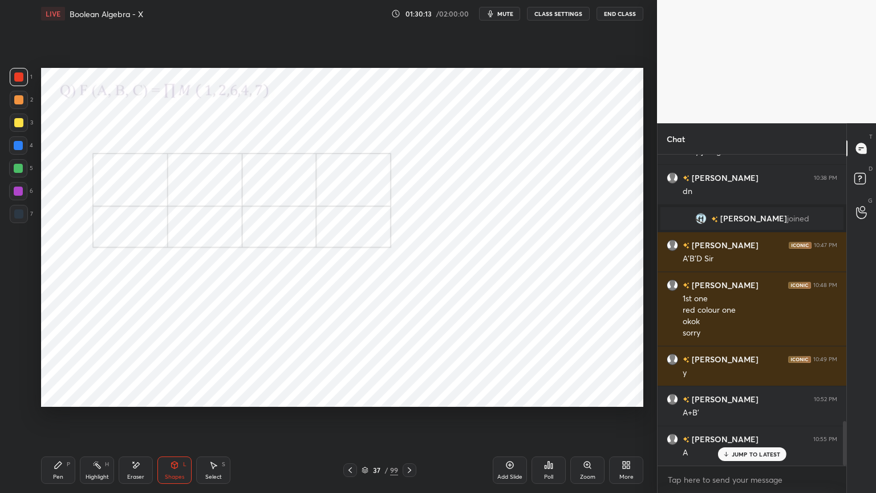
click at [60, 420] on div "Pen" at bounding box center [58, 477] width 10 height 6
click at [9, 190] on div at bounding box center [18, 191] width 18 height 18
click at [18, 190] on div at bounding box center [18, 190] width 9 height 9
click at [21, 148] on div at bounding box center [18, 145] width 9 height 9
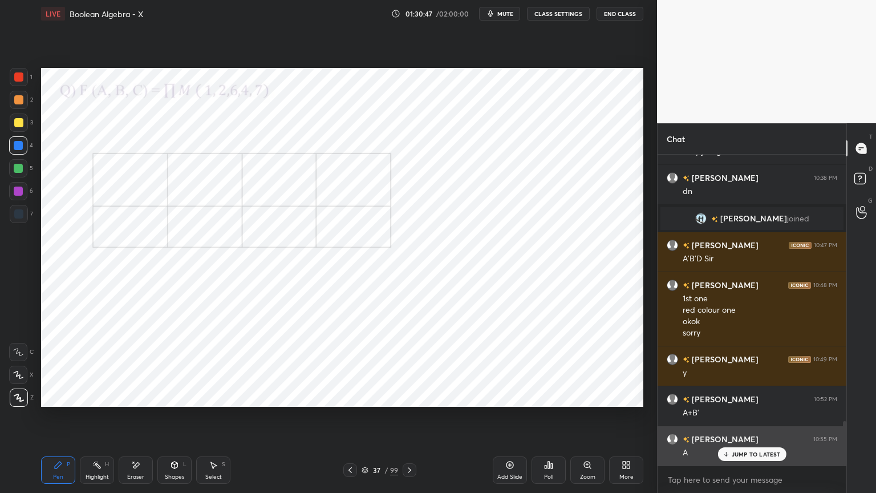
click at [734, 420] on p "JUMP TO LATEST" at bounding box center [755, 453] width 49 height 7
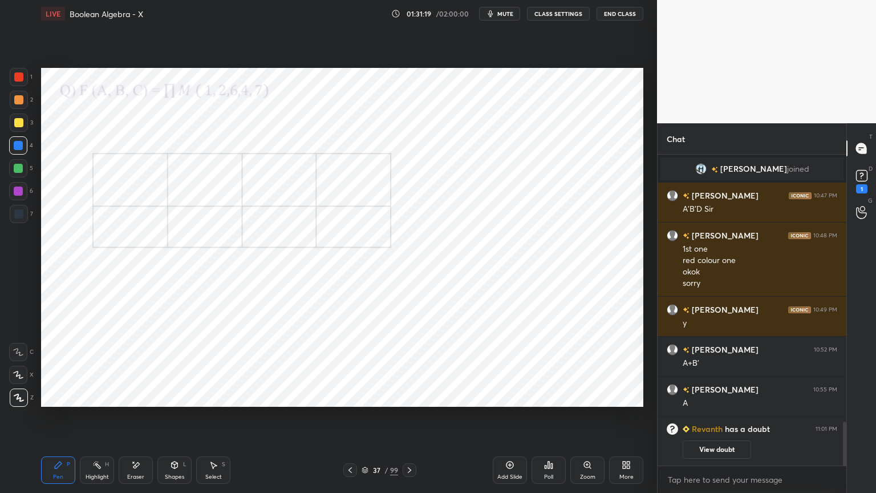
click at [720, 420] on button "View doubt" at bounding box center [716, 449] width 68 height 18
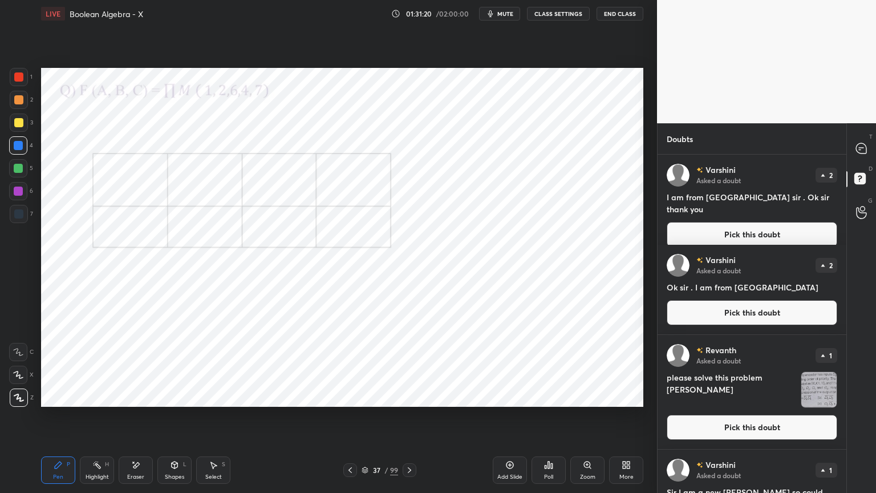
scroll to position [71, 0]
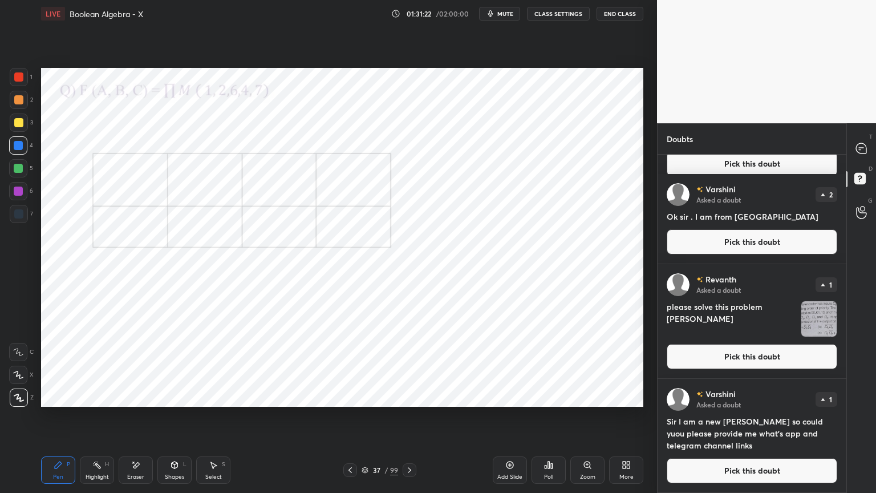
click at [780, 358] on button "Pick this doubt" at bounding box center [751, 356] width 170 height 25
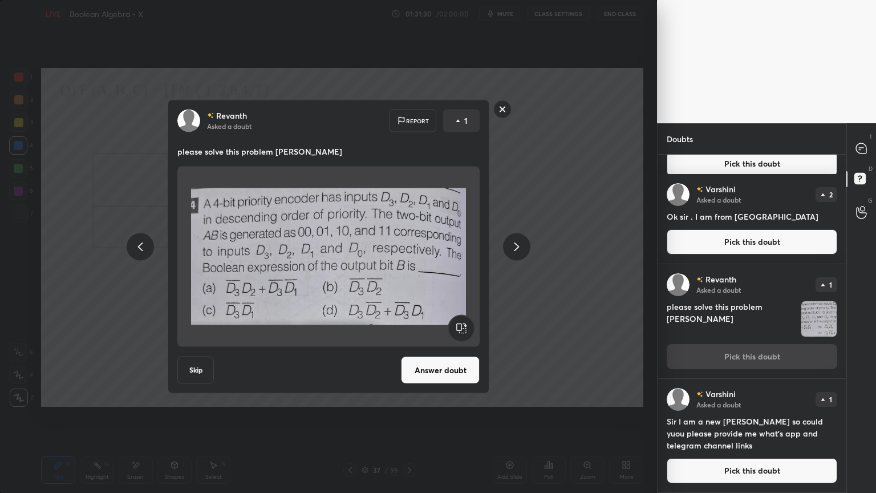
click at [442, 369] on button "Answer doubt" at bounding box center [440, 369] width 79 height 27
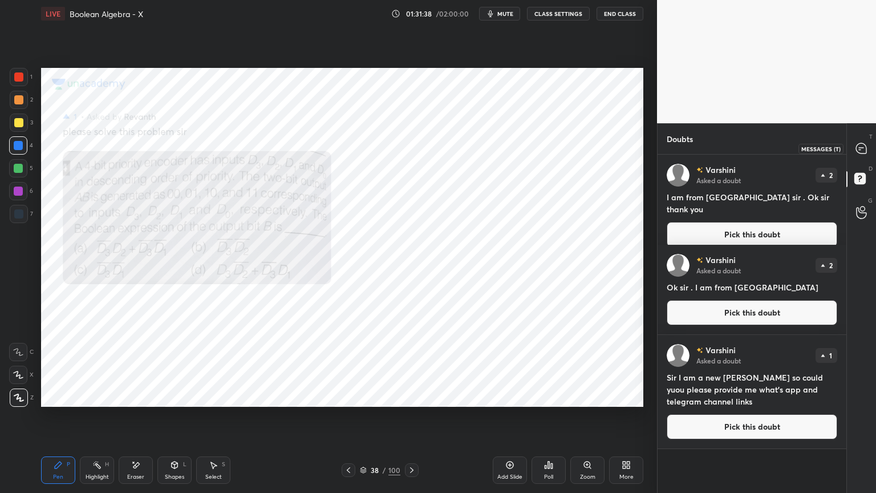
click at [861, 154] on icon at bounding box center [861, 149] width 12 height 12
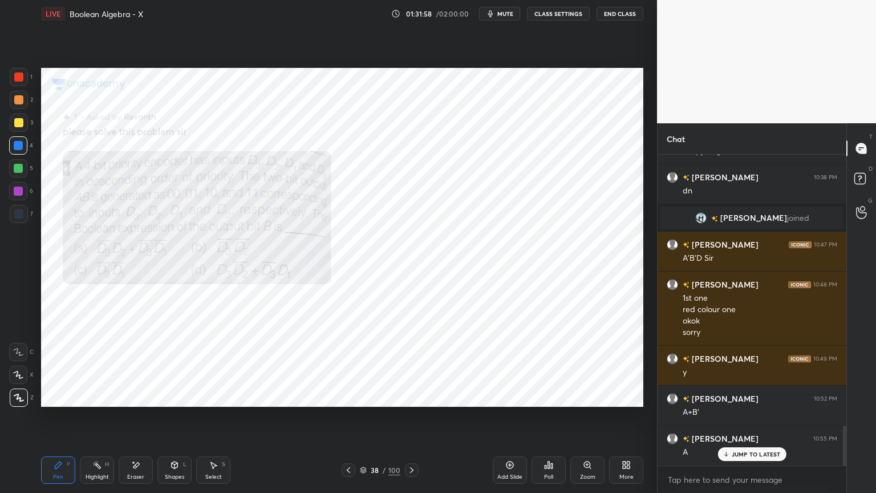
scroll to position [2109, 0]
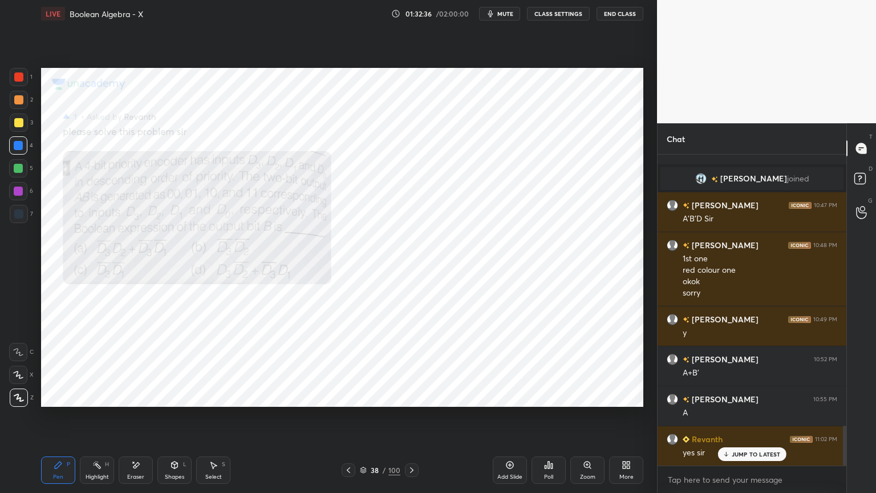
click at [23, 193] on div at bounding box center [18, 191] width 18 height 18
click at [22, 397] on icon at bounding box center [19, 397] width 10 height 8
click at [178, 420] on div "Shapes" at bounding box center [174, 477] width 19 height 6
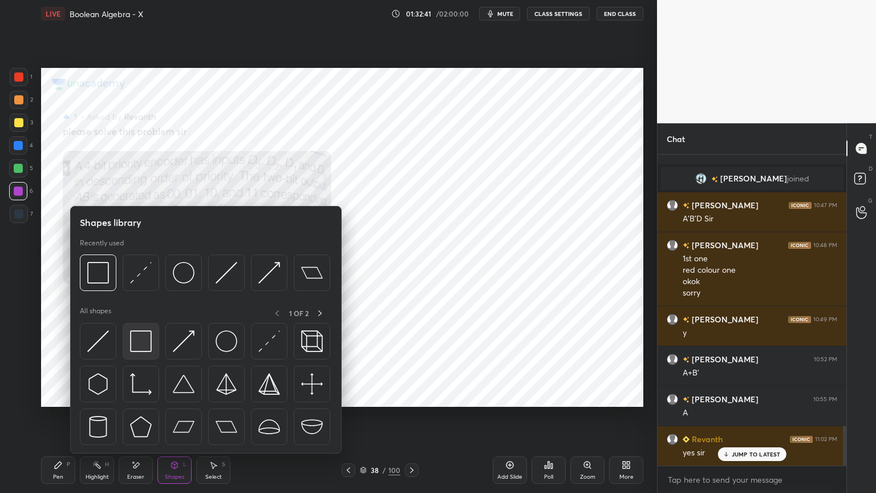
click at [140, 340] on img at bounding box center [141, 341] width 22 height 22
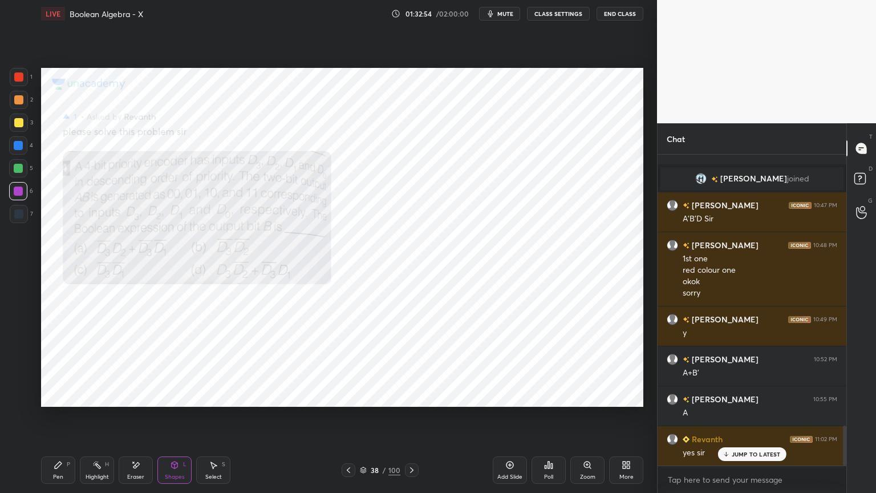
click at [59, 420] on div "Pen P" at bounding box center [58, 469] width 34 height 27
click at [136, 420] on div "Eraser" at bounding box center [135, 477] width 17 height 6
click at [63, 420] on div "Pen P" at bounding box center [58, 469] width 34 height 27
click at [15, 143] on div at bounding box center [18, 145] width 9 height 9
click at [18, 383] on div at bounding box center [18, 374] width 18 height 18
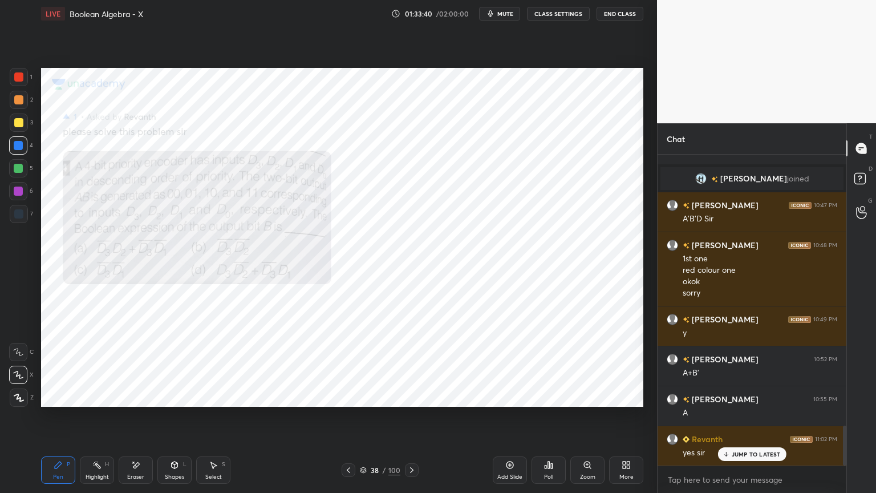
click at [14, 400] on icon at bounding box center [19, 397] width 10 height 8
click at [18, 192] on div at bounding box center [18, 190] width 9 height 9
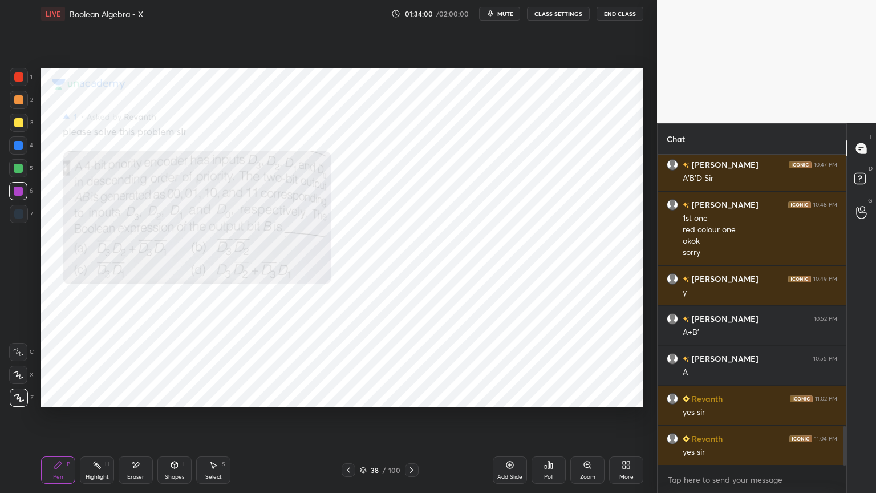
click at [108, 420] on div "Highlight H" at bounding box center [97, 469] width 34 height 27
click at [61, 420] on div "Pen P" at bounding box center [58, 469] width 34 height 27
click at [145, 420] on div "Eraser" at bounding box center [136, 469] width 34 height 27
click at [63, 420] on div "Pen P" at bounding box center [58, 469] width 34 height 27
click at [22, 145] on div at bounding box center [18, 145] width 9 height 9
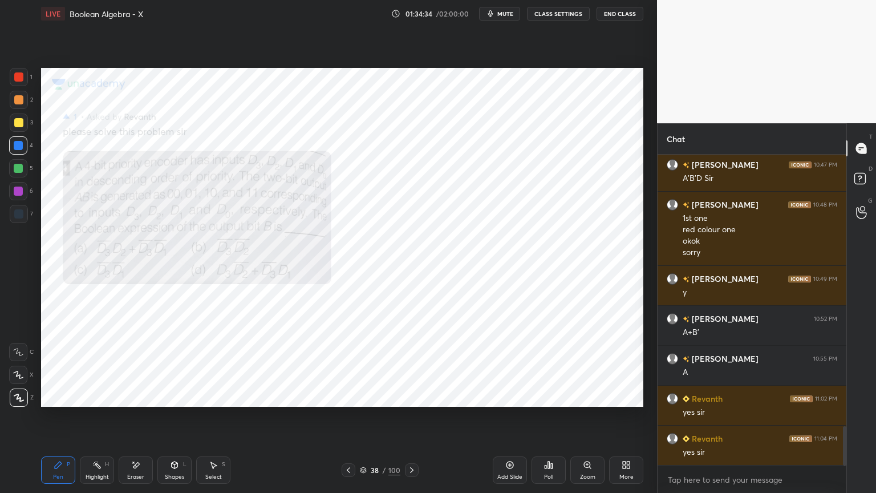
scroll to position [2161, 0]
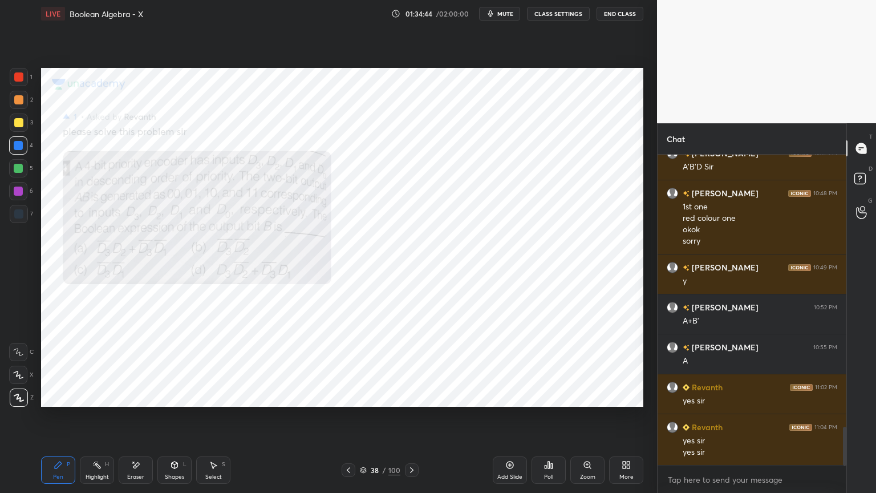
click at [206, 420] on div "Select S" at bounding box center [213, 469] width 34 height 27
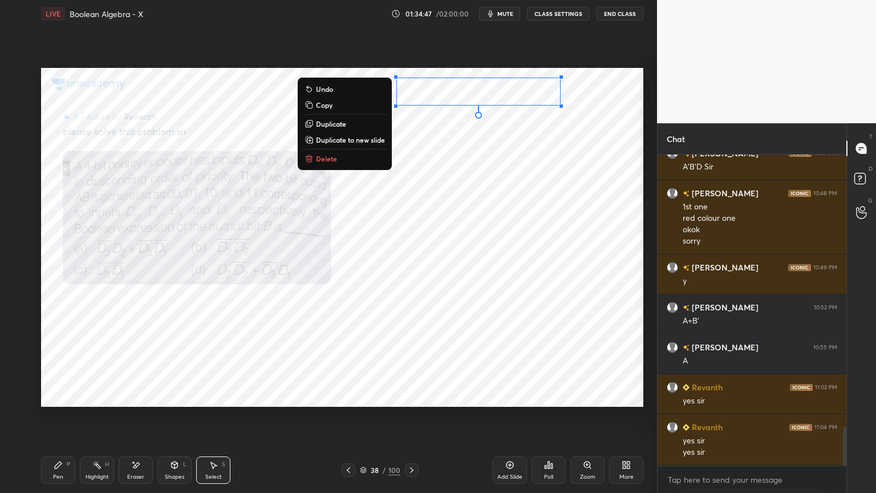
click at [60, 420] on div "Pen" at bounding box center [58, 477] width 10 height 6
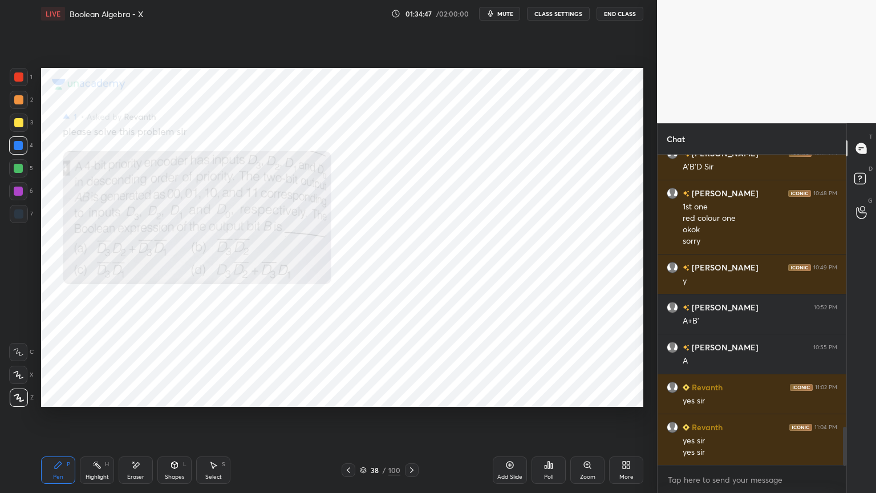
click at [18, 195] on div at bounding box center [18, 190] width 9 height 9
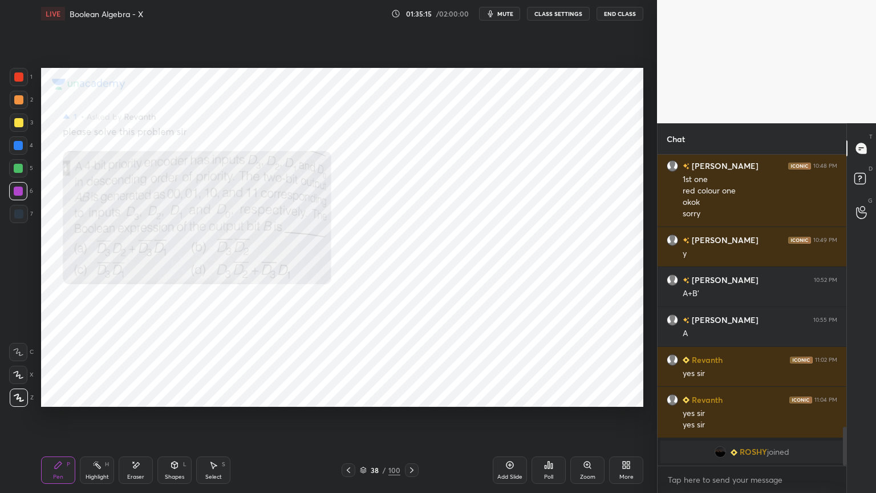
click at [136, 420] on div "Eraser" at bounding box center [135, 477] width 17 height 6
click at [47, 420] on div "Pen P" at bounding box center [58, 469] width 34 height 27
click at [137, 420] on icon at bounding box center [135, 465] width 9 height 10
click at [59, 420] on div "Pen P" at bounding box center [58, 469] width 34 height 27
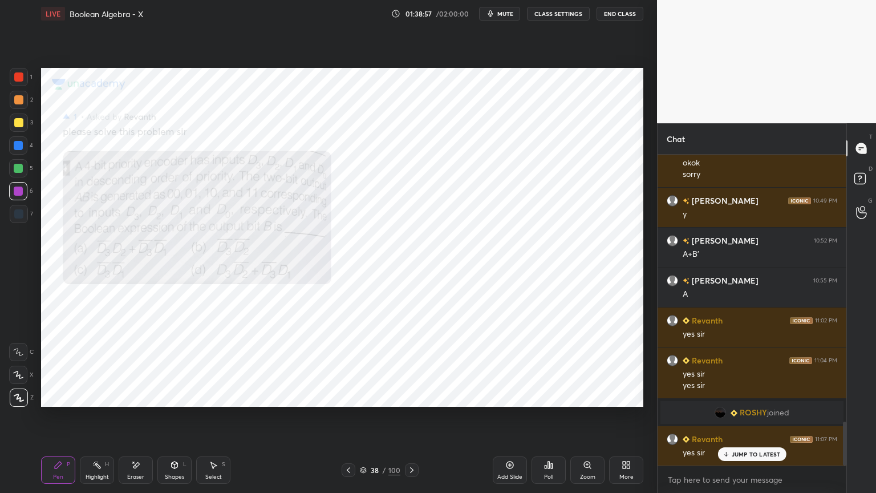
click at [63, 420] on div "Pen P" at bounding box center [58, 469] width 34 height 27
click at [18, 151] on div at bounding box center [18, 145] width 18 height 18
click at [137, 420] on div "Eraser" at bounding box center [135, 477] width 17 height 6
click at [61, 420] on div "Pen" at bounding box center [58, 477] width 10 height 6
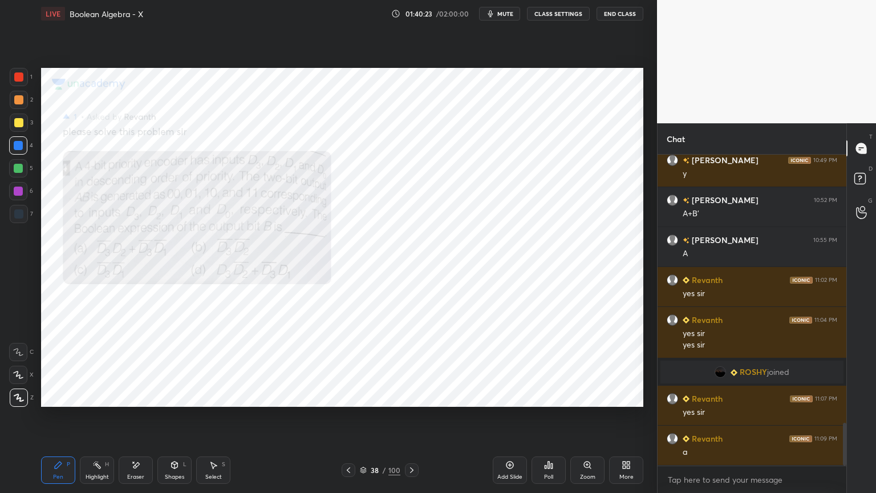
scroll to position [1977, 0]
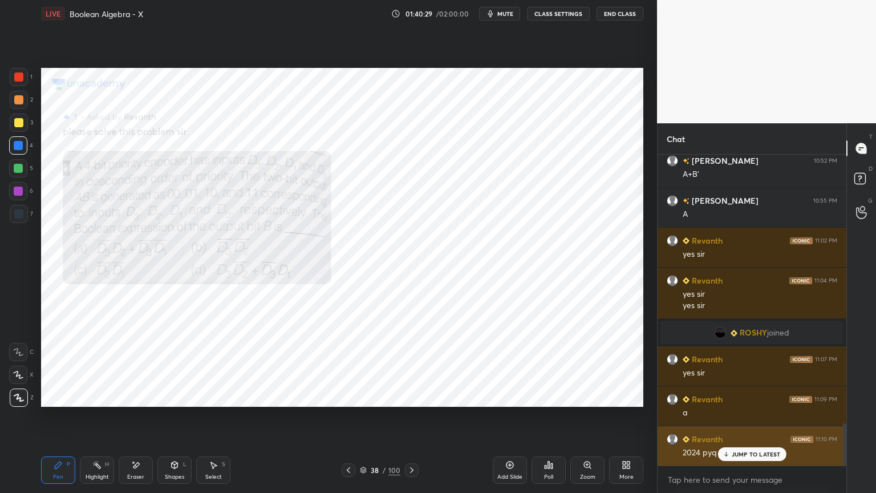
click at [750, 420] on p "JUMP TO LATEST" at bounding box center [755, 453] width 49 height 7
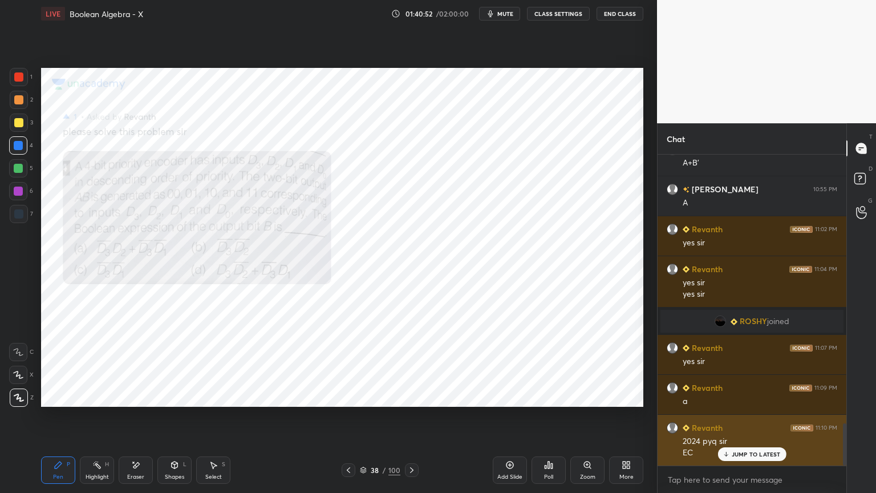
scroll to position [2029, 0]
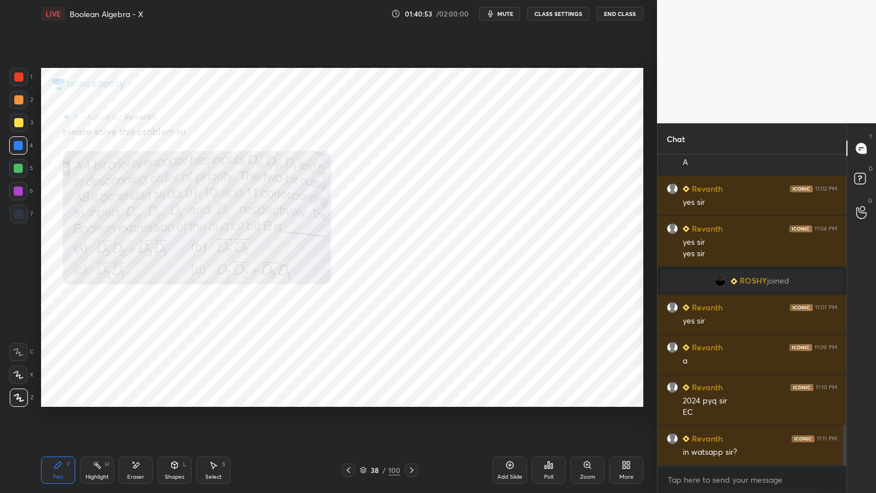
click at [105, 420] on div "Highlight" at bounding box center [97, 477] width 23 height 6
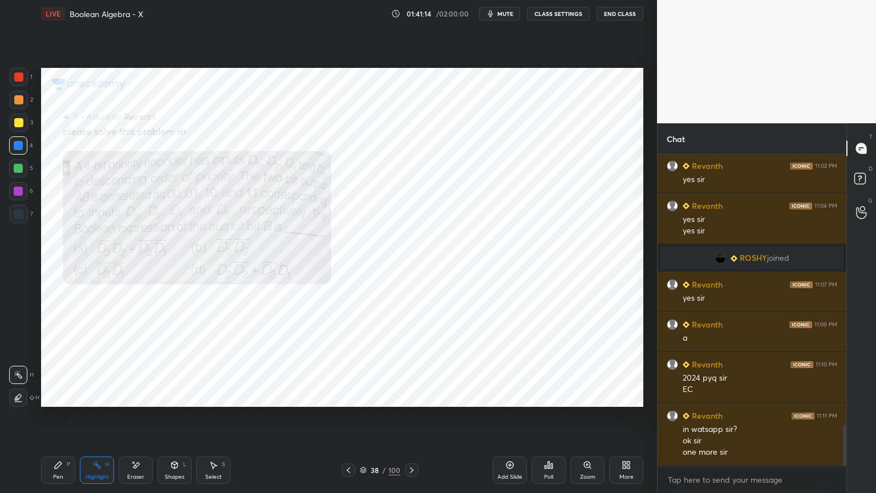
scroll to position [2100, 0]
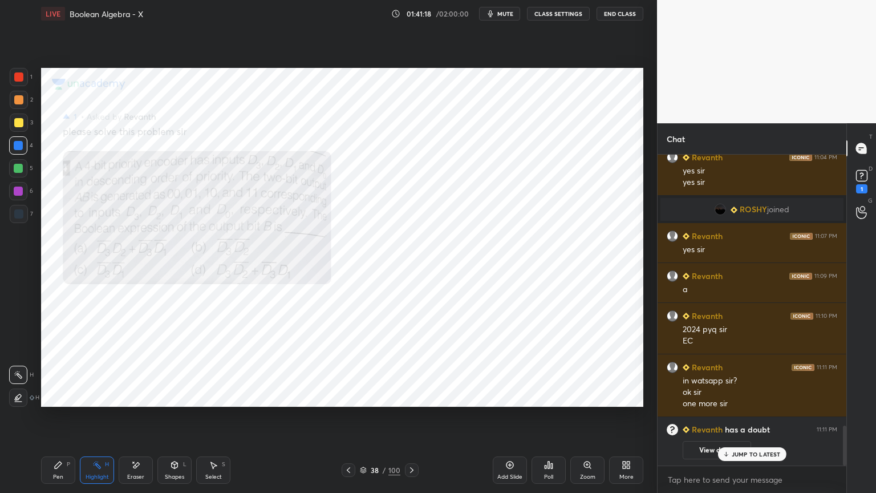
click at [709, 420] on button "View doubt" at bounding box center [716, 450] width 68 height 18
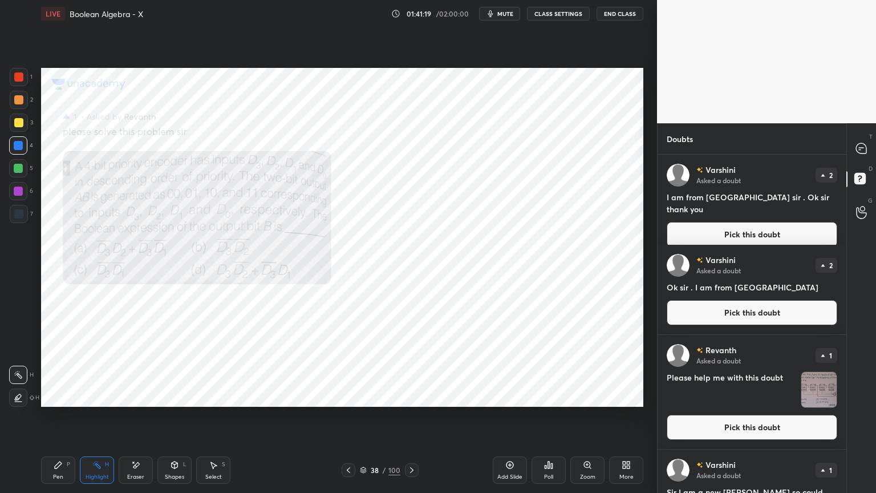
scroll to position [71, 0]
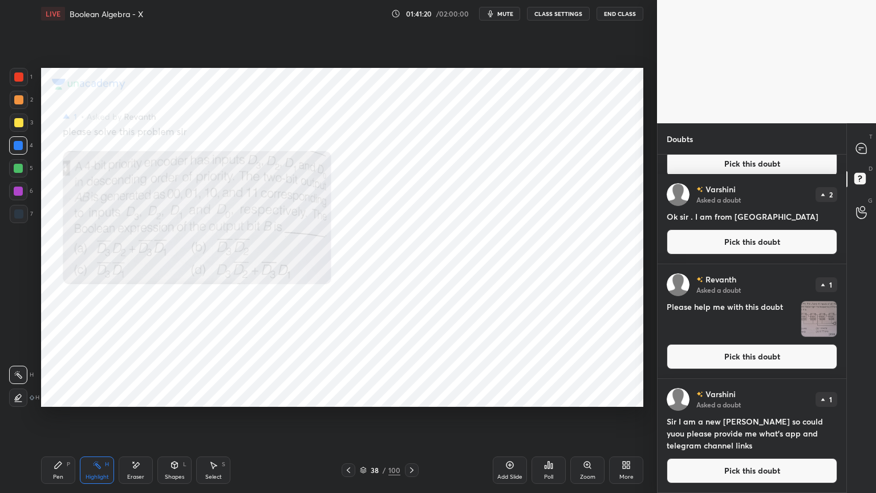
click at [796, 361] on button "Pick this doubt" at bounding box center [751, 356] width 170 height 25
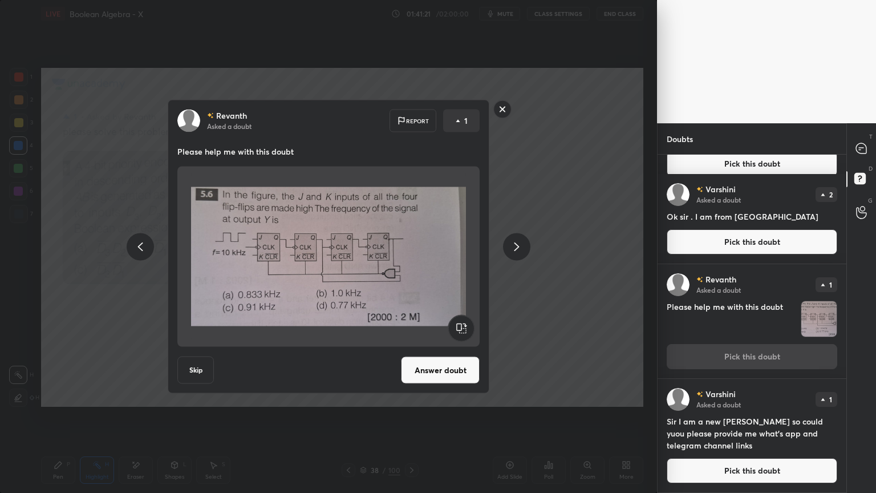
click at [450, 368] on button "Answer doubt" at bounding box center [440, 369] width 79 height 27
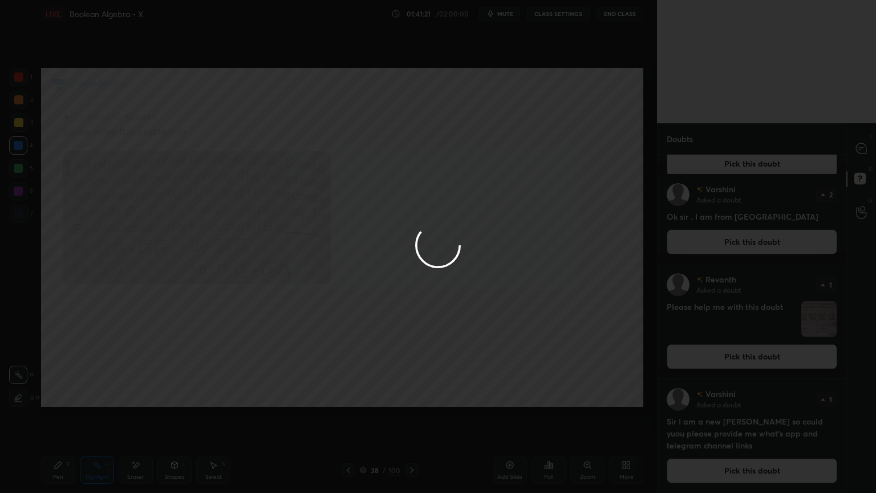
scroll to position [0, 0]
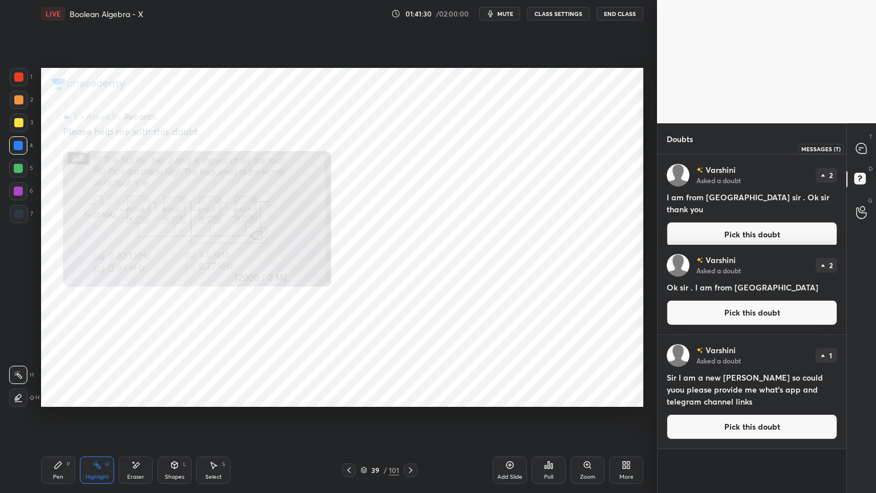
click at [859, 154] on icon at bounding box center [861, 149] width 12 height 12
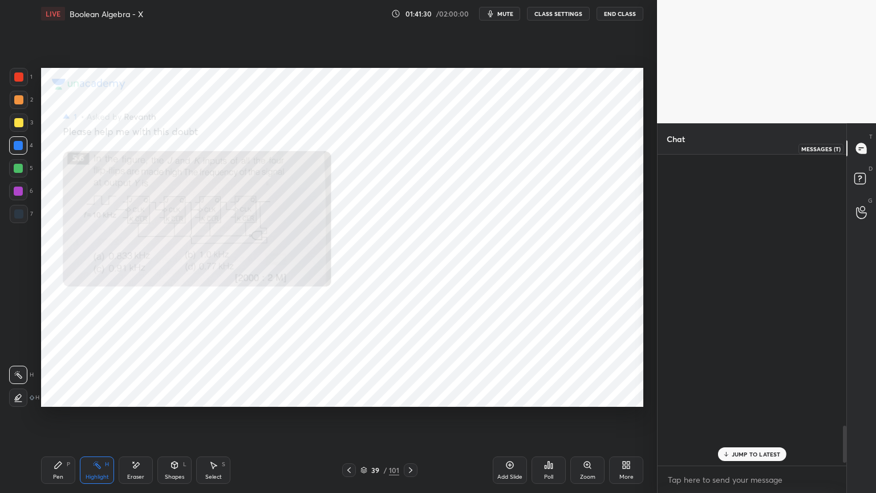
scroll to position [307, 185]
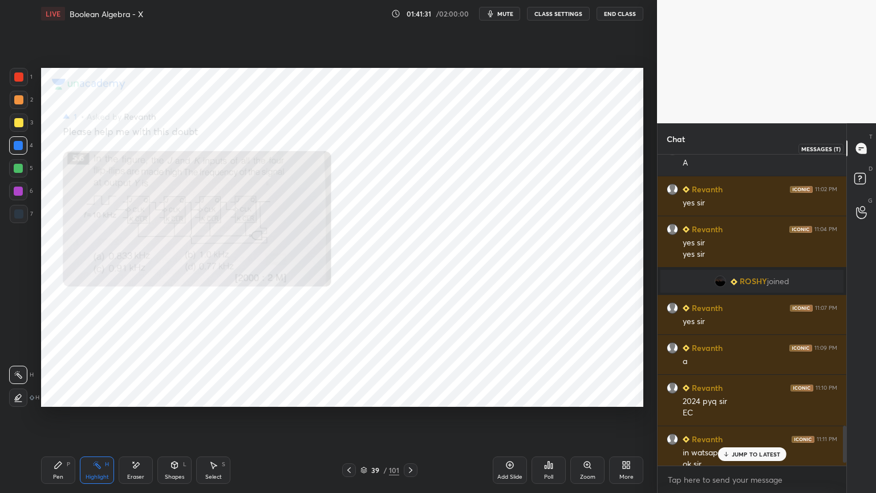
click at [862, 150] on icon at bounding box center [861, 148] width 10 height 10
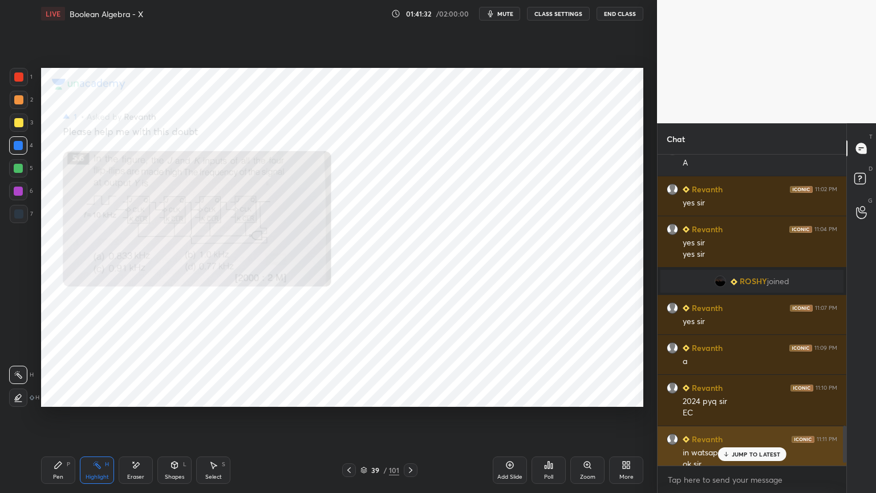
click at [752, 420] on p "JUMP TO LATEST" at bounding box center [755, 453] width 49 height 7
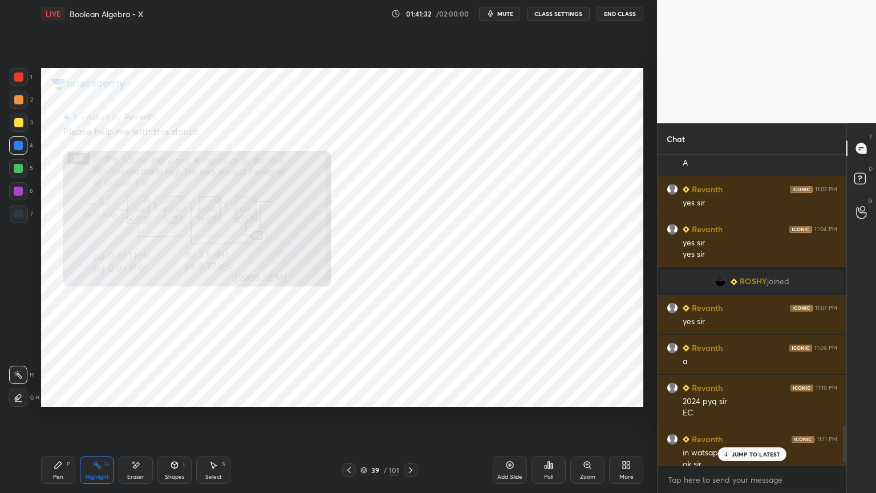
scroll to position [2280, 0]
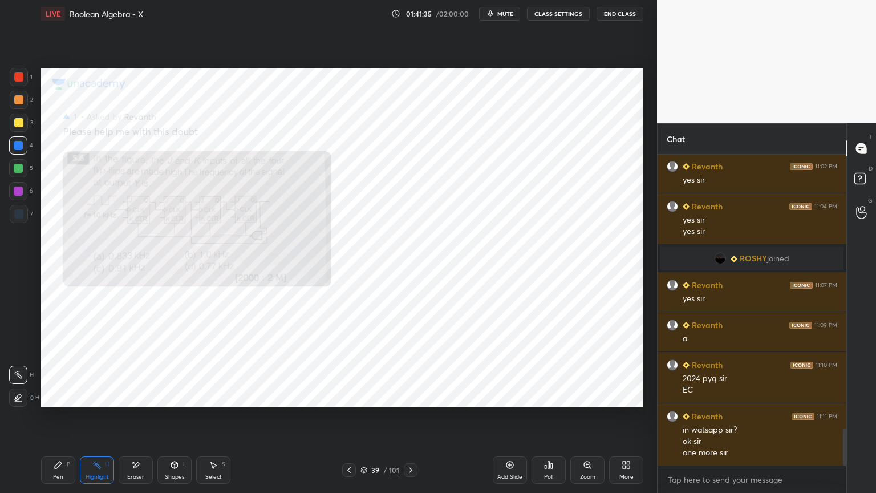
click at [22, 198] on div at bounding box center [18, 191] width 18 height 18
click at [589, 420] on div "Zoom" at bounding box center [587, 469] width 34 height 27
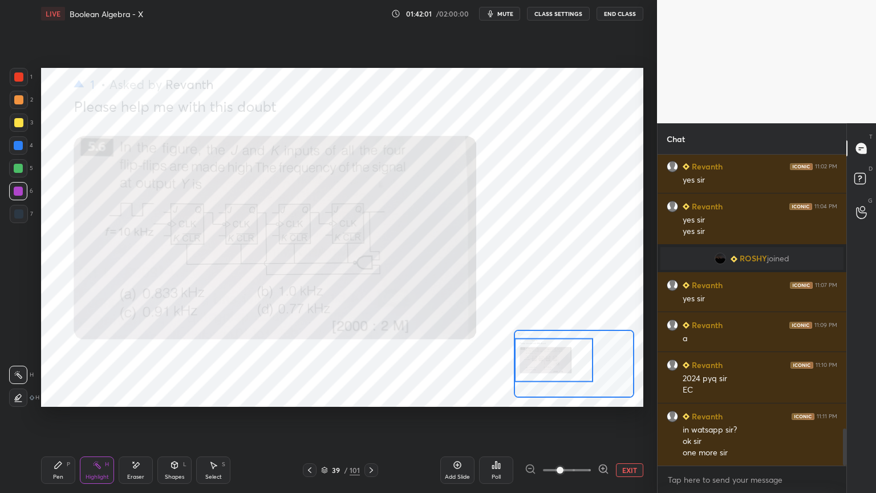
click at [55, 420] on div "Pen P" at bounding box center [58, 469] width 34 height 27
click at [22, 123] on div at bounding box center [18, 122] width 9 height 9
click at [14, 192] on div at bounding box center [18, 190] width 9 height 9
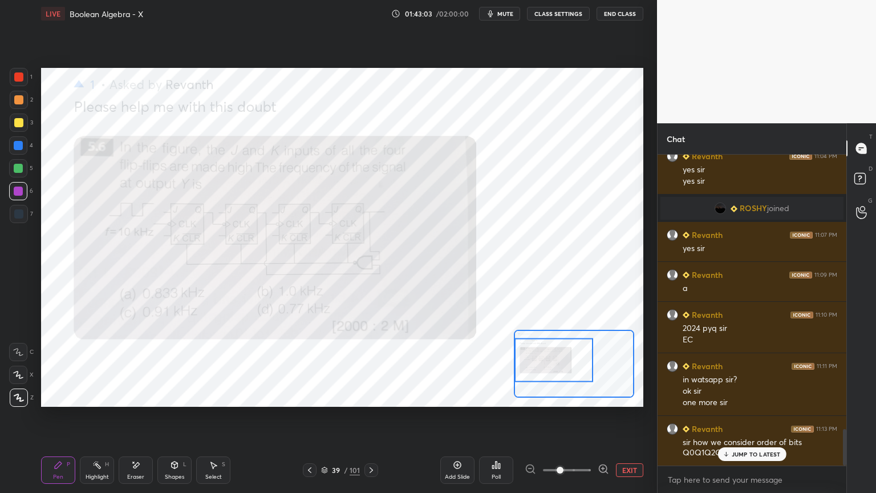
click at [8, 138] on div "1 2 3 4 5 6 7 C X Z E E Erase all H H" at bounding box center [18, 237] width 36 height 339
click at [735, 420] on p "JUMP TO LATEST" at bounding box center [755, 453] width 49 height 7
click at [100, 420] on div "Highlight H" at bounding box center [97, 469] width 34 height 27
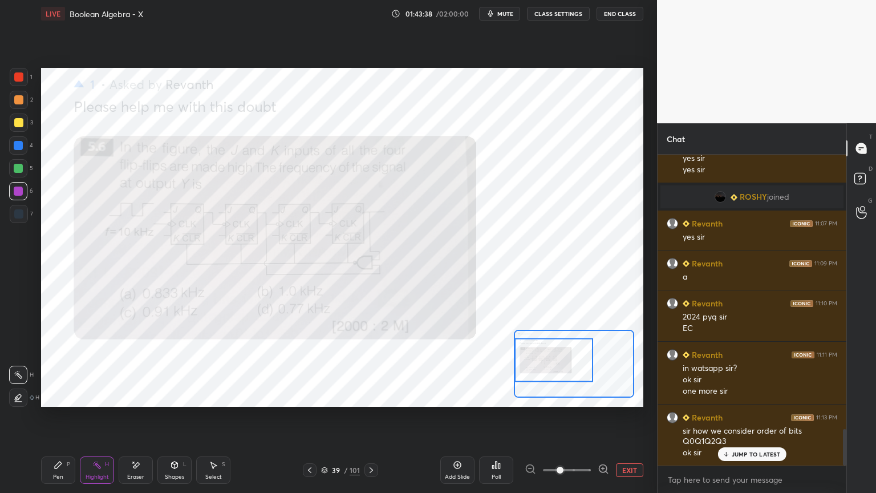
scroll to position [2369, 0]
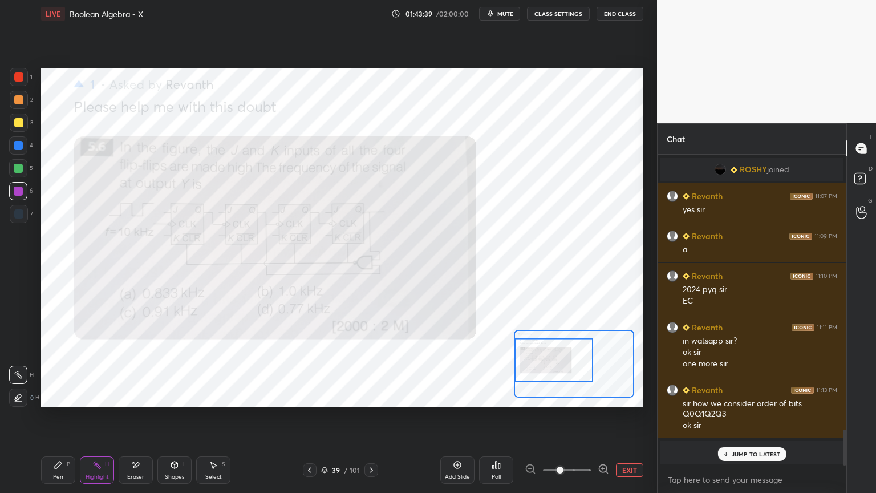
click at [59, 420] on div "Pen P" at bounding box center [58, 469] width 34 height 27
click at [14, 148] on div at bounding box center [18, 145] width 9 height 9
click at [747, 420] on p "JUMP TO LATEST" at bounding box center [755, 453] width 49 height 7
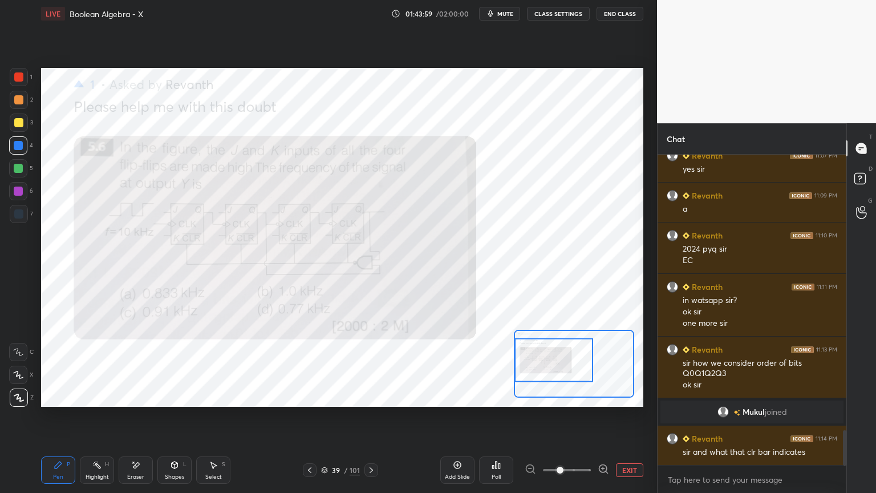
click at [138, 420] on div "Eraser" at bounding box center [135, 477] width 17 height 6
click at [54, 420] on div "Pen" at bounding box center [58, 477] width 10 height 6
click at [136, 420] on div "Eraser" at bounding box center [135, 477] width 17 height 6
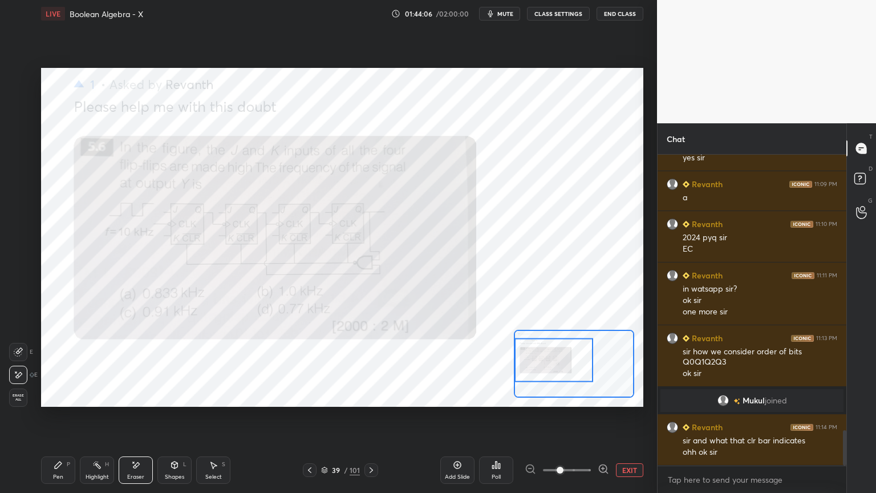
click at [55, 420] on div "Pen" at bounding box center [58, 477] width 10 height 6
click at [21, 193] on div at bounding box center [18, 190] width 9 height 9
click at [13, 150] on div at bounding box center [18, 145] width 18 height 18
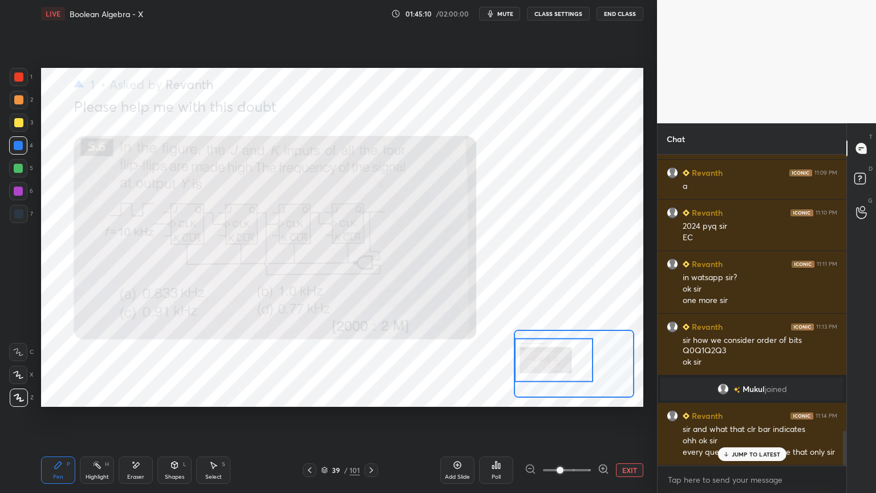
scroll to position [2472, 0]
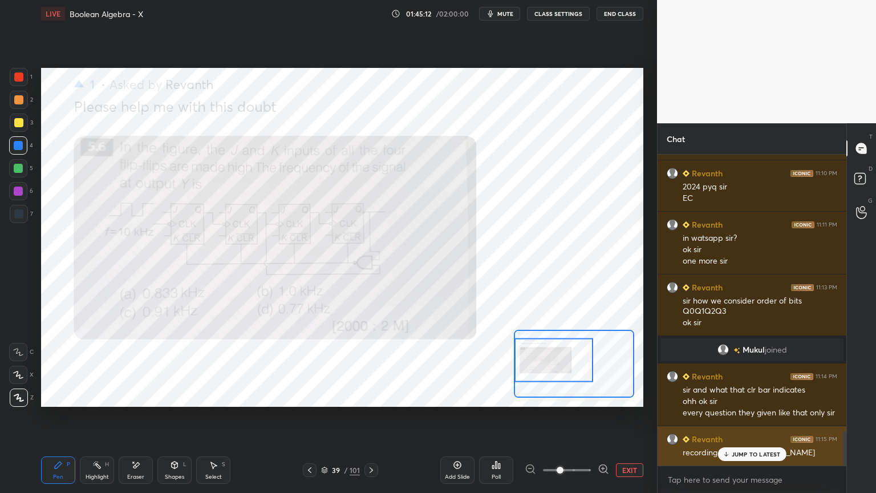
click at [732, 420] on p "JUMP TO LATEST" at bounding box center [755, 453] width 49 height 7
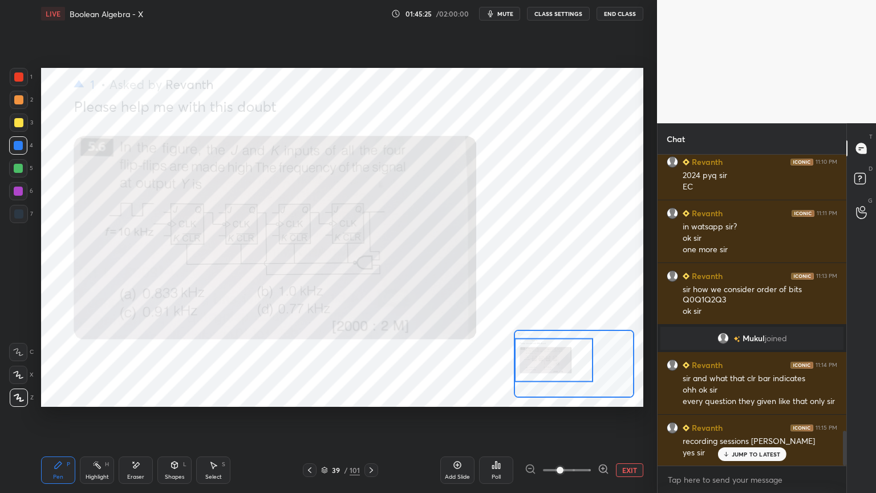
click at [15, 194] on div at bounding box center [18, 190] width 9 height 9
click at [16, 127] on div at bounding box center [18, 122] width 9 height 9
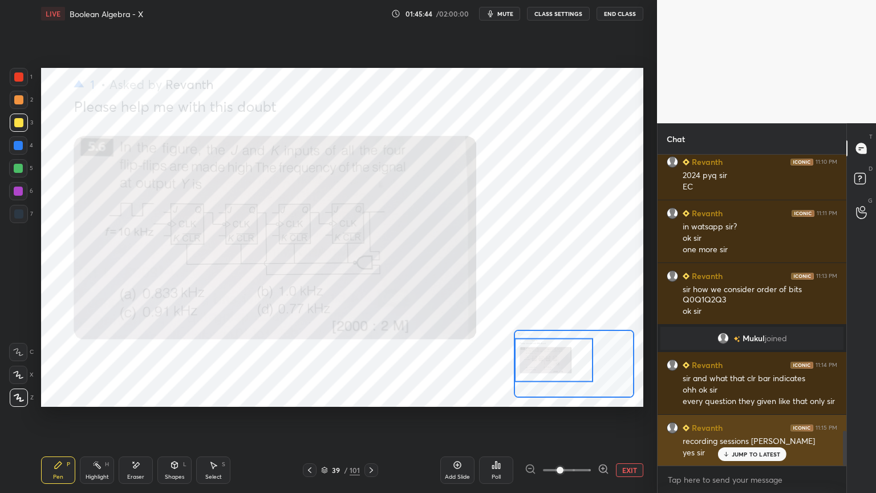
click at [748, 420] on p "JUMP TO LATEST" at bounding box center [755, 453] width 49 height 7
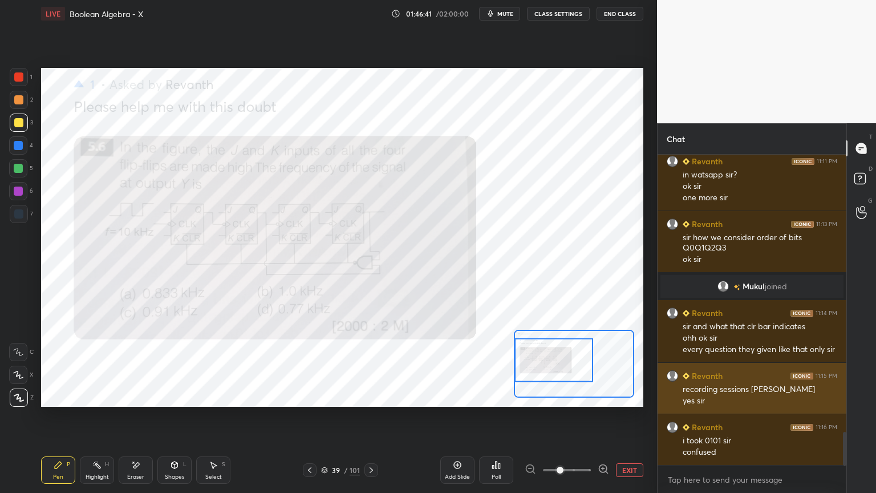
scroll to position [2583, 0]
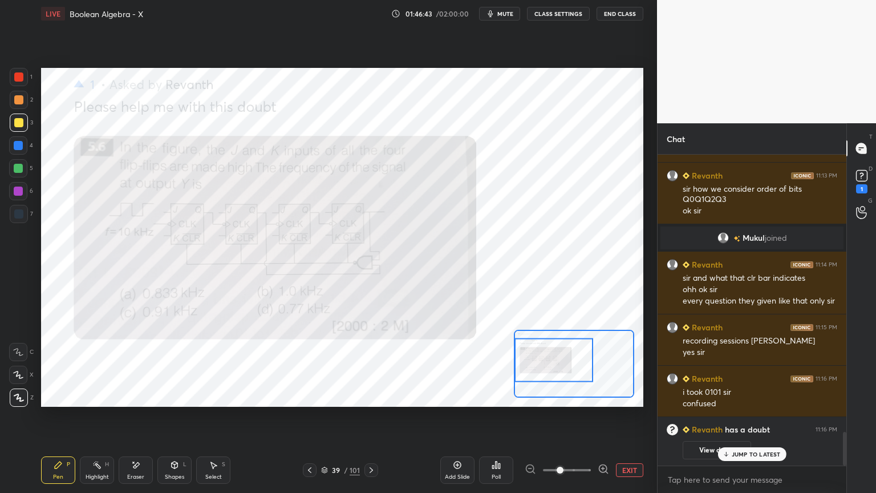
click at [705, 420] on button "View doubt" at bounding box center [716, 450] width 68 height 18
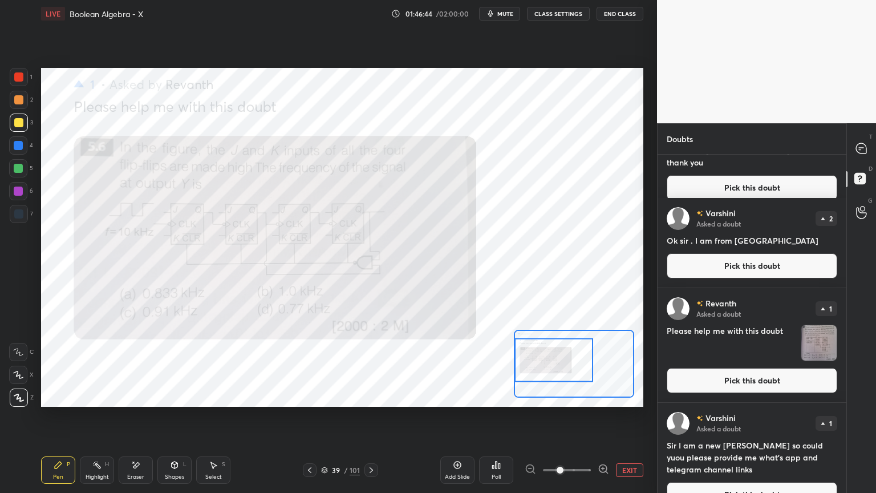
scroll to position [71, 0]
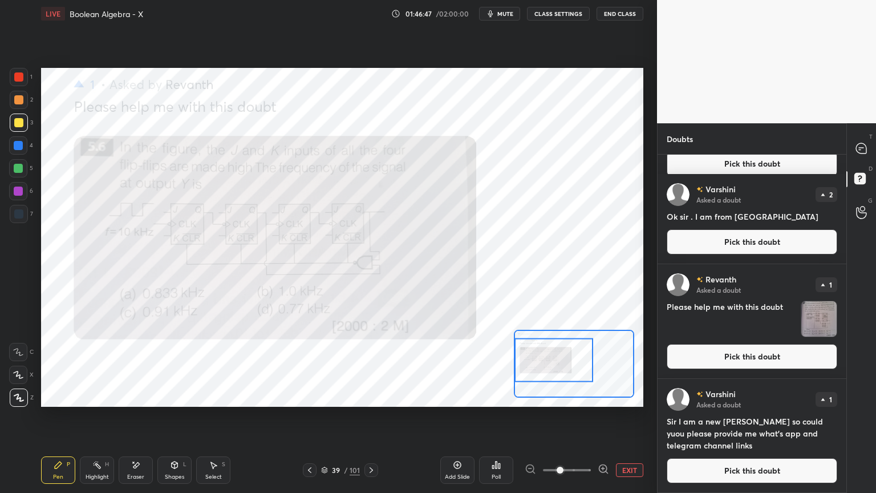
click at [779, 360] on button "Pick this doubt" at bounding box center [751, 356] width 170 height 25
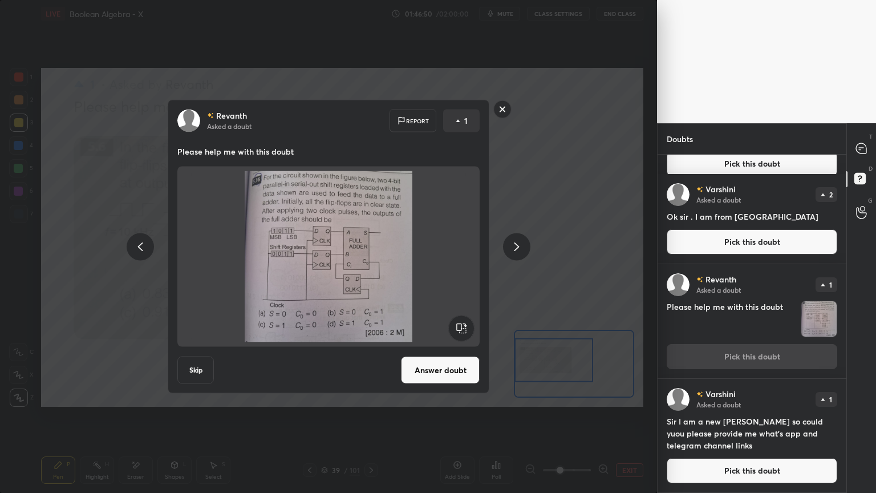
click at [445, 373] on button "Answer doubt" at bounding box center [440, 369] width 79 height 27
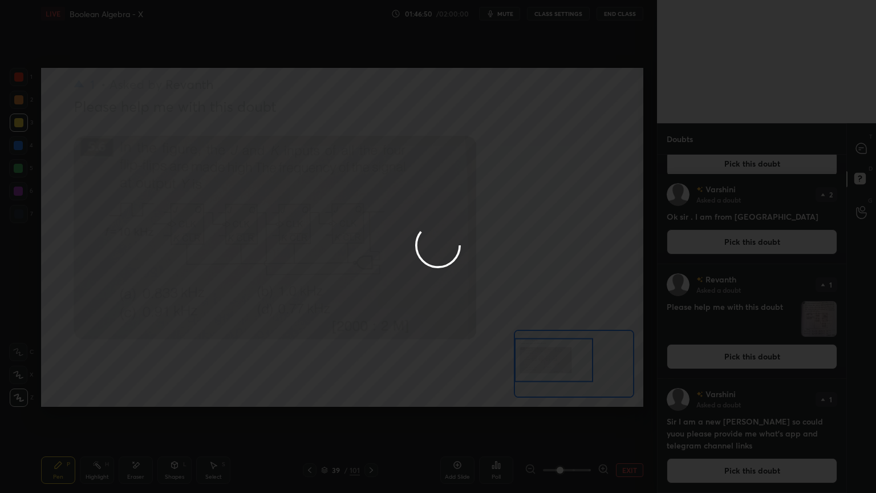
scroll to position [0, 0]
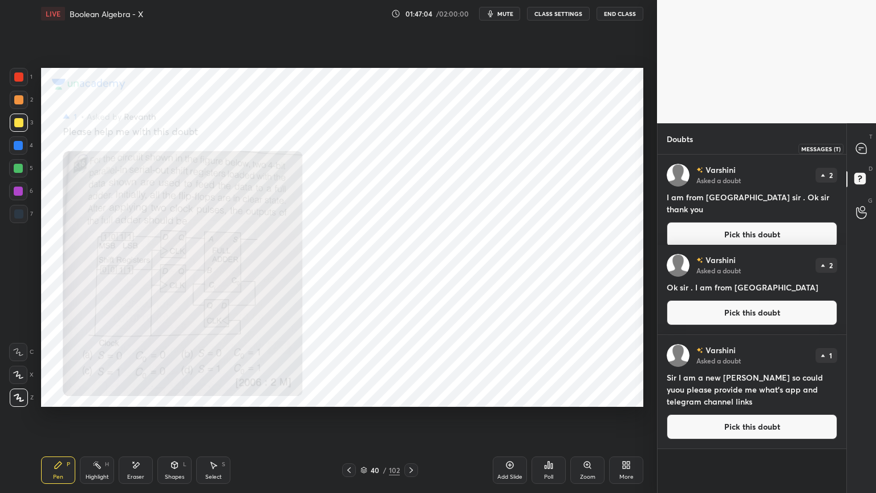
click at [855, 156] on div at bounding box center [861, 148] width 23 height 21
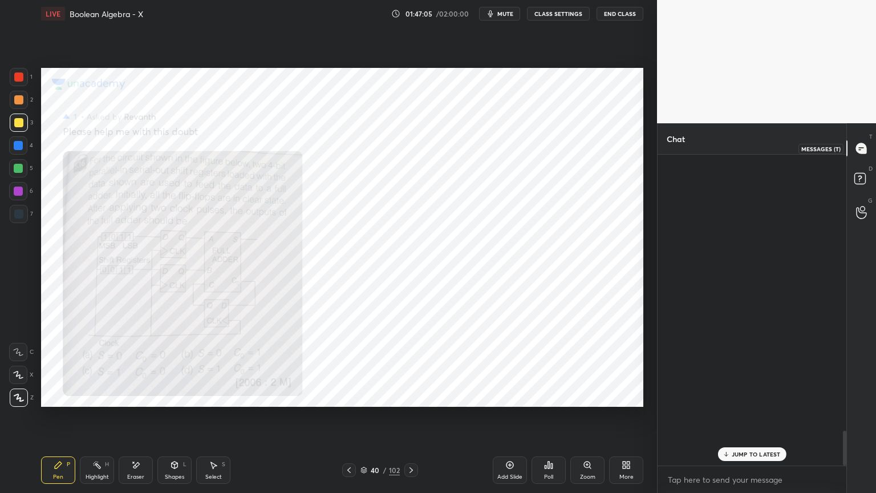
scroll to position [307, 185]
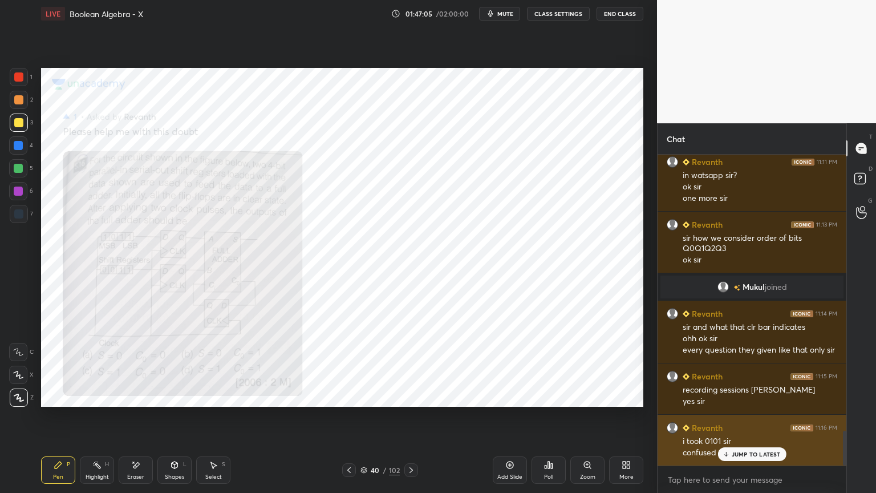
click at [734, 420] on div "JUMP TO LATEST" at bounding box center [751, 454] width 68 height 14
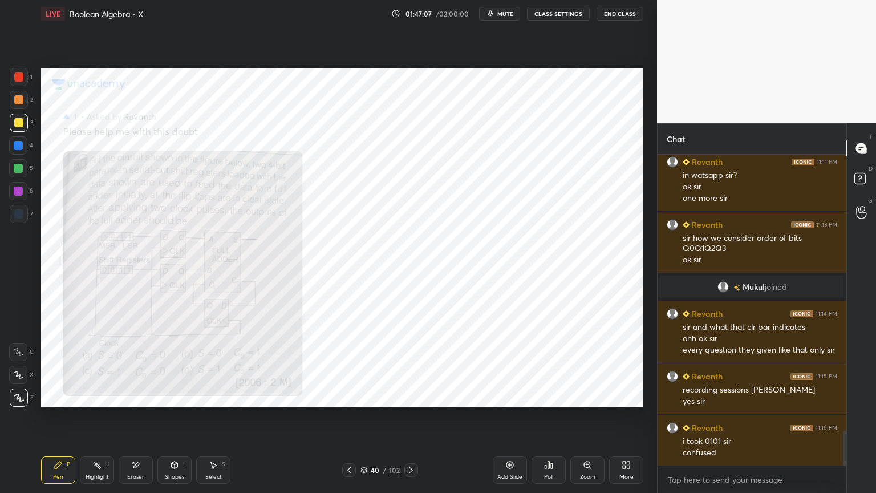
click at [582, 420] on div "Zoom" at bounding box center [587, 477] width 15 height 6
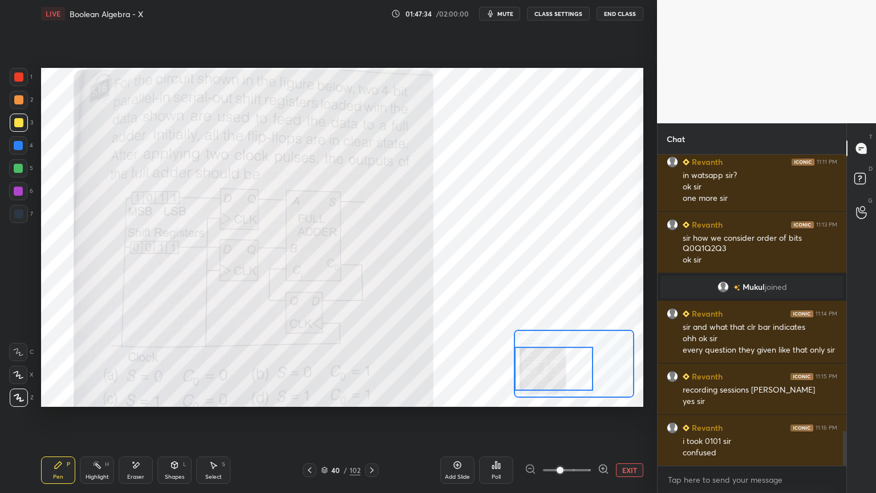
click at [19, 173] on div at bounding box center [18, 168] width 18 height 18
click at [18, 194] on div at bounding box center [18, 190] width 9 height 9
click at [19, 103] on div at bounding box center [18, 99] width 9 height 9
click at [21, 380] on div at bounding box center [18, 374] width 18 height 18
click at [18, 127] on div at bounding box center [18, 122] width 9 height 9
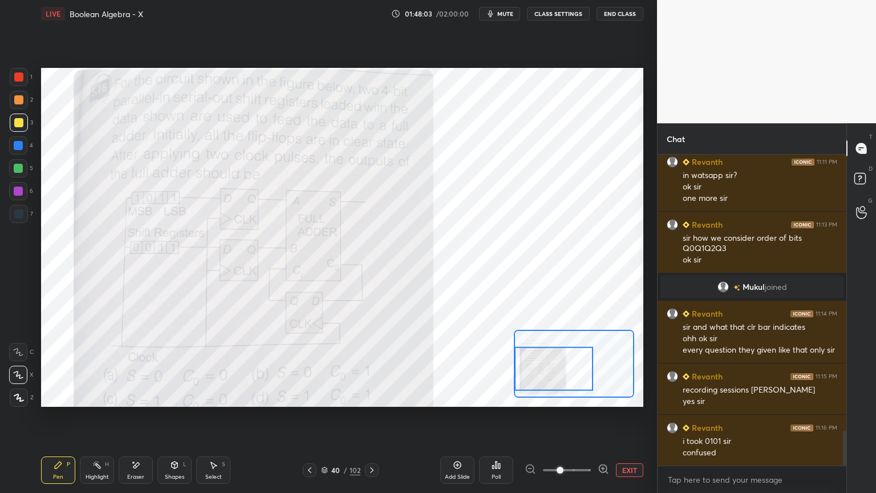
click at [17, 169] on div at bounding box center [18, 168] width 9 height 9
click at [16, 217] on div at bounding box center [18, 213] width 9 height 9
click at [215, 420] on div "Select" at bounding box center [213, 477] width 17 height 6
click at [140, 420] on icon at bounding box center [135, 465] width 9 height 10
click at [58, 420] on div "Pen" at bounding box center [58, 477] width 10 height 6
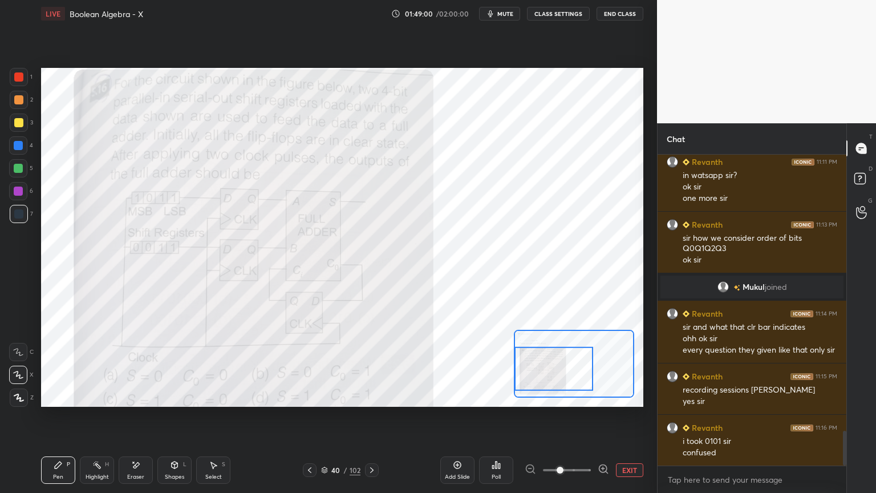
click at [174, 420] on div "Shapes" at bounding box center [174, 477] width 19 height 6
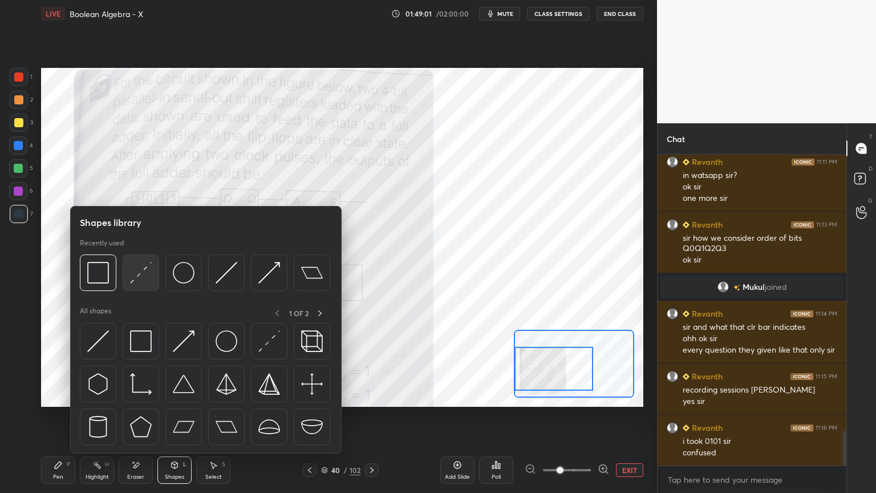
click at [139, 276] on img at bounding box center [141, 273] width 22 height 22
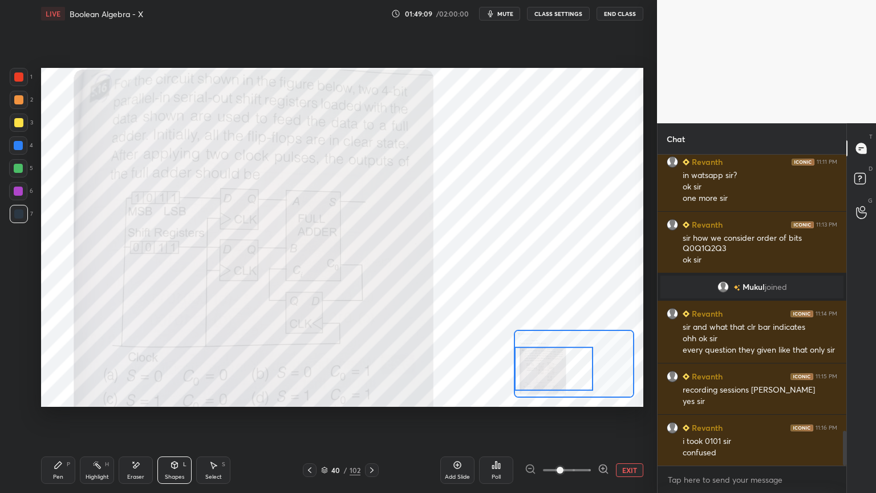
click at [52, 420] on div "Pen P" at bounding box center [58, 469] width 34 height 27
click at [16, 190] on div at bounding box center [18, 190] width 9 height 9
click at [144, 420] on div "Eraser" at bounding box center [136, 469] width 34 height 27
click at [56, 420] on div "Pen" at bounding box center [58, 477] width 10 height 6
click at [14, 119] on div at bounding box center [18, 122] width 9 height 9
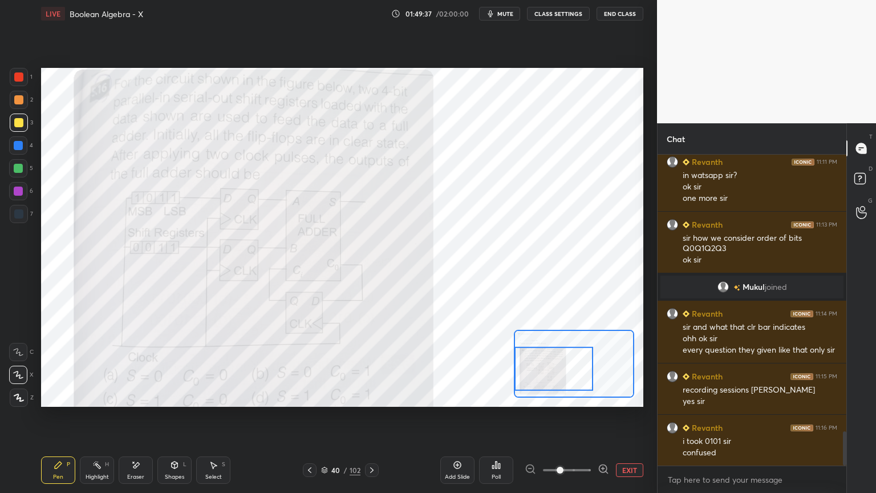
scroll to position [2508, 0]
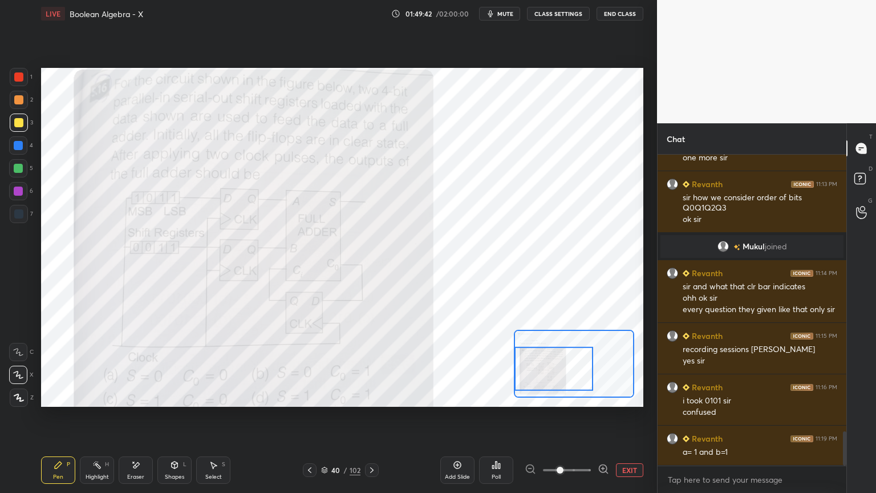
click at [130, 420] on div "Eraser" at bounding box center [135, 477] width 17 height 6
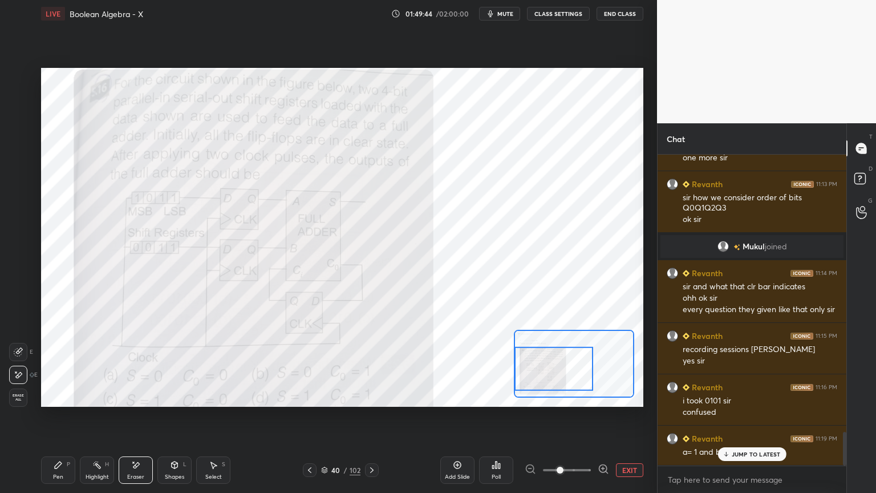
scroll to position [2547, 0]
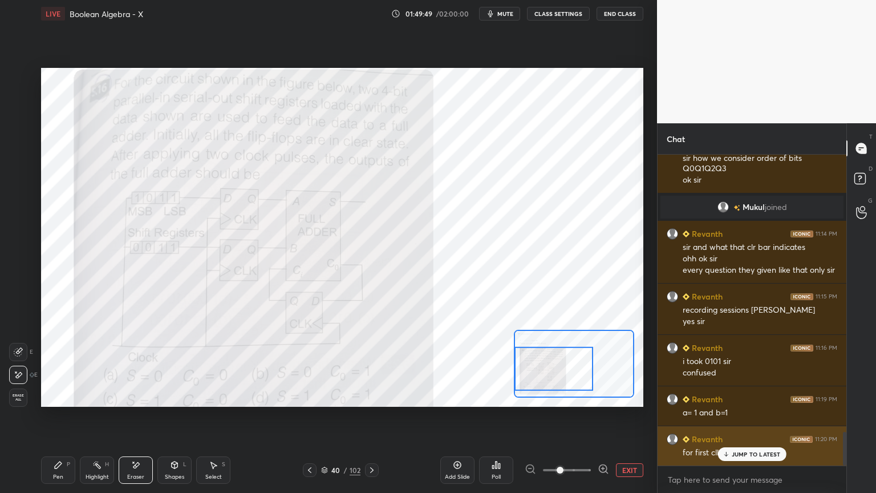
click at [750, 420] on p "JUMP TO LATEST" at bounding box center [755, 453] width 49 height 7
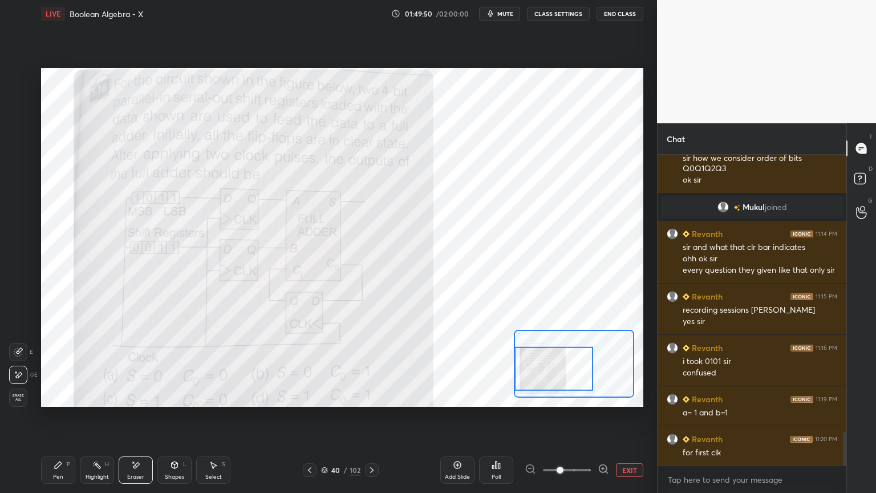
click at [58, 420] on div "Pen P" at bounding box center [58, 469] width 34 height 27
click at [19, 192] on div at bounding box center [18, 190] width 9 height 9
click at [178, 420] on div "Shapes L" at bounding box center [174, 469] width 34 height 27
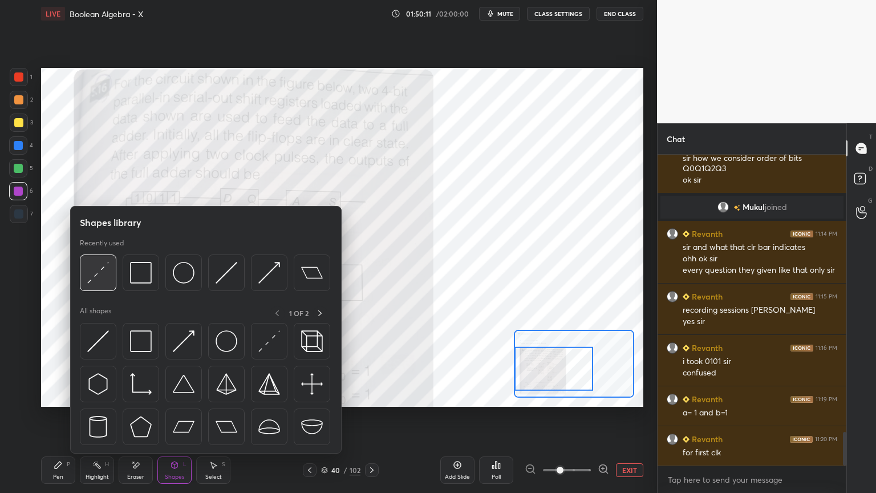
click at [105, 277] on img at bounding box center [98, 273] width 22 height 22
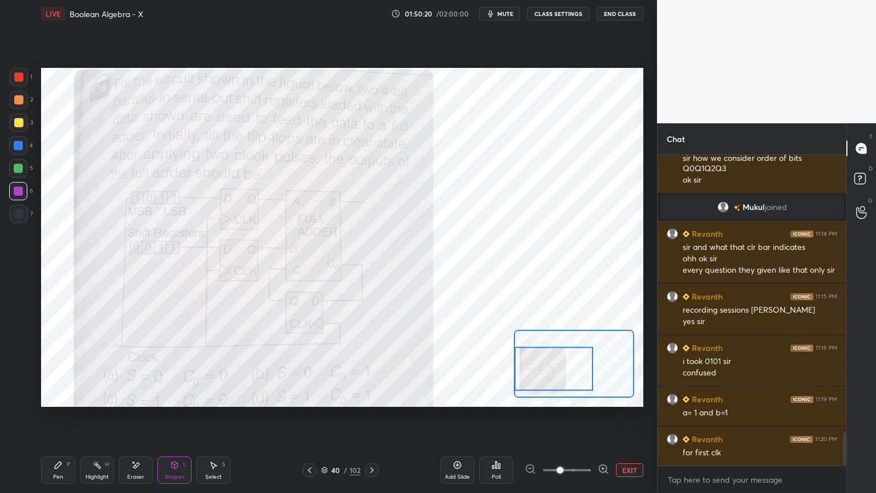
click at [55, 420] on div "Pen P" at bounding box center [58, 469] width 34 height 27
click at [19, 168] on div at bounding box center [18, 168] width 9 height 9
click at [17, 144] on div at bounding box center [18, 145] width 9 height 9
click at [19, 189] on div at bounding box center [18, 190] width 9 height 9
click at [19, 105] on div at bounding box center [19, 100] width 18 height 18
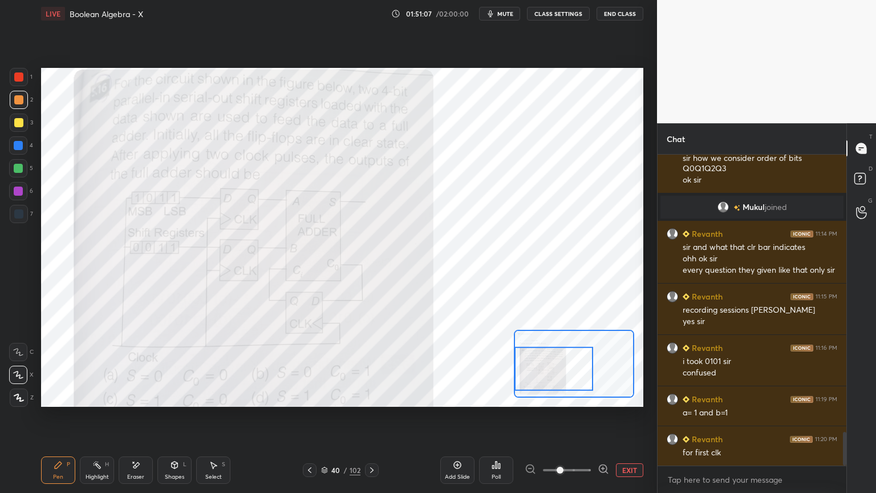
click at [20, 80] on div at bounding box center [18, 76] width 9 height 9
click at [98, 420] on div "Highlight" at bounding box center [97, 477] width 23 height 6
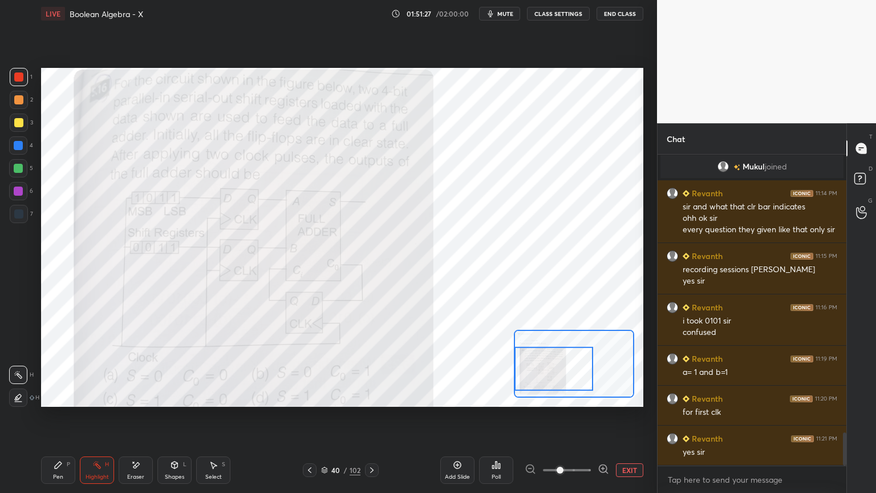
click at [62, 420] on div "Pen" at bounding box center [58, 477] width 10 height 6
click at [18, 188] on div at bounding box center [18, 190] width 9 height 9
click at [101, 420] on div "Highlight H" at bounding box center [97, 469] width 34 height 27
click at [67, 420] on div "Pen P" at bounding box center [58, 469] width 34 height 27
click at [18, 124] on div at bounding box center [18, 122] width 9 height 9
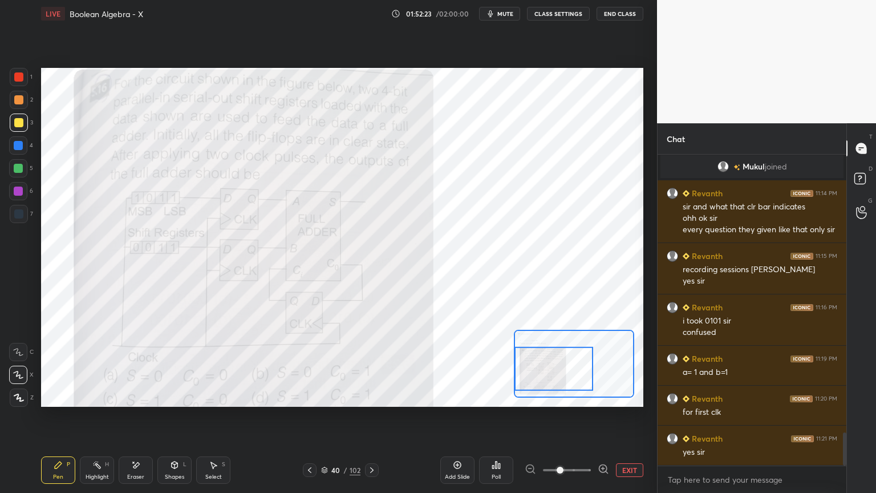
scroll to position [2627, 0]
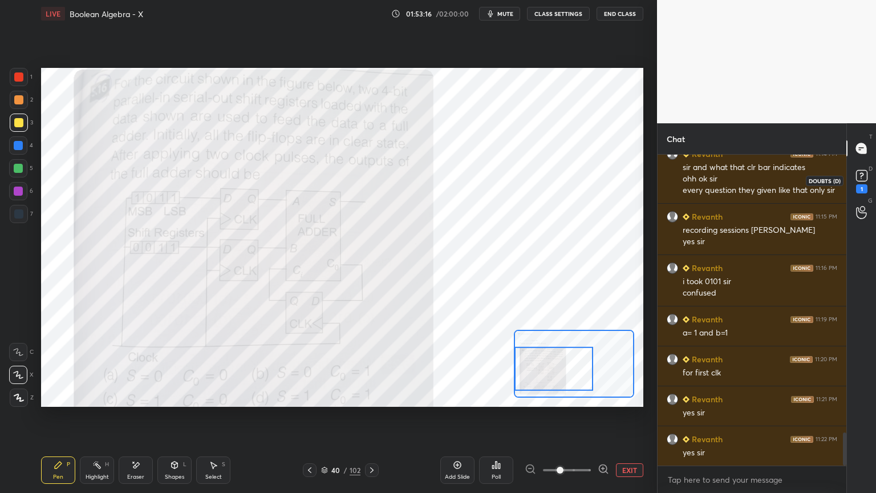
click at [857, 183] on icon at bounding box center [861, 175] width 17 height 17
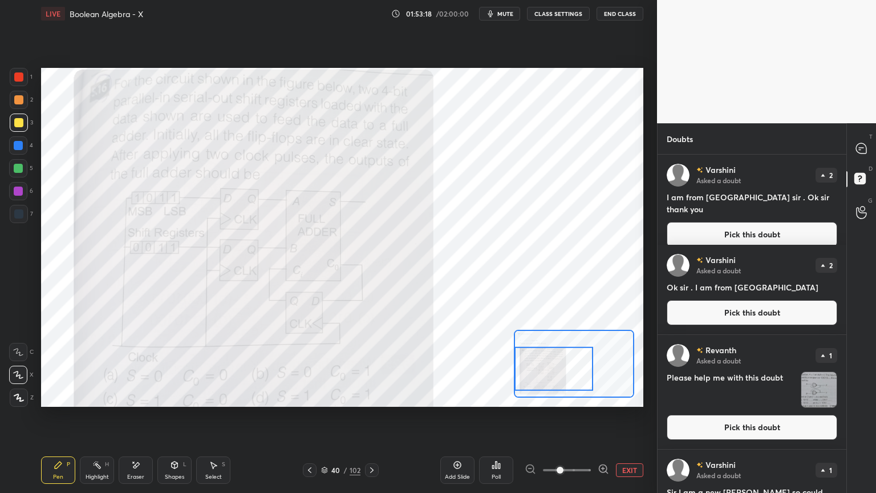
scroll to position [57, 0]
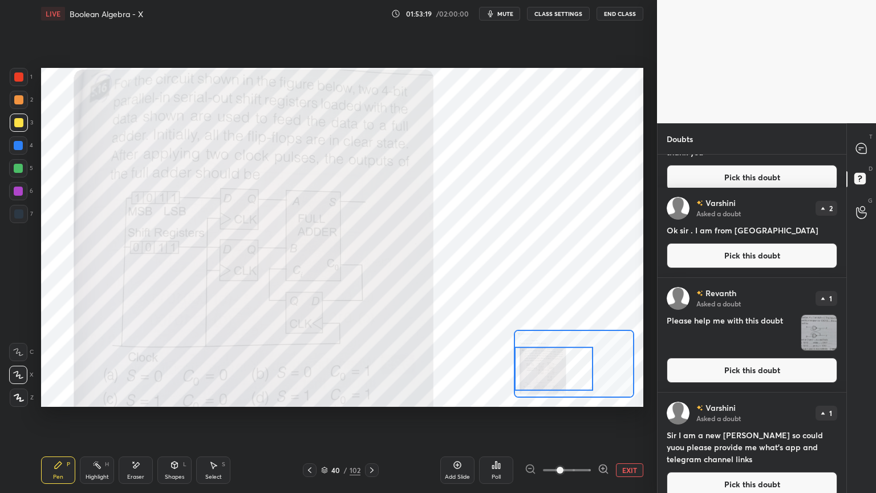
click at [770, 376] on button "Pick this doubt" at bounding box center [751, 369] width 170 height 25
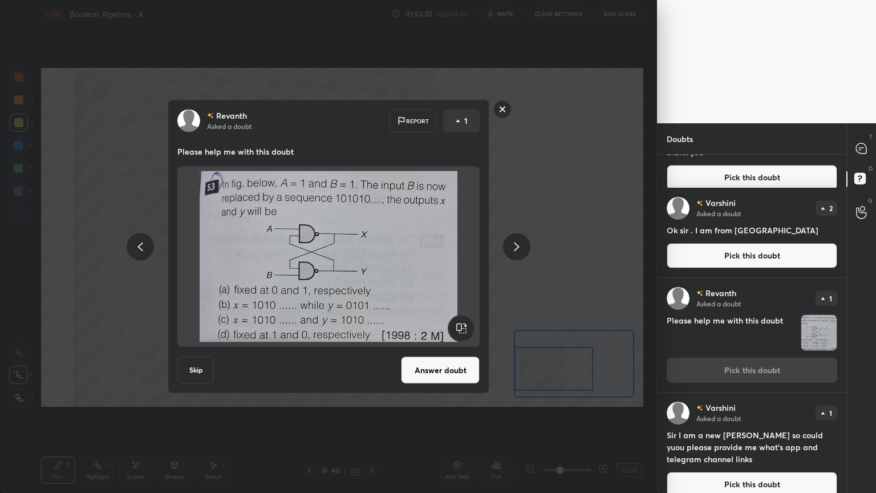
click at [441, 371] on button "Answer doubt" at bounding box center [440, 369] width 79 height 27
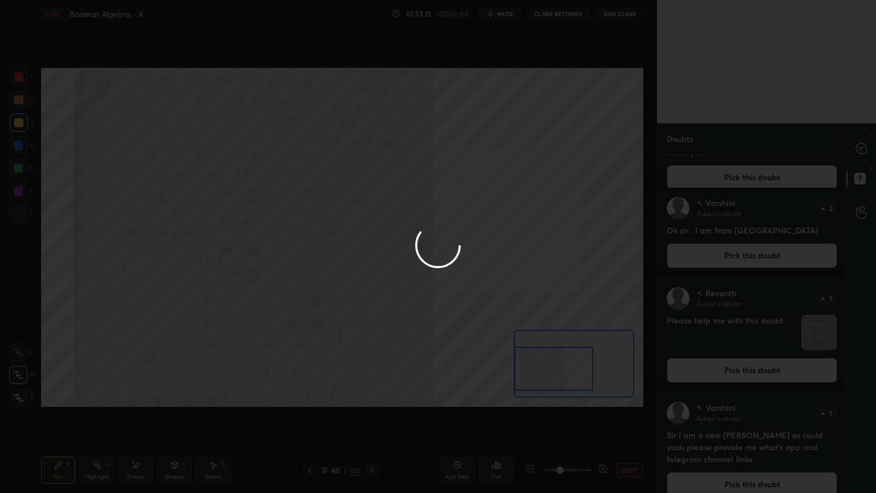
scroll to position [0, 0]
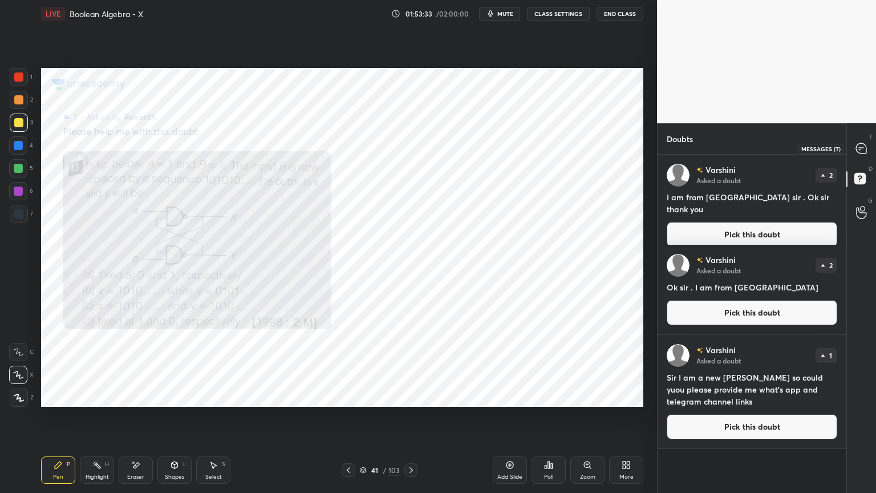
click at [857, 150] on icon at bounding box center [861, 148] width 10 height 10
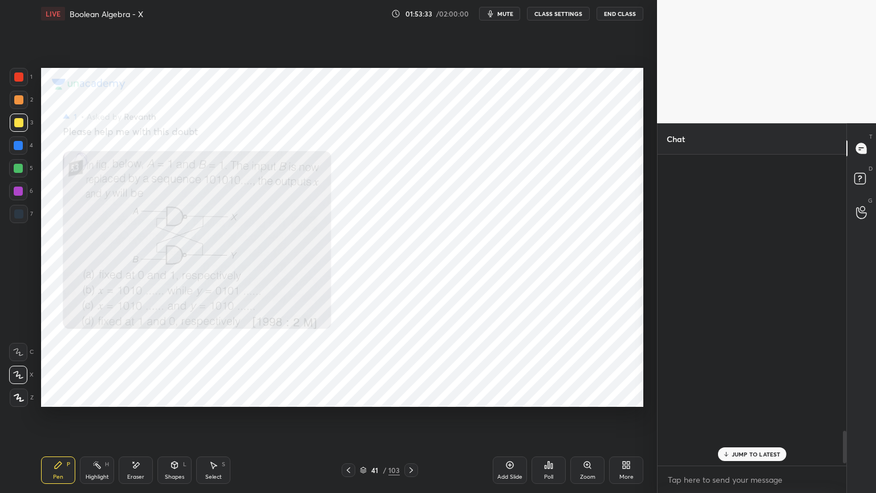
scroll to position [307, 185]
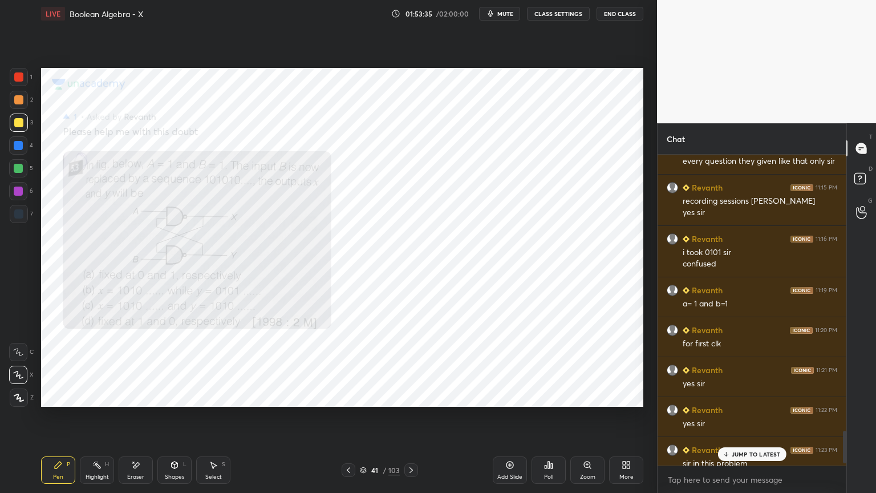
click at [721, 420] on div "JUMP TO LATEST" at bounding box center [751, 454] width 68 height 14
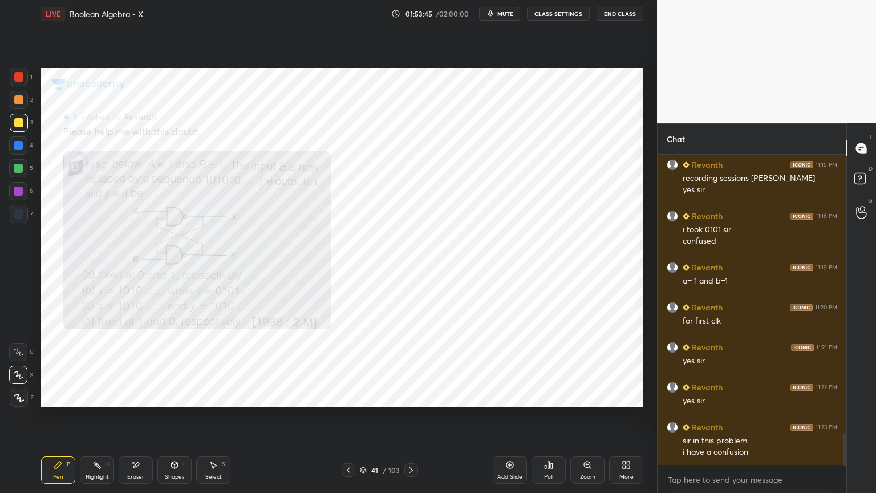
click at [15, 195] on div at bounding box center [18, 190] width 9 height 9
click at [20, 401] on div at bounding box center [19, 397] width 18 height 18
click at [16, 125] on div at bounding box center [18, 122] width 9 height 9
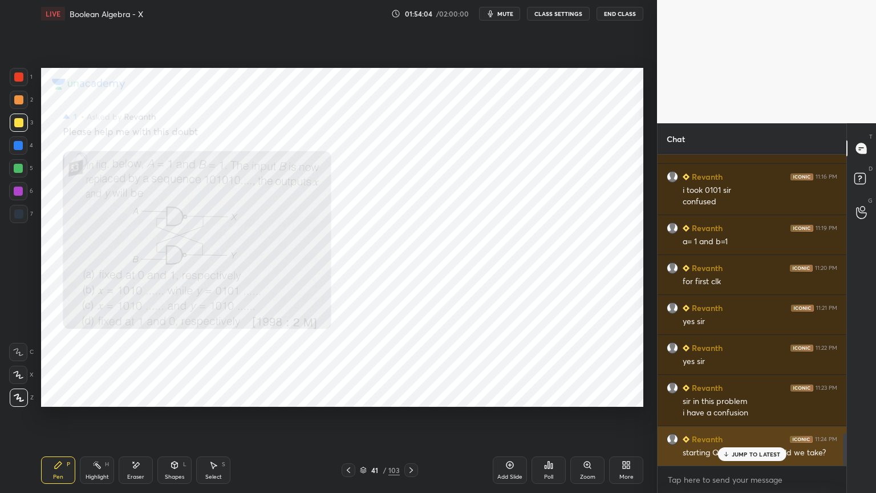
click at [744, 420] on p "JUMP TO LATEST" at bounding box center [755, 453] width 49 height 7
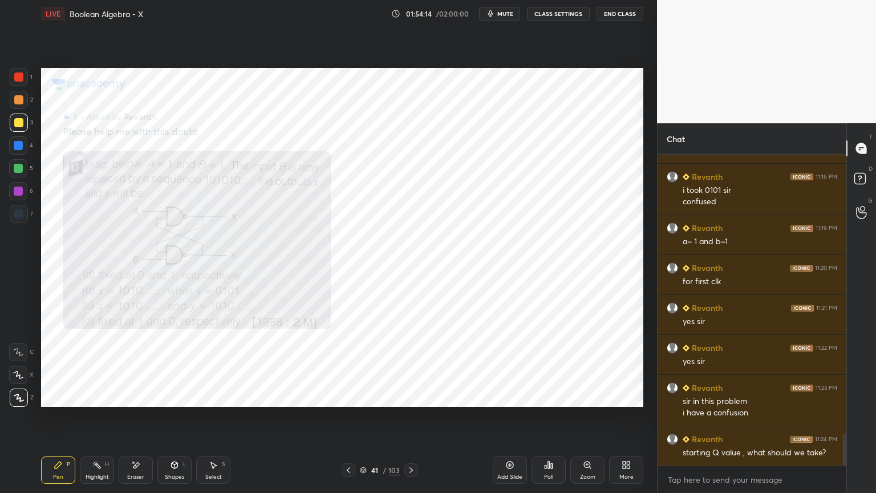
click at [17, 191] on div at bounding box center [18, 190] width 9 height 9
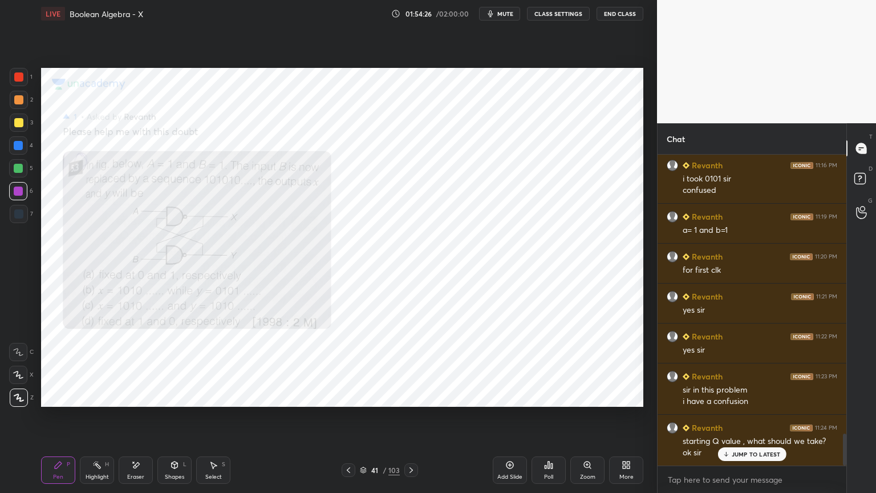
click at [170, 420] on div "Shapes L" at bounding box center [174, 469] width 34 height 27
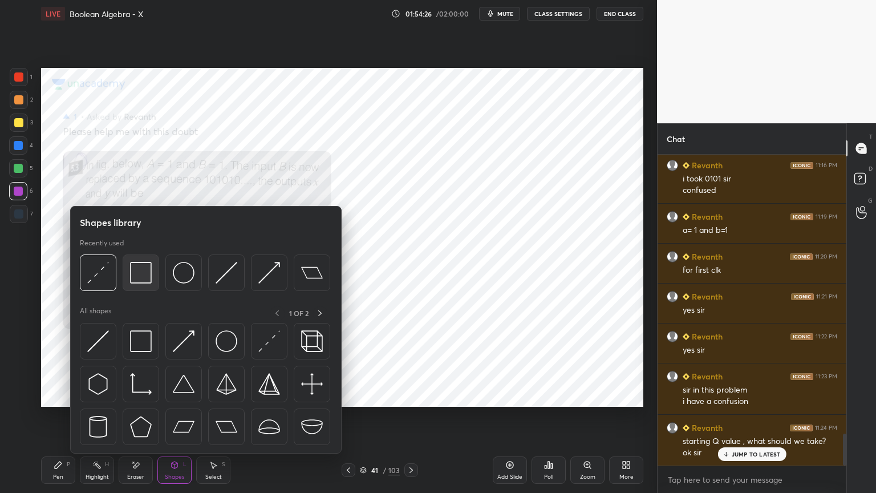
click at [139, 275] on img at bounding box center [141, 273] width 22 height 22
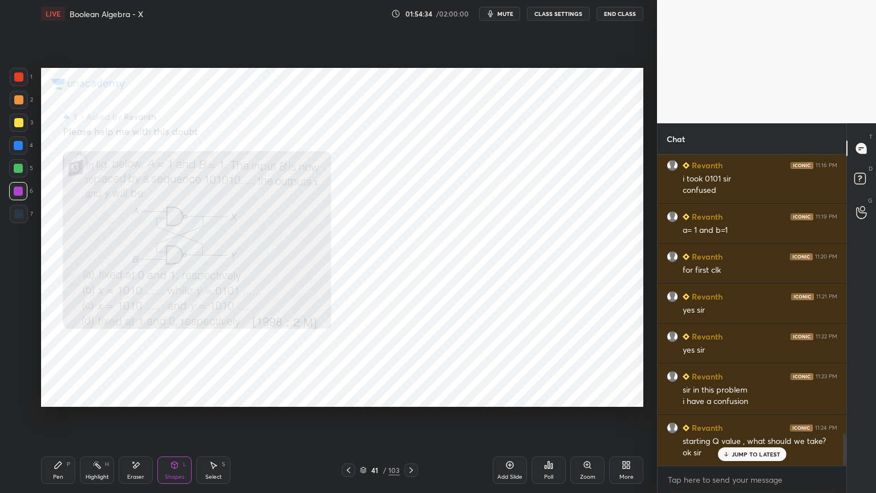
click at [58, 420] on div "Pen" at bounding box center [58, 477] width 10 height 6
click at [19, 146] on div at bounding box center [18, 145] width 9 height 9
click at [20, 192] on div at bounding box center [18, 190] width 9 height 9
click at [218, 420] on div "Select S" at bounding box center [213, 469] width 34 height 27
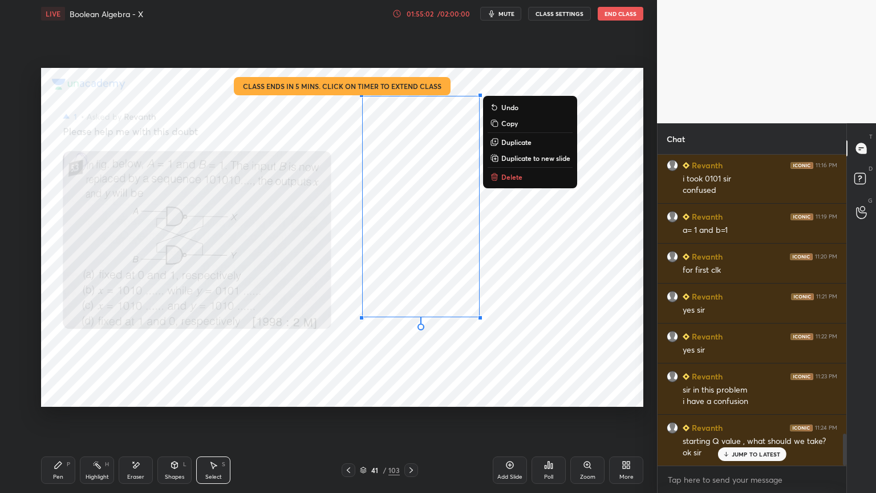
click at [522, 144] on p "Duplicate" at bounding box center [516, 141] width 30 height 9
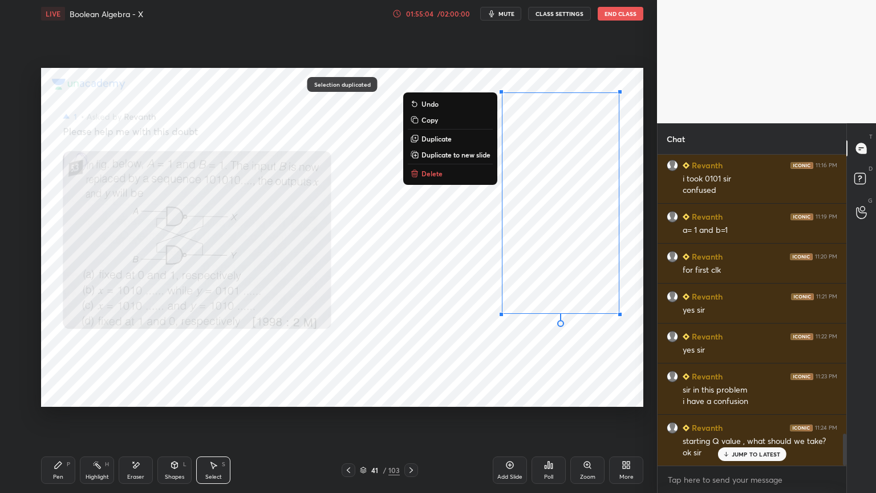
click at [326, 381] on div "0 ° Undo Copy Duplicate Duplicate to new slide Delete" at bounding box center [342, 237] width 602 height 339
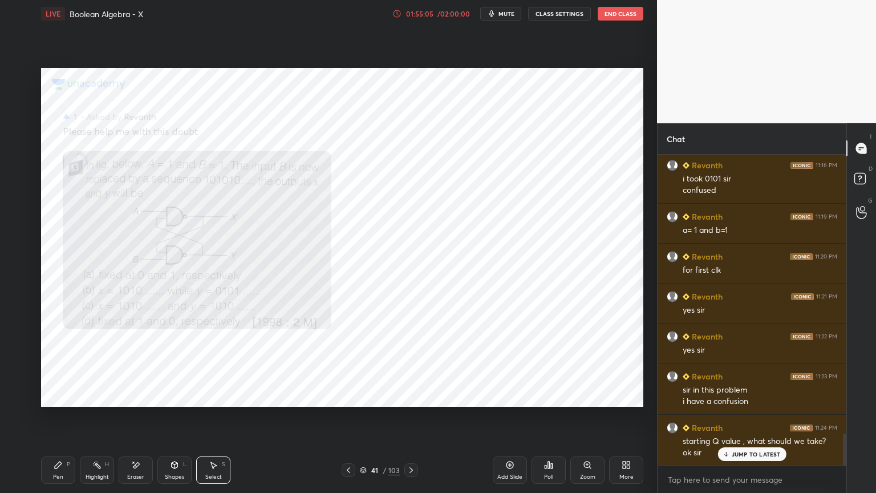
click at [141, 420] on div "Eraser" at bounding box center [136, 469] width 34 height 27
click at [21, 356] on icon at bounding box center [18, 351] width 9 height 9
click at [68, 420] on div "Pen P" at bounding box center [58, 469] width 34 height 27
click at [17, 144] on div at bounding box center [18, 145] width 9 height 9
click at [21, 381] on div at bounding box center [18, 374] width 18 height 18
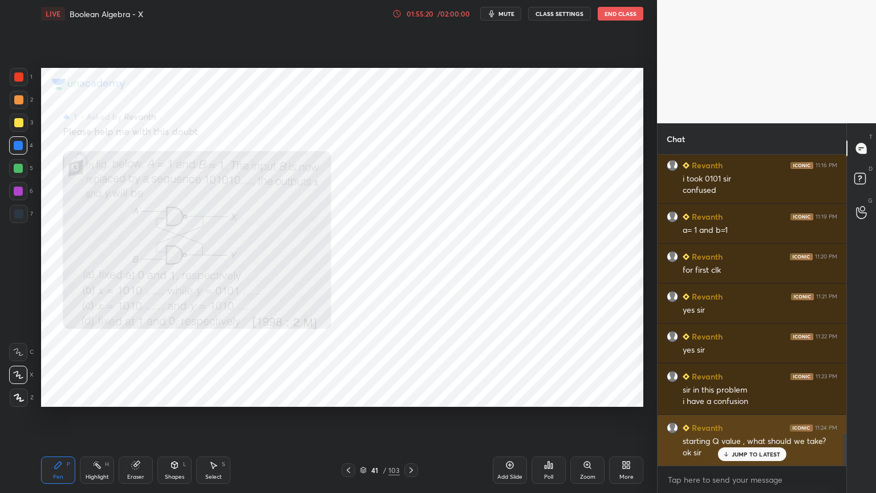
click at [741, 420] on p "JUMP TO LATEST" at bounding box center [755, 453] width 49 height 7
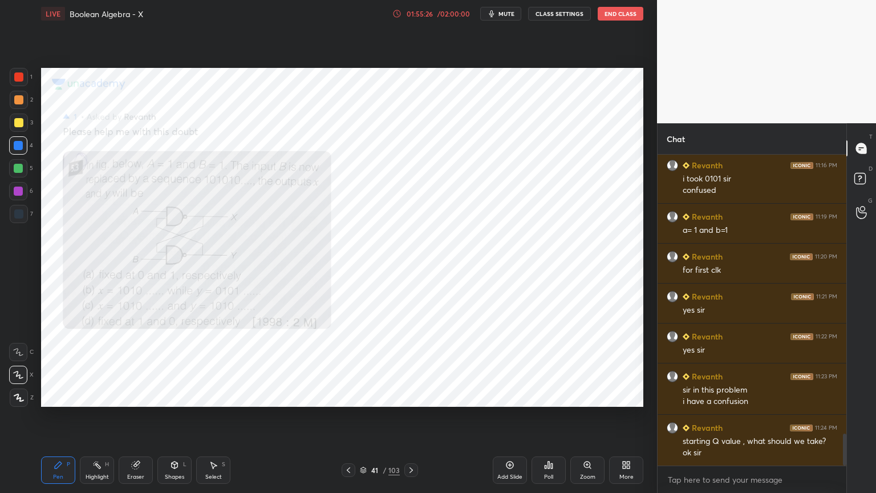
click at [94, 420] on div "Highlight H" at bounding box center [97, 469] width 34 height 27
click at [57, 420] on div "Pen P" at bounding box center [58, 469] width 34 height 27
click at [15, 127] on div at bounding box center [18, 122] width 9 height 9
click at [15, 397] on icon at bounding box center [19, 397] width 10 height 8
click at [20, 73] on div at bounding box center [18, 76] width 9 height 9
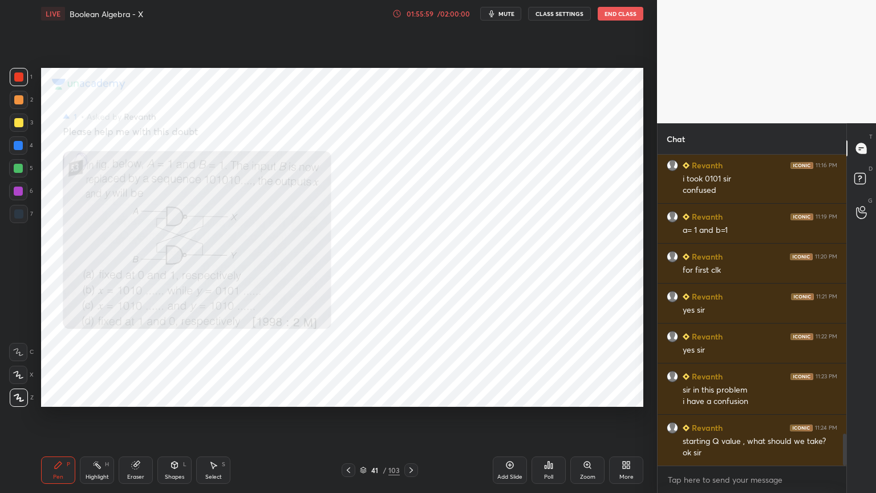
scroll to position [2770, 0]
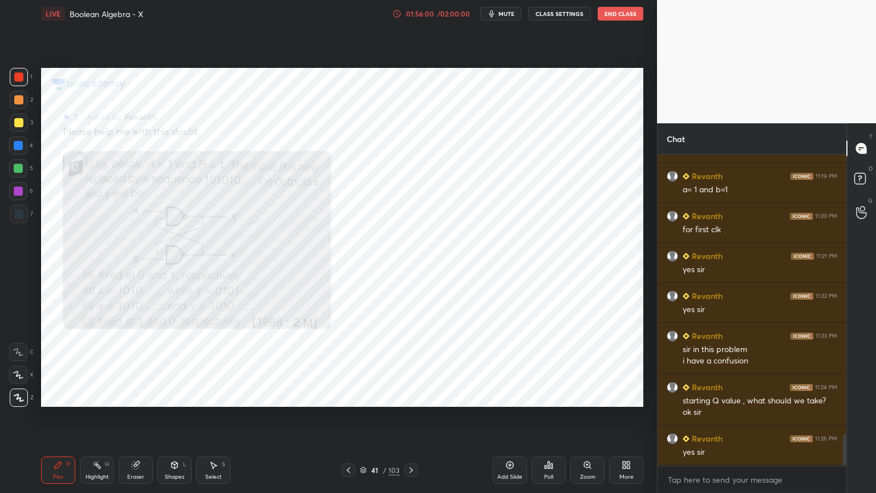
click at [135, 420] on div "Eraser" at bounding box center [135, 477] width 17 height 6
click at [14, 372] on icon at bounding box center [18, 375] width 9 height 10
click at [54, 420] on div "Pen" at bounding box center [58, 477] width 10 height 6
click at [20, 128] on div at bounding box center [19, 122] width 18 height 18
click at [25, 397] on div at bounding box center [19, 397] width 18 height 18
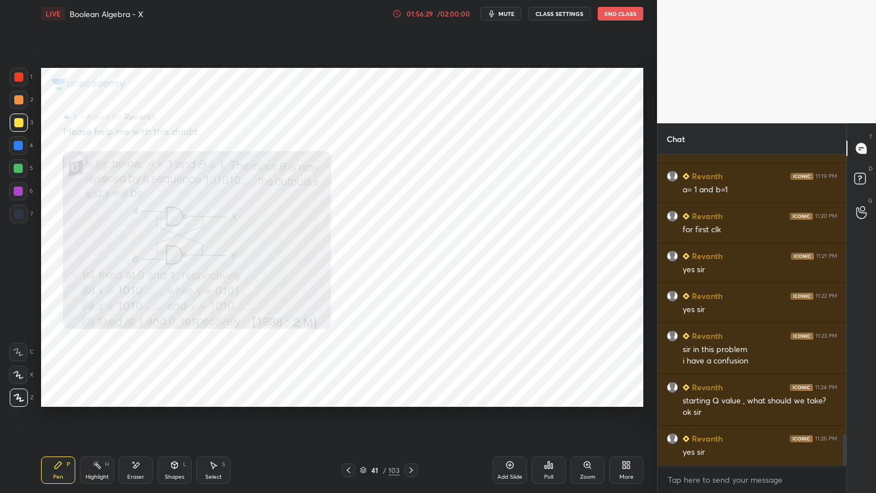
click at [18, 399] on icon at bounding box center [19, 397] width 10 height 8
click at [18, 76] on div at bounding box center [18, 76] width 9 height 9
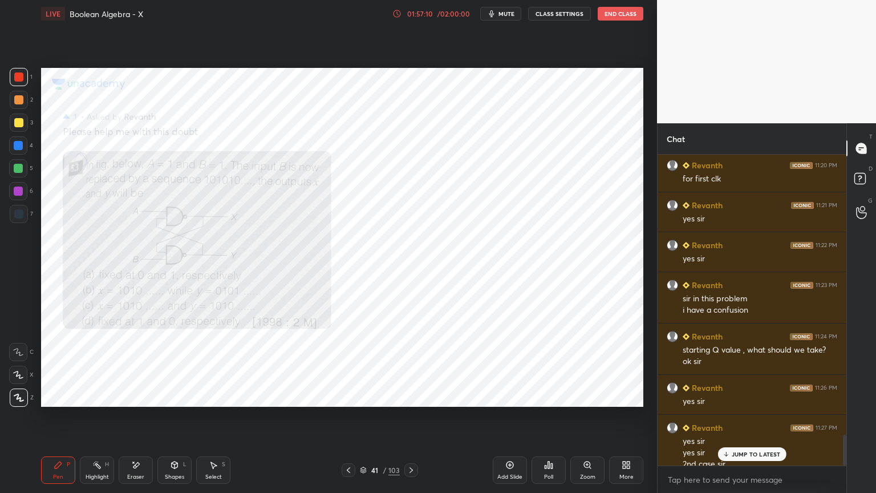
scroll to position [2832, 0]
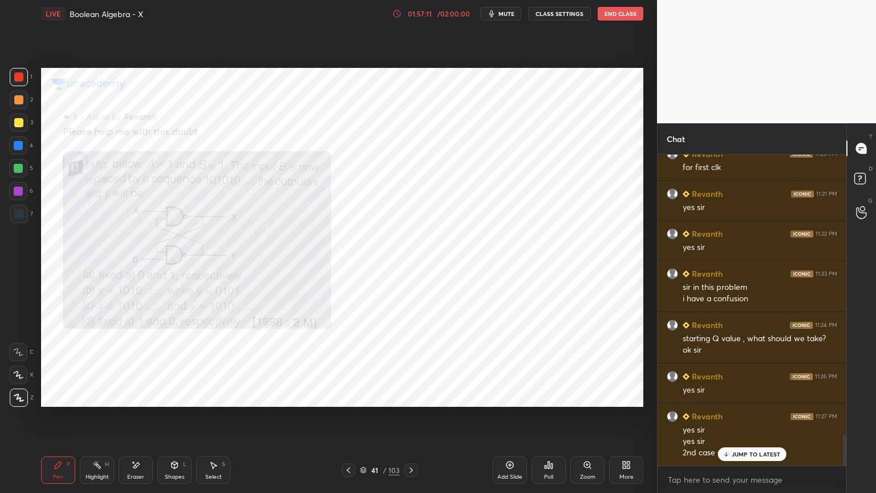
click at [139, 420] on icon at bounding box center [135, 465] width 9 height 10
click at [57, 420] on div "Pen P" at bounding box center [58, 469] width 34 height 27
click at [25, 125] on div at bounding box center [19, 122] width 18 height 18
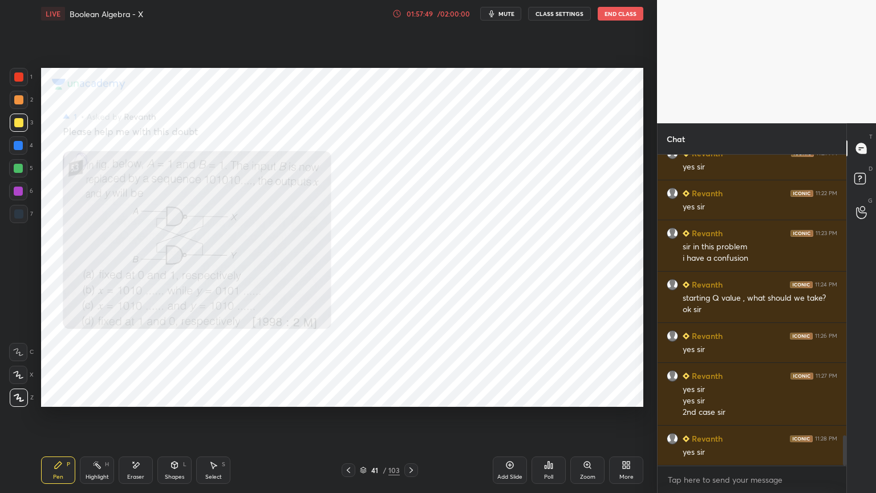
click at [17, 194] on div at bounding box center [18, 190] width 9 height 9
click at [21, 80] on div at bounding box center [18, 76] width 9 height 9
click at [132, 420] on div "Eraser" at bounding box center [136, 469] width 34 height 27
click at [63, 420] on div "Pen P" at bounding box center [58, 469] width 34 height 27
click at [18, 128] on div at bounding box center [19, 122] width 18 height 18
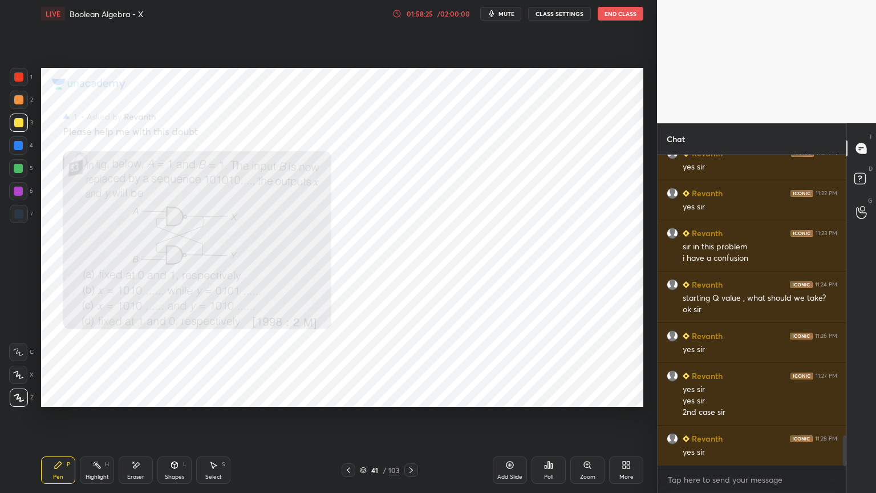
click at [22, 215] on div at bounding box center [18, 213] width 9 height 9
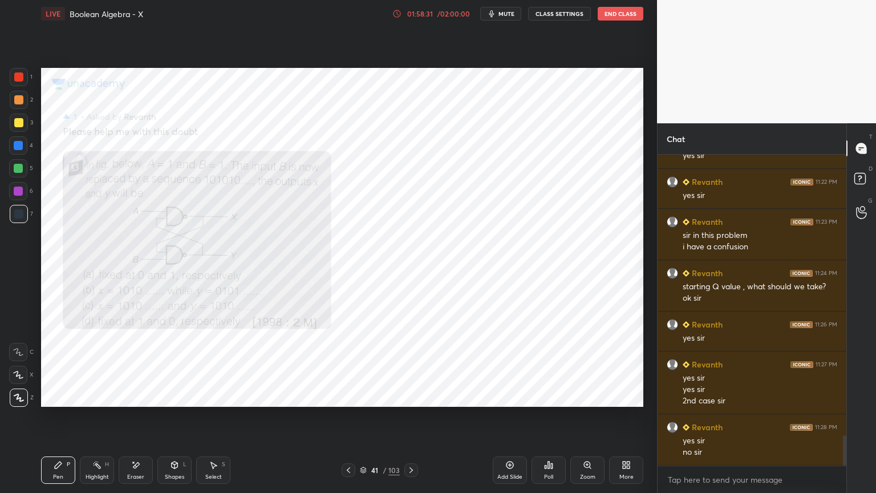
click at [135, 420] on div "Eraser" at bounding box center [136, 469] width 34 height 27
click at [58, 420] on div "Pen P" at bounding box center [58, 469] width 34 height 27
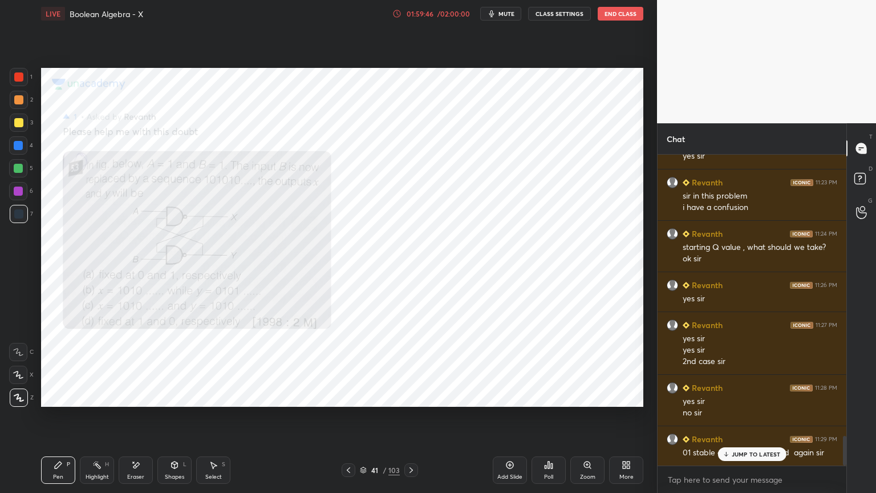
click at [762, 420] on p "JUMP TO LATEST" at bounding box center [755, 453] width 49 height 7
click at [93, 420] on icon at bounding box center [96, 464] width 9 height 9
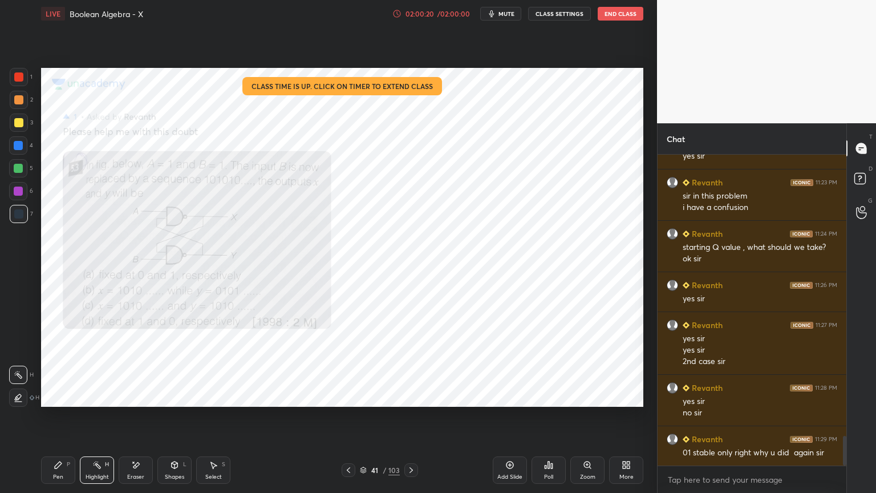
scroll to position [2964, 0]
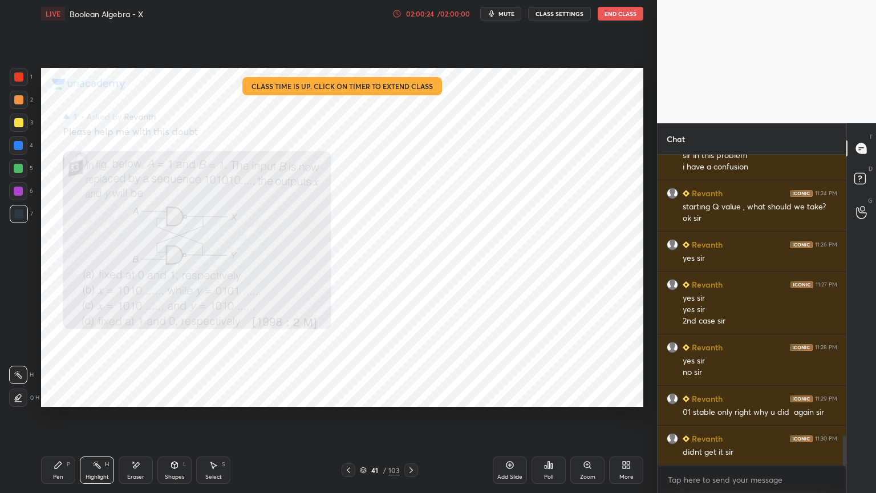
click at [99, 420] on div "Highlight H" at bounding box center [97, 469] width 34 height 27
click at [137, 420] on icon at bounding box center [135, 465] width 9 height 10
click at [64, 420] on div "Pen P" at bounding box center [58, 469] width 34 height 27
click at [136, 420] on icon at bounding box center [136, 465] width 6 height 6
click at [57, 420] on div "Pen" at bounding box center [58, 477] width 10 height 6
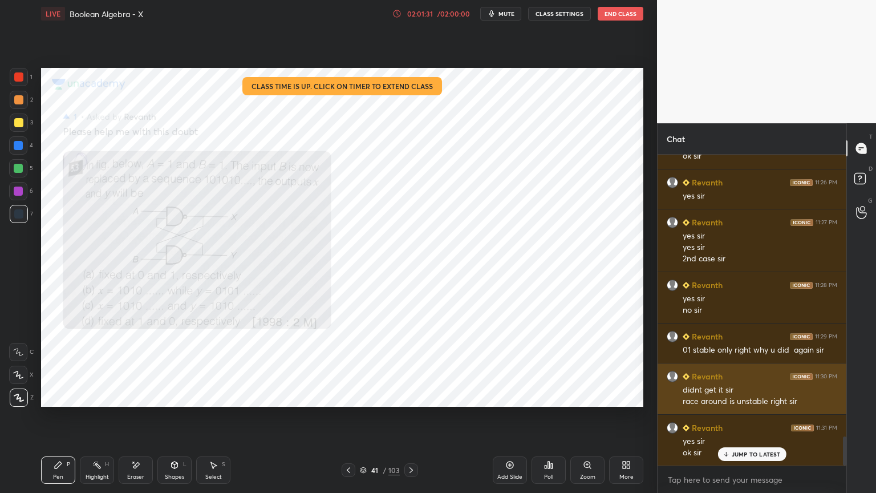
scroll to position [3037, 0]
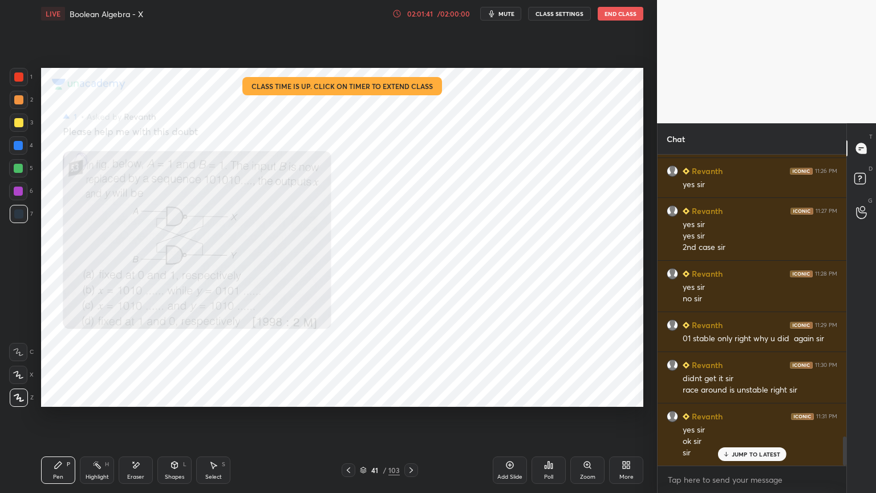
click at [743, 420] on p "JUMP TO LATEST" at bounding box center [755, 453] width 49 height 7
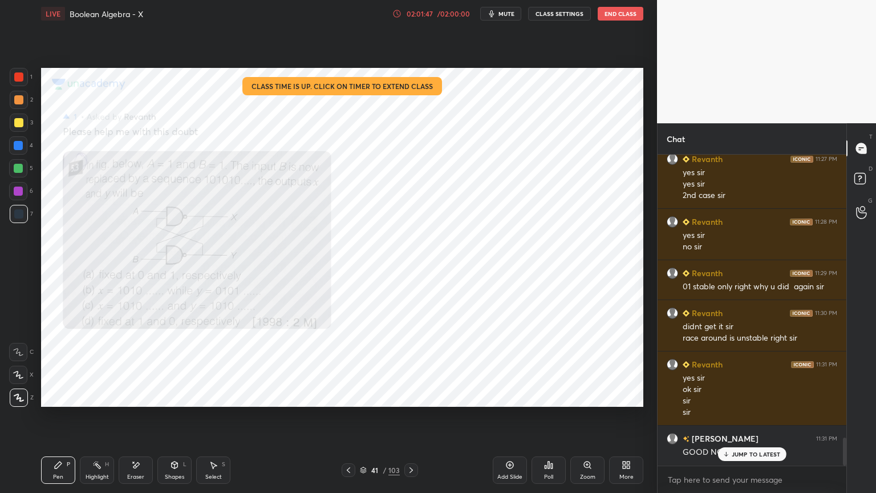
scroll to position [3128, 0]
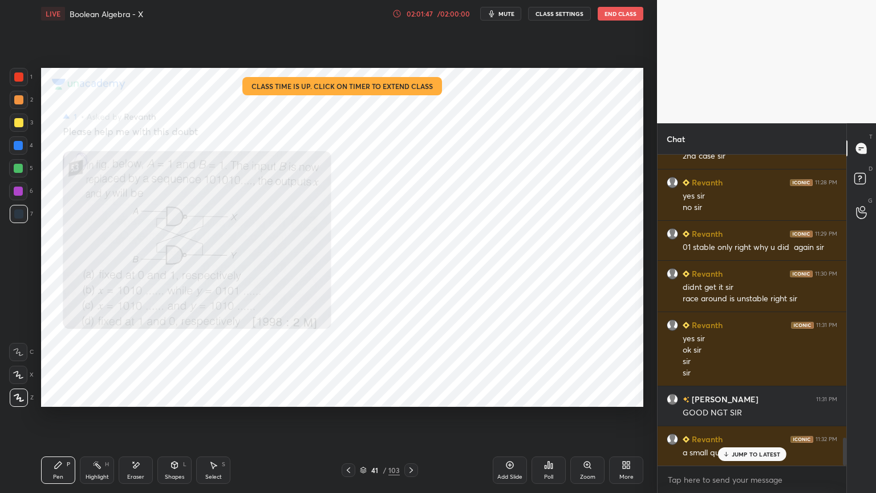
click at [630, 11] on button "End Class" at bounding box center [620, 14] width 46 height 14
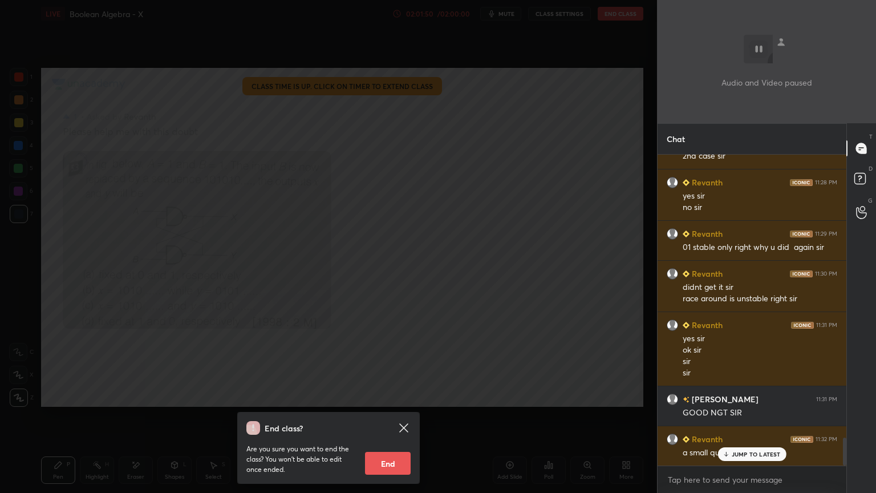
click at [375, 420] on button "End" at bounding box center [388, 462] width 46 height 23
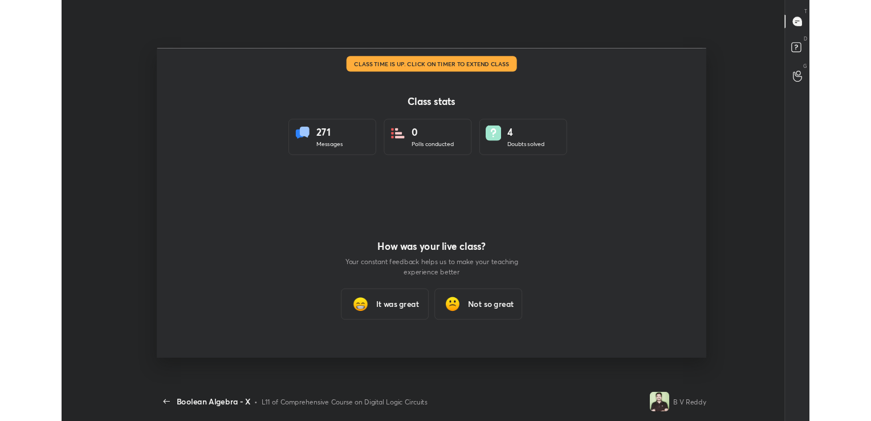
scroll to position [0, 0]
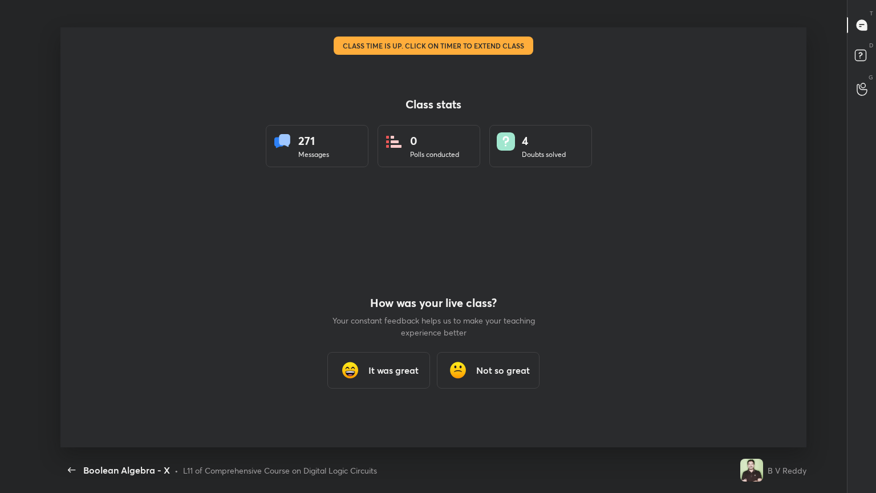
click at [394, 373] on h3 "It was great" at bounding box center [393, 370] width 50 height 14
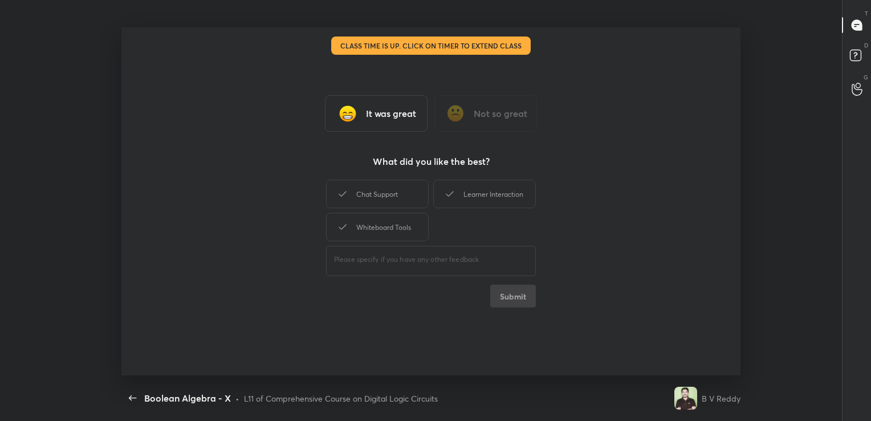
type textarea "x"
